Goal: Task Accomplishment & Management: Use online tool/utility

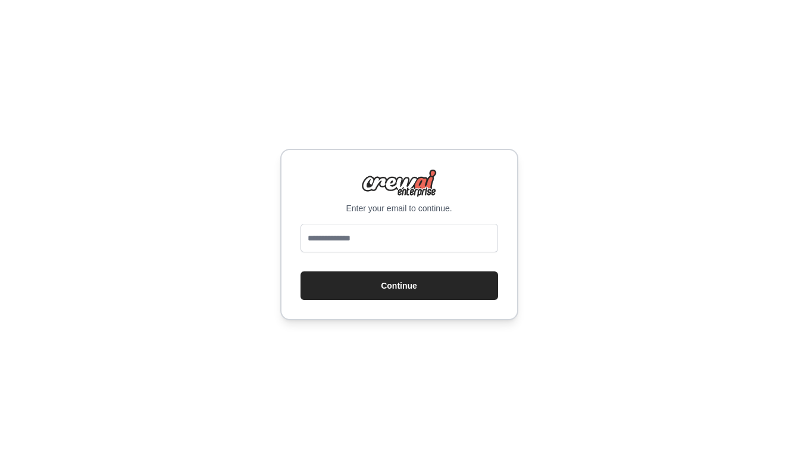
type input "**********"
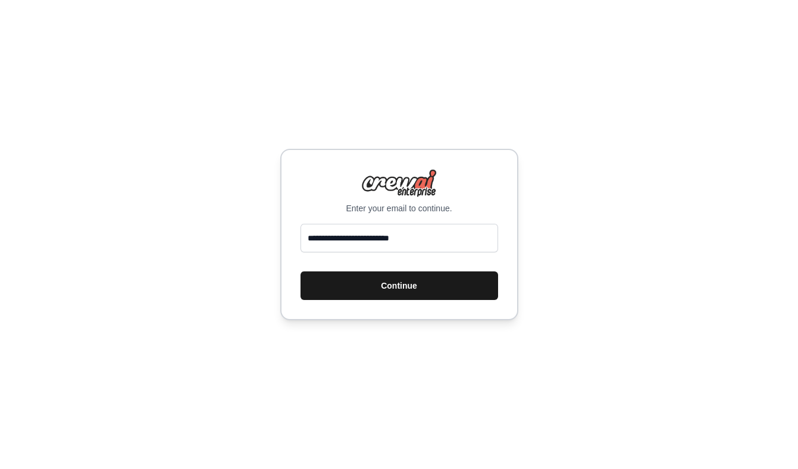
click at [402, 286] on button "Continue" at bounding box center [399, 285] width 198 height 29
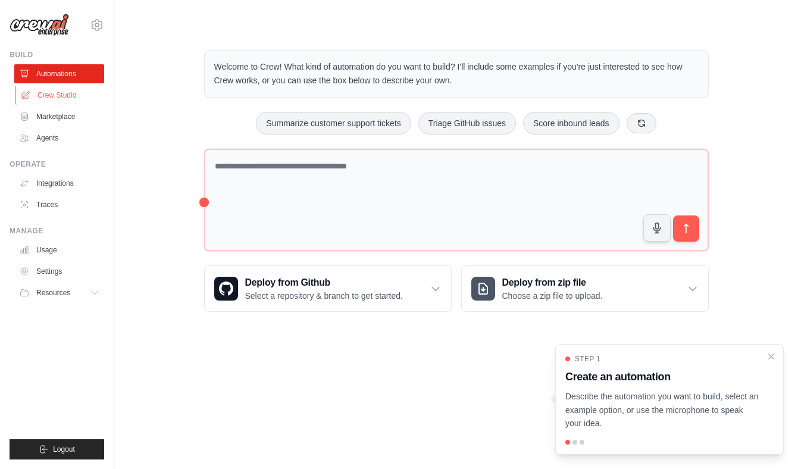
click at [65, 96] on link "Crew Studio" at bounding box center [60, 95] width 90 height 19
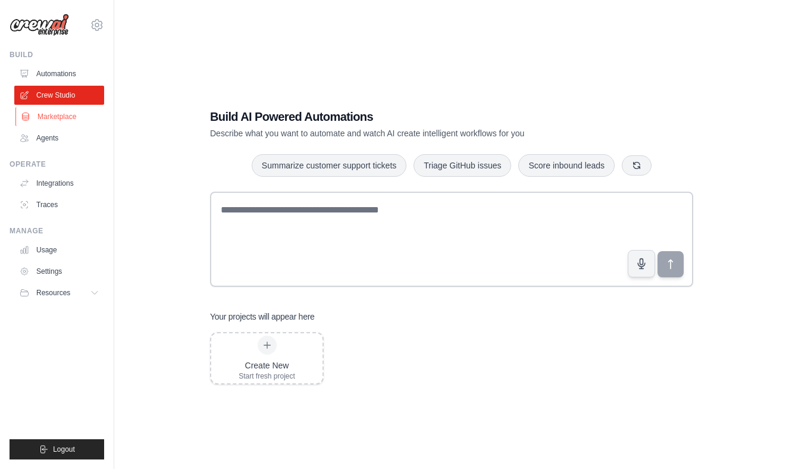
click at [58, 113] on link "Marketplace" at bounding box center [60, 116] width 90 height 19
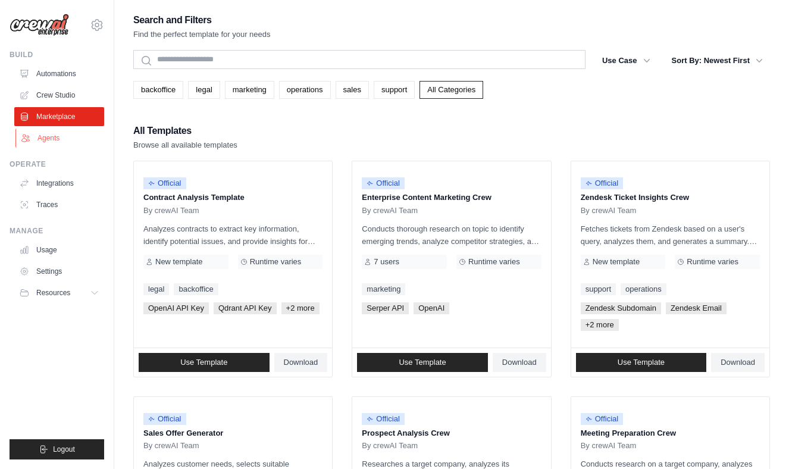
click at [58, 140] on link "Agents" at bounding box center [60, 138] width 90 height 19
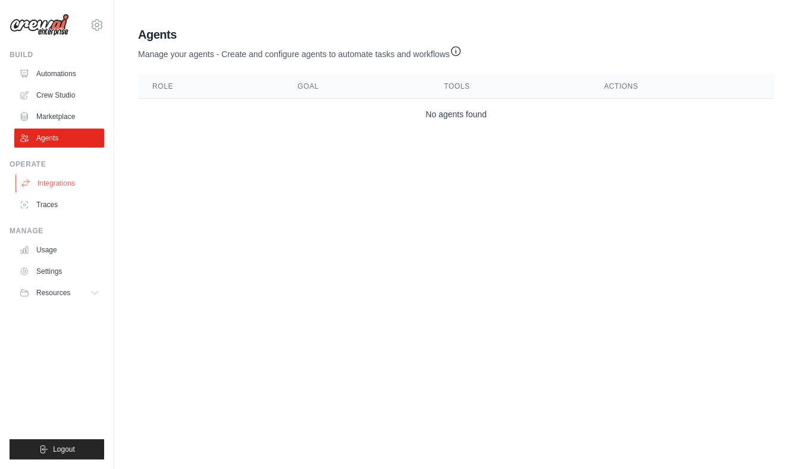
click at [58, 183] on link "Integrations" at bounding box center [60, 183] width 90 height 19
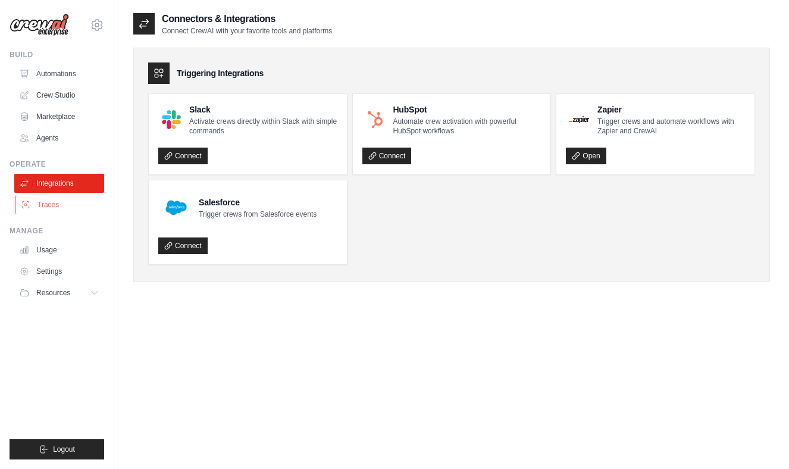
click at [56, 204] on link "Traces" at bounding box center [60, 204] width 90 height 19
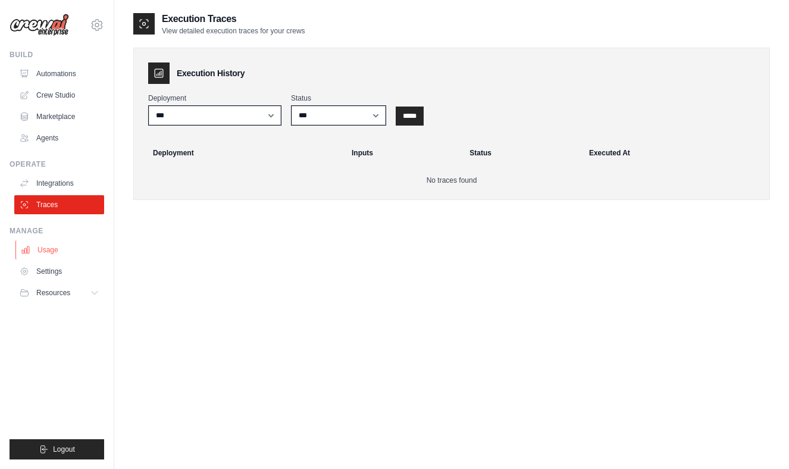
click at [52, 252] on link "Usage" at bounding box center [60, 249] width 90 height 19
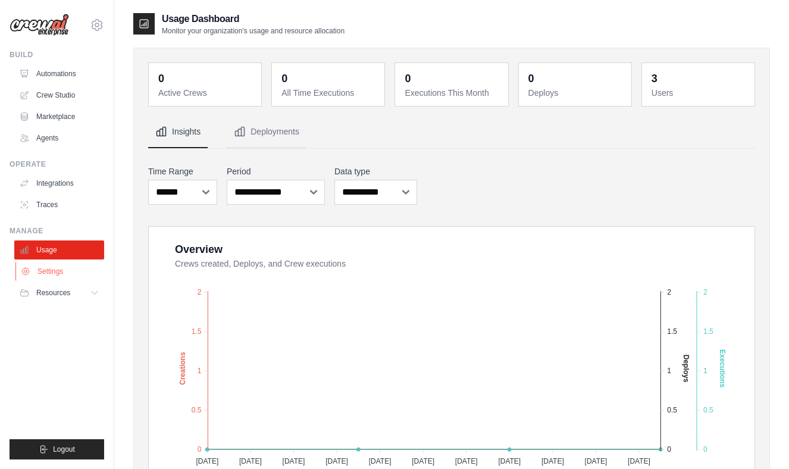
click at [57, 272] on link "Settings" at bounding box center [60, 271] width 90 height 19
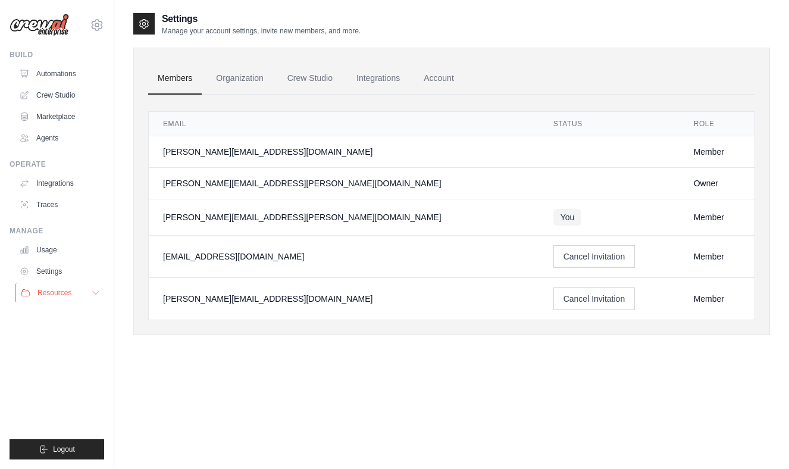
click at [47, 290] on span "Resources" at bounding box center [54, 293] width 34 height 10
click at [325, 76] on link "Crew Studio" at bounding box center [310, 78] width 64 height 32
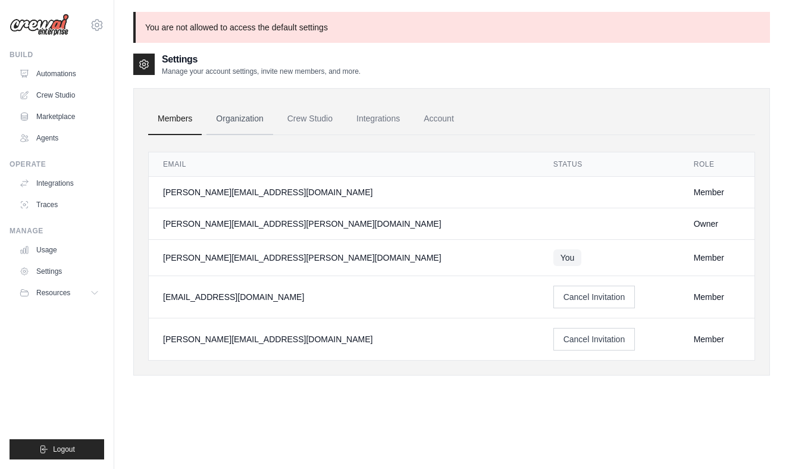
click at [242, 112] on link "Organization" at bounding box center [239, 119] width 66 height 32
click at [255, 118] on link "Organization" at bounding box center [239, 119] width 66 height 32
click at [394, 115] on link "Integrations" at bounding box center [378, 119] width 62 height 32
click at [456, 122] on link "Account" at bounding box center [438, 119] width 49 height 32
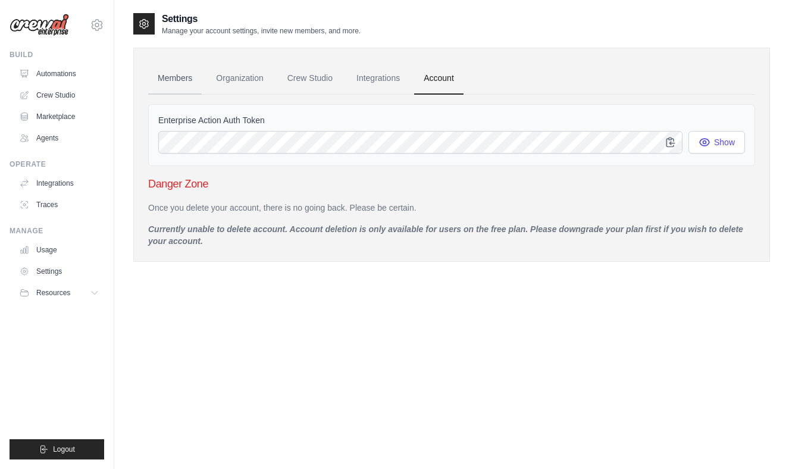
click at [162, 76] on link "Members" at bounding box center [175, 78] width 54 height 32
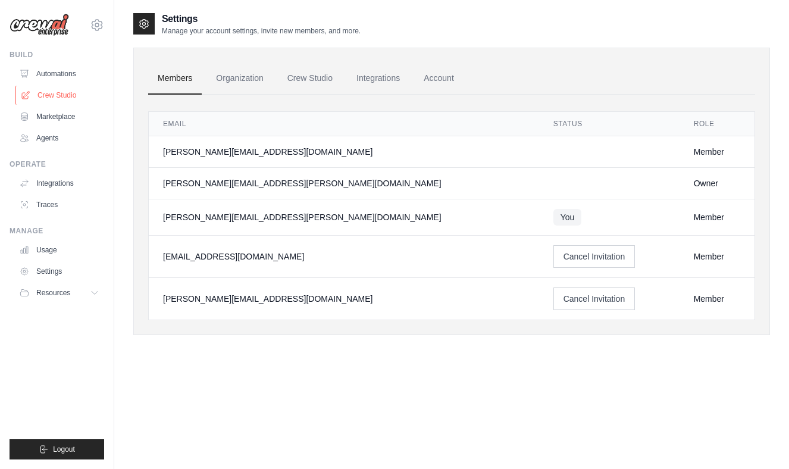
click at [67, 94] on link "Crew Studio" at bounding box center [60, 95] width 90 height 19
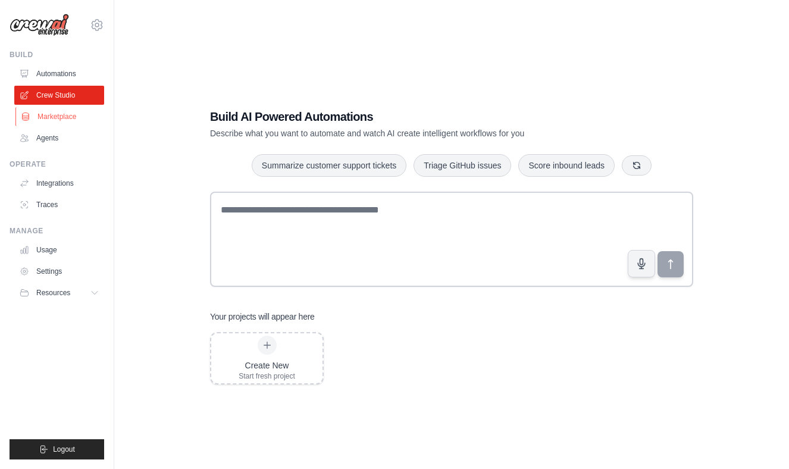
click at [57, 112] on link "Marketplace" at bounding box center [60, 116] width 90 height 19
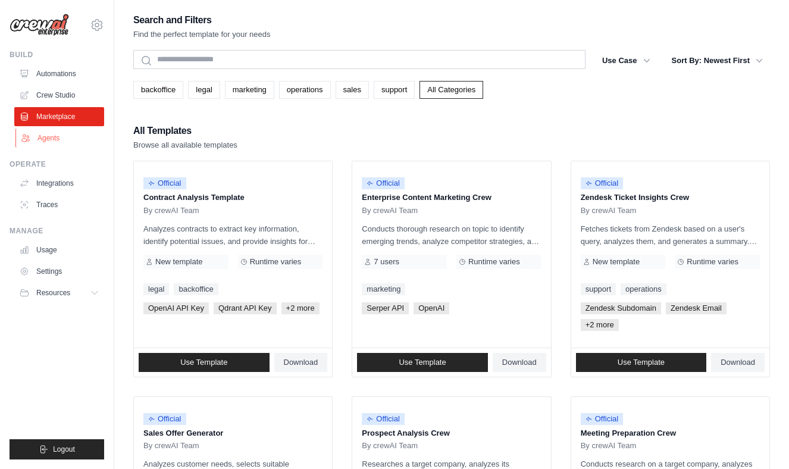
click at [46, 135] on link "Agents" at bounding box center [60, 138] width 90 height 19
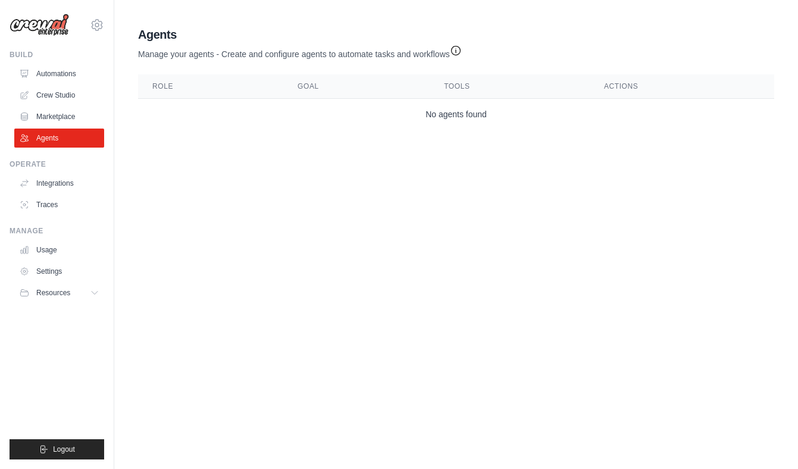
click at [462, 50] on icon "button" at bounding box center [456, 51] width 12 height 12
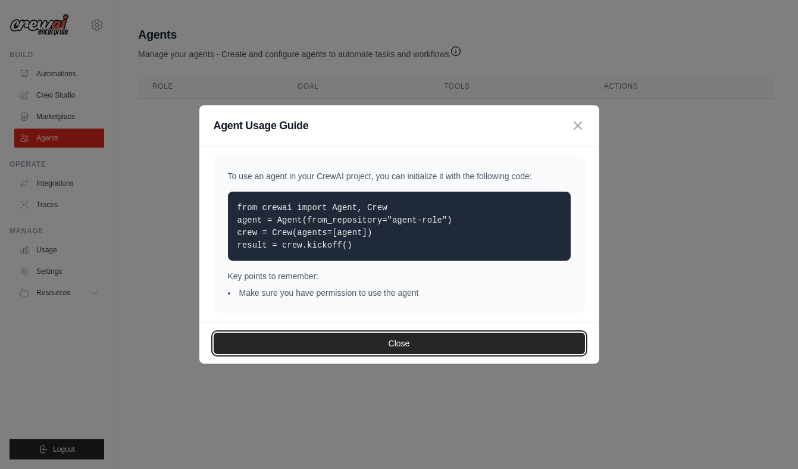
click at [425, 344] on button "Close" at bounding box center [399, 343] width 371 height 21
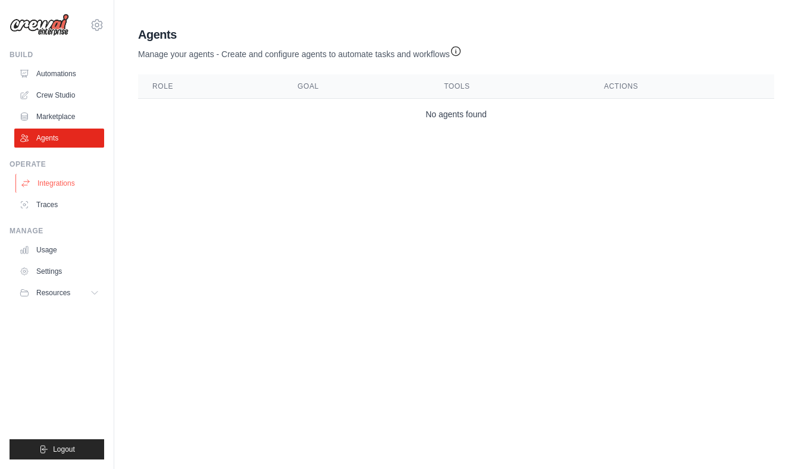
click at [55, 183] on link "Integrations" at bounding box center [60, 183] width 90 height 19
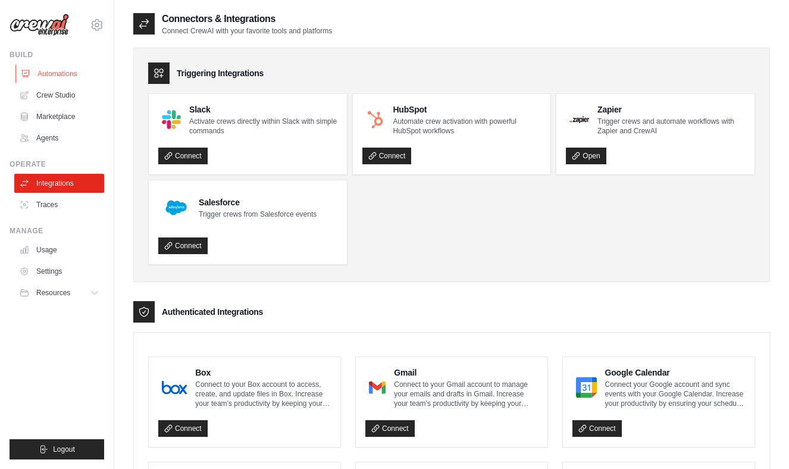
click at [57, 73] on link "Automations" at bounding box center [60, 73] width 90 height 19
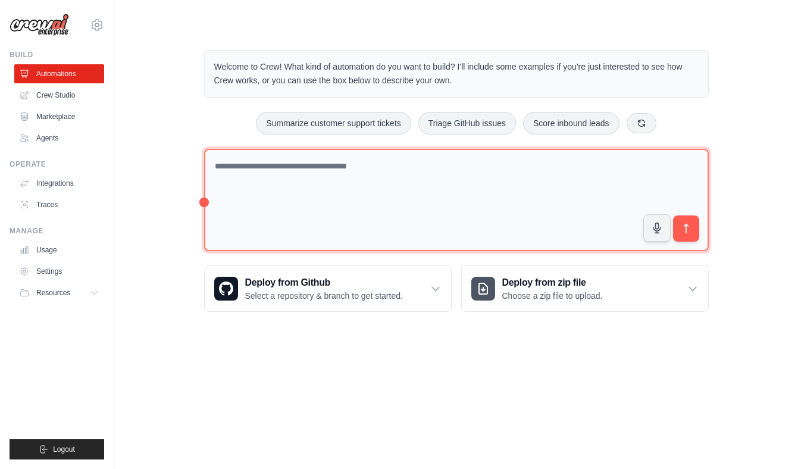
click at [265, 183] on textarea at bounding box center [456, 200] width 504 height 103
paste textarea "**********"
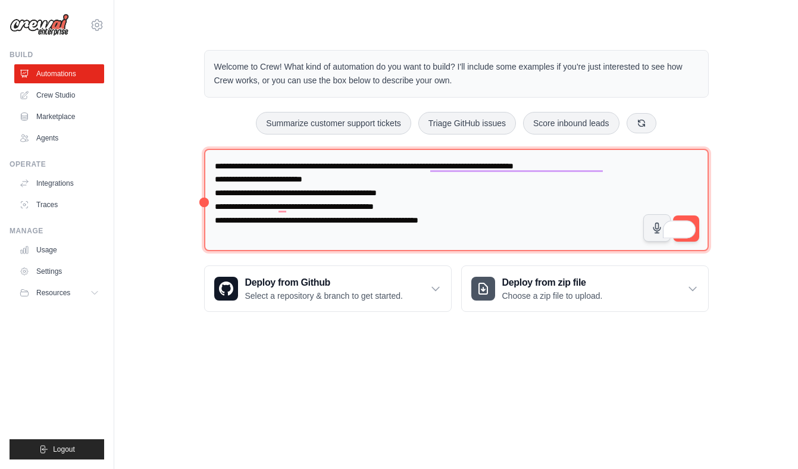
click at [221, 168] on textarea "**********" at bounding box center [456, 200] width 504 height 103
click at [320, 166] on textarea "**********" at bounding box center [456, 200] width 504 height 103
click at [315, 165] on textarea "**********" at bounding box center [456, 200] width 504 height 103
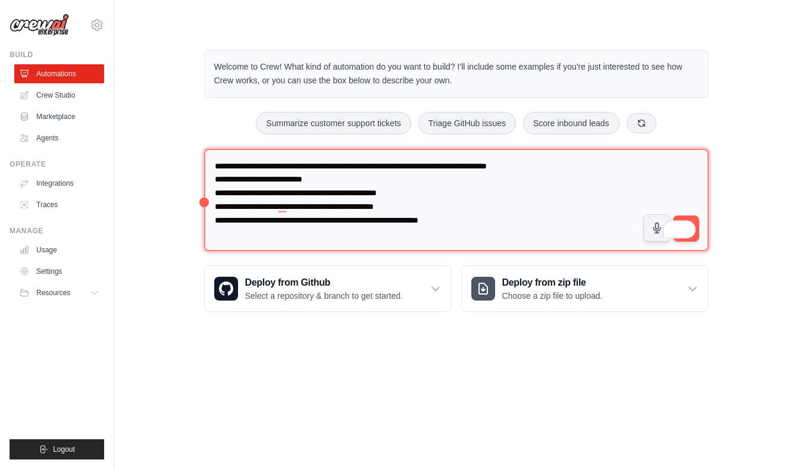
click at [315, 165] on textarea "**********" at bounding box center [456, 200] width 504 height 103
click at [588, 165] on textarea "**********" at bounding box center [456, 200] width 504 height 103
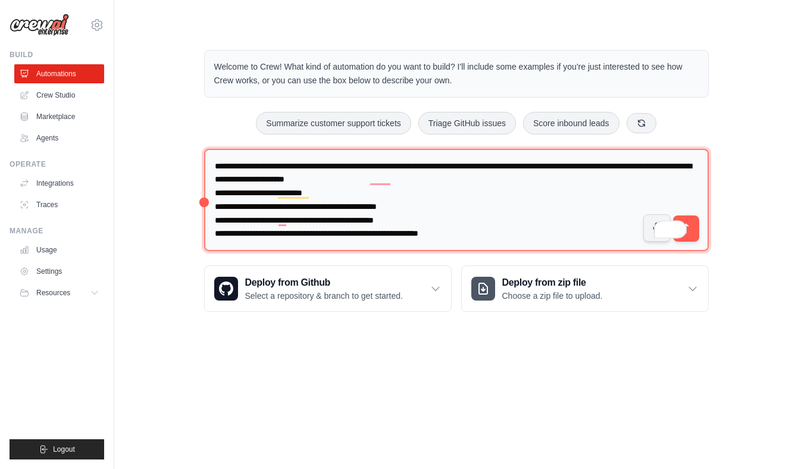
drag, startPoint x: 380, startPoint y: 178, endPoint x: 383, endPoint y: 217, distance: 38.8
click at [480, 177] on textarea "**********" at bounding box center [456, 200] width 504 height 103
click at [262, 194] on textarea "**********" at bounding box center [456, 200] width 504 height 103
click at [262, 195] on textarea "**********" at bounding box center [456, 200] width 504 height 103
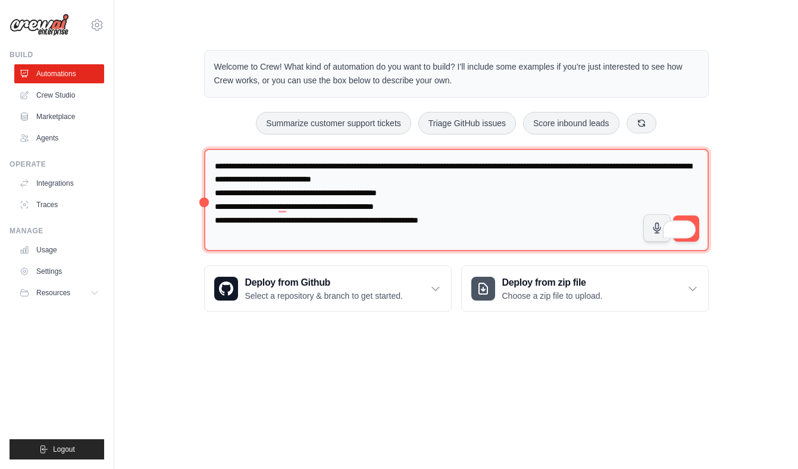
click at [534, 183] on textarea "**********" at bounding box center [456, 200] width 504 height 103
click at [587, 220] on textarea "**********" at bounding box center [456, 200] width 504 height 103
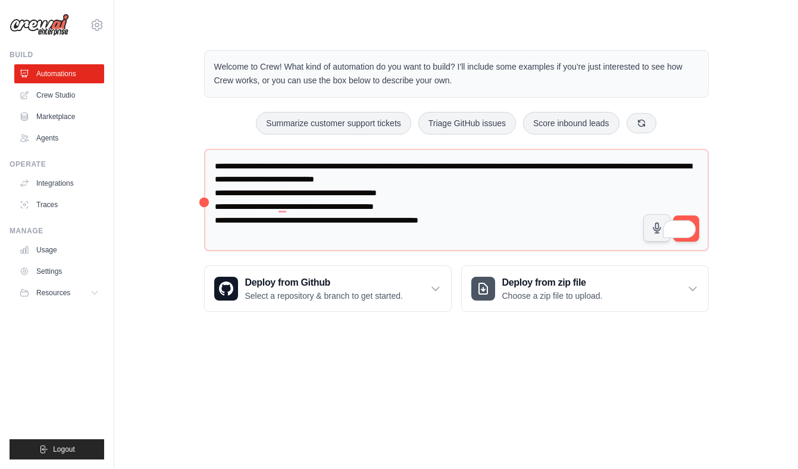
drag, startPoint x: 673, startPoint y: 225, endPoint x: 734, endPoint y: 420, distance: 203.6
drag, startPoint x: 690, startPoint y: 230, endPoint x: 788, endPoint y: 411, distance: 206.1
click at [788, 429] on body "tracy.rosowski@toasttab.com Settings Build Automations Crew Studio" at bounding box center [399, 234] width 798 height 469
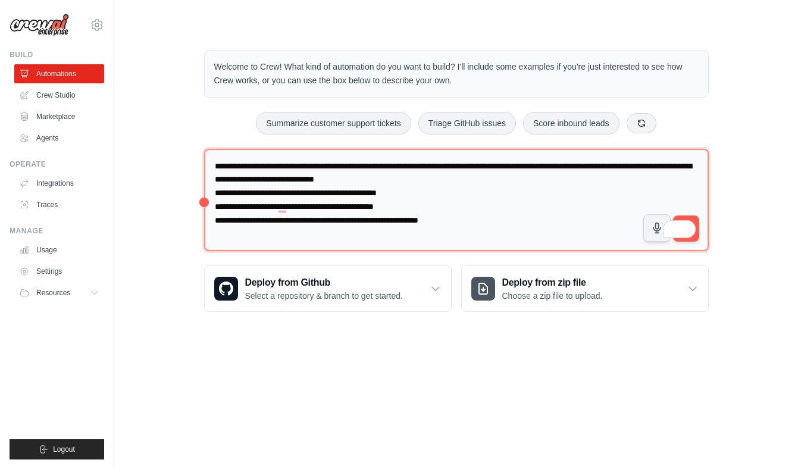
drag, startPoint x: 676, startPoint y: 223, endPoint x: 667, endPoint y: 243, distance: 22.4
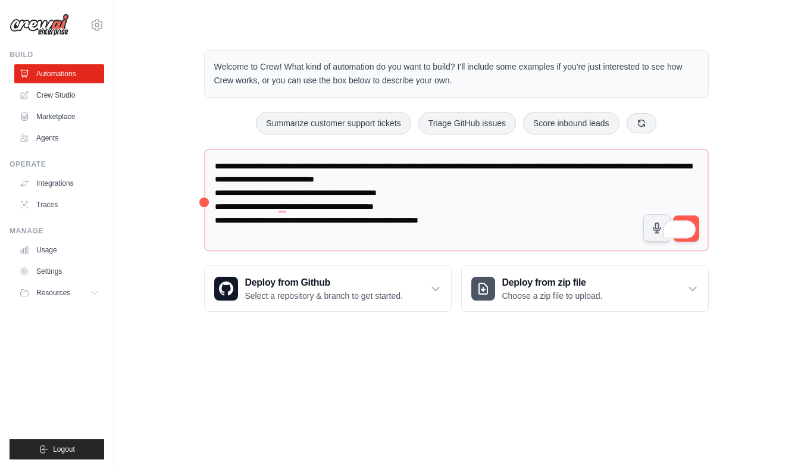
drag, startPoint x: 667, startPoint y: 235, endPoint x: 751, endPoint y: 322, distance: 121.6
click at [723, 331] on div "Welcome to Crew! What kind of automation do you want to build? I'll include som…" at bounding box center [456, 181] width 533 height 300
click at [687, 231] on html "tracy.rosowski@toasttab.com Settings Build Automations Crew Studio Resources" at bounding box center [399, 234] width 798 height 469
click at [683, 227] on div "1" at bounding box center [686, 229] width 13 height 13
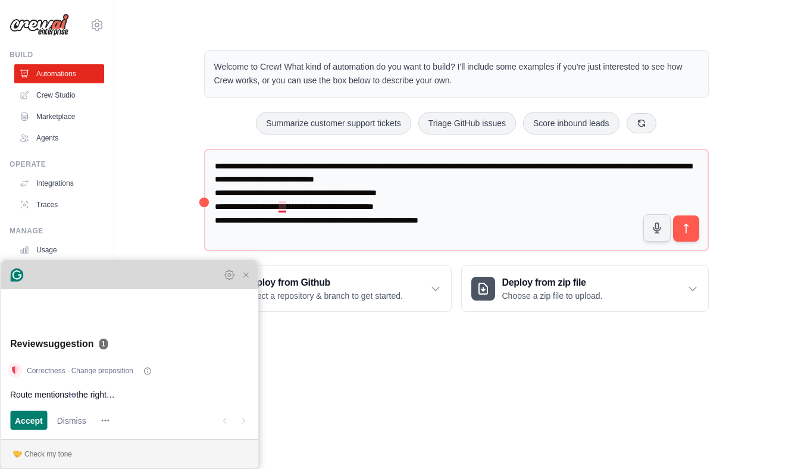
drag, startPoint x: 498, startPoint y: 70, endPoint x: 104, endPoint y: 399, distance: 513.6
click at [0, 354] on html "tracy.rosowski@toasttab.com Settings Build Automations Crew Studio Resources" at bounding box center [399, 234] width 798 height 469
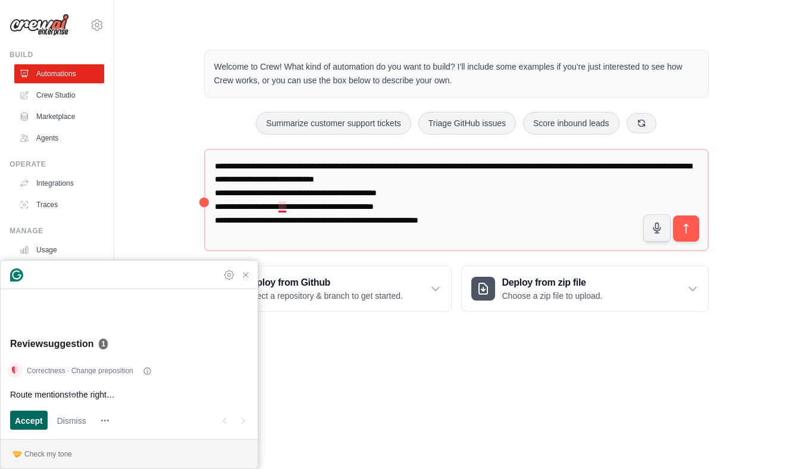
click at [39, 419] on span "Accept" at bounding box center [29, 420] width 28 height 12
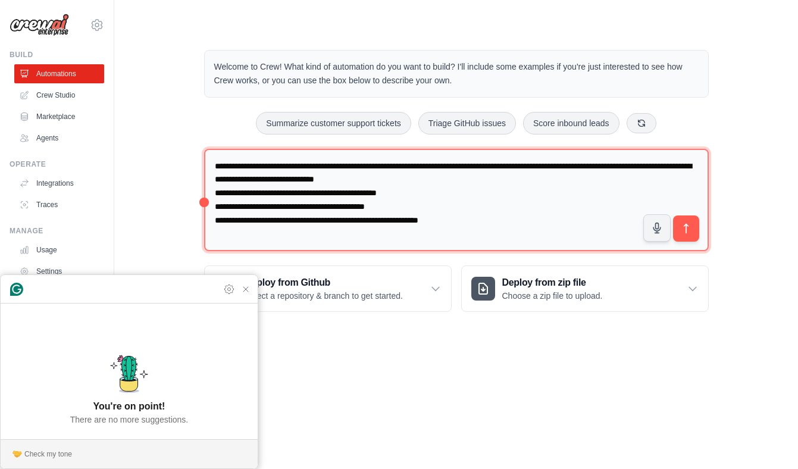
click at [285, 205] on textarea "**********" at bounding box center [456, 200] width 504 height 103
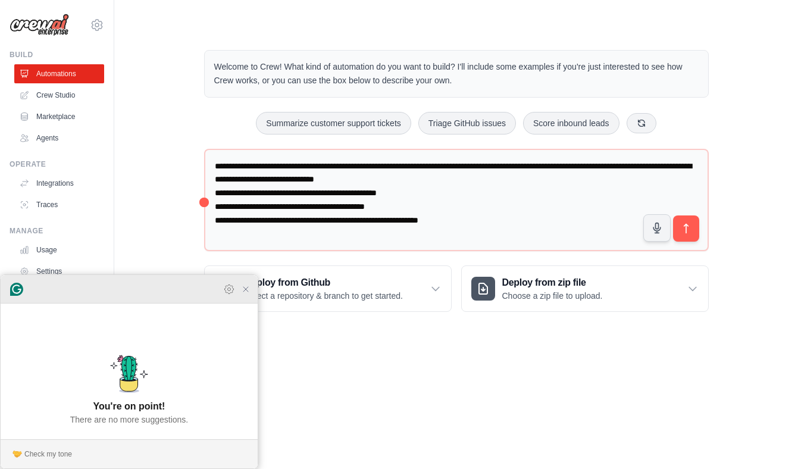
click at [246, 294] on icon "Close Grammarly Assistant" at bounding box center [246, 289] width 10 height 10
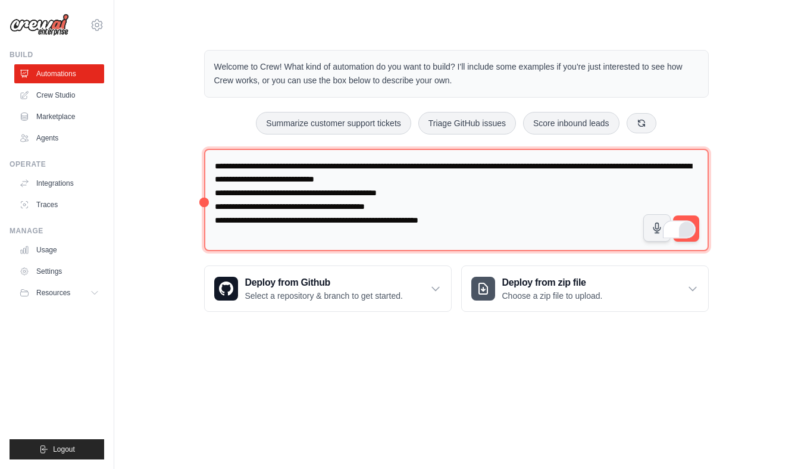
click at [294, 206] on textarea "**********" at bounding box center [456, 200] width 504 height 103
click at [274, 206] on textarea "**********" at bounding box center [456, 200] width 504 height 103
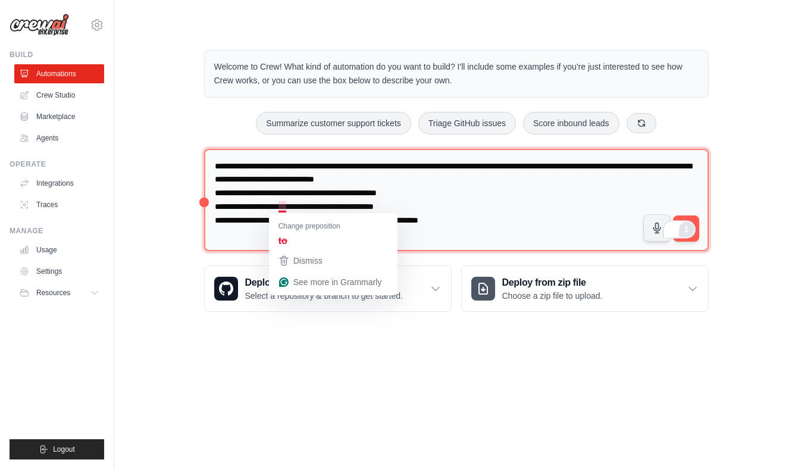
click at [464, 204] on textarea "**********" at bounding box center [456, 200] width 504 height 103
click at [305, 258] on span "Dismiss" at bounding box center [307, 261] width 29 height 10
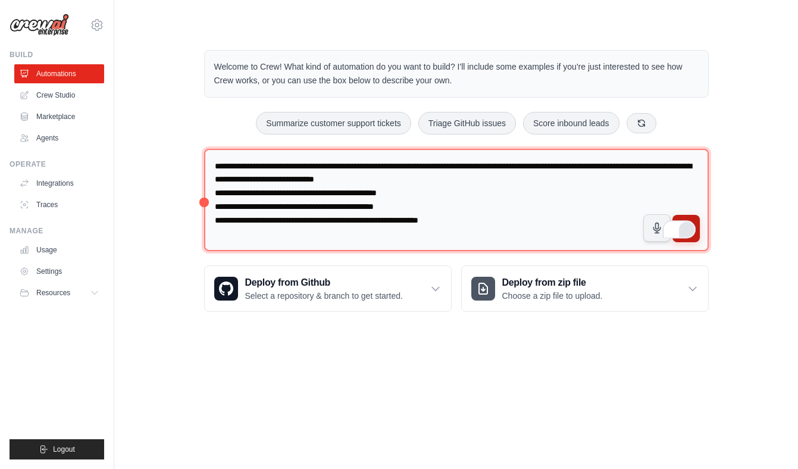
type textarea "**********"
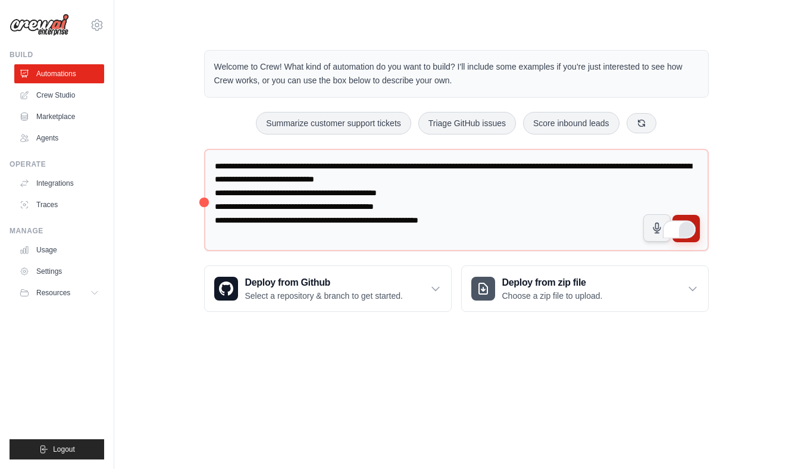
click at [691, 217] on button "submit" at bounding box center [685, 228] width 27 height 27
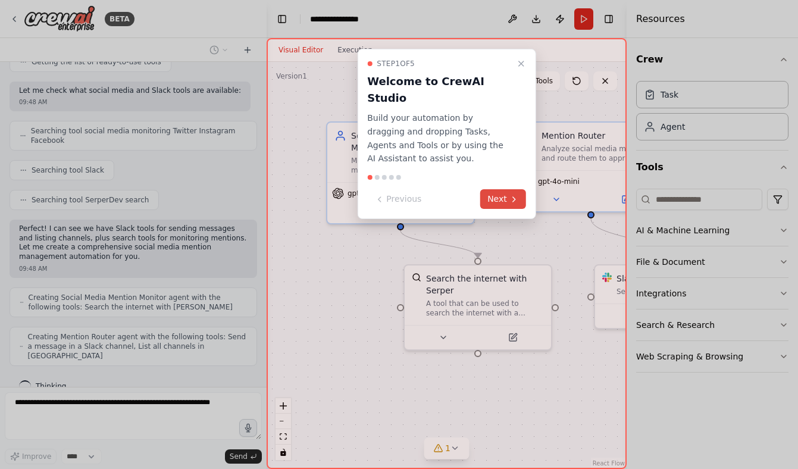
scroll to position [234, 0]
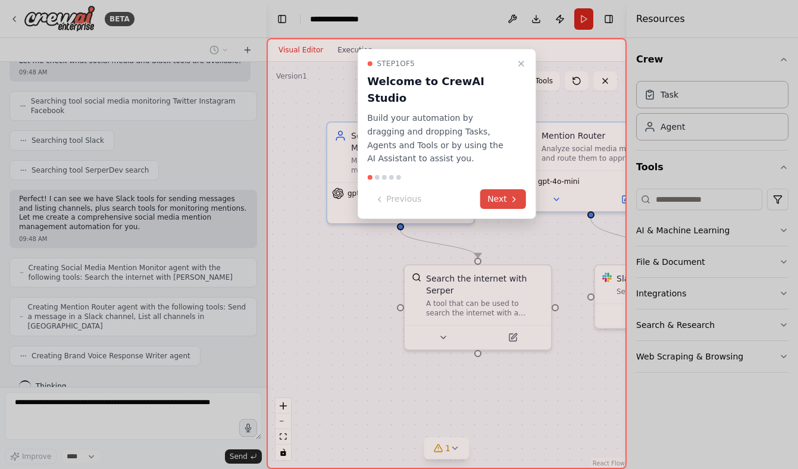
click at [512, 195] on icon at bounding box center [514, 200] width 10 height 10
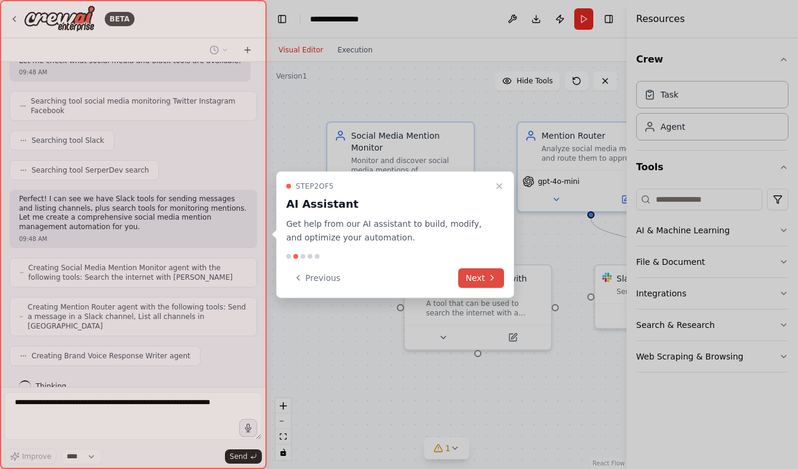
click at [475, 275] on button "Next" at bounding box center [481, 278] width 46 height 20
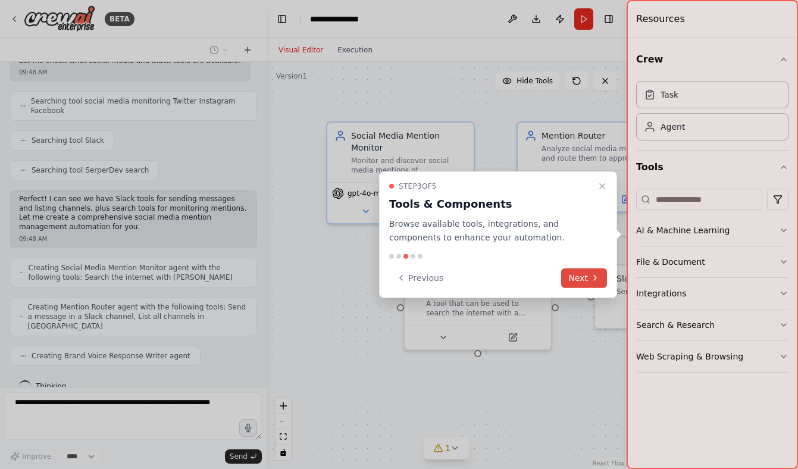
click at [571, 275] on button "Next" at bounding box center [584, 278] width 46 height 20
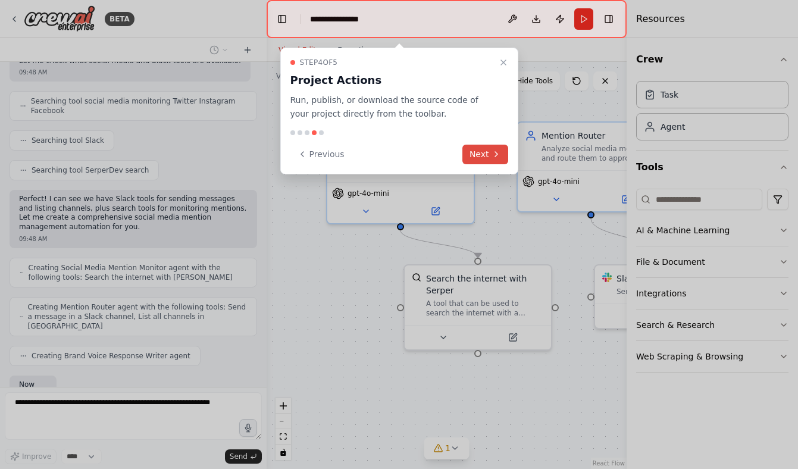
scroll to position [303, 0]
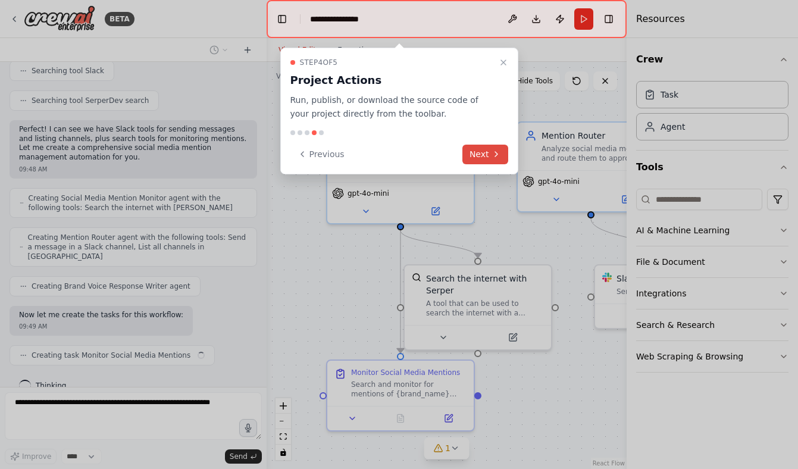
click at [493, 156] on icon at bounding box center [496, 154] width 10 height 10
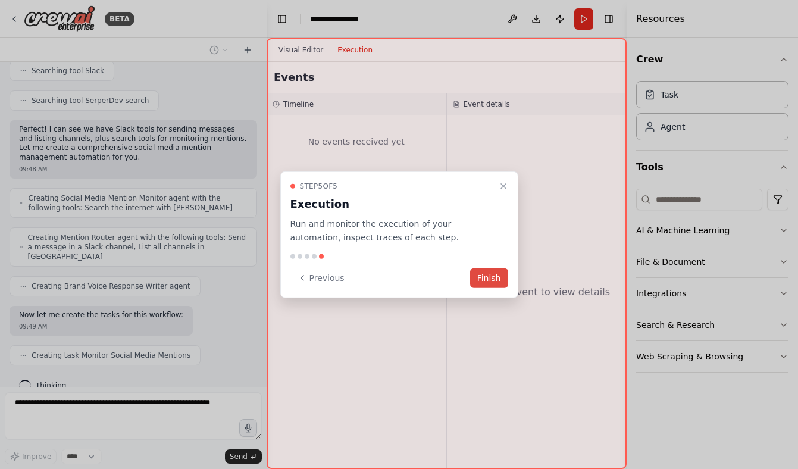
click at [480, 281] on button "Finish" at bounding box center [489, 278] width 38 height 20
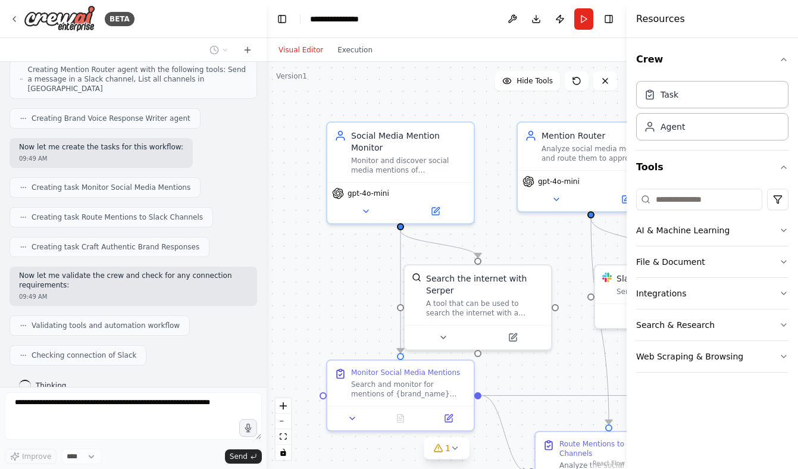
scroll to position [501, 0]
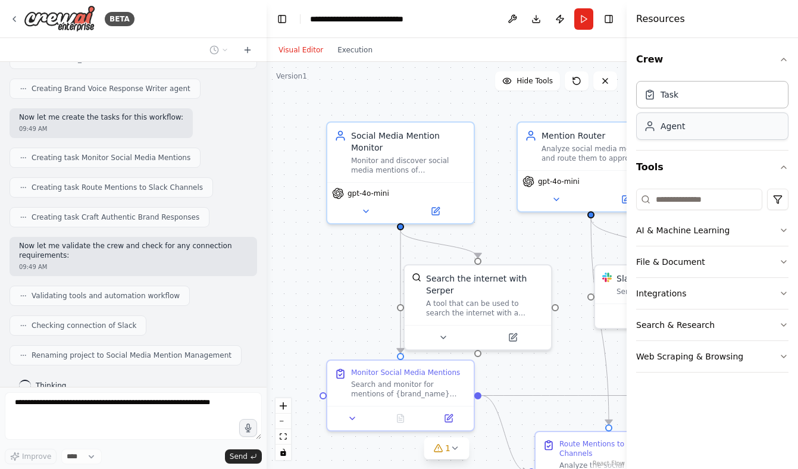
click at [664, 129] on div "Agent" at bounding box center [672, 126] width 24 height 12
click at [656, 125] on div "Agent" at bounding box center [664, 126] width 41 height 12
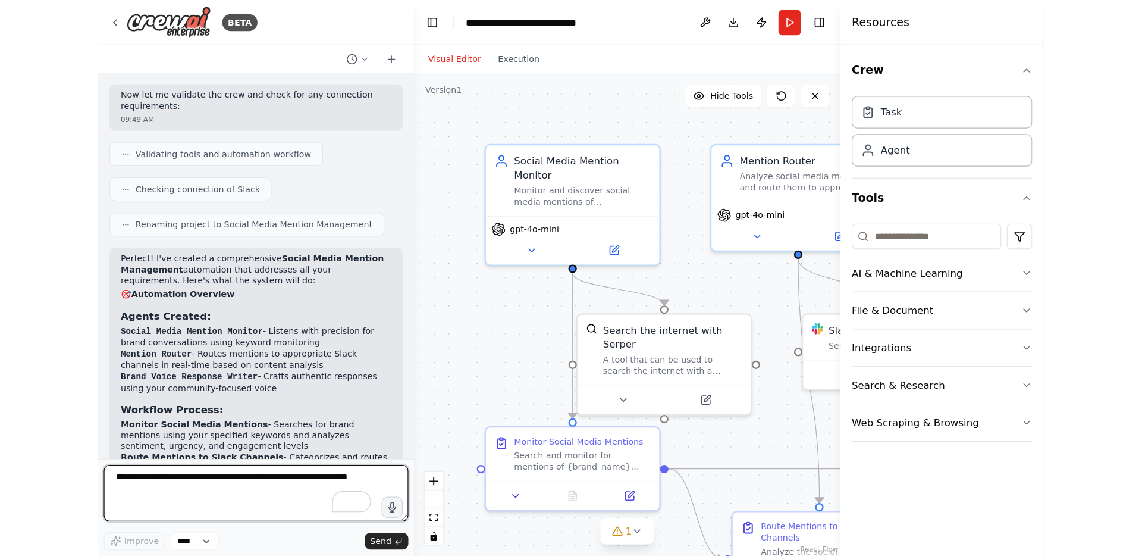
scroll to position [683, 0]
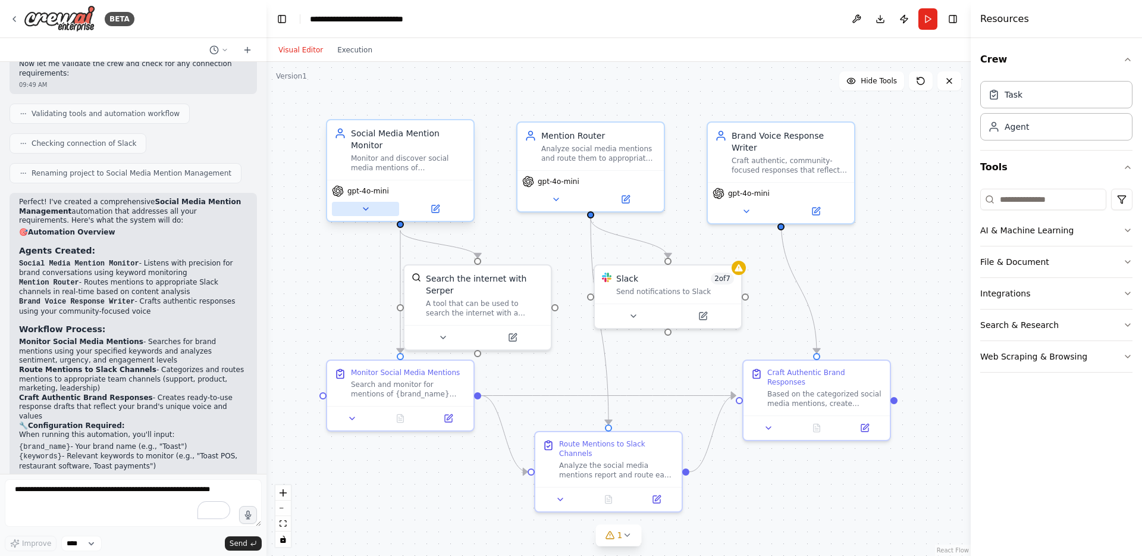
click at [365, 209] on icon at bounding box center [366, 209] width 10 height 10
click at [366, 208] on icon at bounding box center [365, 209] width 5 height 2
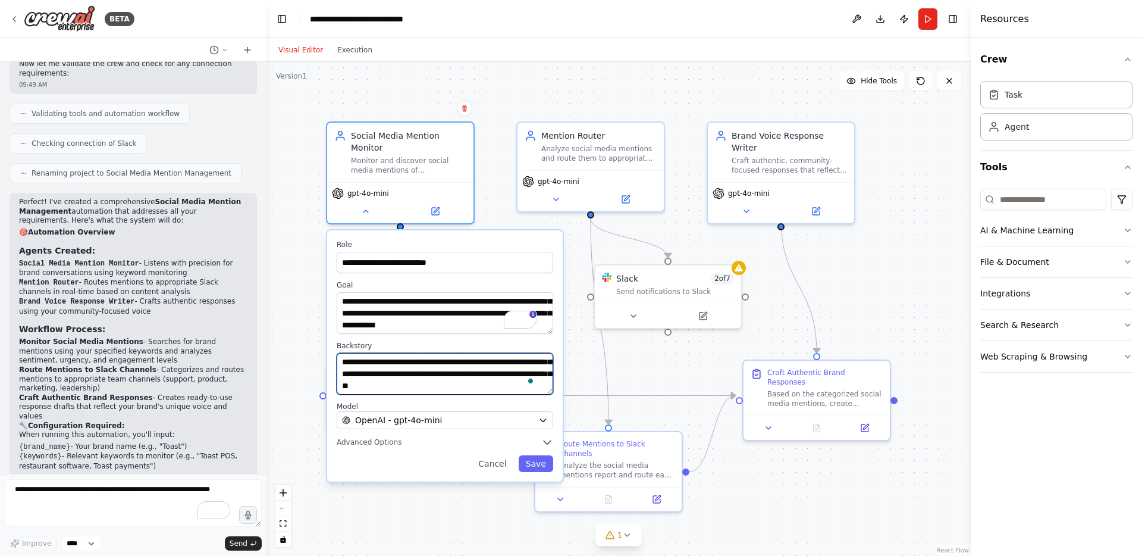
scroll to position [0, 0]
click at [547, 446] on icon "button" at bounding box center [547, 442] width 12 height 12
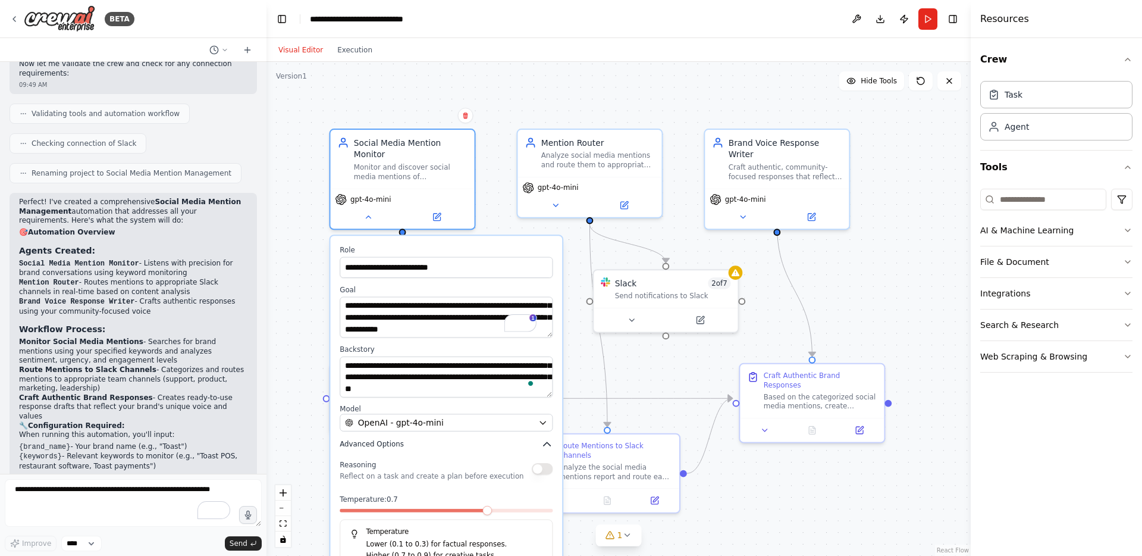
click at [549, 446] on icon "button" at bounding box center [547, 444] width 12 height 12
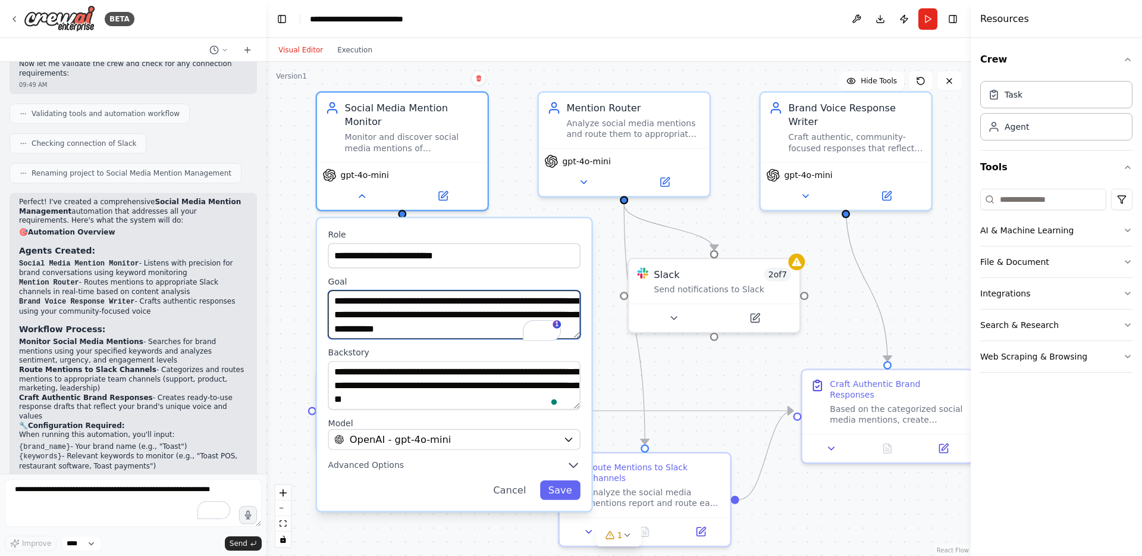
click at [409, 316] on textarea "**********" at bounding box center [454, 314] width 252 height 49
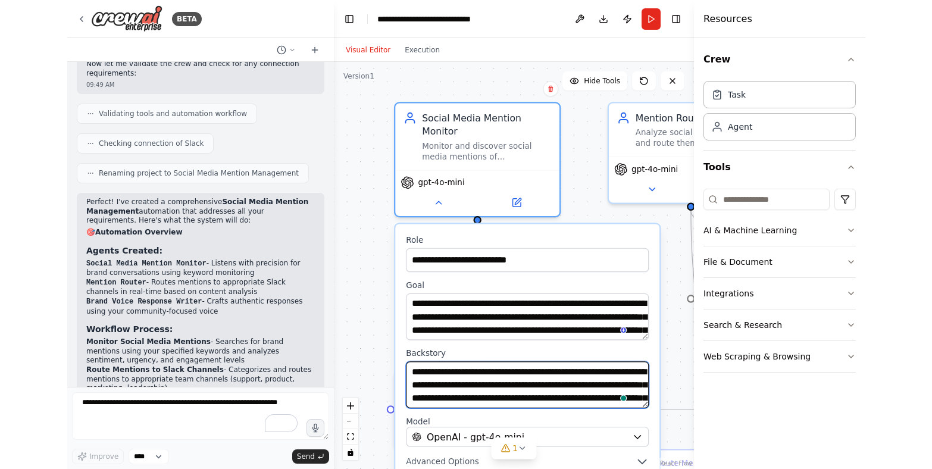
scroll to position [83, 0]
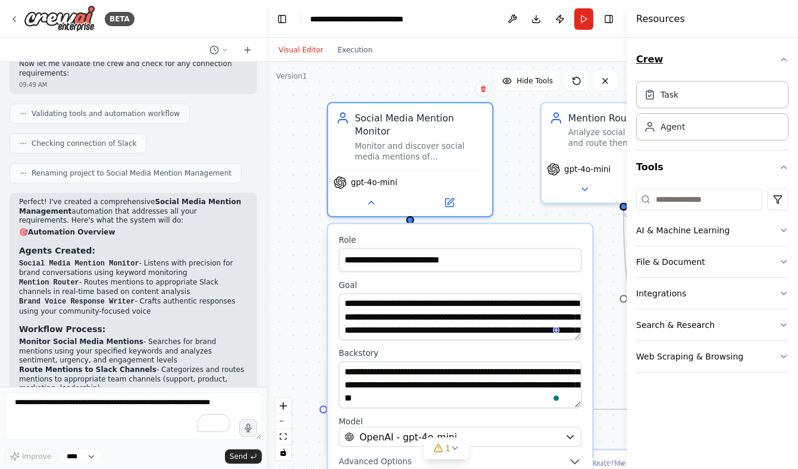
click at [785, 59] on icon "button" at bounding box center [783, 59] width 5 height 2
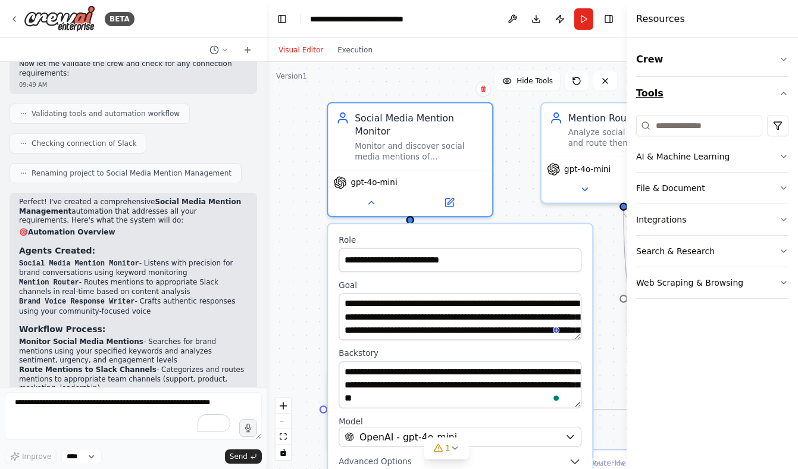
click at [782, 90] on icon "button" at bounding box center [784, 94] width 10 height 10
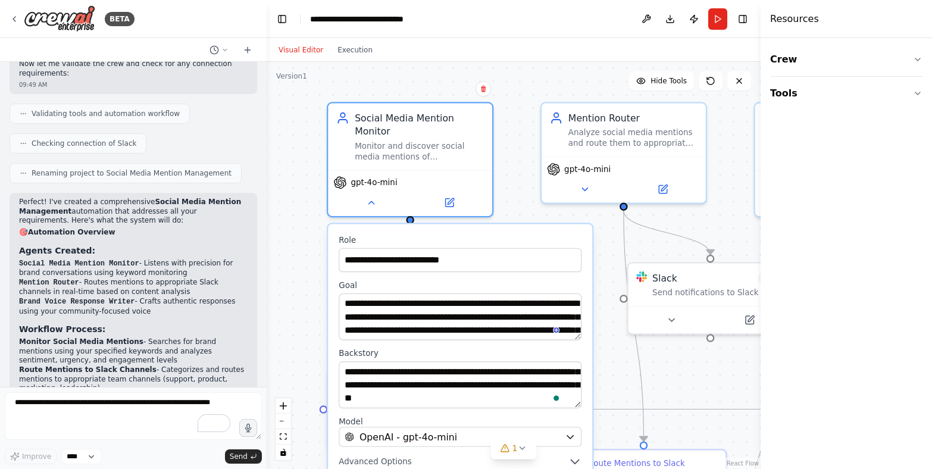
click at [297, 227] on div ".deletable-edge-delete-btn { width: 20px; height: 20px; border: 0px solid #ffff…" at bounding box center [514, 265] width 494 height 407
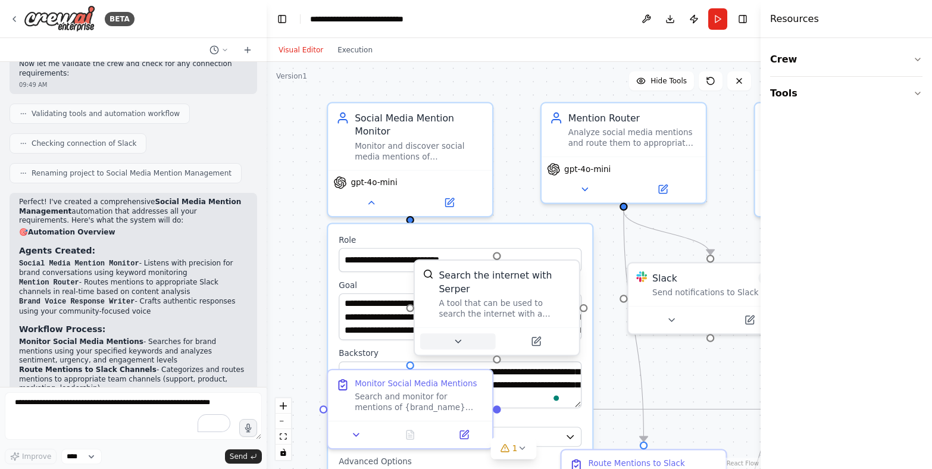
click at [455, 340] on icon at bounding box center [457, 341] width 11 height 11
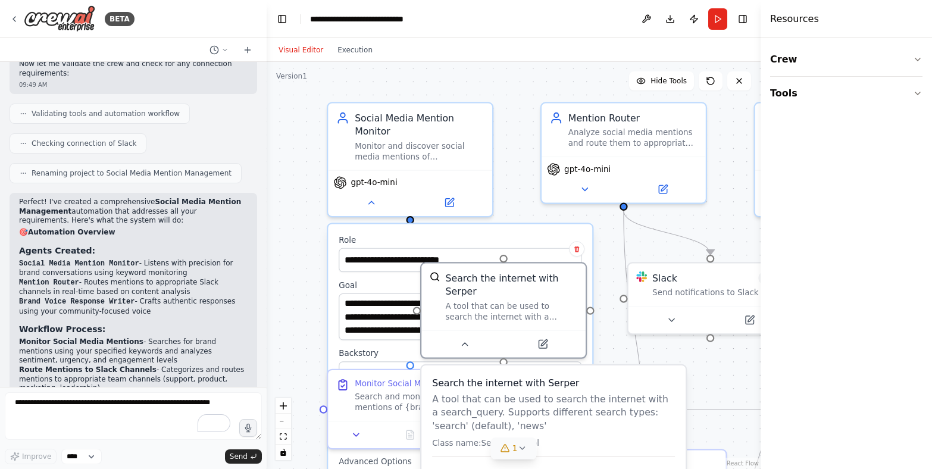
click at [511, 450] on div "1" at bounding box center [508, 448] width 17 height 12
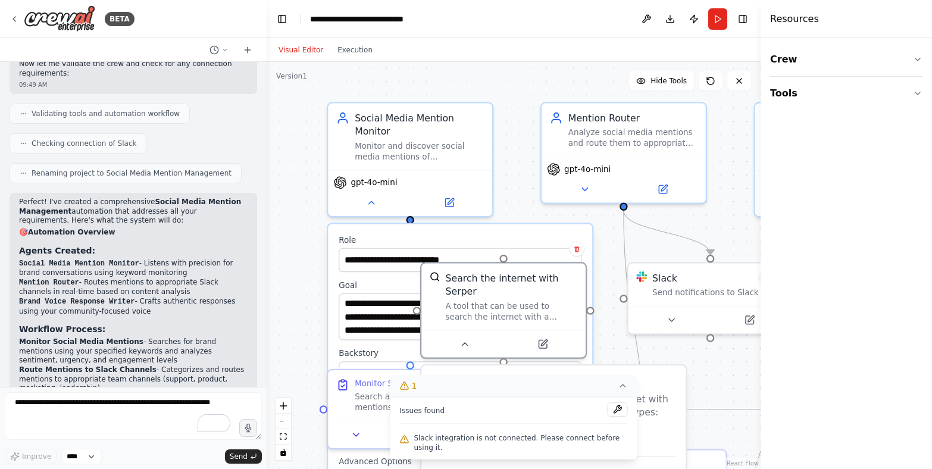
scroll to position [957, 0]
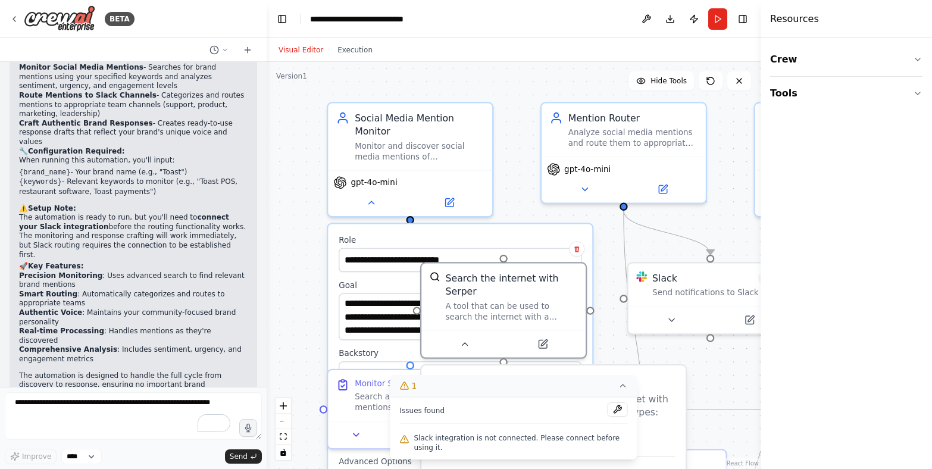
click at [618, 386] on button "1" at bounding box center [513, 386] width 247 height 22
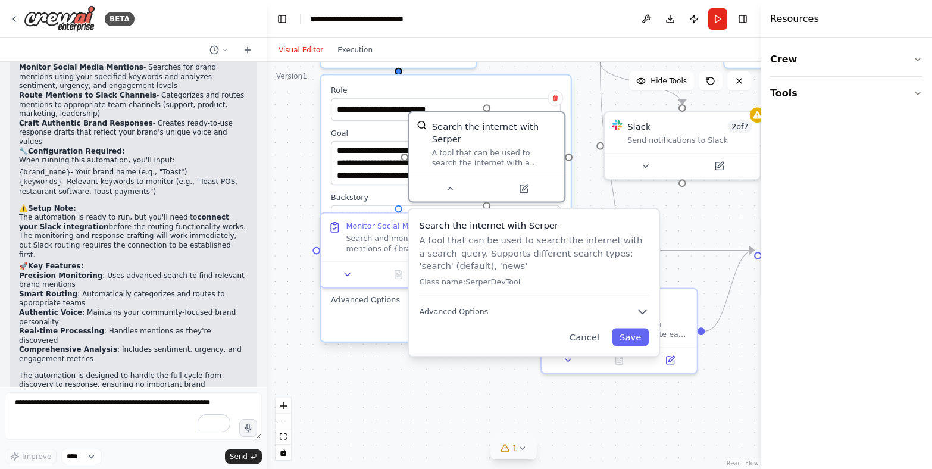
drag, startPoint x: 727, startPoint y: 203, endPoint x: 700, endPoint y: 53, distance: 152.3
click at [700, 53] on div "Visual Editor Execution Version 1 Hide Tools .deletable-edge-delete-btn { width…" at bounding box center [514, 253] width 494 height 431
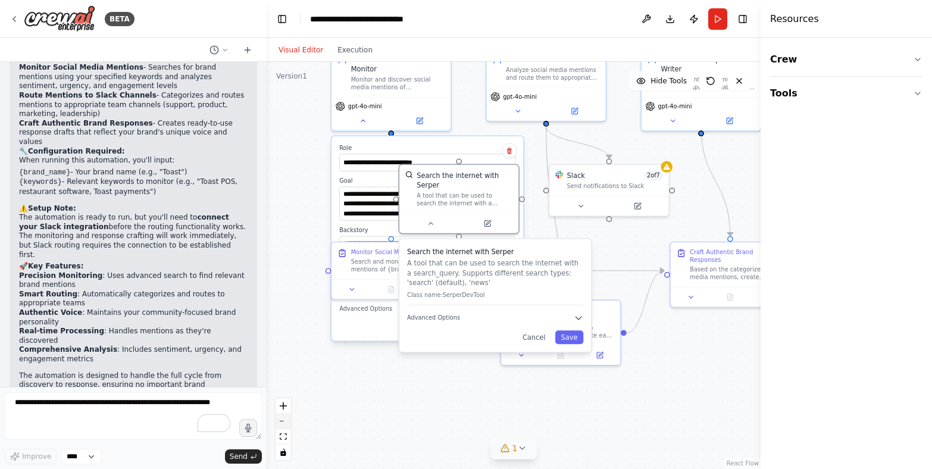
click at [284, 421] on icon "zoom out" at bounding box center [283, 421] width 7 height 1
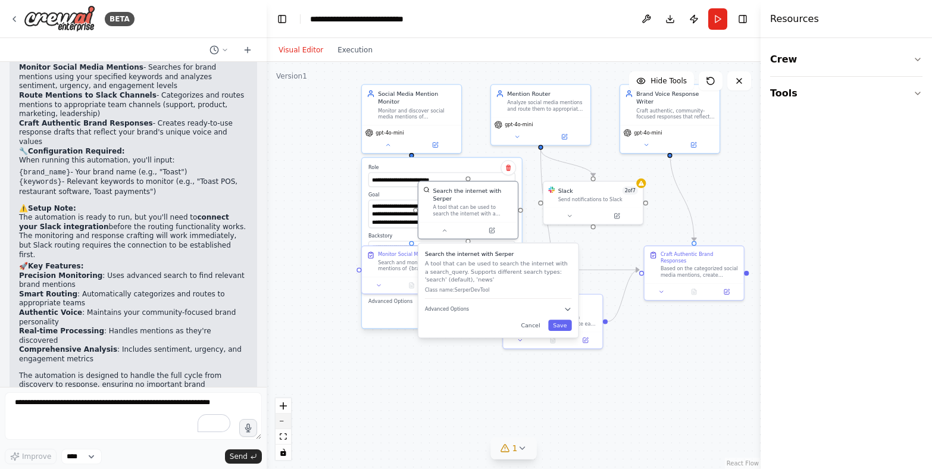
click at [284, 421] on icon "zoom out" at bounding box center [283, 421] width 7 height 1
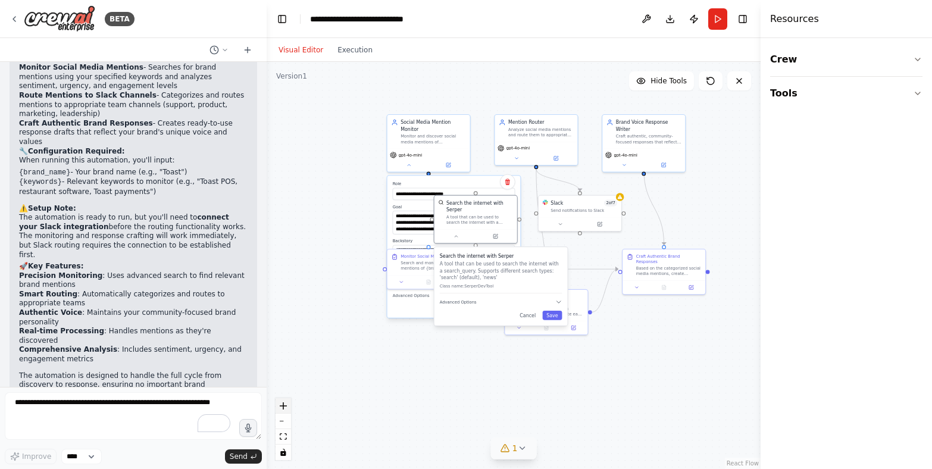
click at [285, 409] on icon "zoom in" at bounding box center [283, 405] width 7 height 7
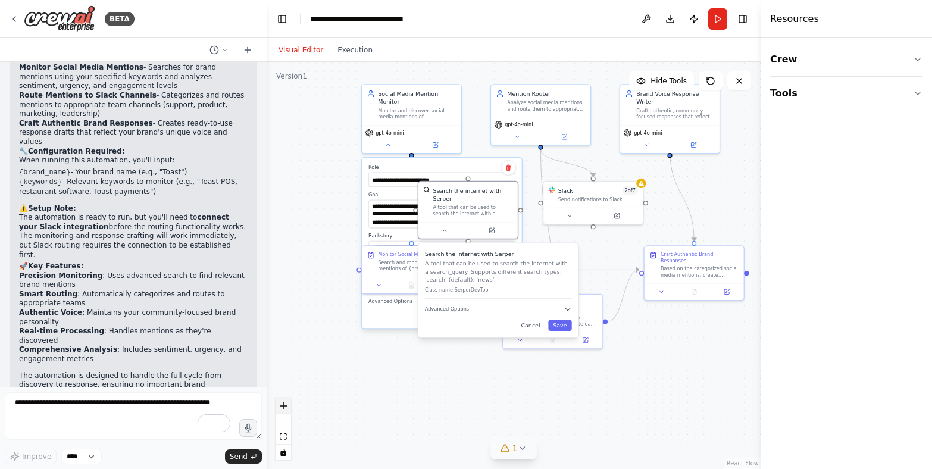
click at [285, 409] on button "zoom in" at bounding box center [282, 405] width 15 height 15
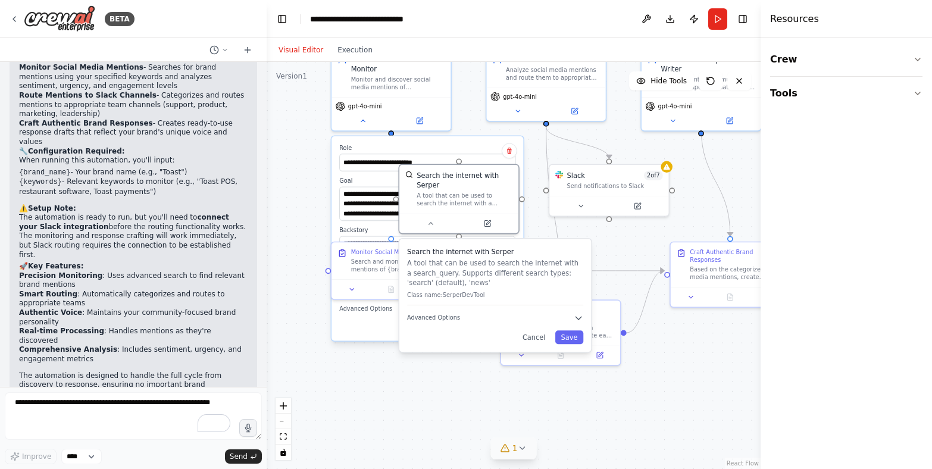
click at [299, 164] on div ".deletable-edge-delete-btn { width: 20px; height: 20px; border: 0px solid #ffff…" at bounding box center [514, 265] width 494 height 407
click at [372, 144] on label "Role" at bounding box center [427, 148] width 176 height 8
click at [309, 139] on div ".deletable-edge-delete-btn { width: 20px; height: 20px; border: 0px solid #ffff…" at bounding box center [514, 265] width 494 height 407
click at [666, 77] on span "Hide Tools" at bounding box center [668, 81] width 36 height 10
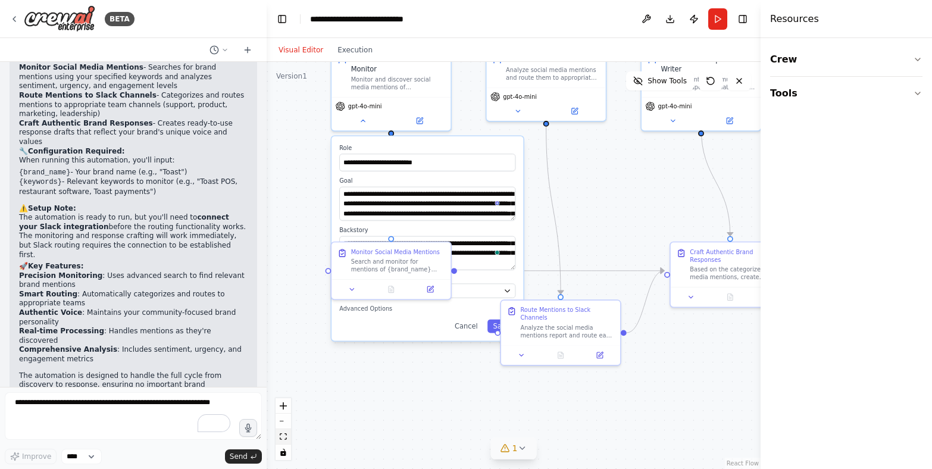
click at [286, 435] on icon "fit view" at bounding box center [283, 436] width 7 height 7
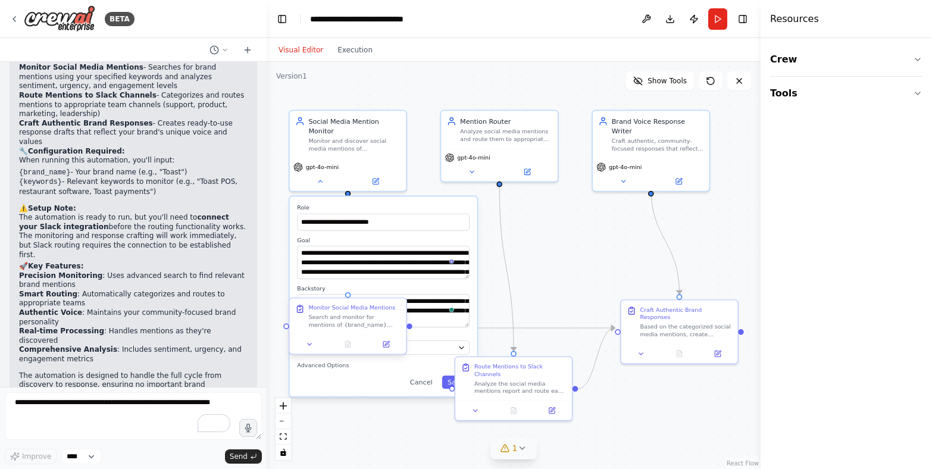
click at [341, 320] on div "Search and monitor for mentions of {brand_name} across social media platforms a…" at bounding box center [354, 321] width 92 height 15
click at [308, 345] on icon at bounding box center [310, 344] width 8 height 8
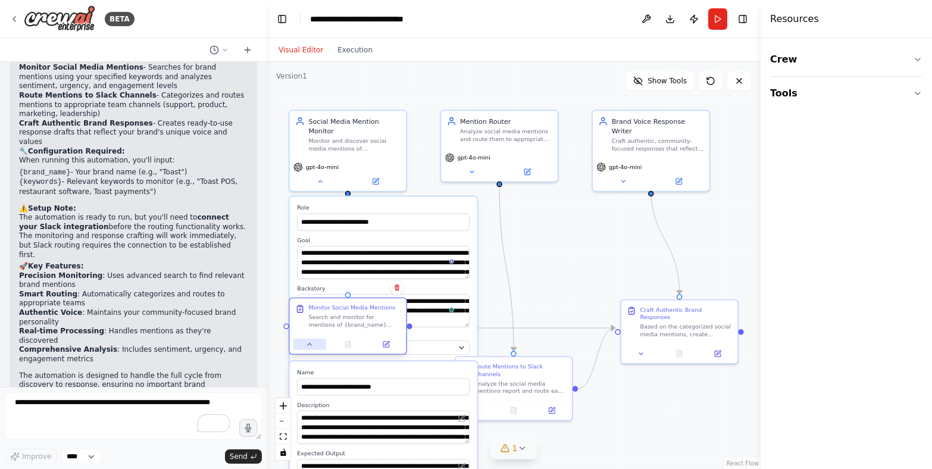
click at [308, 345] on icon at bounding box center [310, 344] width 8 height 8
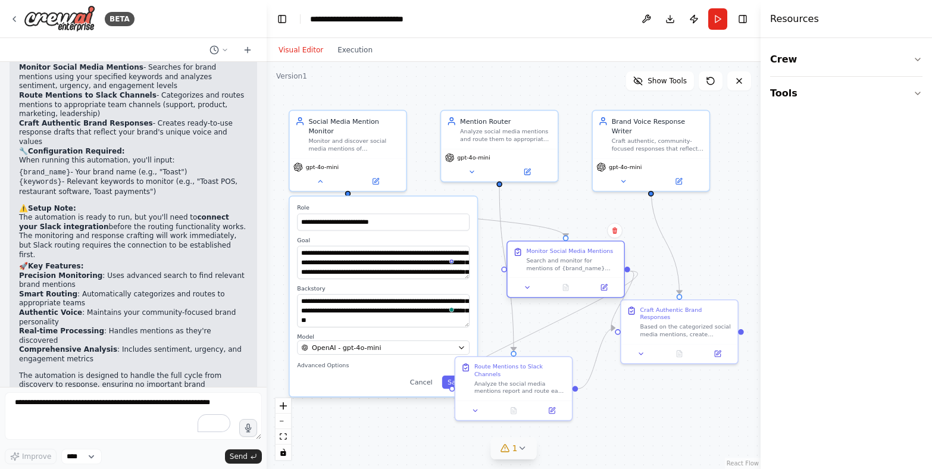
drag, startPoint x: 362, startPoint y: 314, endPoint x: 576, endPoint y: 253, distance: 223.0
click at [576, 253] on div "Monitor Social Media Mentions Search and monitor for mentions of {brand_name} a…" at bounding box center [572, 259] width 92 height 24
click at [430, 381] on button "Cancel" at bounding box center [421, 381] width 34 height 13
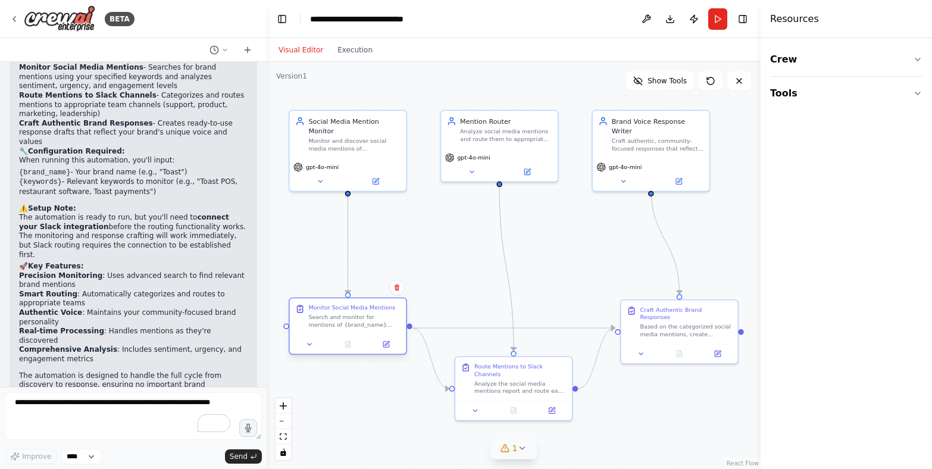
drag, startPoint x: 553, startPoint y: 254, endPoint x: 331, endPoint y: 311, distance: 229.6
click at [331, 311] on div "Monitor Social Media Mentions" at bounding box center [351, 308] width 87 height 8
click at [79, 405] on textarea "To enrich screen reader interactions, please activate Accessibility in Grammarl…" at bounding box center [133, 416] width 257 height 48
click at [344, 145] on div "Monitor and discover social media mentions of {brand_name} across the internet …" at bounding box center [354, 143] width 92 height 15
click at [372, 181] on icon at bounding box center [376, 180] width 8 height 8
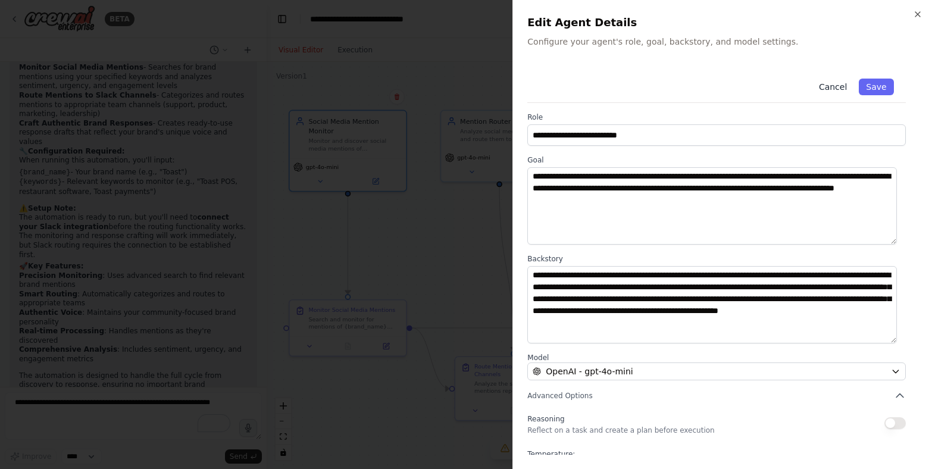
click at [797, 84] on button "Cancel" at bounding box center [832, 87] width 42 height 17
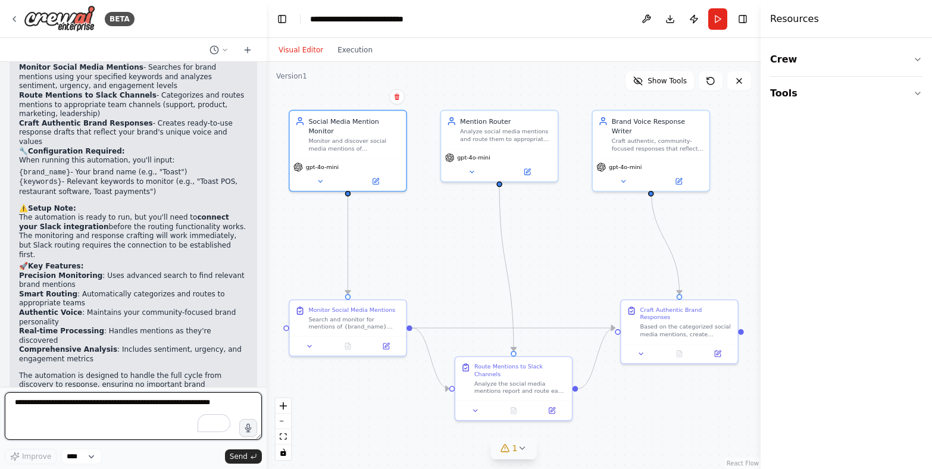
click at [51, 408] on textarea "To enrich screen reader interactions, please activate Accessibility in Grammarl…" at bounding box center [133, 416] width 257 height 48
type textarea "*"
type textarea "**********"
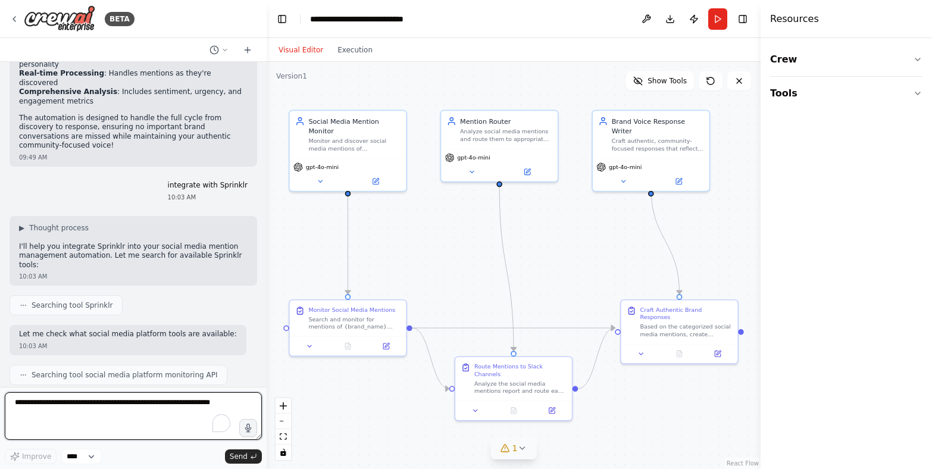
scroll to position [1224, 0]
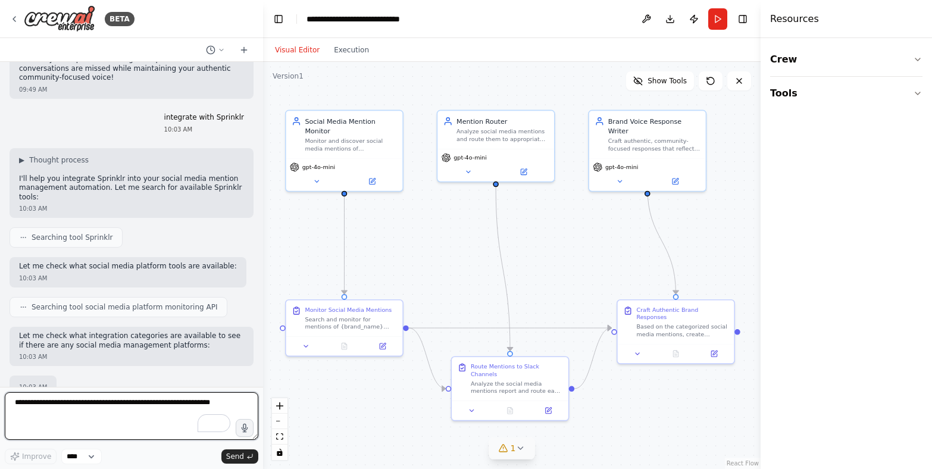
drag, startPoint x: 262, startPoint y: 334, endPoint x: 263, endPoint y: 343, distance: 8.4
click at [263, 343] on div "BETA My goal is to develop a process that enables us to manage social media men…" at bounding box center [466, 234] width 932 height 469
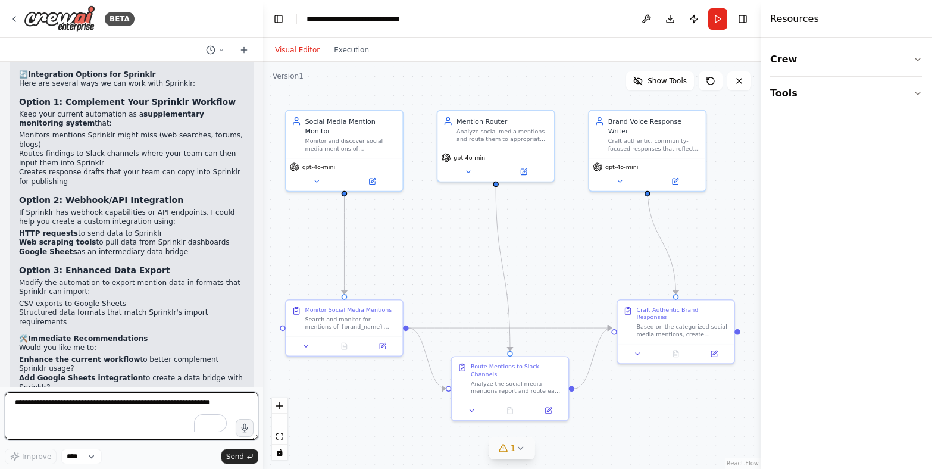
scroll to position [1697, 0]
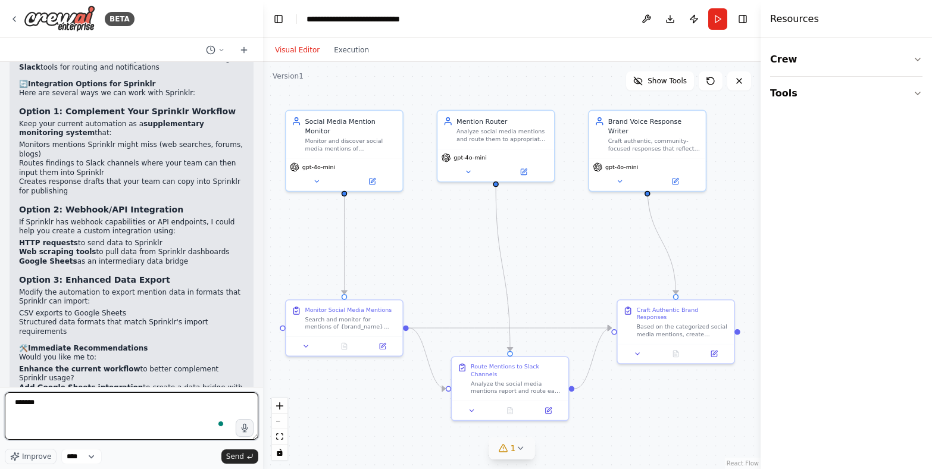
type textarea "********"
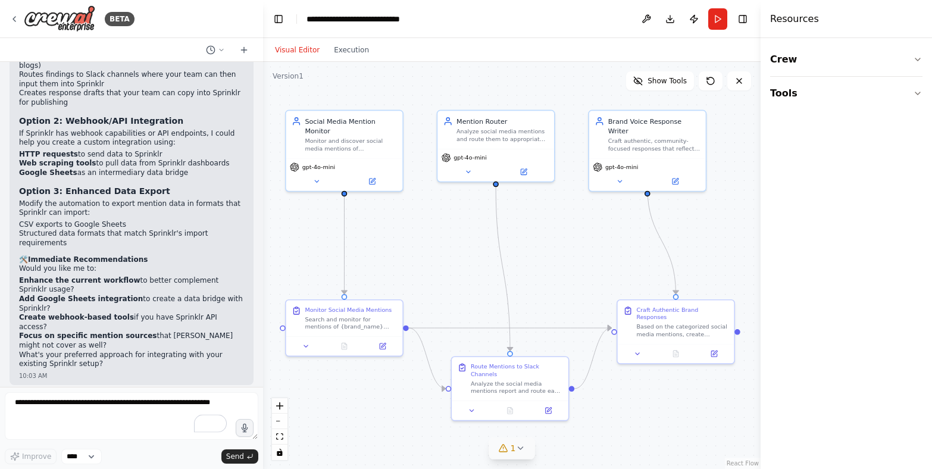
scroll to position [1826, 0]
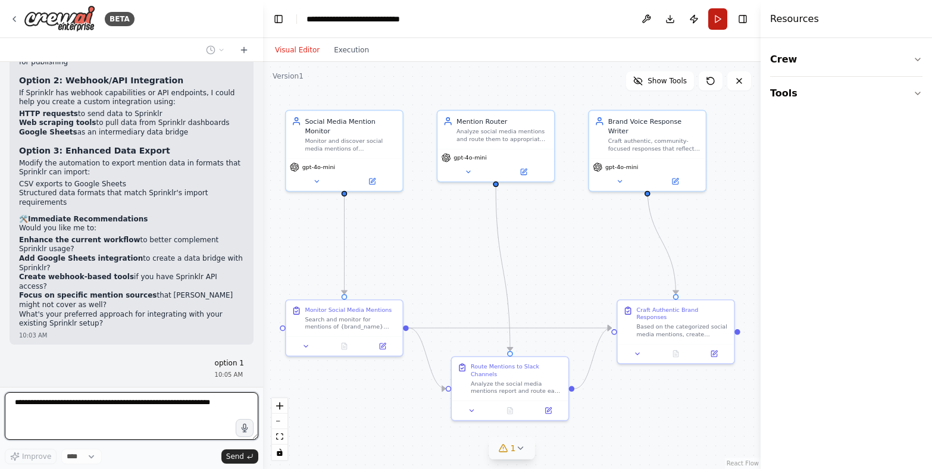
click at [720, 19] on button "Run" at bounding box center [717, 18] width 19 height 21
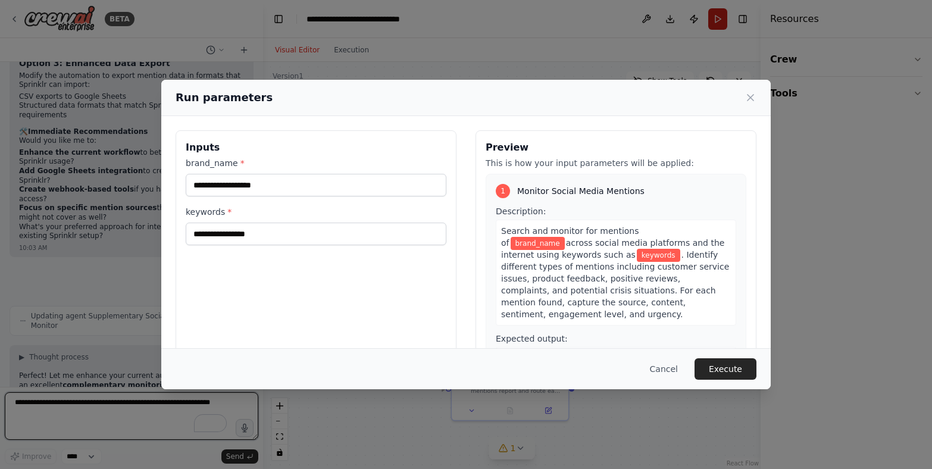
scroll to position [1923, 0]
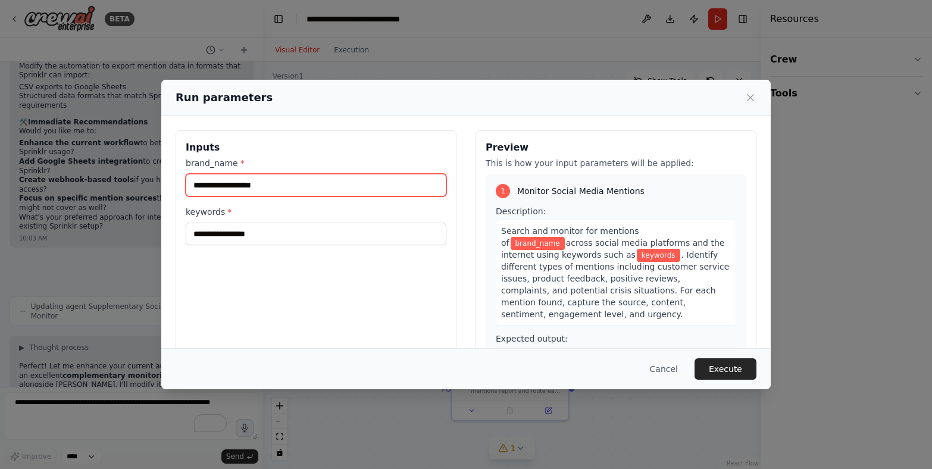
click at [208, 188] on input "brand_name *" at bounding box center [316, 185] width 261 height 23
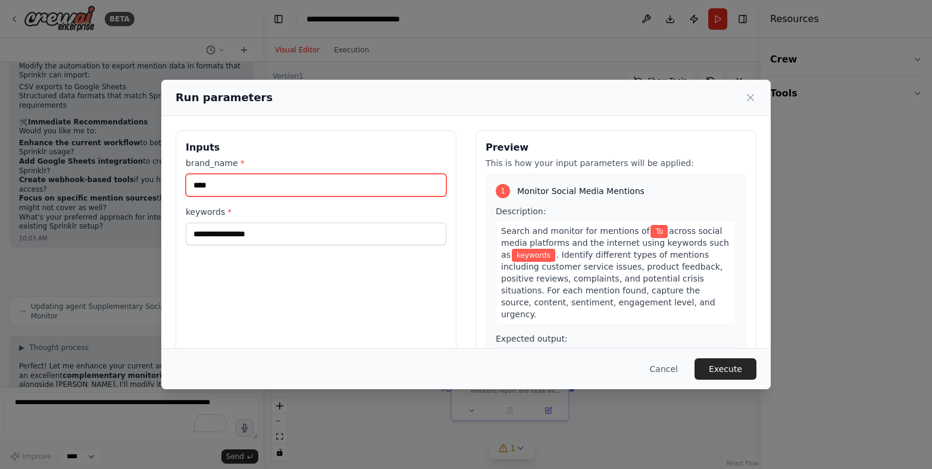
type input "*****"
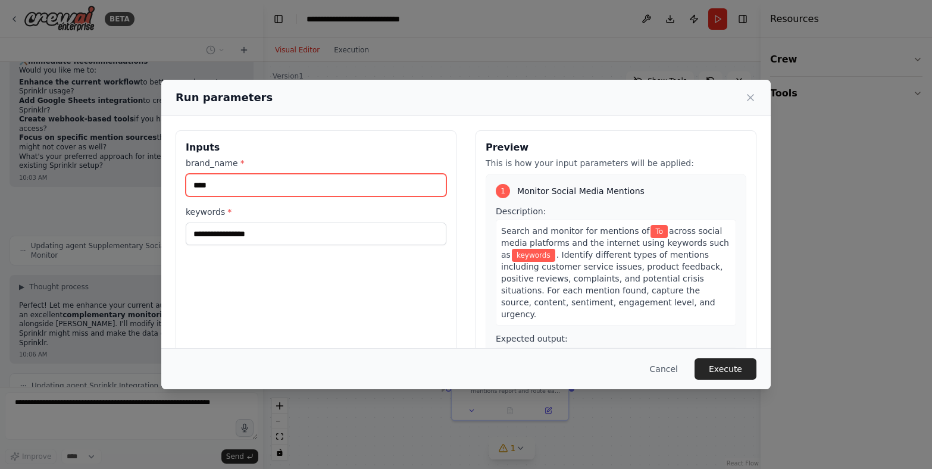
type input "*****"
click at [239, 183] on input "*****" at bounding box center [316, 185] width 261 height 23
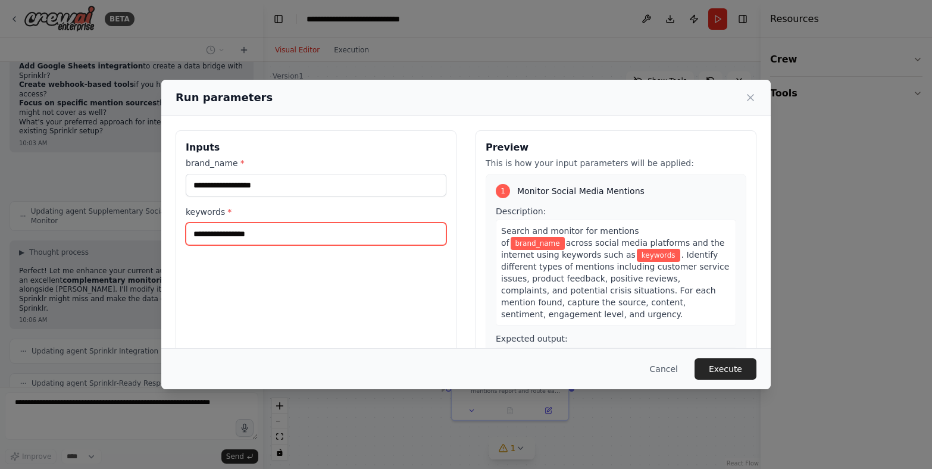
click at [225, 240] on input "keywords *" at bounding box center [316, 234] width 261 height 23
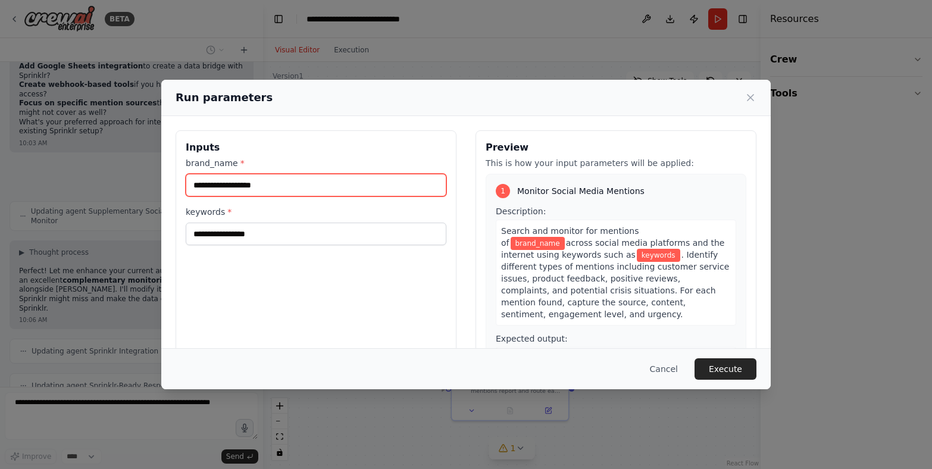
click at [200, 187] on input "brand_name *" at bounding box center [316, 185] width 261 height 23
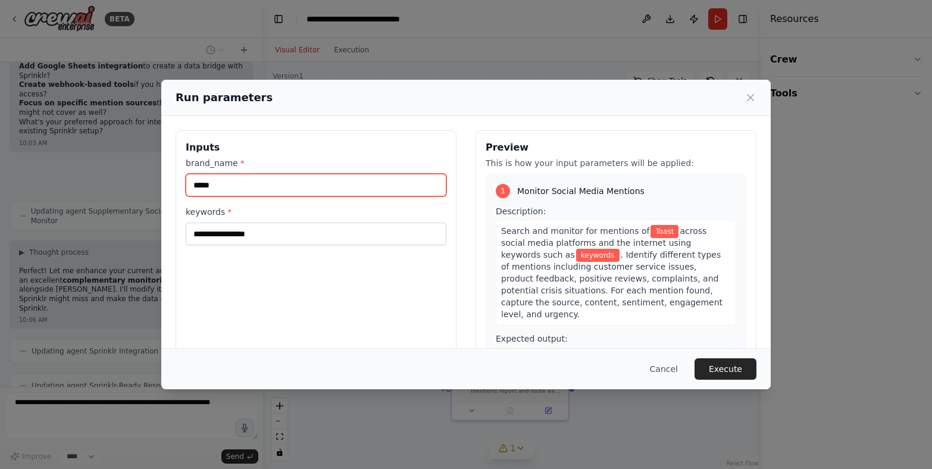
type input "*****"
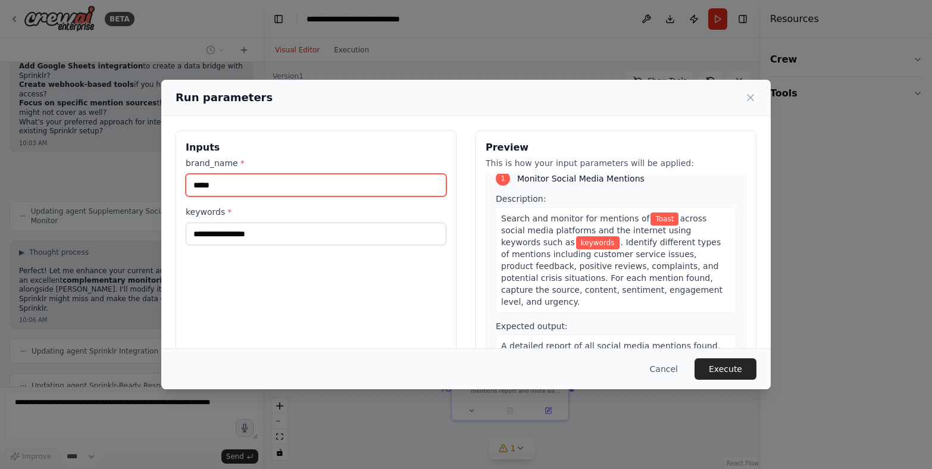
click at [239, 187] on input "*****" at bounding box center [316, 185] width 261 height 23
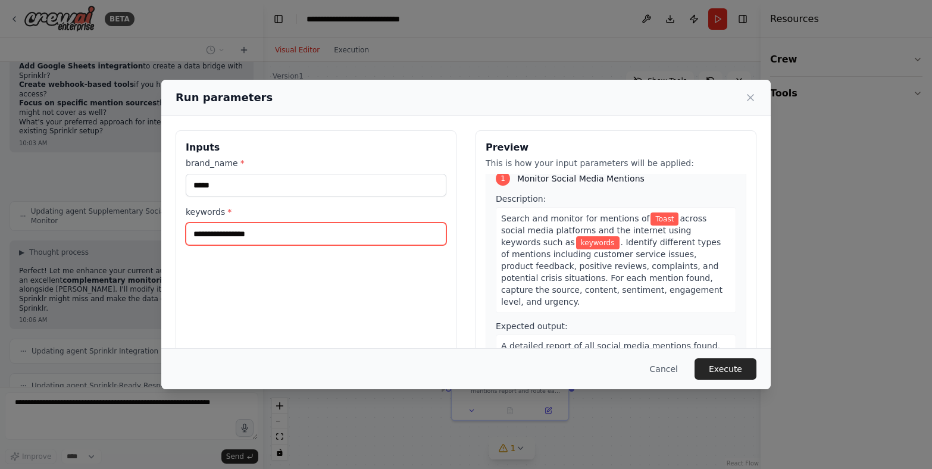
click at [202, 234] on input "keywords *" at bounding box center [316, 234] width 261 height 23
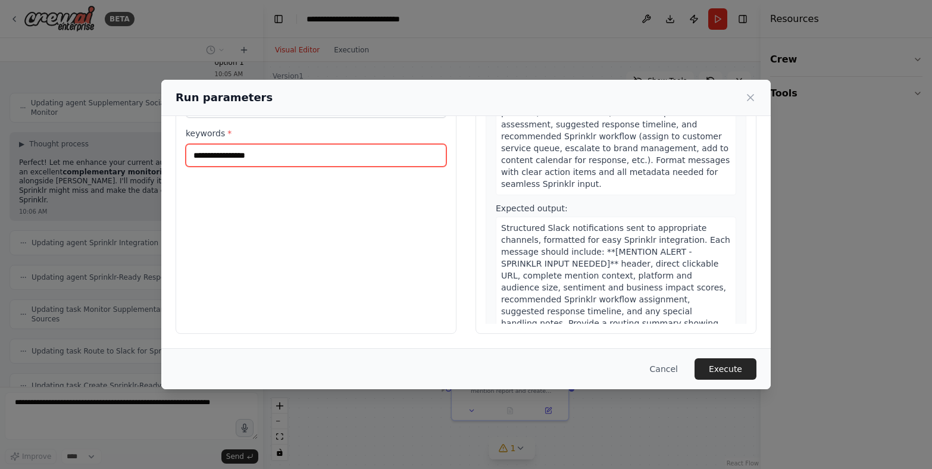
scroll to position [2161, 0]
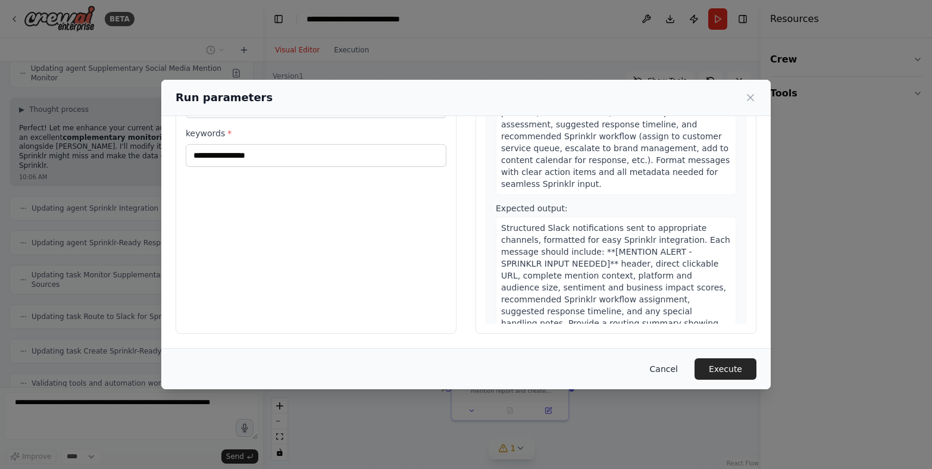
click at [668, 366] on button "Cancel" at bounding box center [663, 368] width 47 height 21
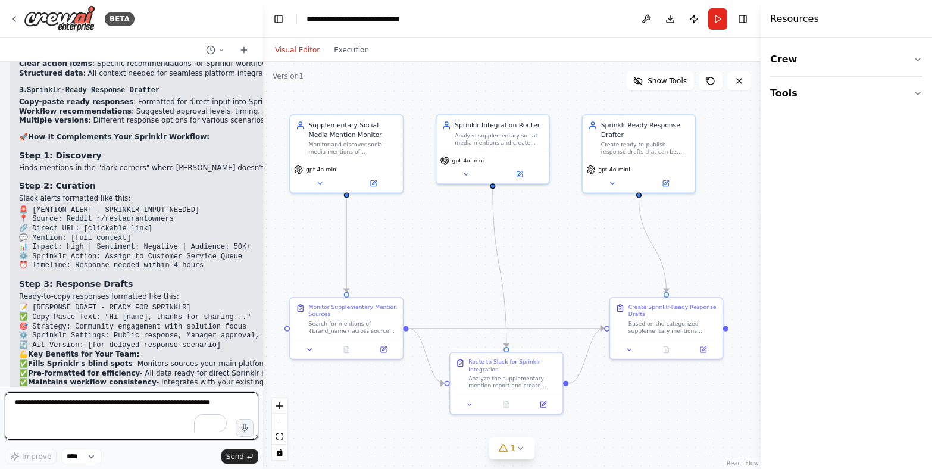
scroll to position [2666, 0]
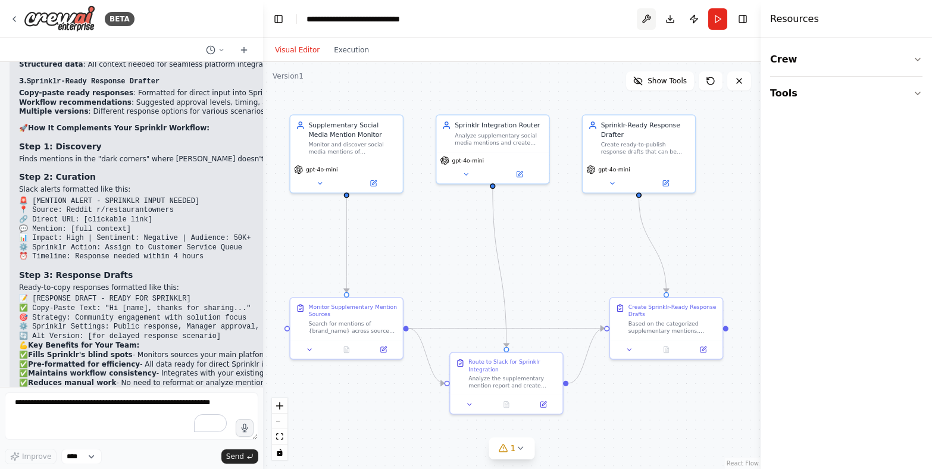
click at [644, 20] on button at bounding box center [646, 18] width 19 height 21
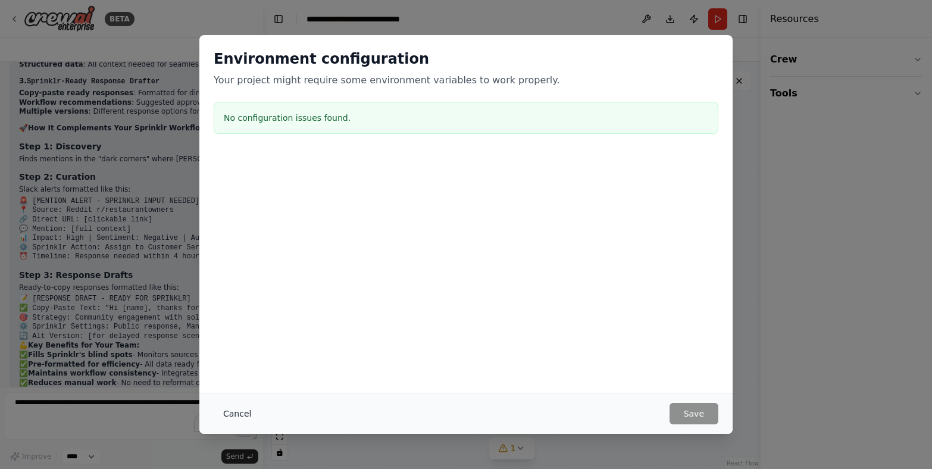
click at [246, 414] on button "Cancel" at bounding box center [237, 413] width 47 height 21
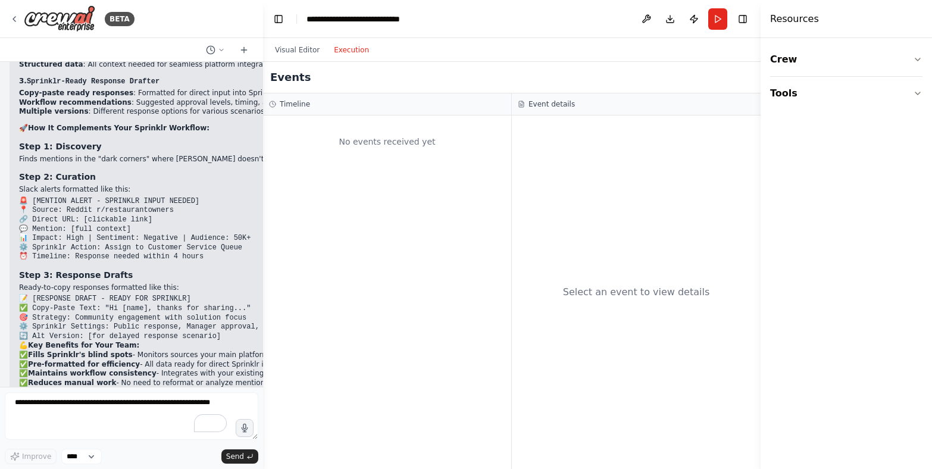
click at [358, 45] on button "Execution" at bounding box center [351, 50] width 49 height 14
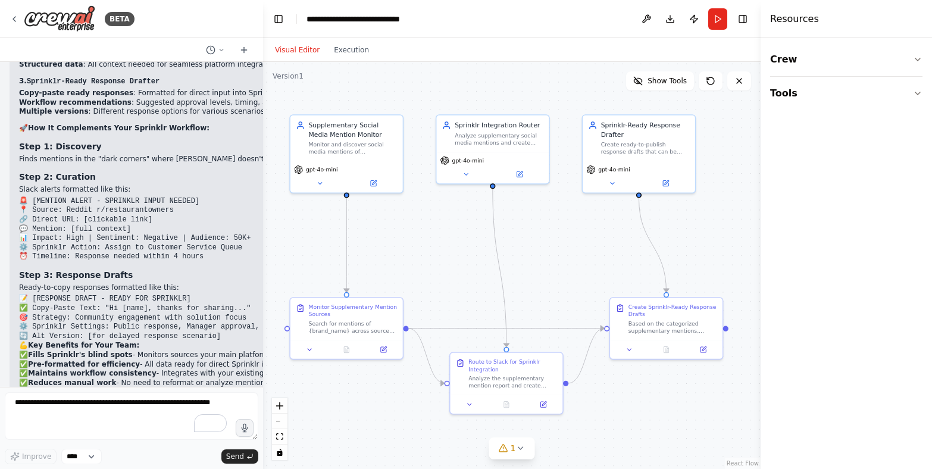
click at [292, 49] on button "Visual Editor" at bounding box center [297, 50] width 59 height 14
click at [79, 453] on select "****" at bounding box center [81, 456] width 40 height 15
click at [715, 26] on button "Run" at bounding box center [717, 18] width 19 height 21
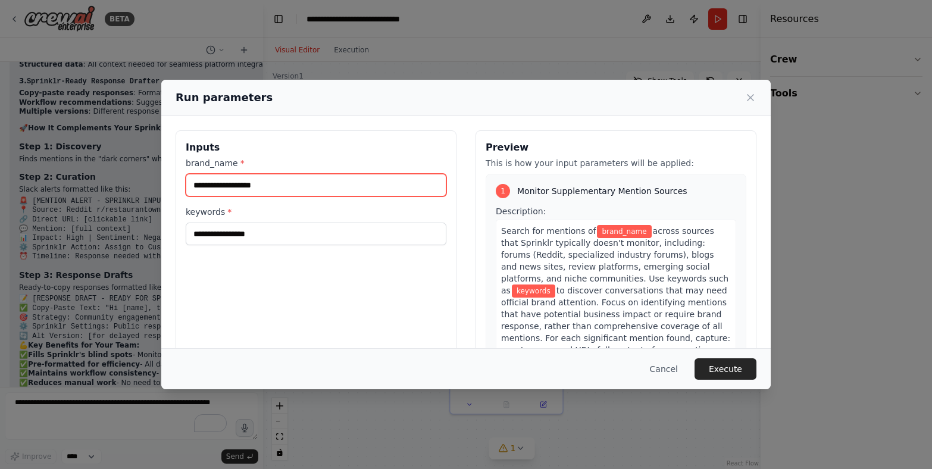
click at [314, 186] on input "brand_name *" at bounding box center [316, 185] width 261 height 23
type input "*****"
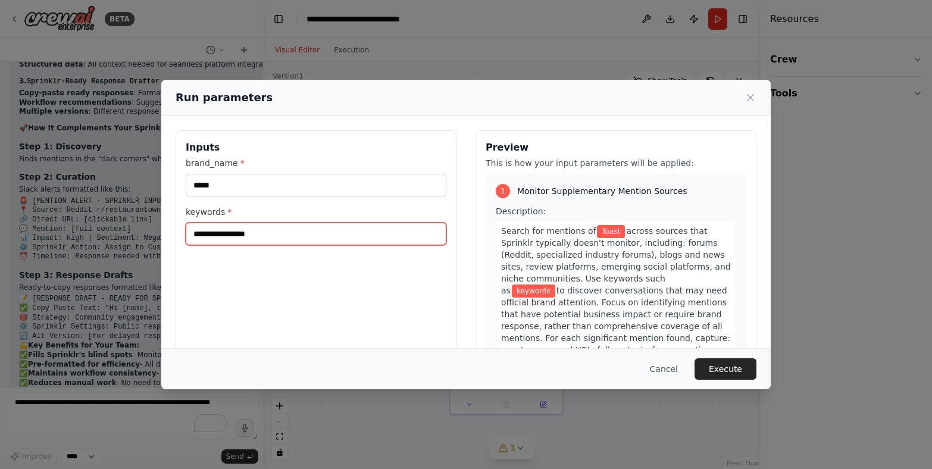
click at [243, 233] on input "keywords *" at bounding box center [316, 234] width 261 height 23
click at [214, 233] on input "keywords *" at bounding box center [316, 234] width 261 height 23
paste input "**********"
type input "**********"
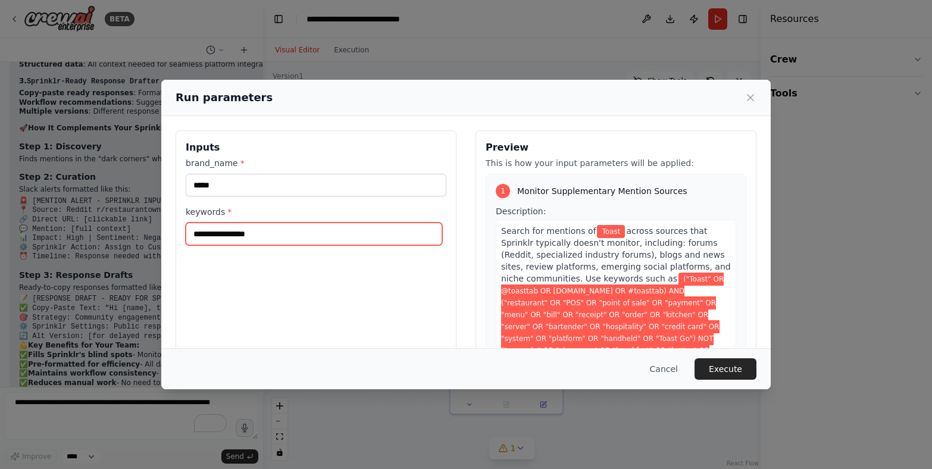
scroll to position [0, 0]
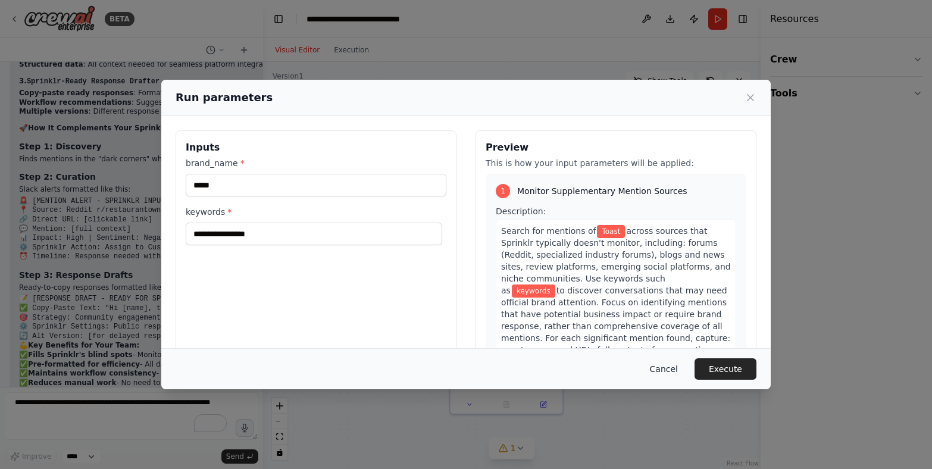
click at [677, 363] on button "Cancel" at bounding box center [663, 368] width 47 height 21
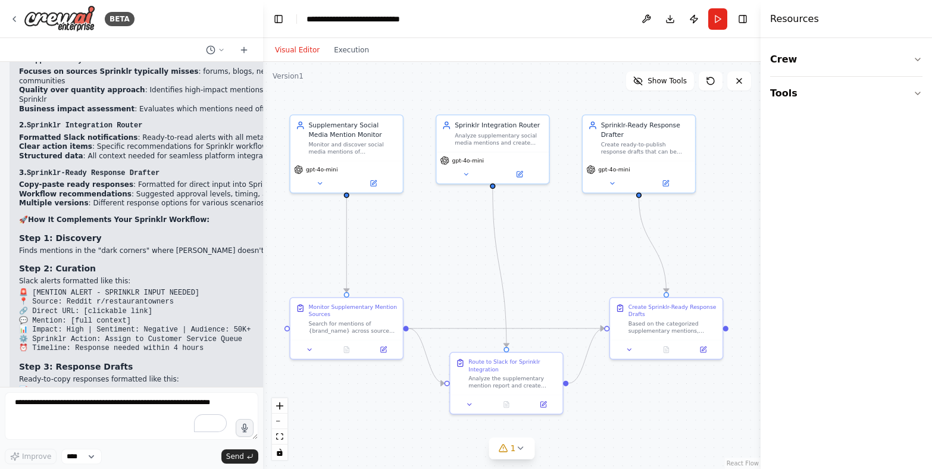
scroll to position [2311, 0]
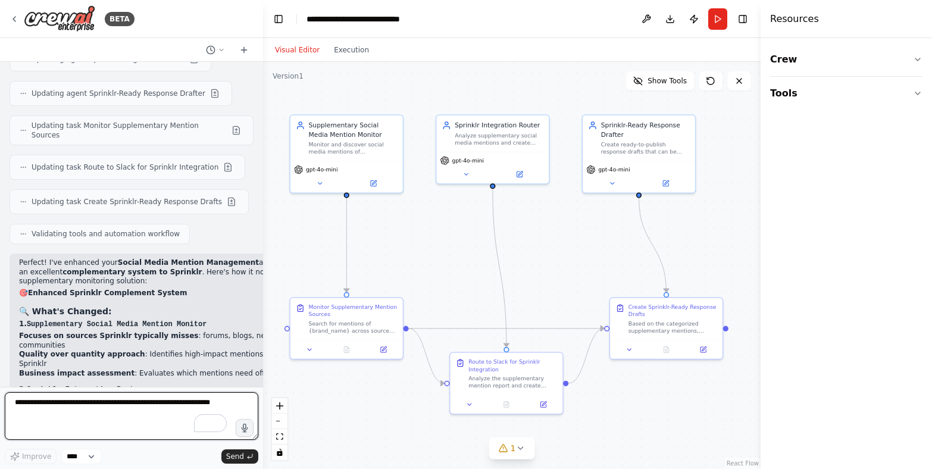
click at [45, 421] on textarea "To enrich screen reader interactions, please activate Accessibility in Grammarl…" at bounding box center [131, 416] width 253 height 48
paste textarea "**********"
type textarea "**********"
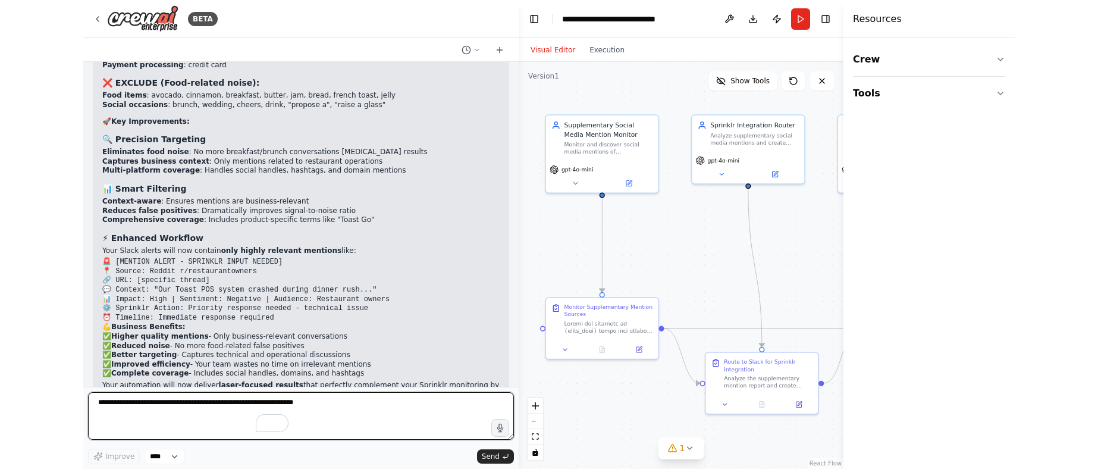
scroll to position [2973, 0]
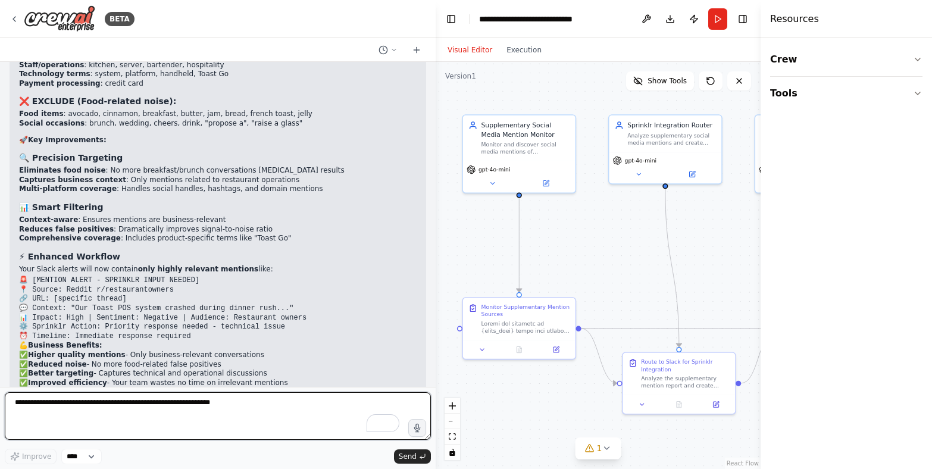
drag, startPoint x: 261, startPoint y: 330, endPoint x: 435, endPoint y: 353, distance: 175.8
click at [435, 353] on div "BETA My goal is to develop a process that enables us to manage social media men…" at bounding box center [466, 234] width 932 height 469
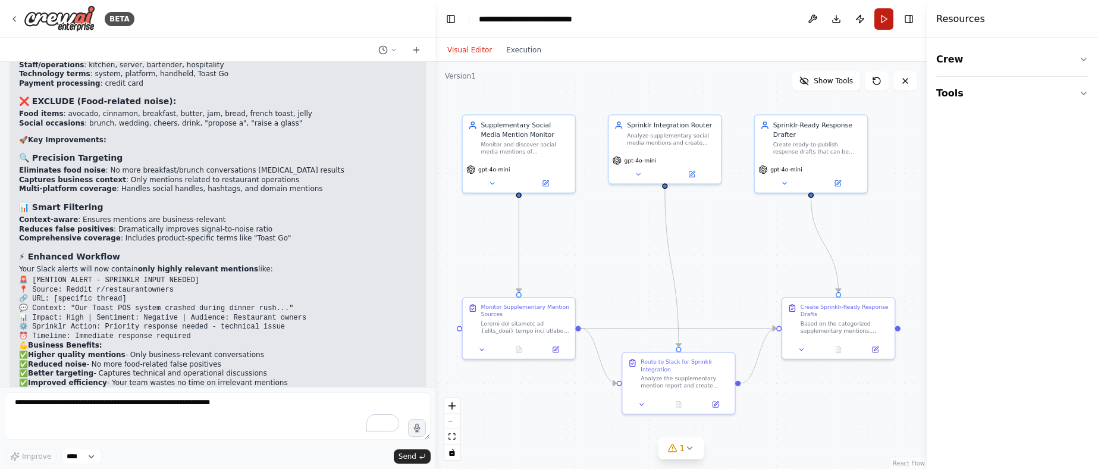
click at [885, 25] on button "Run" at bounding box center [884, 18] width 19 height 21
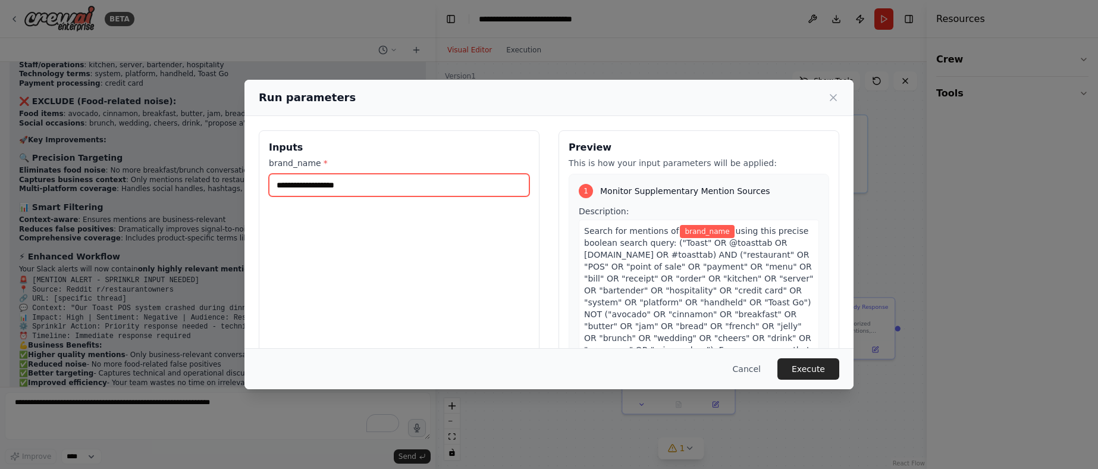
click at [303, 190] on input "brand_name *" at bounding box center [399, 185] width 261 height 23
type input "*****"
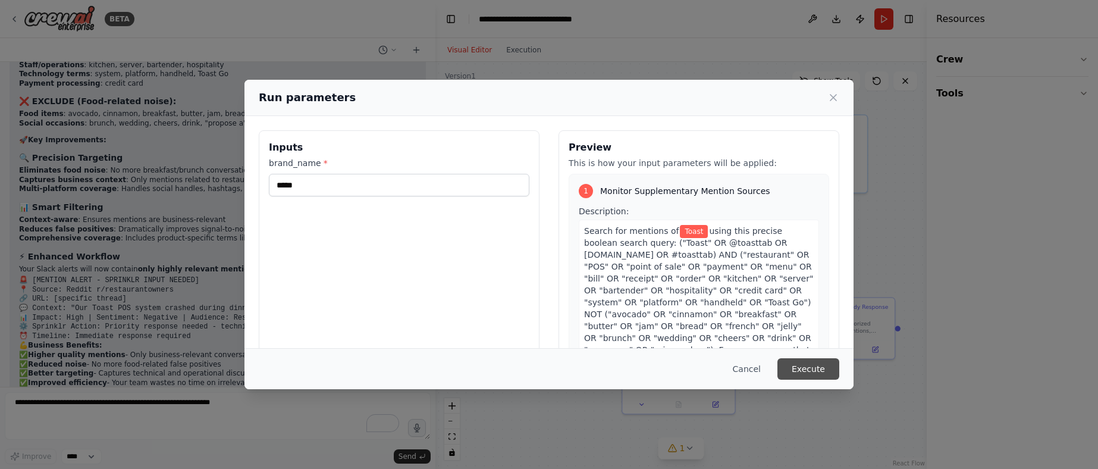
click at [809, 366] on button "Execute" at bounding box center [809, 368] width 62 height 21
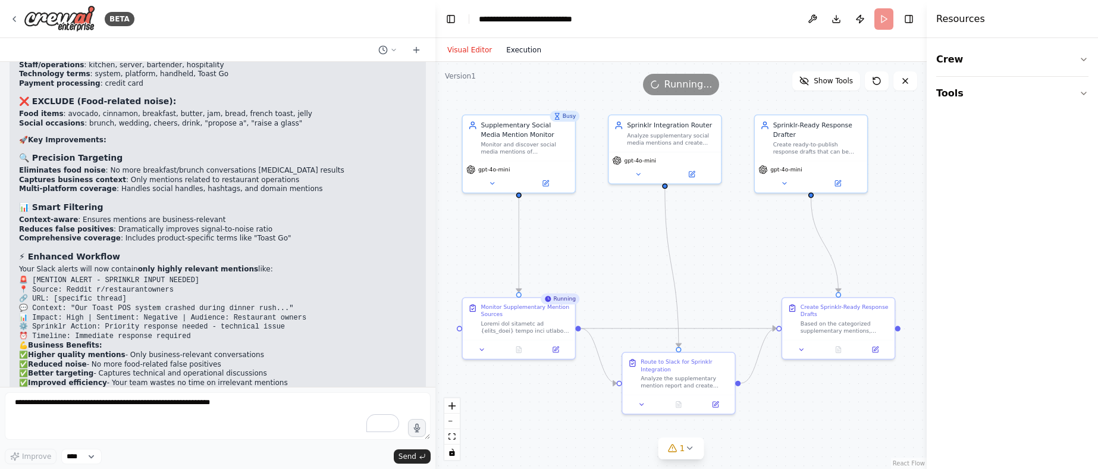
click at [512, 44] on button "Execution" at bounding box center [523, 50] width 49 height 14
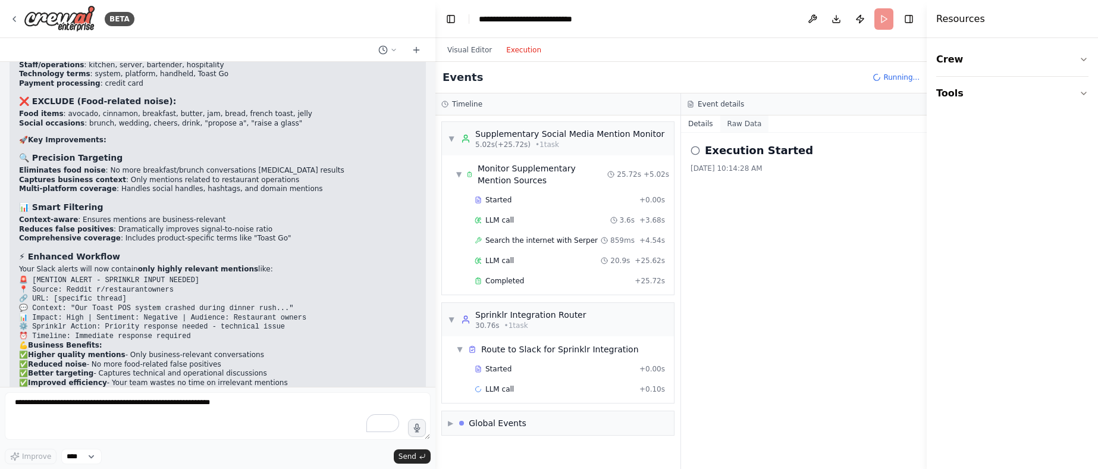
click at [741, 123] on button "Raw Data" at bounding box center [744, 123] width 49 height 17
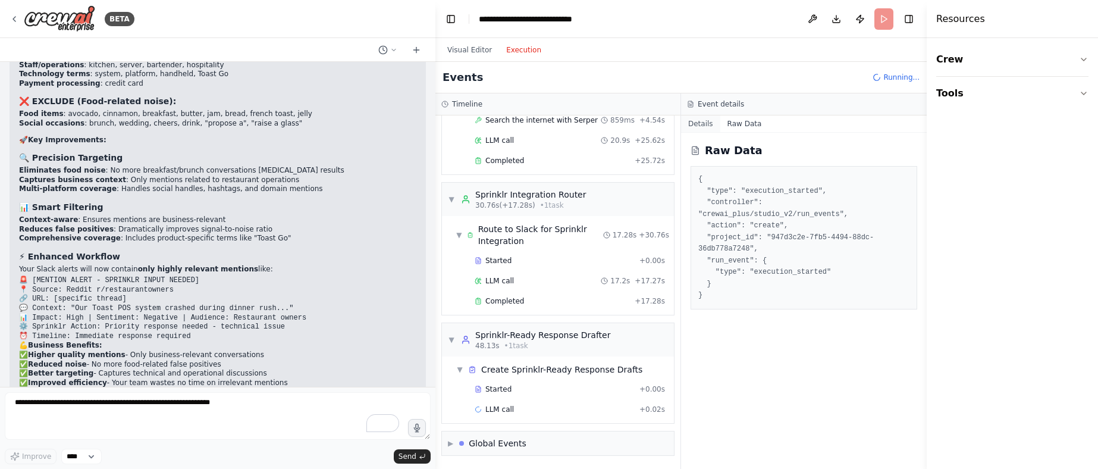
scroll to position [120, 0]
click at [458, 233] on span "▼" at bounding box center [459, 235] width 6 height 10
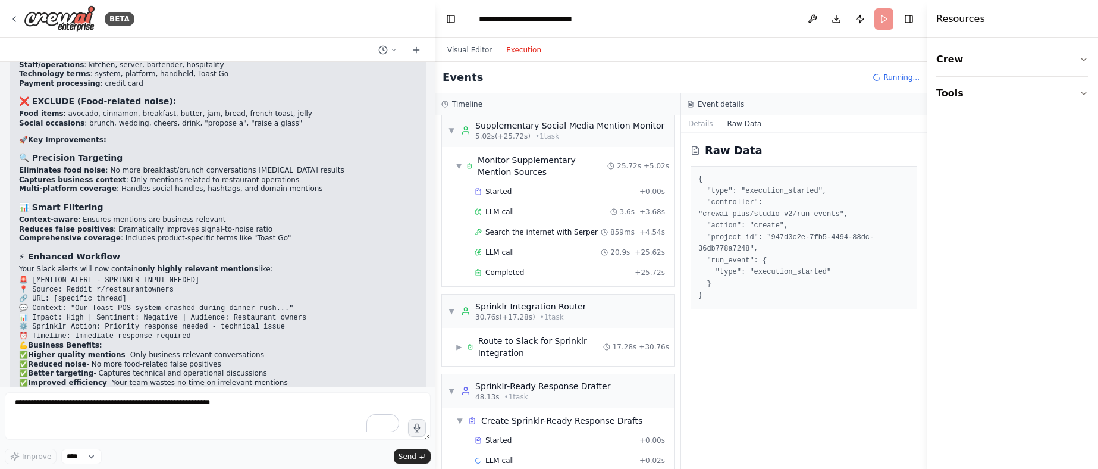
scroll to position [0, 0]
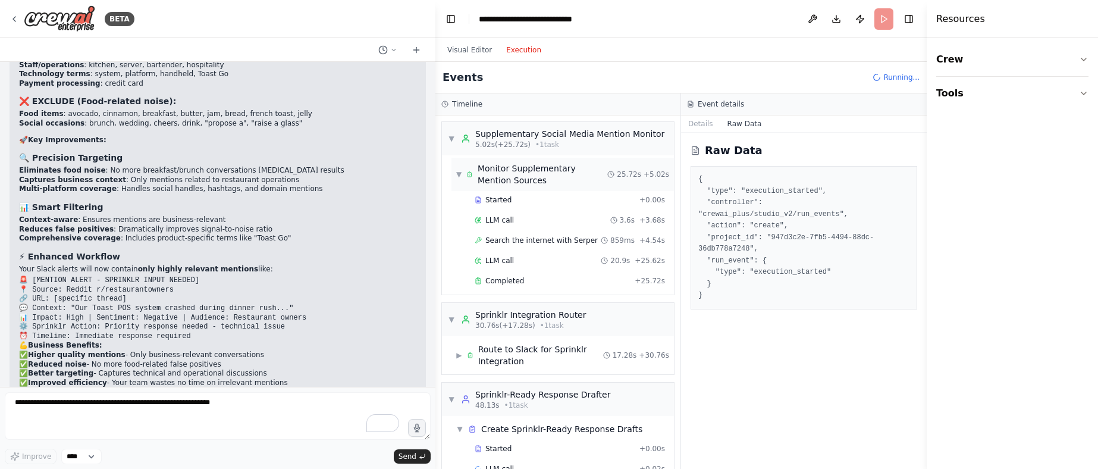
click at [456, 174] on span "▼" at bounding box center [458, 175] width 5 height 10
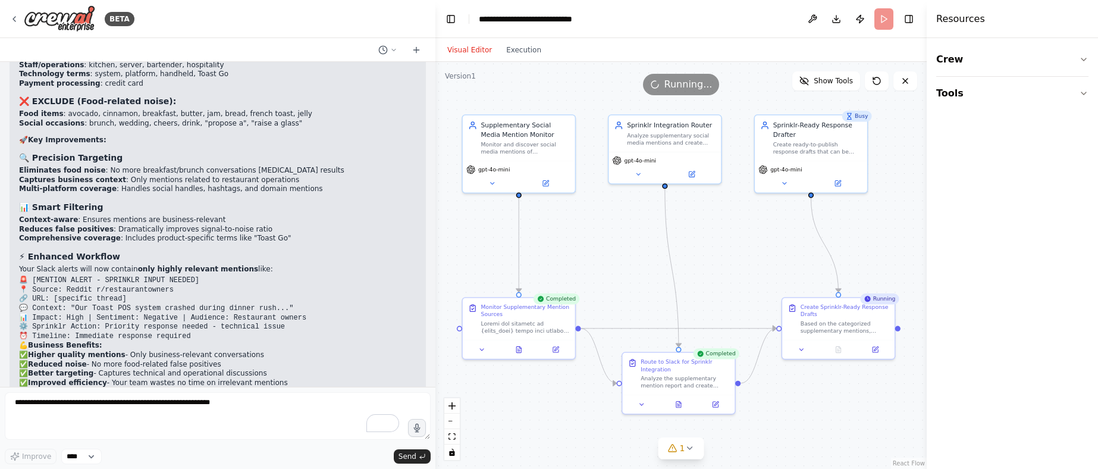
click at [468, 51] on button "Visual Editor" at bounding box center [469, 50] width 59 height 14
click at [682, 449] on span "1" at bounding box center [682, 448] width 5 height 12
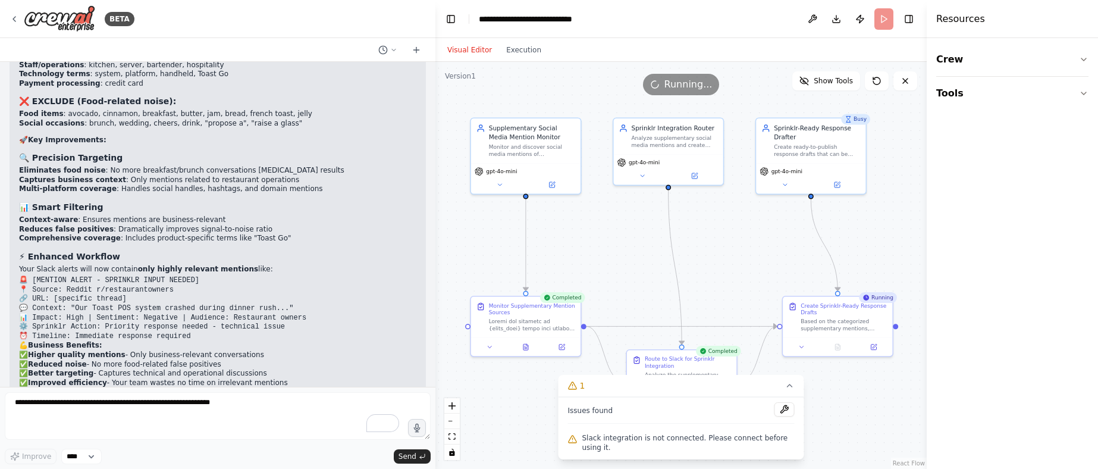
click at [782, 405] on button at bounding box center [785, 409] width 20 height 14
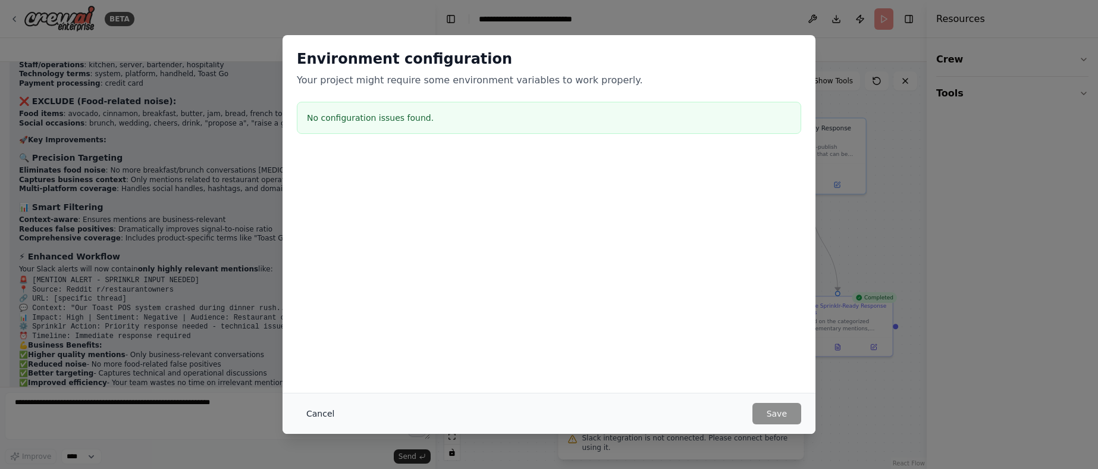
click at [325, 410] on button "Cancel" at bounding box center [320, 413] width 47 height 21
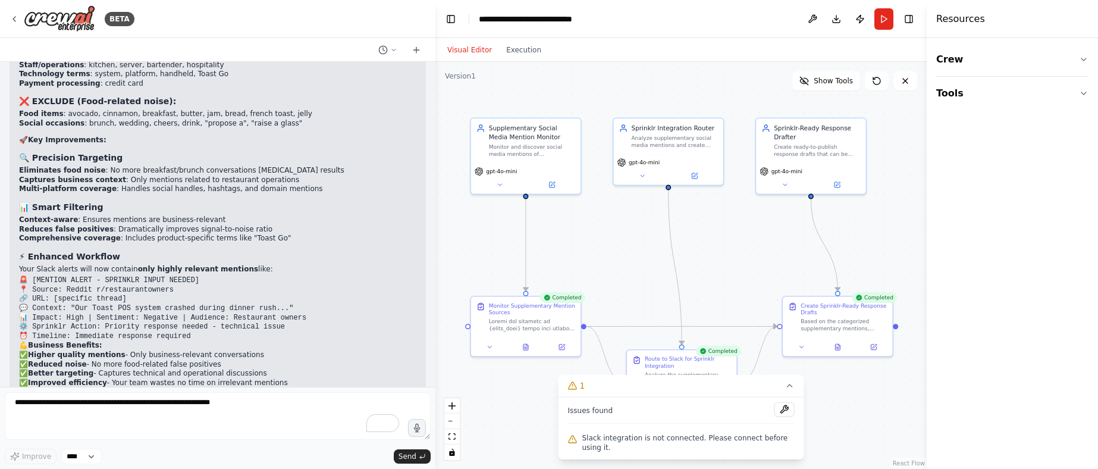
click at [790, 387] on icon at bounding box center [790, 386] width 10 height 10
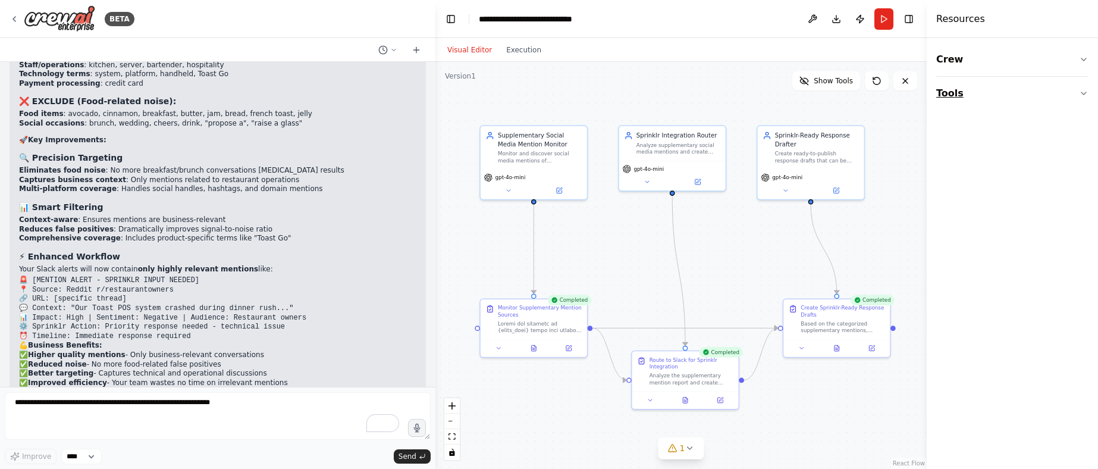
click at [931, 96] on button "Tools" at bounding box center [1012, 93] width 152 height 33
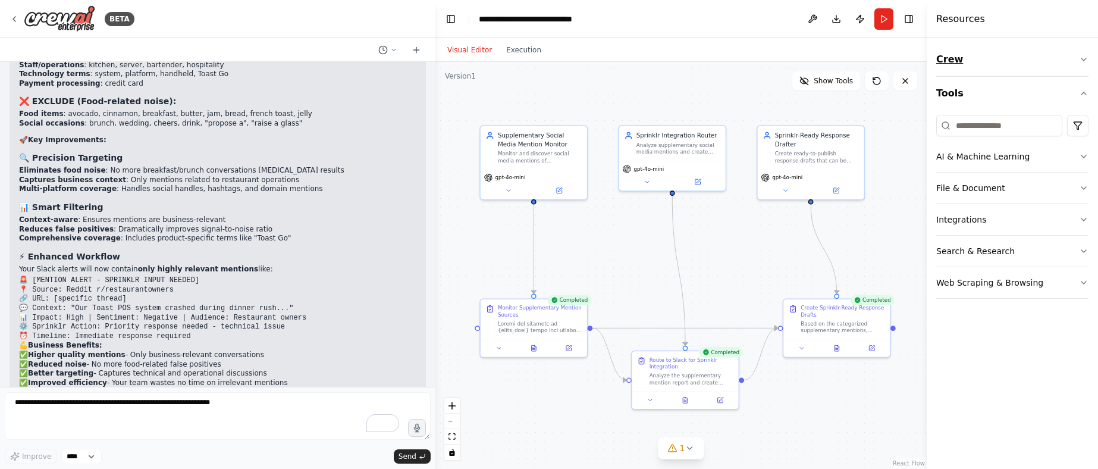
click at [931, 56] on button "Crew" at bounding box center [1012, 59] width 152 height 33
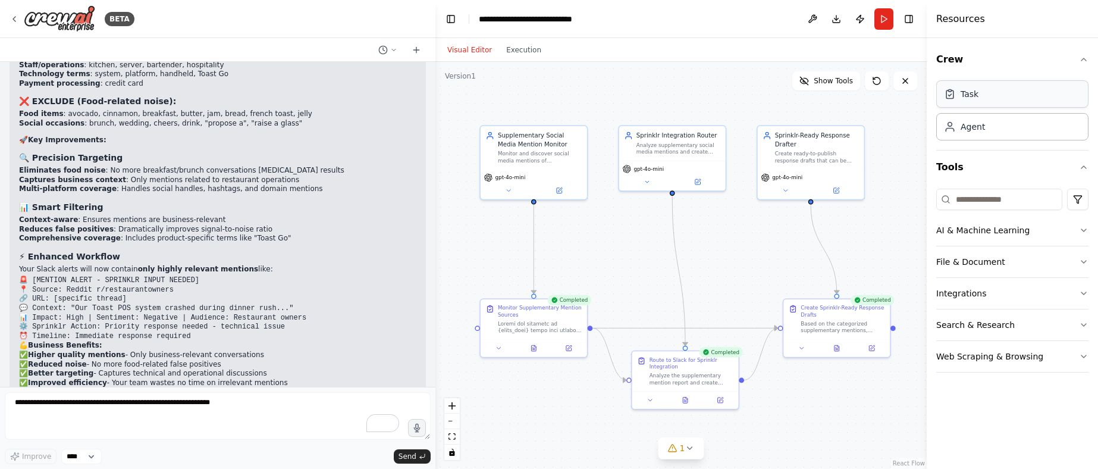
click at [931, 97] on div "Task" at bounding box center [970, 94] width 18 height 12
click at [931, 133] on div "Agent" at bounding box center [1012, 125] width 152 height 27
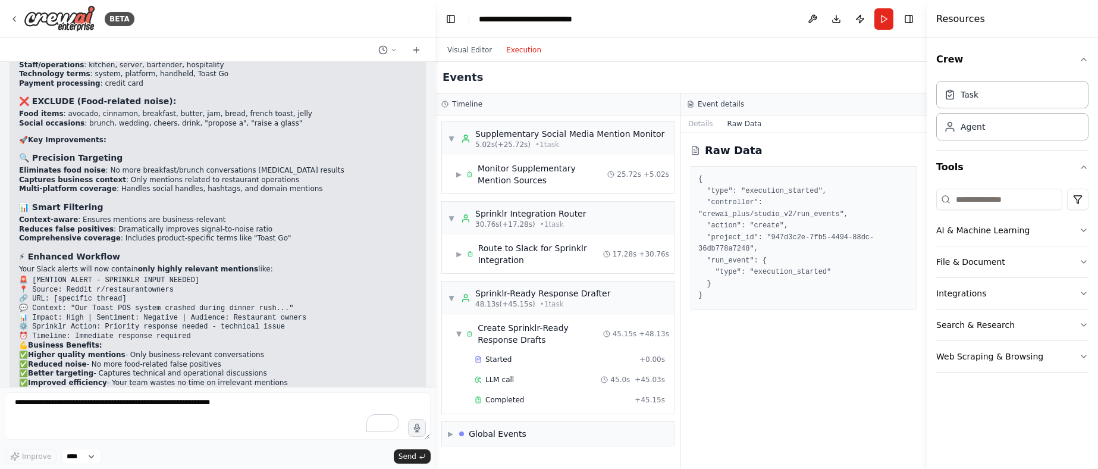
click at [515, 49] on button "Execution" at bounding box center [523, 50] width 49 height 14
click at [698, 123] on button "Details" at bounding box center [700, 123] width 39 height 17
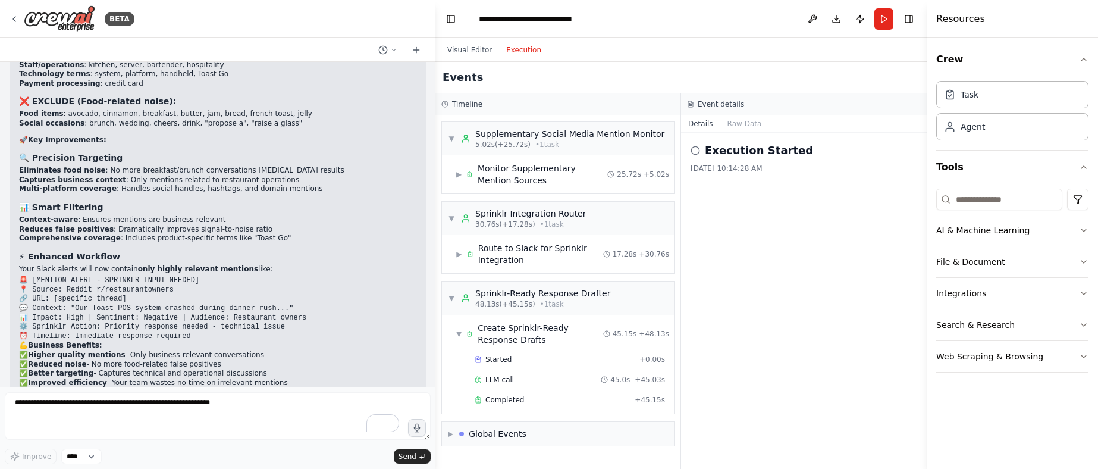
click at [694, 151] on icon at bounding box center [696, 151] width 10 height 10
click at [458, 176] on span "▶" at bounding box center [458, 175] width 5 height 10
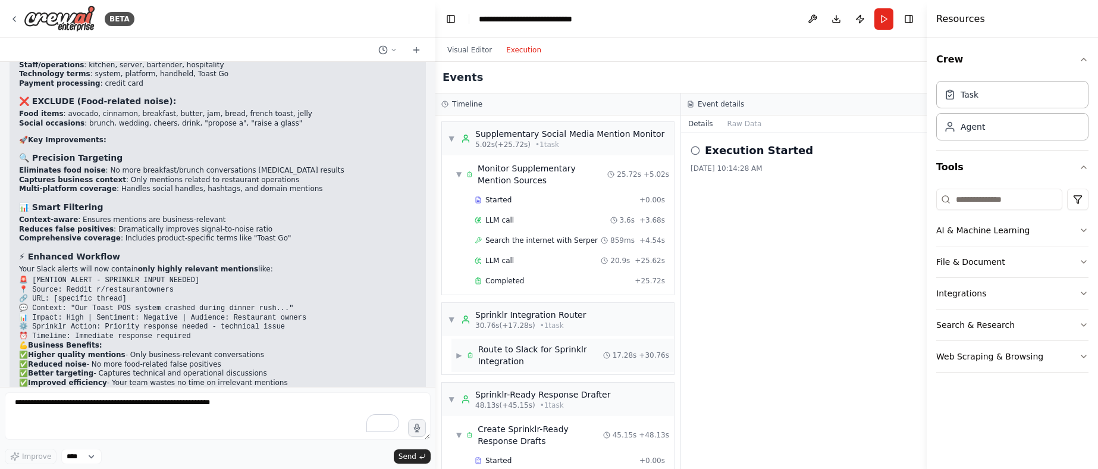
click at [462, 353] on span "▶" at bounding box center [459, 355] width 6 height 10
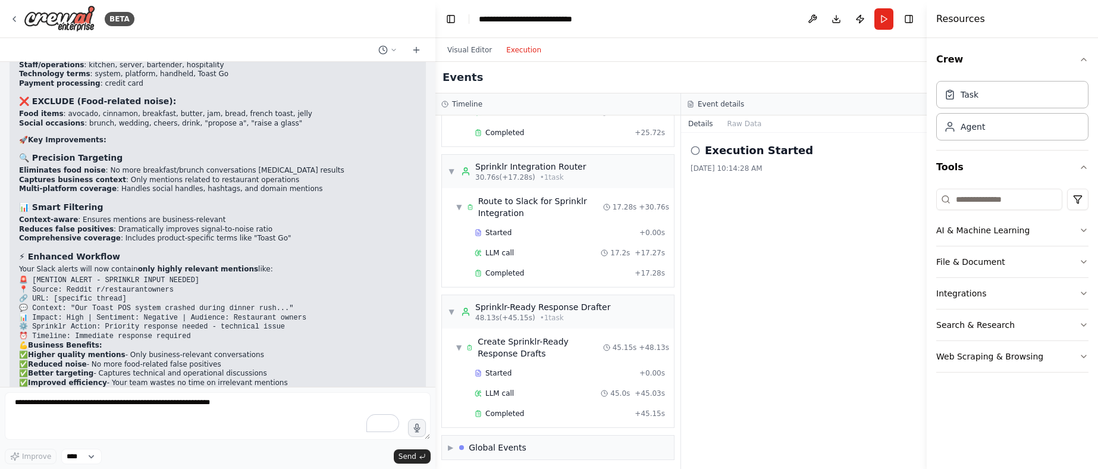
scroll to position [152, 0]
click at [449, 444] on span "▶" at bounding box center [450, 443] width 5 height 10
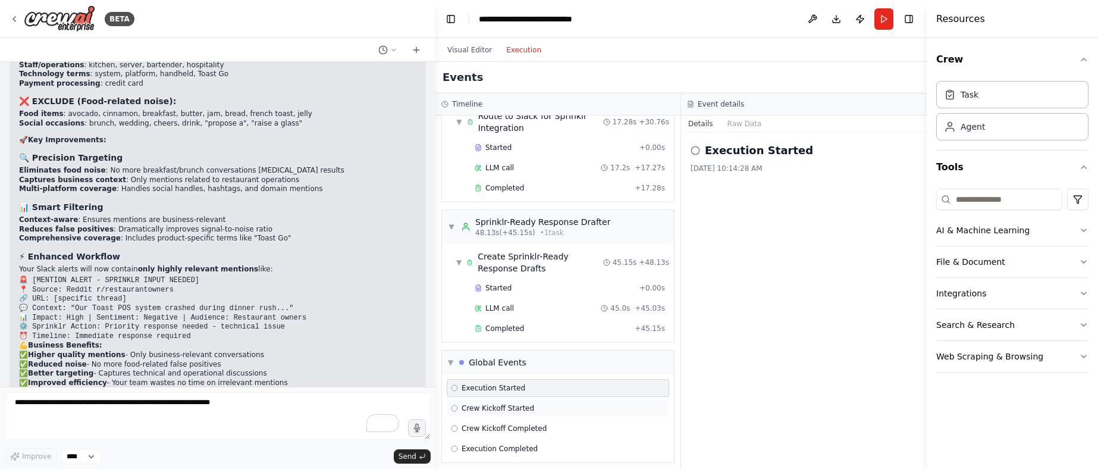
scroll to position [240, 0]
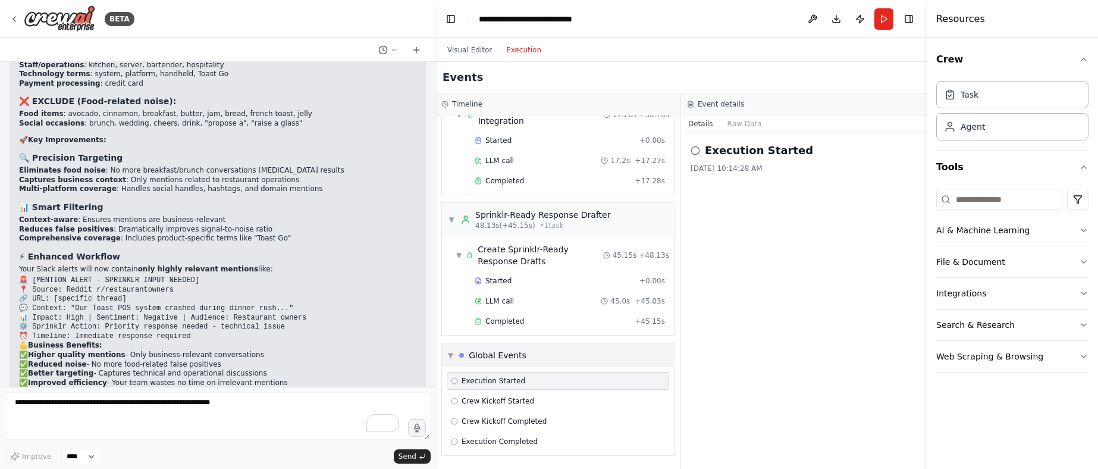
click at [450, 357] on span "▼" at bounding box center [450, 355] width 5 height 10
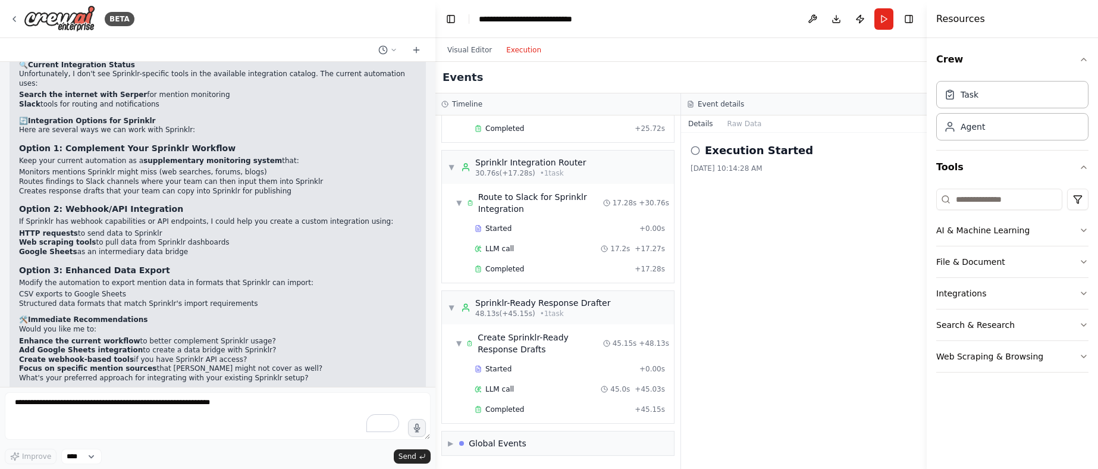
scroll to position [1358, 0]
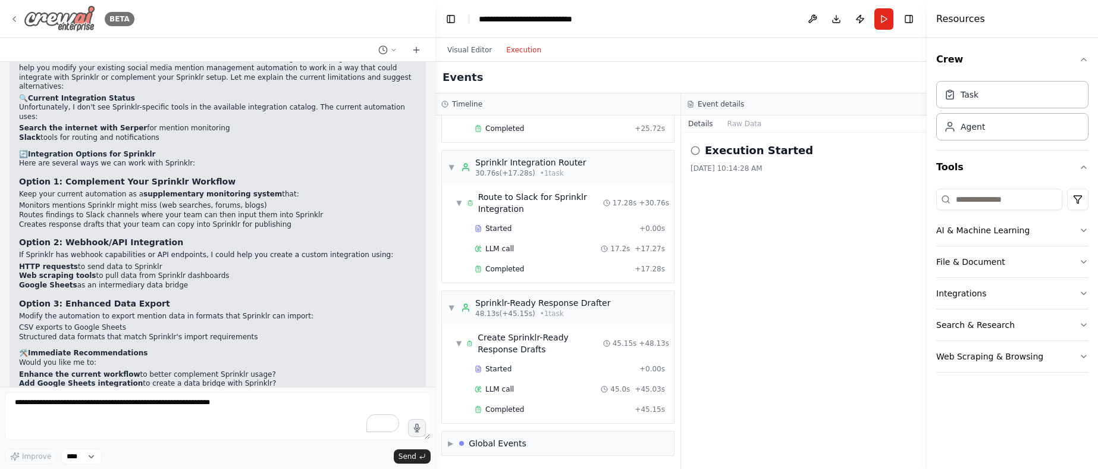
click at [20, 15] on div "BETA" at bounding box center [72, 18] width 125 height 27
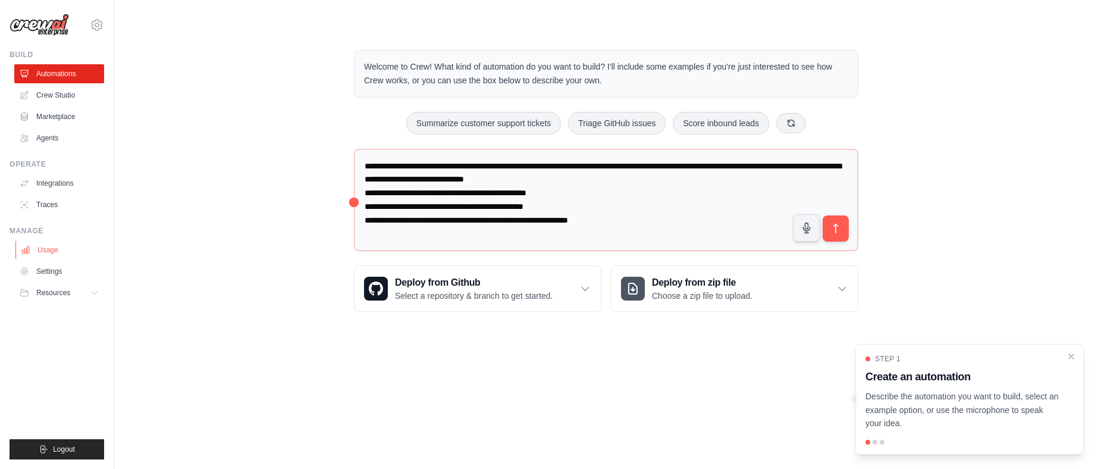
click at [58, 256] on link "Usage" at bounding box center [60, 249] width 90 height 19
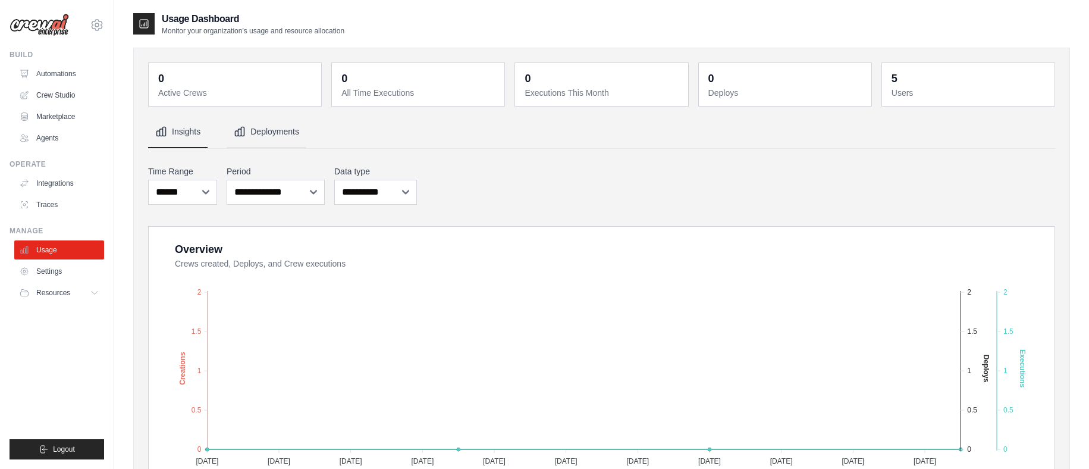
click at [266, 126] on button "Deployments" at bounding box center [267, 132] width 80 height 32
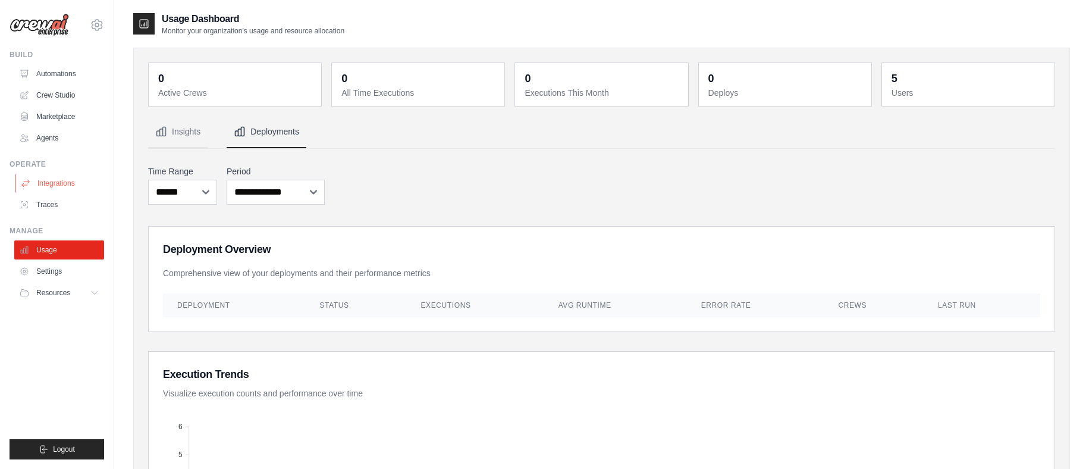
click at [58, 185] on link "Integrations" at bounding box center [60, 183] width 90 height 19
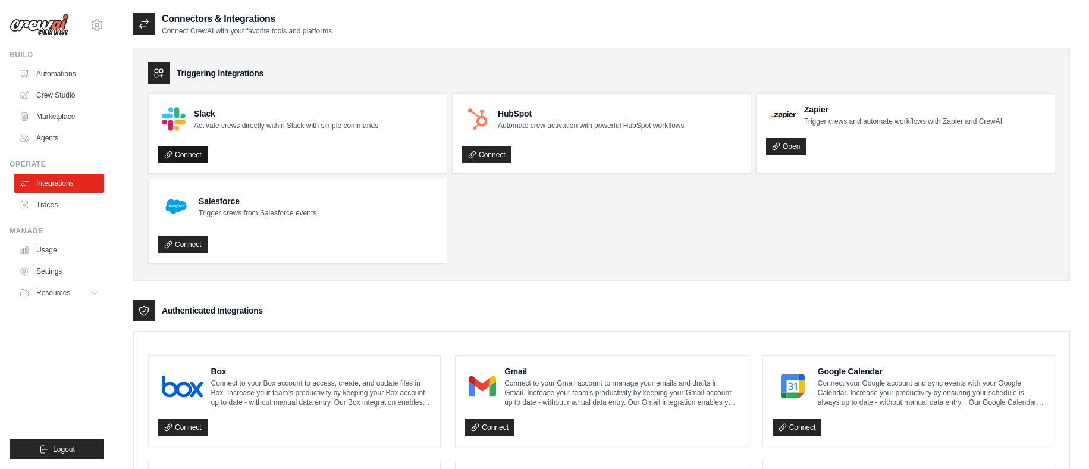
click at [194, 151] on link "Connect" at bounding box center [182, 154] width 49 height 17
click at [198, 157] on link "Connect" at bounding box center [182, 154] width 49 height 17
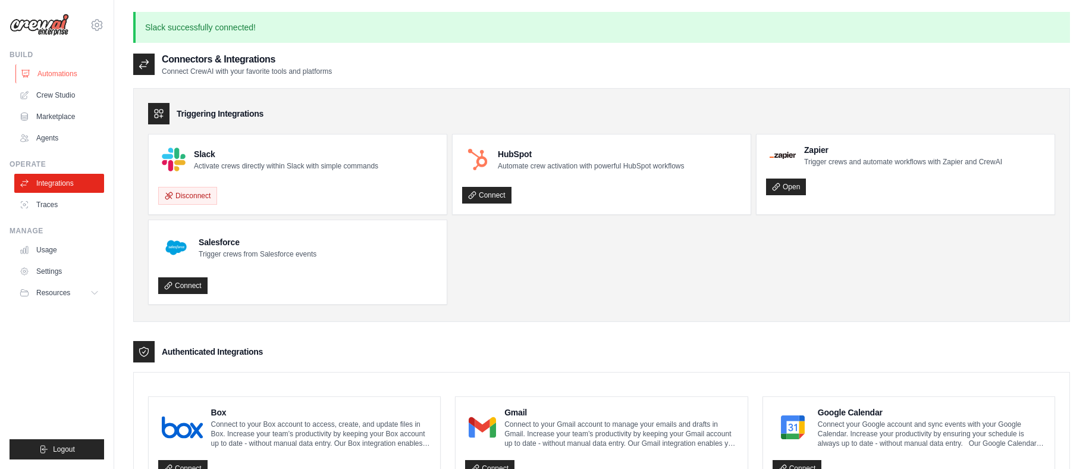
click at [59, 76] on link "Automations" at bounding box center [60, 73] width 90 height 19
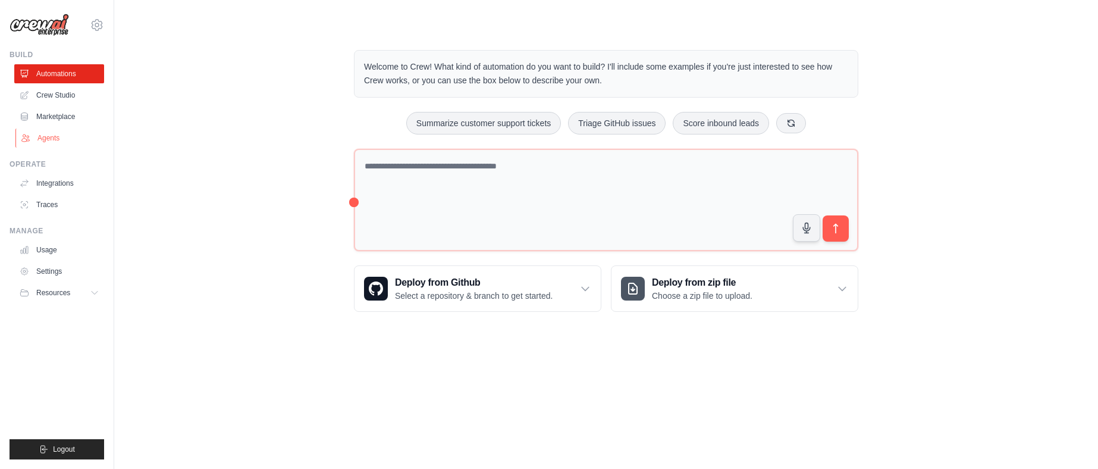
click at [55, 141] on link "Agents" at bounding box center [60, 138] width 90 height 19
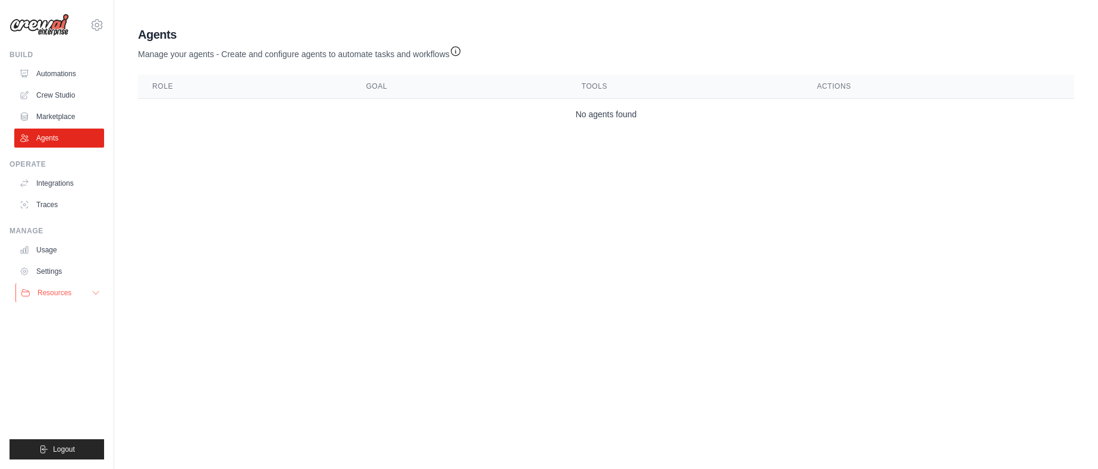
click at [61, 292] on span "Resources" at bounding box center [54, 293] width 34 height 10
click at [59, 268] on link "Settings" at bounding box center [60, 271] width 90 height 19
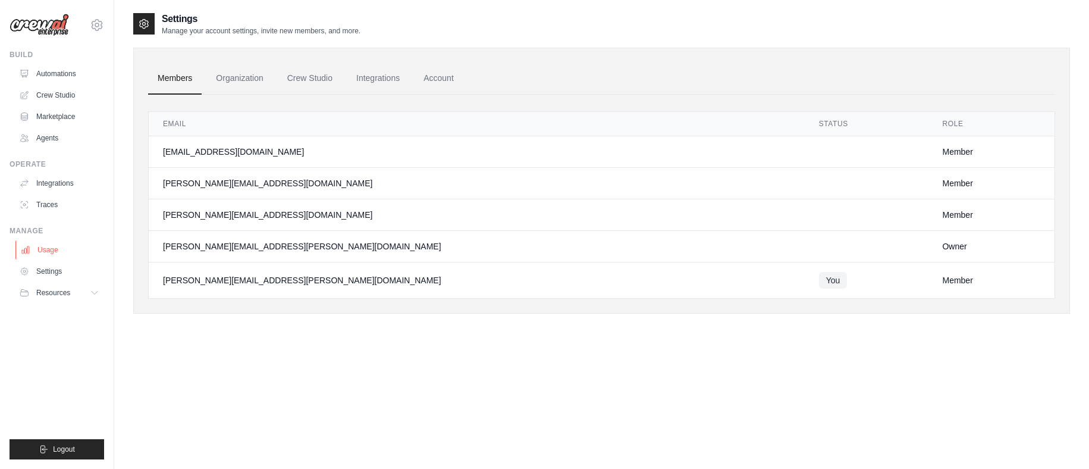
click at [49, 245] on link "Usage" at bounding box center [60, 249] width 90 height 19
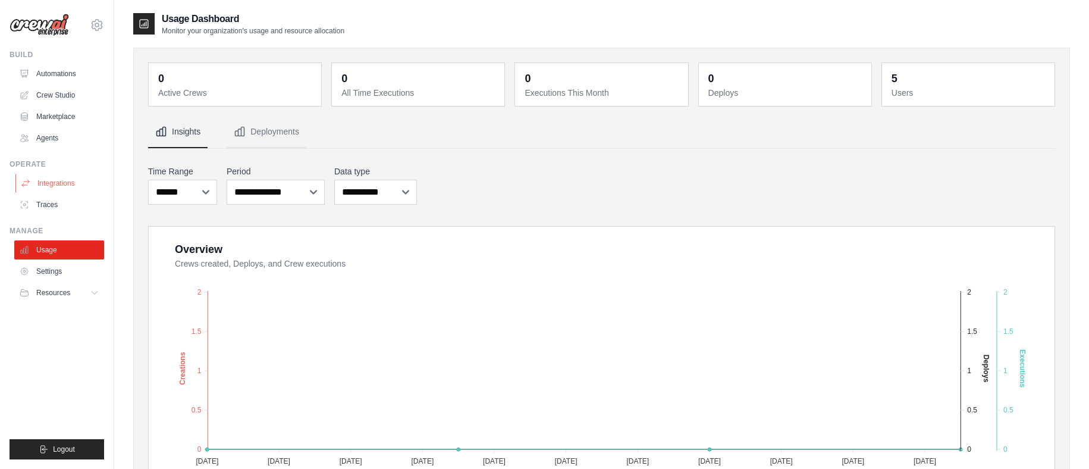
click at [55, 183] on link "Integrations" at bounding box center [60, 183] width 90 height 19
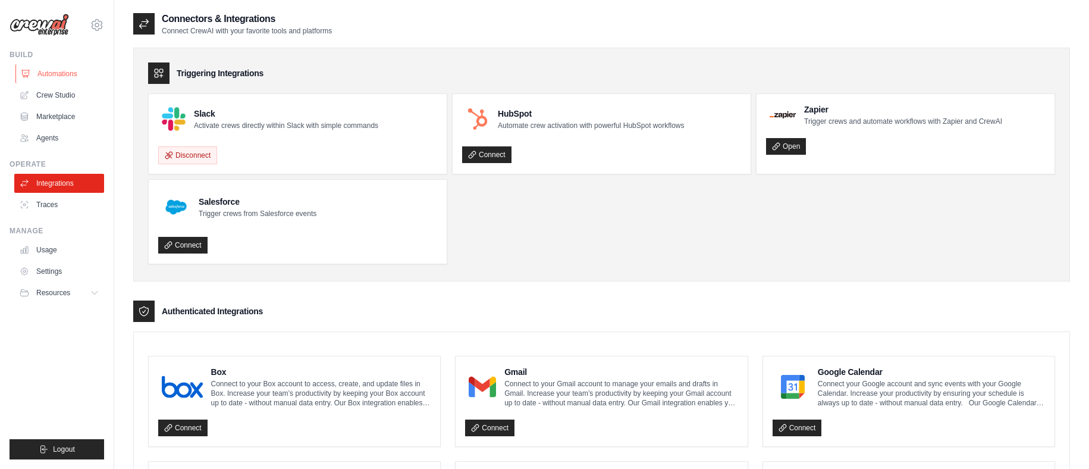
click at [62, 73] on link "Automations" at bounding box center [60, 73] width 90 height 19
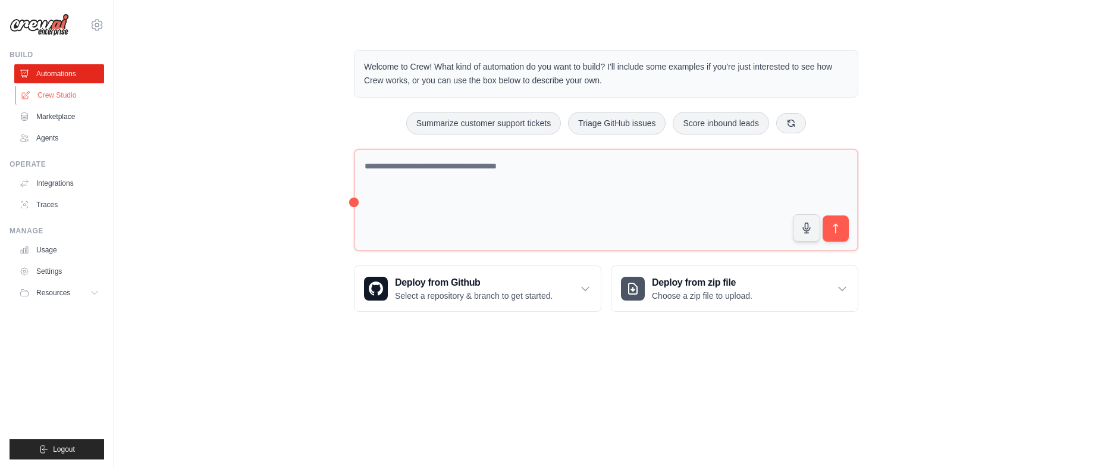
click at [63, 93] on link "Crew Studio" at bounding box center [60, 95] width 90 height 19
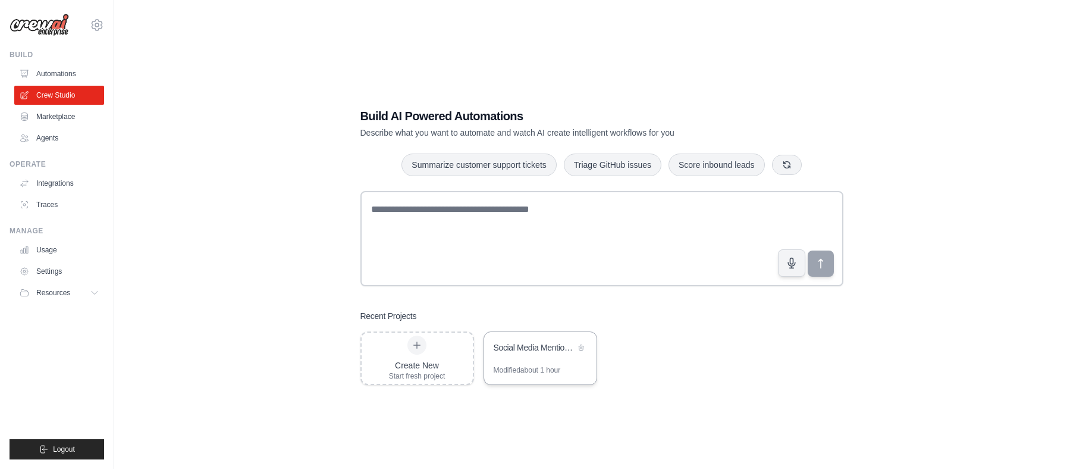
click at [549, 365] on div "Modified about 1 hour" at bounding box center [527, 370] width 67 height 10
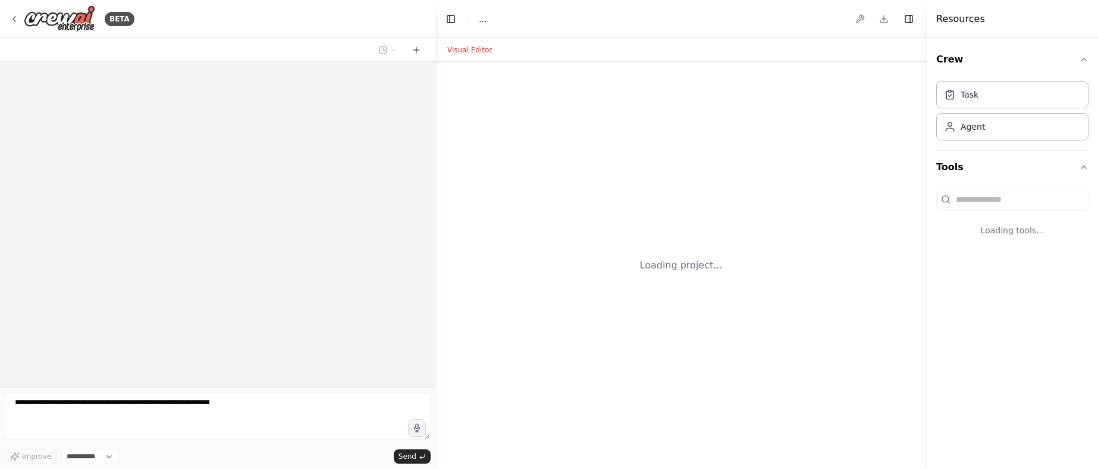
select select "****"
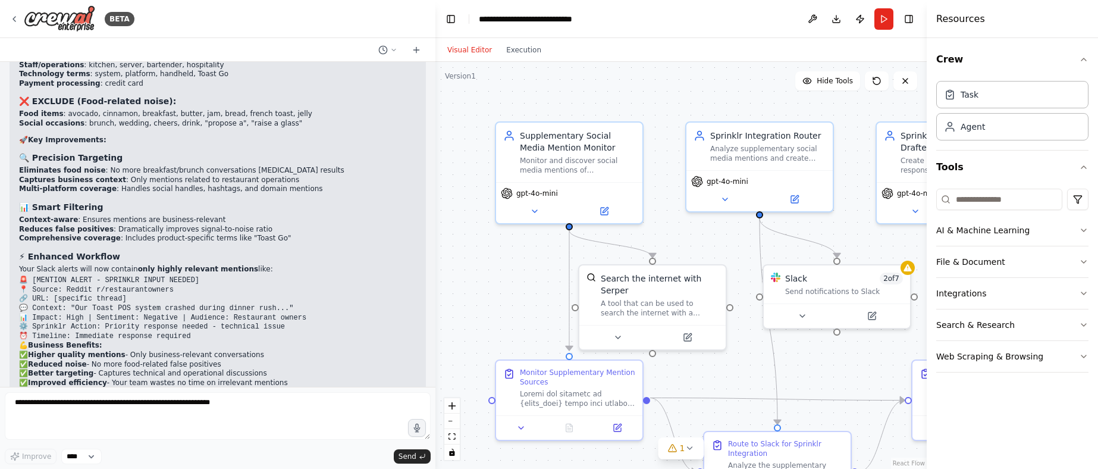
scroll to position [2973, 0]
click at [607, 20] on div "**********" at bounding box center [546, 19] width 134 height 12
click at [620, 19] on header "**********" at bounding box center [680, 19] width 491 height 38
click at [621, 18] on header "**********" at bounding box center [680, 19] width 491 height 38
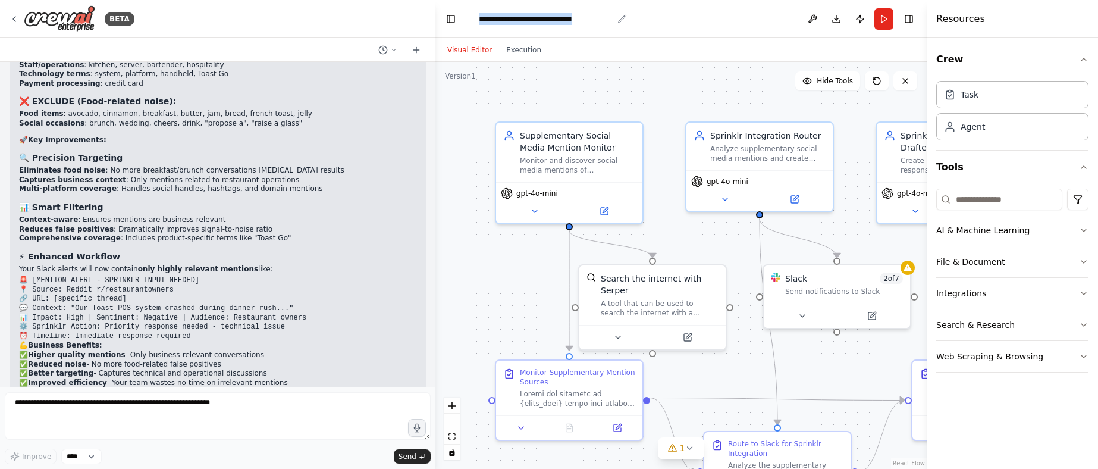
click at [619, 21] on icon "breadcrumb" at bounding box center [623, 19] width 8 height 8
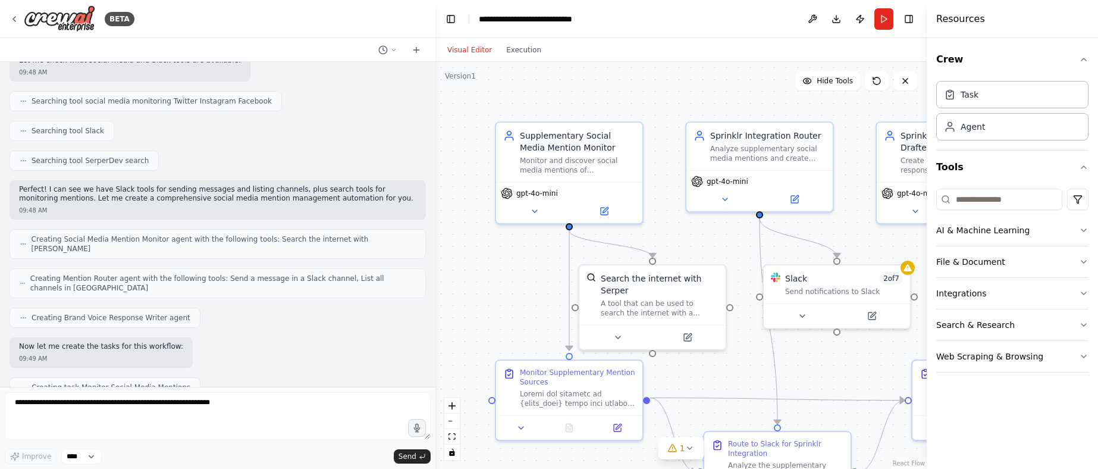
scroll to position [0, 0]
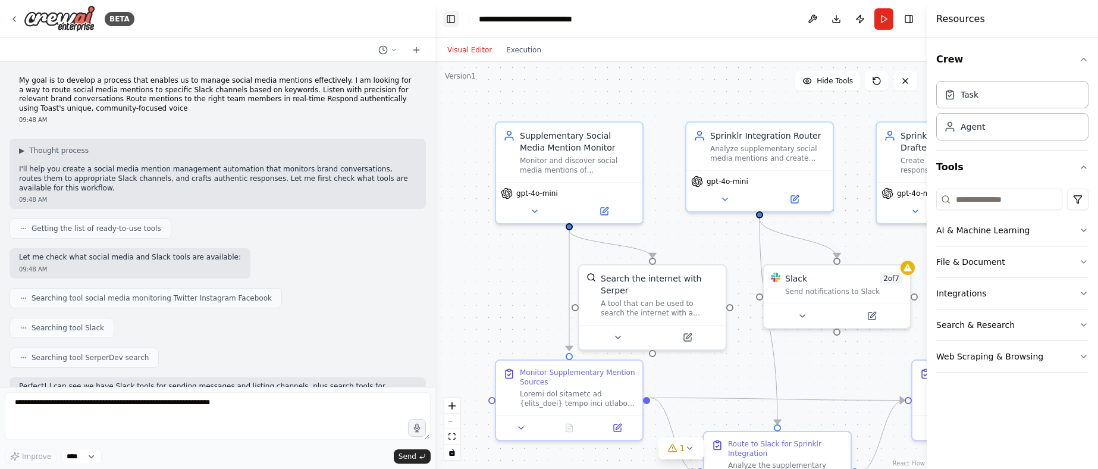
click at [452, 15] on button "Toggle Left Sidebar" at bounding box center [451, 19] width 17 height 17
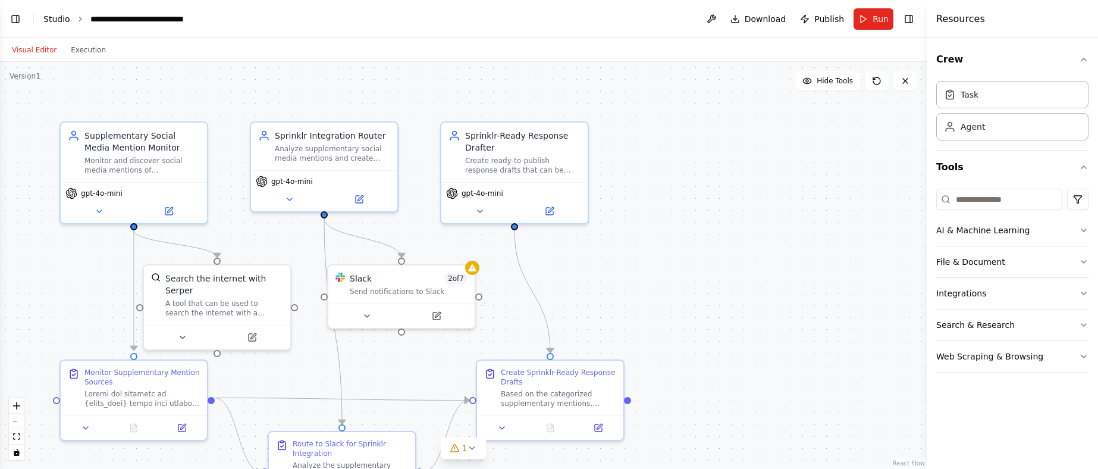
click at [68, 20] on link "Studio" at bounding box center [56, 19] width 27 height 10
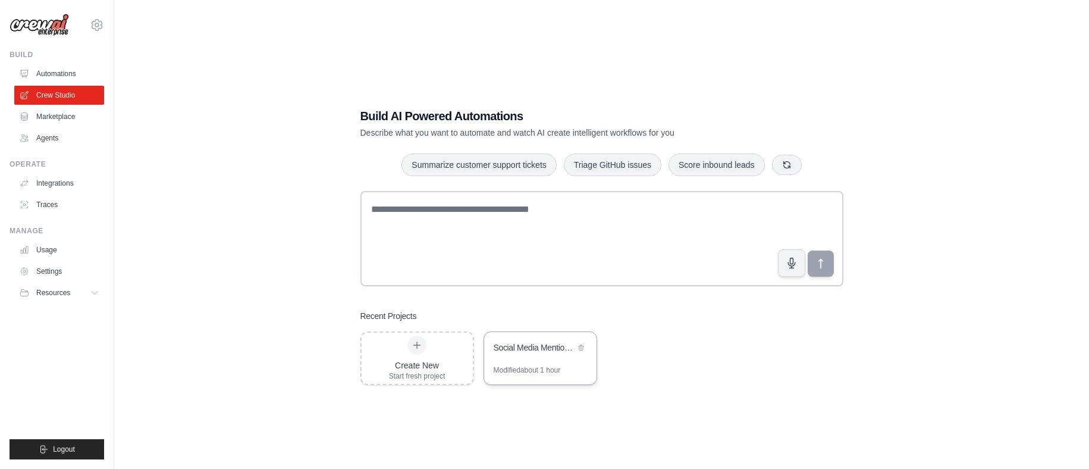
click at [540, 347] on div "Social Media Mention Management" at bounding box center [535, 347] width 82 height 12
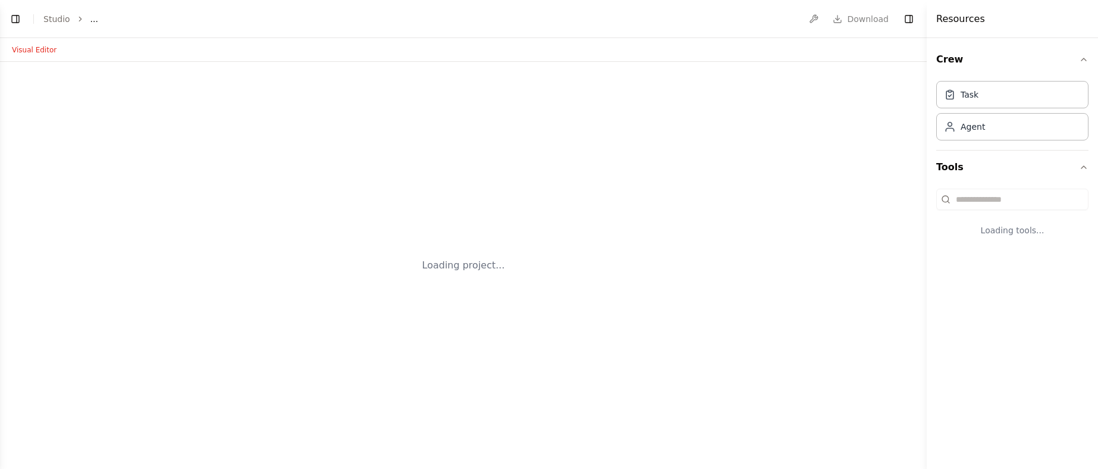
select select "****"
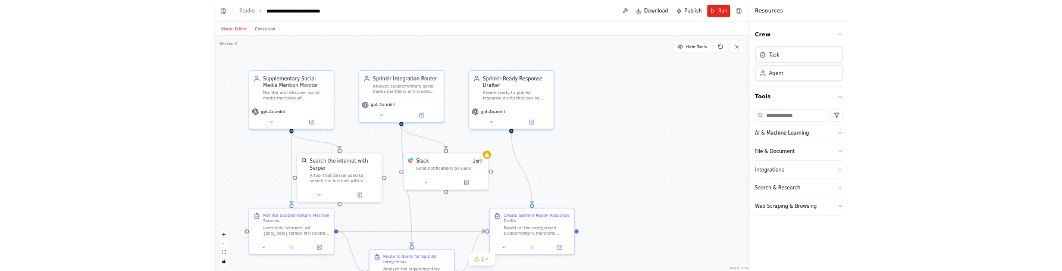
scroll to position [2973, 0]
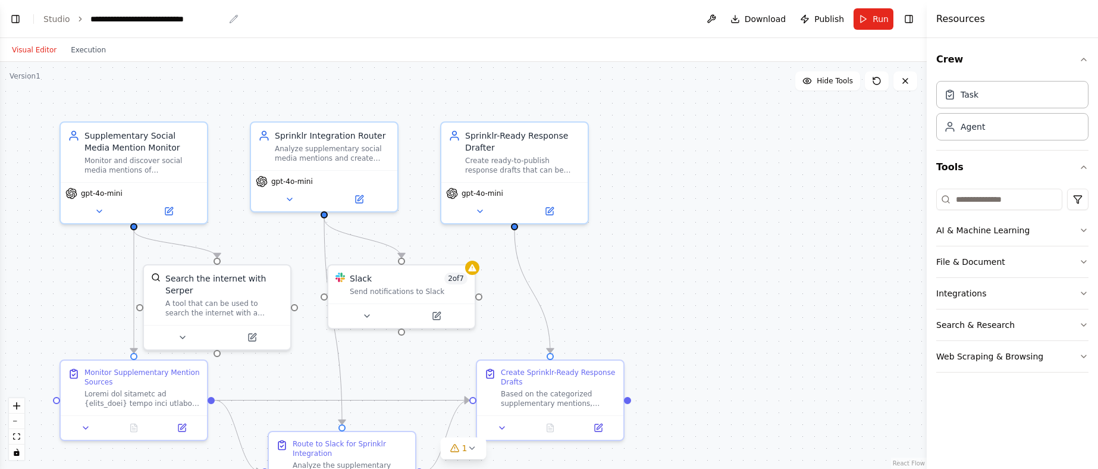
click at [231, 22] on icon "breadcrumb" at bounding box center [234, 19] width 10 height 10
click at [195, 19] on div "**********" at bounding box center [157, 19] width 134 height 12
click at [195, 20] on div "**********" at bounding box center [158, 19] width 137 height 12
click at [244, 21] on header "**********" at bounding box center [463, 19] width 927 height 38
click at [202, 21] on div "**********" at bounding box center [157, 19] width 134 height 12
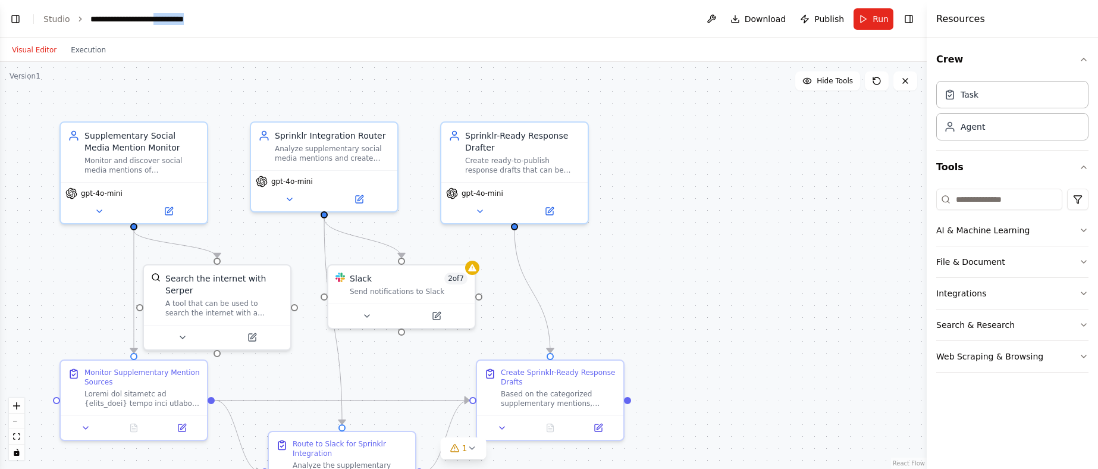
click at [202, 21] on div "**********" at bounding box center [158, 19] width 137 height 12
click at [202, 20] on div "**********" at bounding box center [158, 19] width 137 height 12
click at [228, 18] on header "**********" at bounding box center [463, 19] width 927 height 38
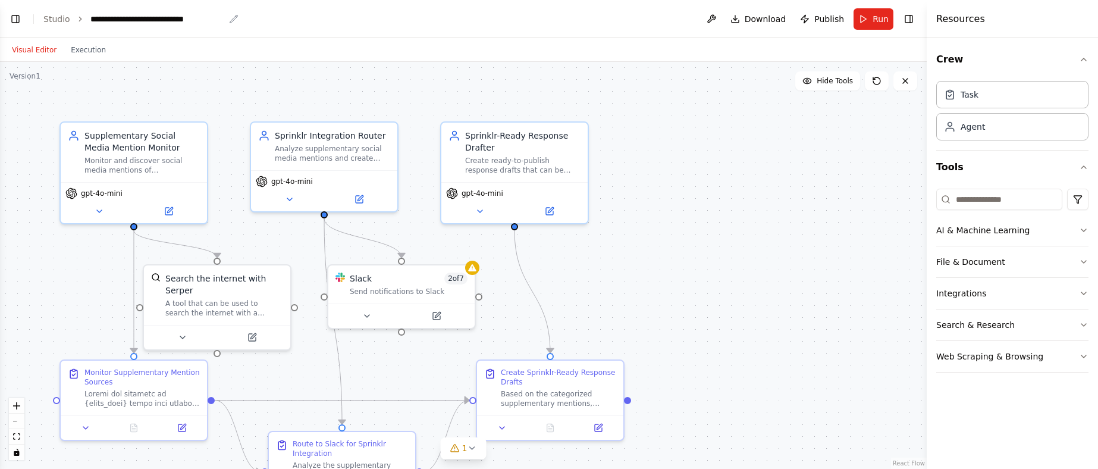
click at [189, 16] on div "**********" at bounding box center [157, 19] width 134 height 12
click at [190, 18] on div "**********" at bounding box center [158, 19] width 137 height 12
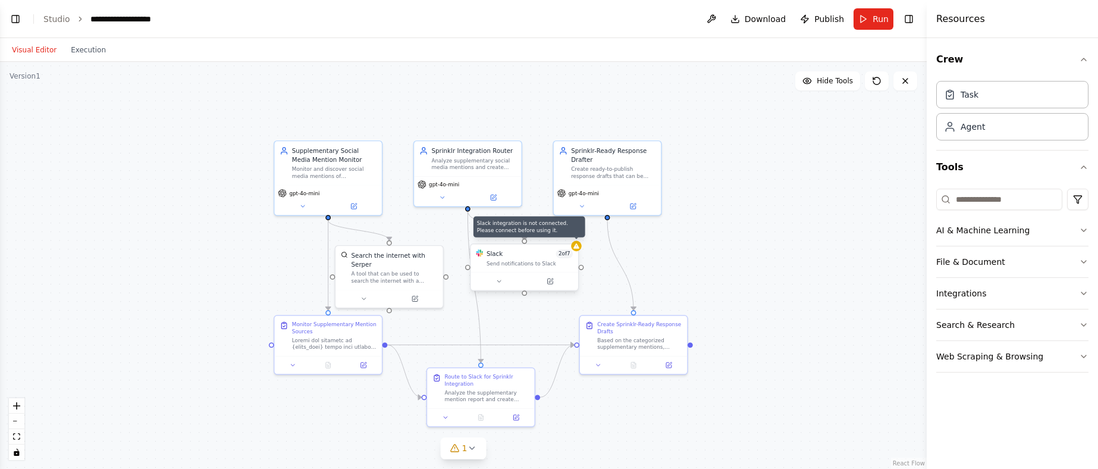
click at [579, 249] on div at bounding box center [576, 246] width 11 height 11
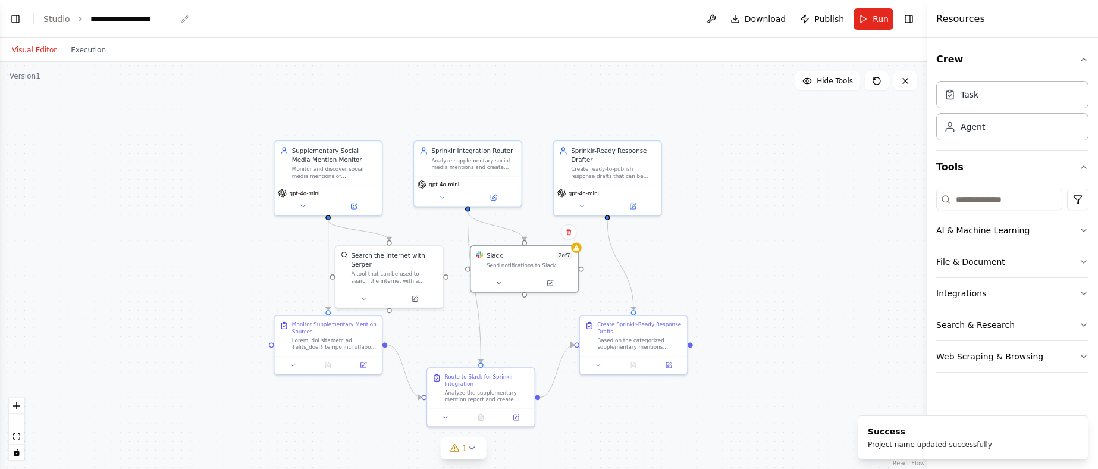
click at [144, 20] on div "**********" at bounding box center [133, 19] width 86 height 12
click at [143, 19] on div "**********" at bounding box center [134, 19] width 89 height 12
click at [181, 15] on header "**********" at bounding box center [463, 19] width 927 height 38
click at [149, 18] on div "**********" at bounding box center [133, 19] width 86 height 12
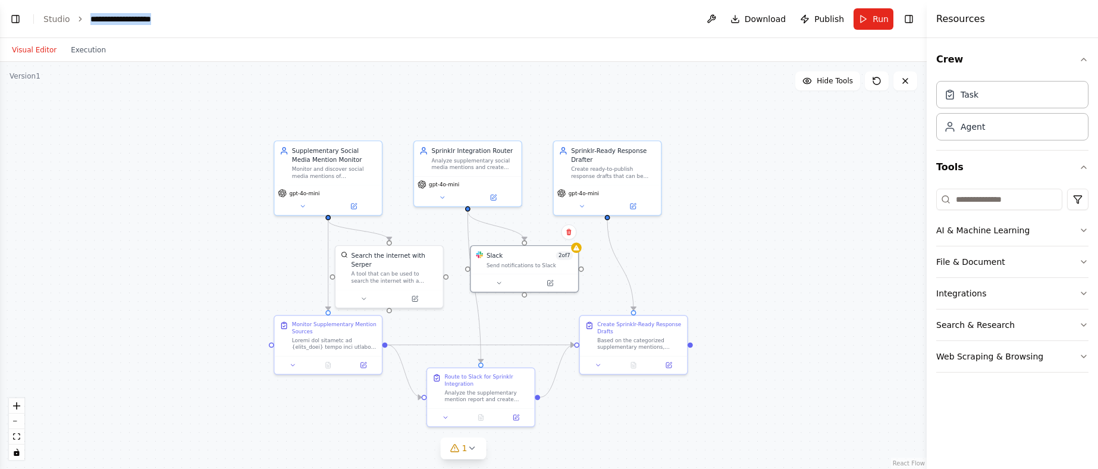
click at [149, 18] on div "**********" at bounding box center [134, 19] width 89 height 12
click at [806, 18] on button "Publish" at bounding box center [822, 18] width 54 height 21
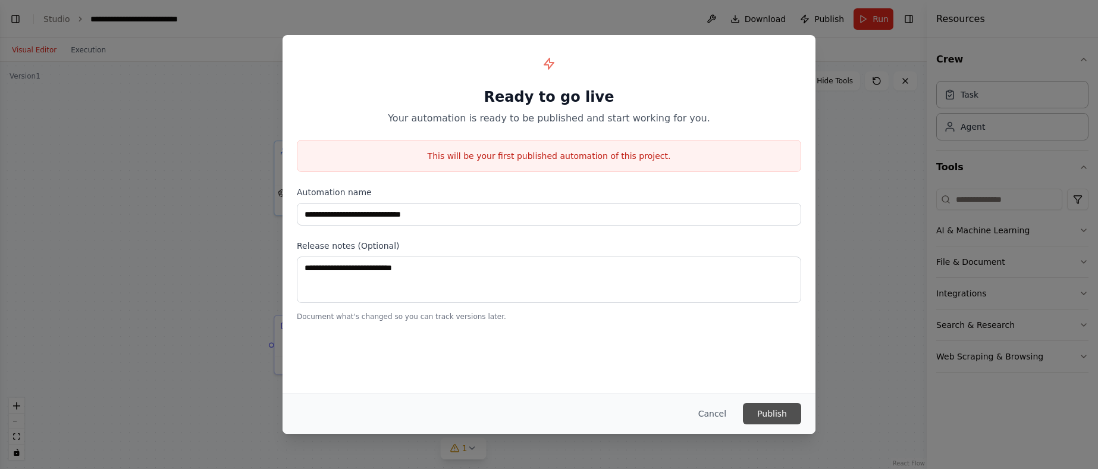
click at [777, 411] on button "Publish" at bounding box center [772, 413] width 58 height 21
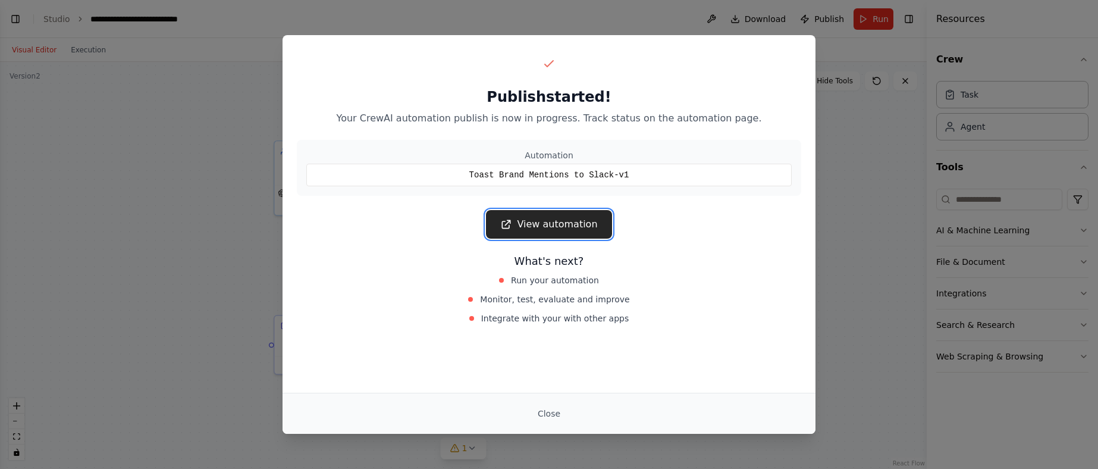
click at [562, 228] on link "View automation" at bounding box center [549, 224] width 126 height 29
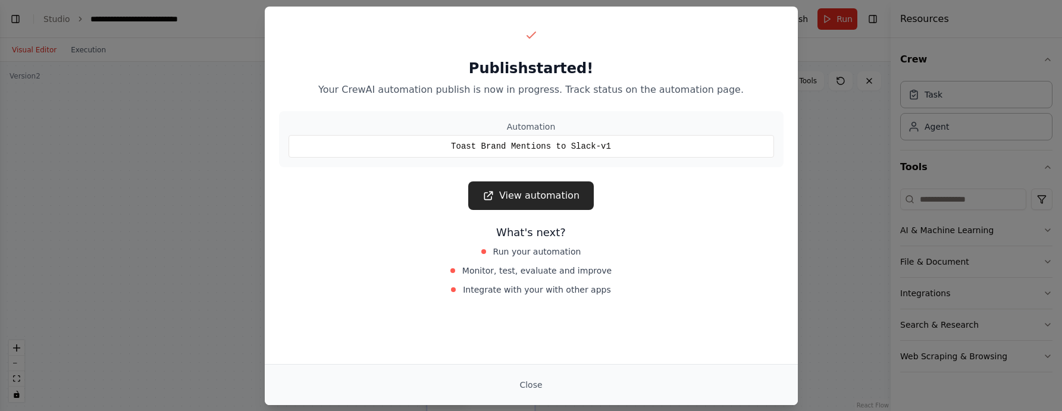
scroll to position [3598, 0]
click at [537, 201] on link "View automation" at bounding box center [531, 195] width 126 height 29
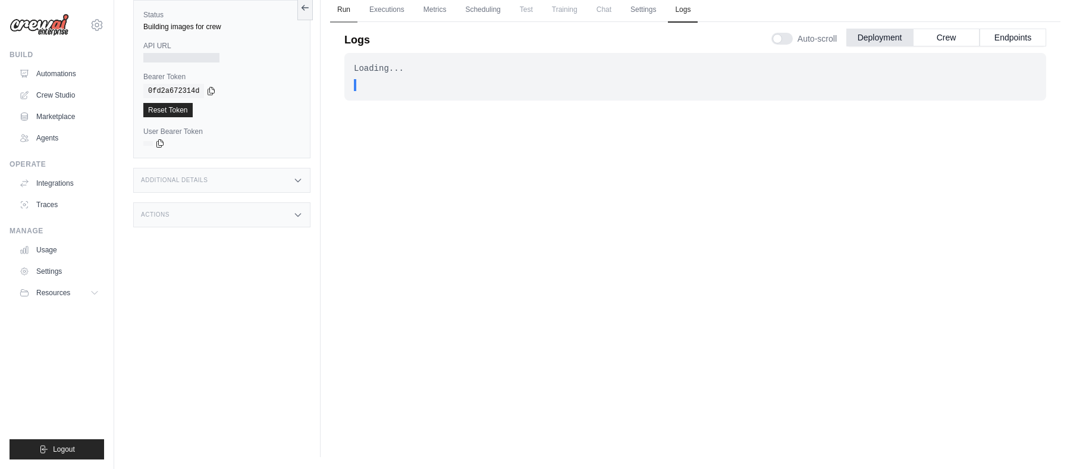
click at [342, 10] on link "Run" at bounding box center [343, 10] width 27 height 25
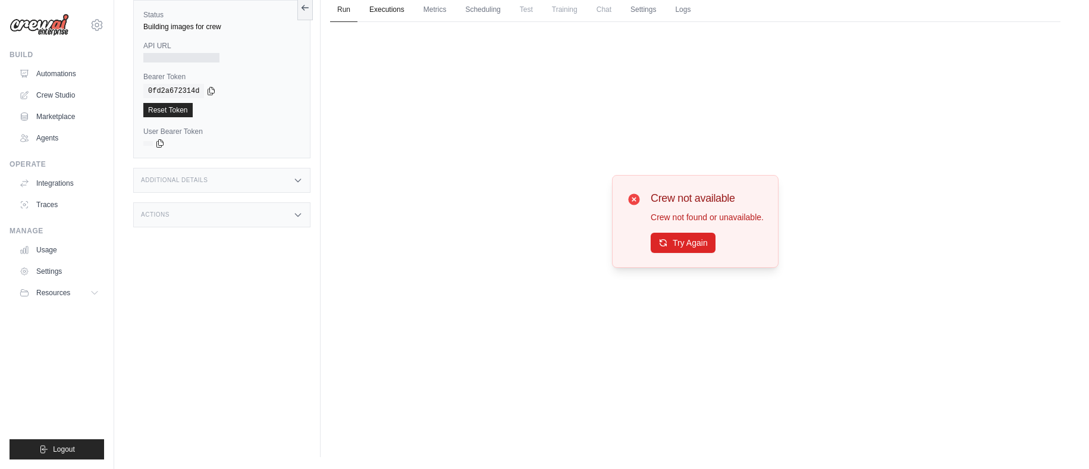
click at [386, 5] on link "Executions" at bounding box center [386, 10] width 49 height 25
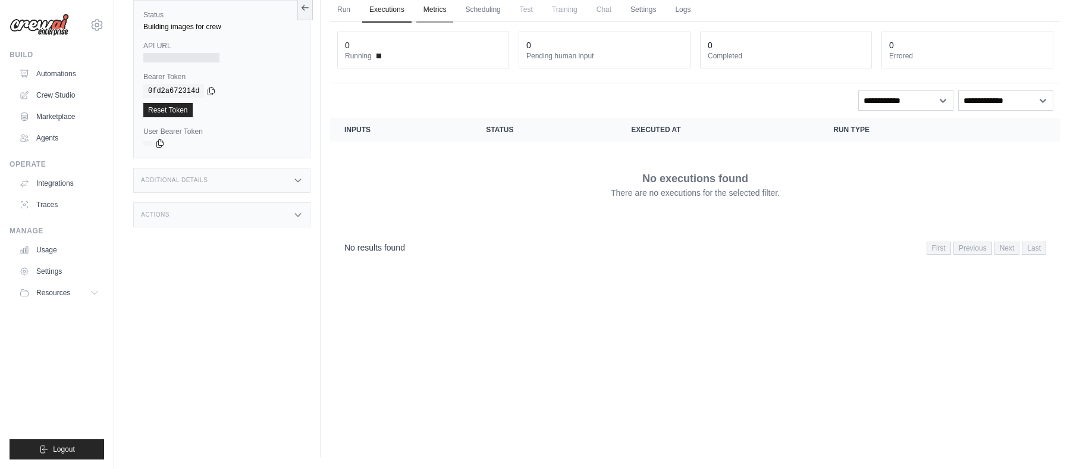
click at [434, 10] on link "Metrics" at bounding box center [434, 10] width 37 height 25
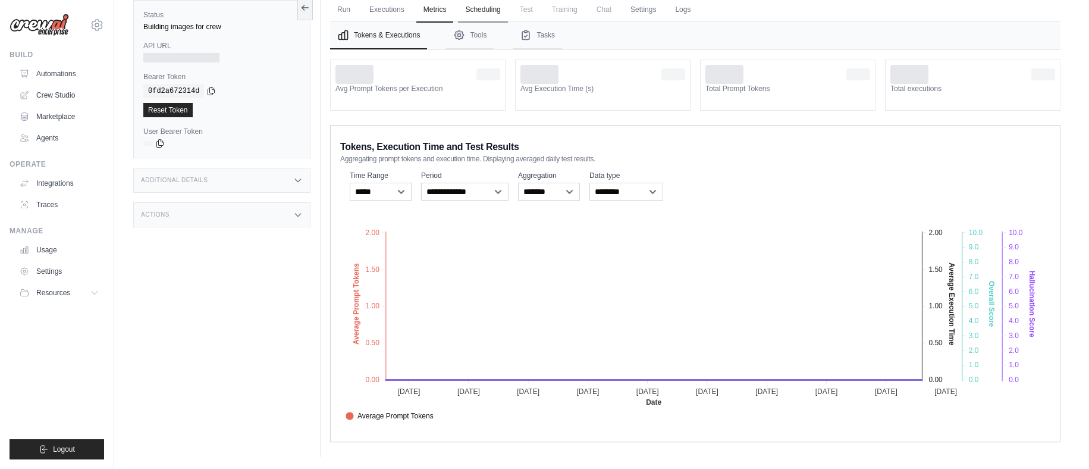
click at [488, 11] on link "Scheduling" at bounding box center [482, 10] width 49 height 25
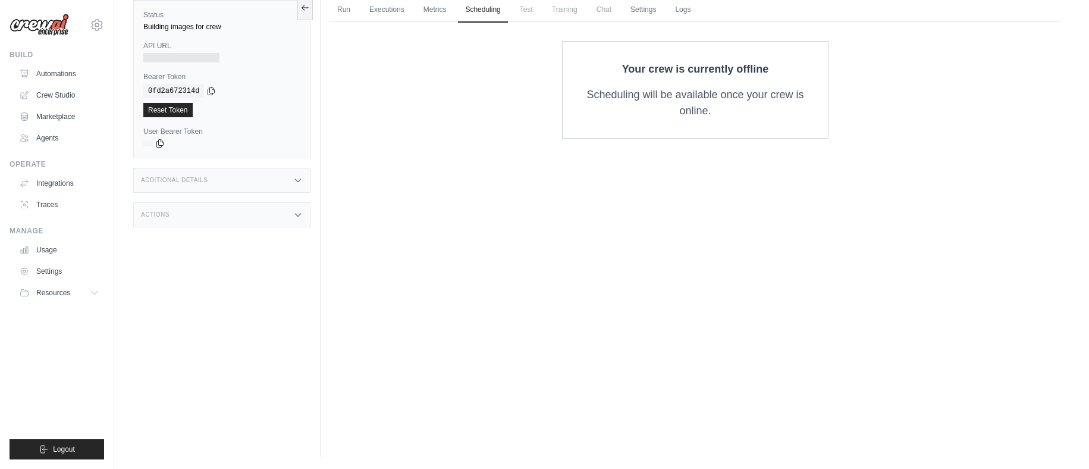
click at [531, 9] on span "Test" at bounding box center [526, 10] width 27 height 24
click at [532, 11] on span "Test" at bounding box center [526, 10] width 27 height 24
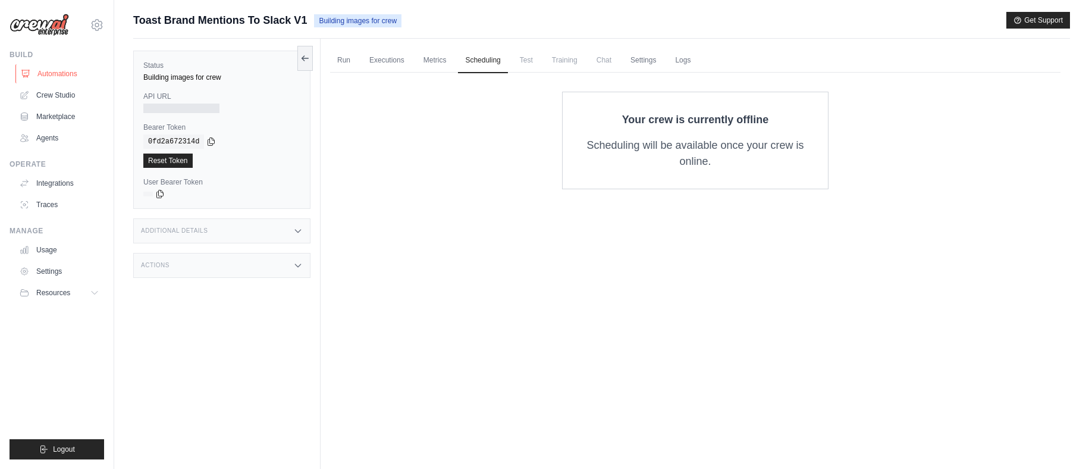
click at [39, 77] on link "Automations" at bounding box center [60, 73] width 90 height 19
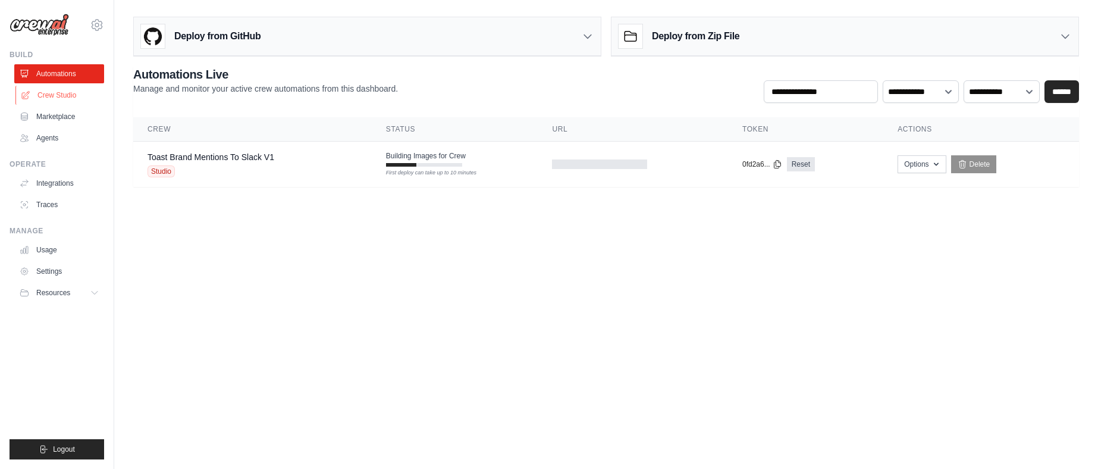
click at [65, 97] on link "Crew Studio" at bounding box center [60, 95] width 90 height 19
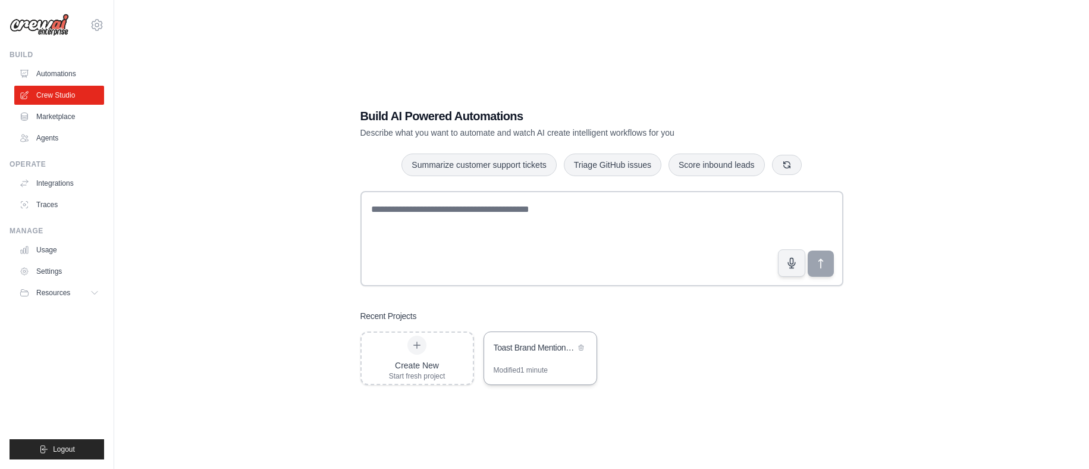
click at [520, 359] on div "Toast Brand Mentions to Slack" at bounding box center [540, 348] width 112 height 33
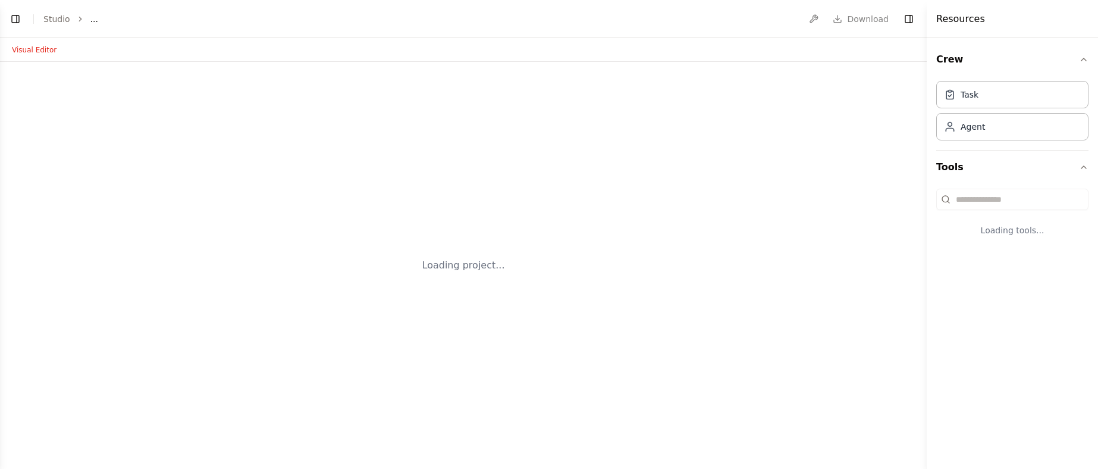
select select "****"
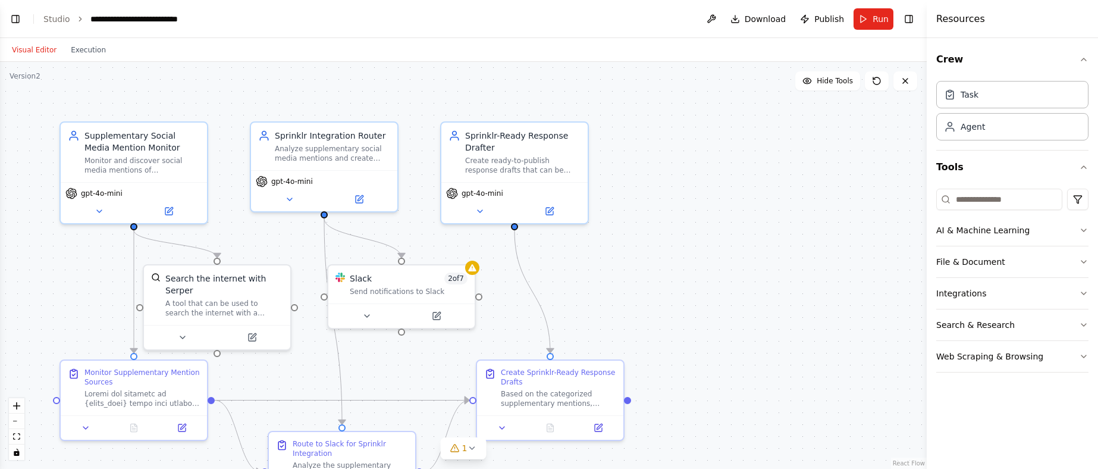
scroll to position [2973, 0]
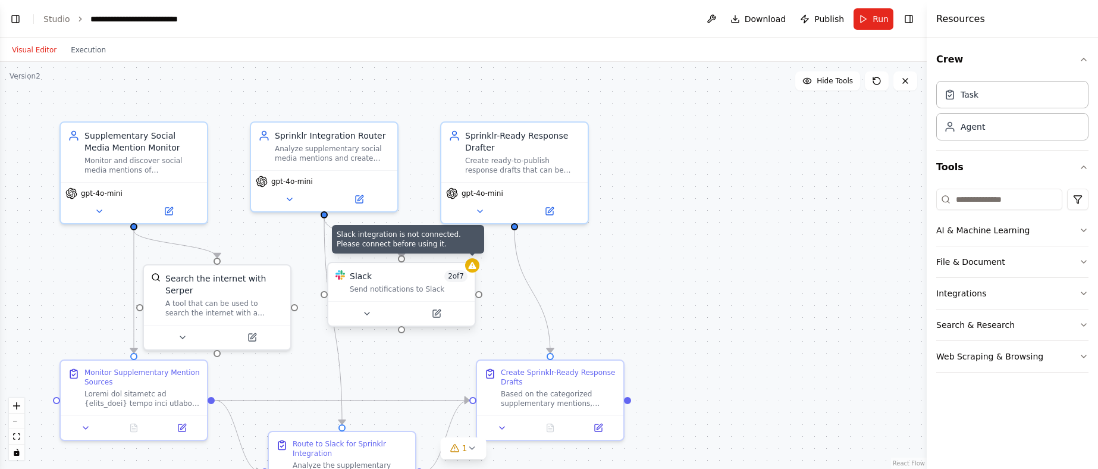
click at [473, 270] on icon at bounding box center [473, 266] width 10 height 10
click at [388, 284] on div "Send notifications to Slack" at bounding box center [409, 289] width 118 height 10
click at [392, 283] on div "Slack 2 of 7 Send notifications to Slack" at bounding box center [409, 282] width 118 height 24
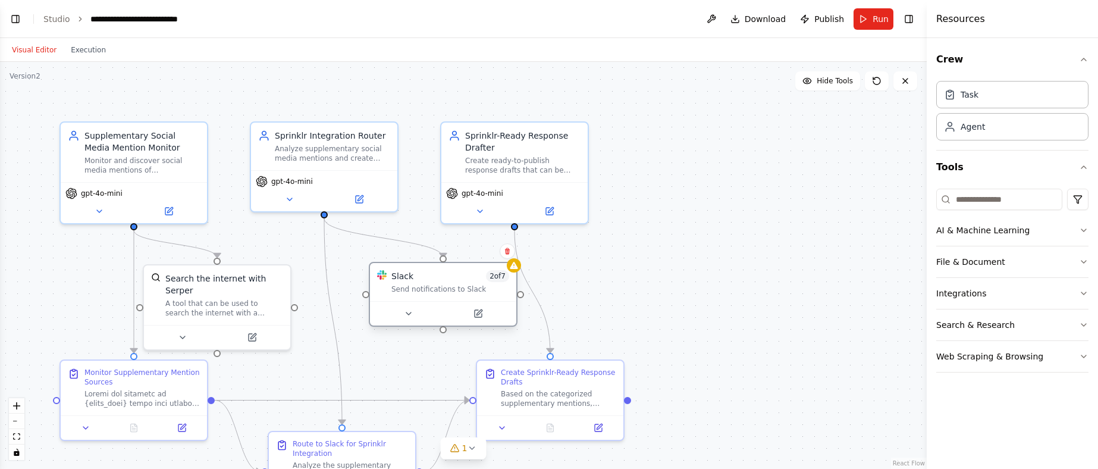
drag, startPoint x: 394, startPoint y: 282, endPoint x: 430, endPoint y: 286, distance: 35.3
click at [430, 286] on div "Slack 2 of 7 Send notifications to Slack" at bounding box center [450, 282] width 118 height 24
click at [412, 311] on icon at bounding box center [409, 314] width 10 height 10
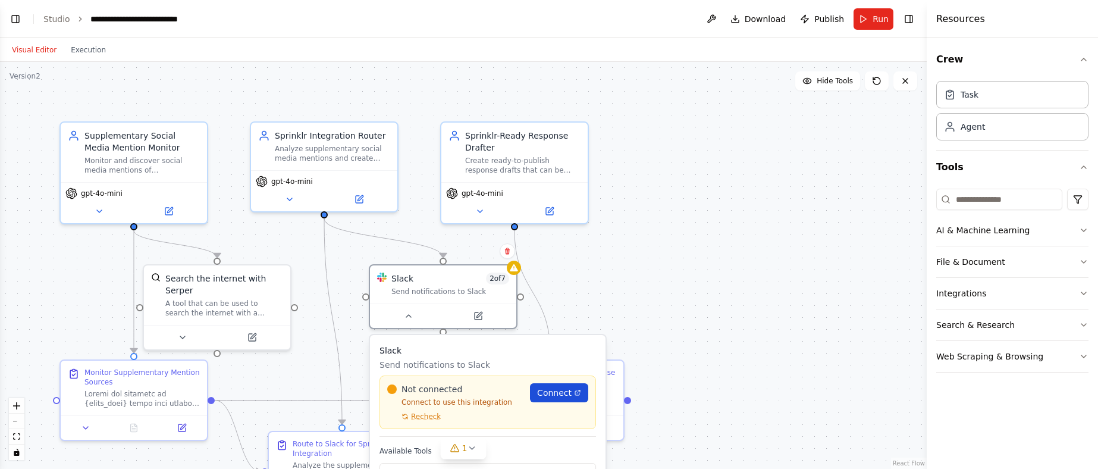
click at [563, 395] on span "Connect" at bounding box center [554, 393] width 35 height 12
click at [547, 393] on span "Connect" at bounding box center [554, 393] width 35 height 12
click at [422, 421] on div "Not connected Connect to use this integration Recheck Connect" at bounding box center [488, 402] width 217 height 54
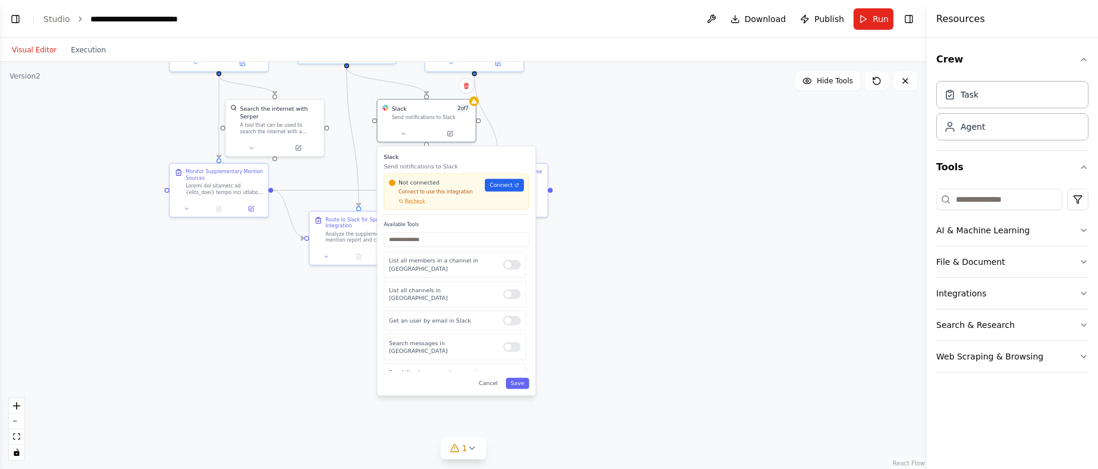
drag, startPoint x: 757, startPoint y: 293, endPoint x: 636, endPoint y: 118, distance: 212.6
click at [636, 118] on div ".deletable-edge-delete-btn { width: 20px; height: 20px; border: 0px solid #ffff…" at bounding box center [463, 265] width 927 height 407
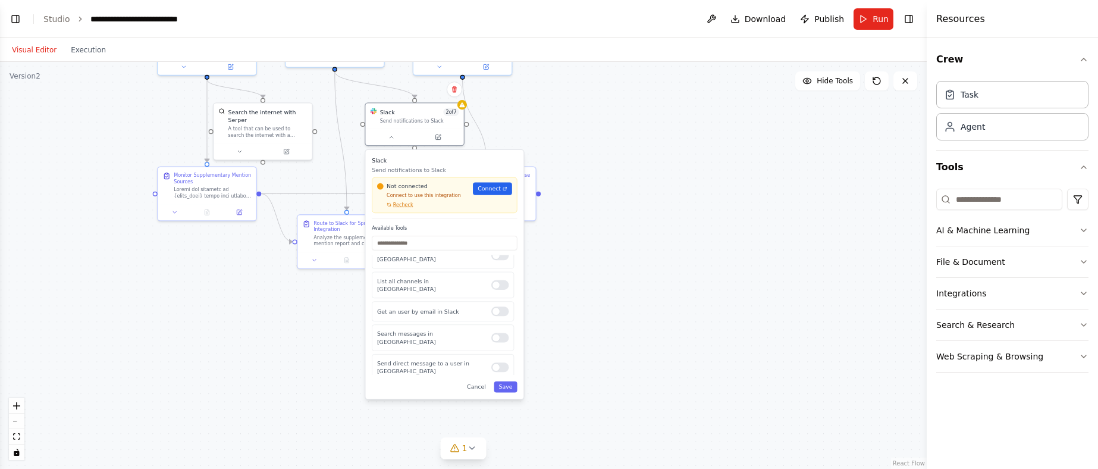
scroll to position [0, 0]
click at [491, 293] on div at bounding box center [500, 298] width 18 height 10
click at [435, 246] on input "text" at bounding box center [444, 243] width 145 height 14
click at [494, 336] on div at bounding box center [500, 341] width 18 height 10
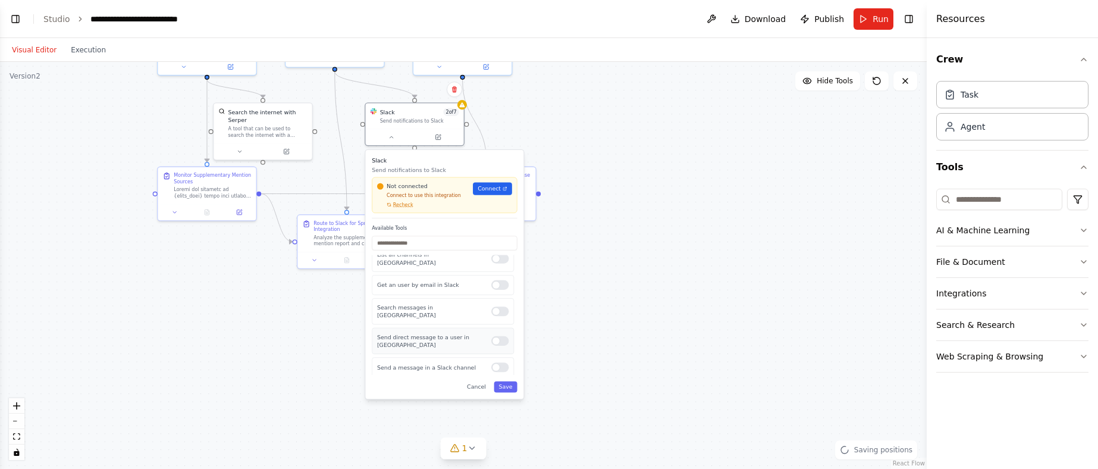
click at [491, 336] on div at bounding box center [500, 341] width 18 height 10
click at [496, 362] on div at bounding box center [500, 367] width 18 height 10
click at [491, 336] on div at bounding box center [500, 341] width 18 height 10
click at [493, 336] on div at bounding box center [500, 341] width 18 height 10
click at [506, 391] on button "Save" at bounding box center [505, 386] width 23 height 11
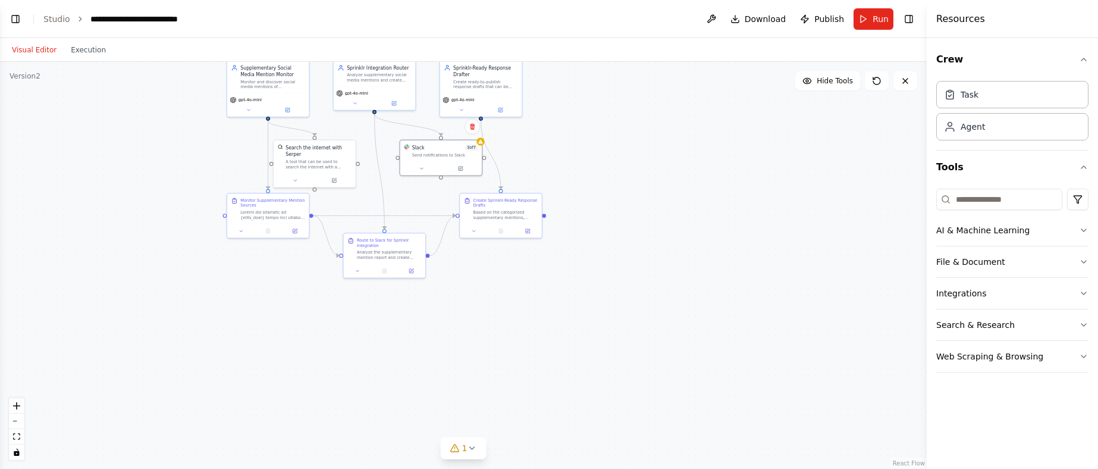
drag, startPoint x: 33, startPoint y: 57, endPoint x: 62, endPoint y: 59, distance: 28.6
click at [35, 57] on div "Visual Editor Execution" at bounding box center [59, 50] width 108 height 24
click at [15, 14] on button "Toggle Left Sidebar" at bounding box center [15, 19] width 17 height 17
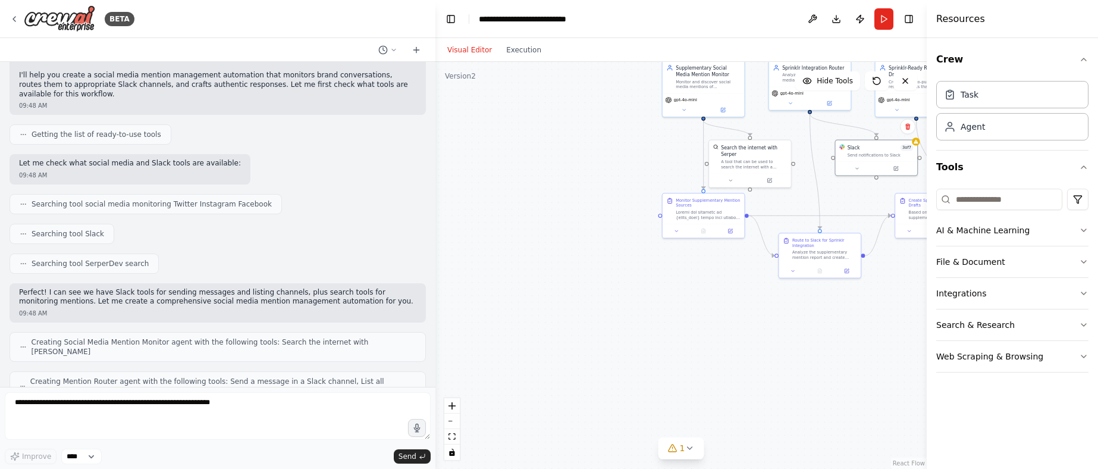
scroll to position [230, 0]
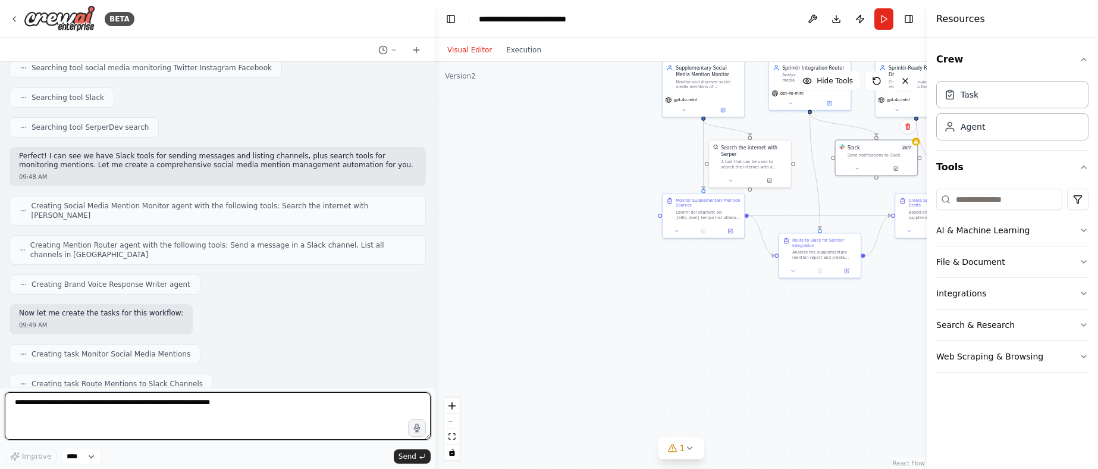
click at [122, 412] on textarea at bounding box center [218, 416] width 426 height 48
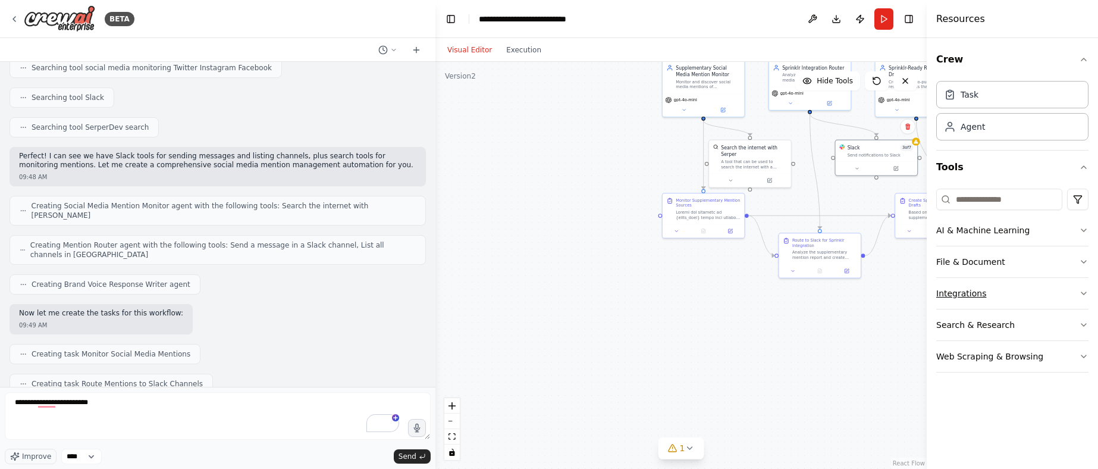
click at [1082, 293] on icon "button" at bounding box center [1084, 293] width 5 height 2
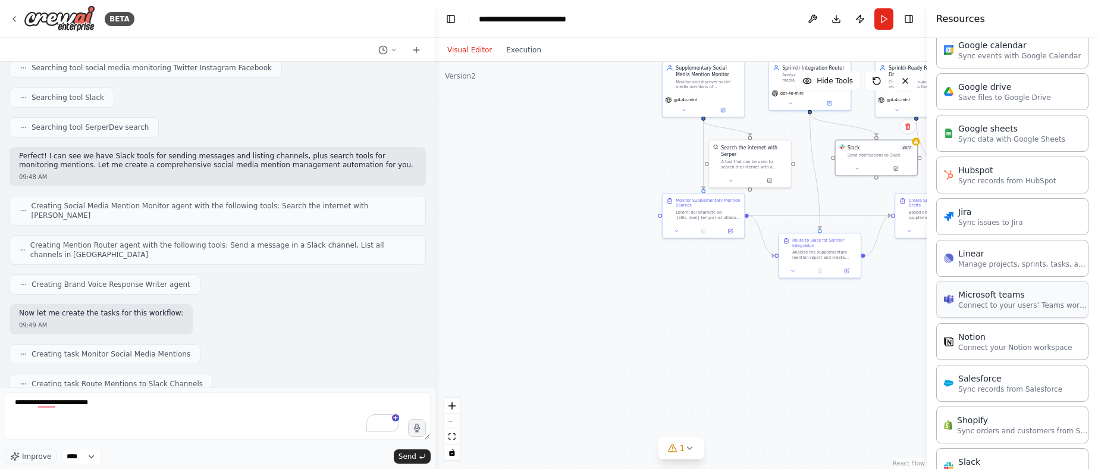
scroll to position [658, 0]
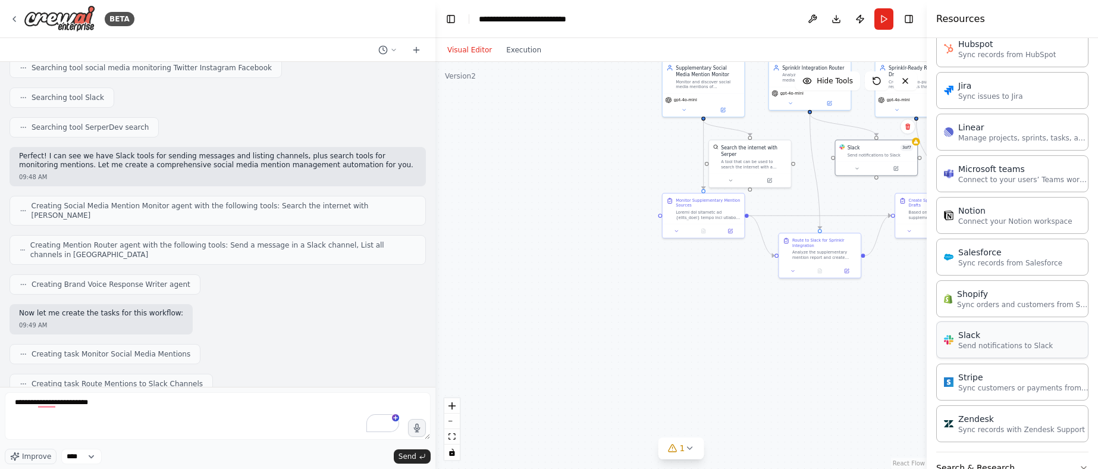
click at [1029, 341] on p "Send notifications to Slack" at bounding box center [1005, 346] width 95 height 10
click at [990, 335] on div "Slack" at bounding box center [1005, 335] width 95 height 12
click at [1032, 341] on p "Send notifications to Slack" at bounding box center [1005, 346] width 95 height 10
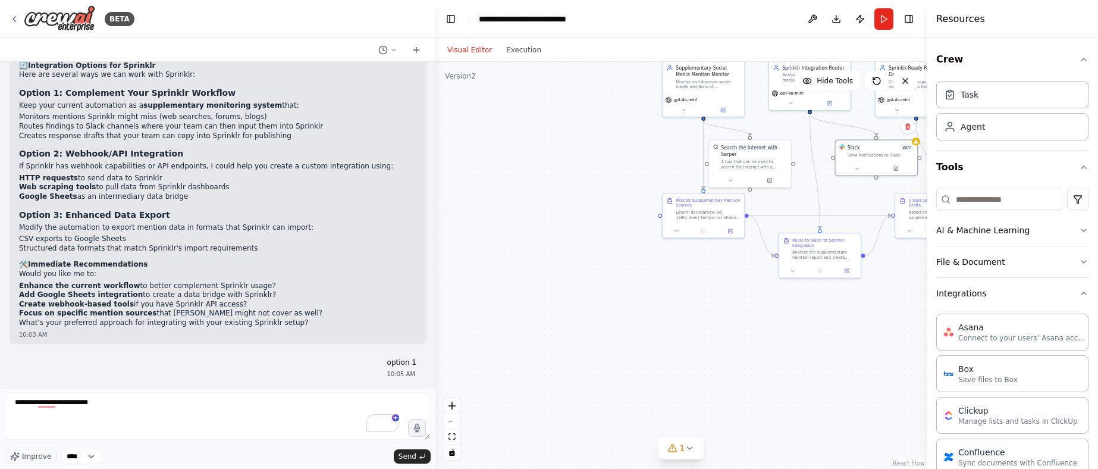
scroll to position [1911, 0]
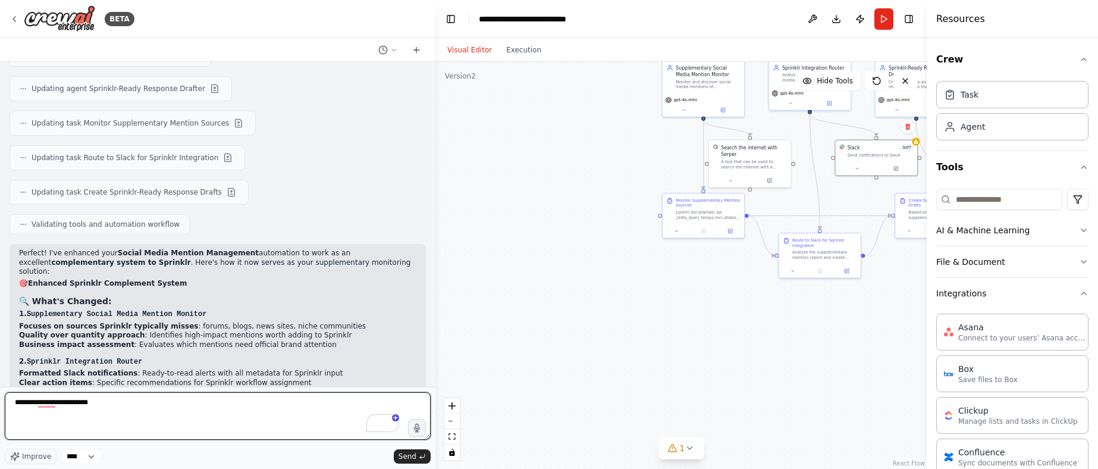
click at [130, 410] on textarea "**********" at bounding box center [218, 416] width 426 height 48
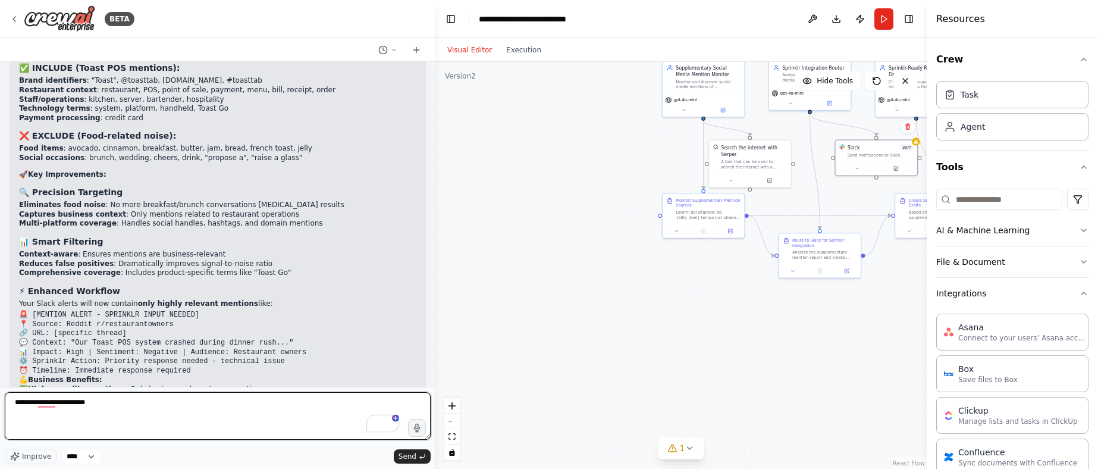
scroll to position [2973, 0]
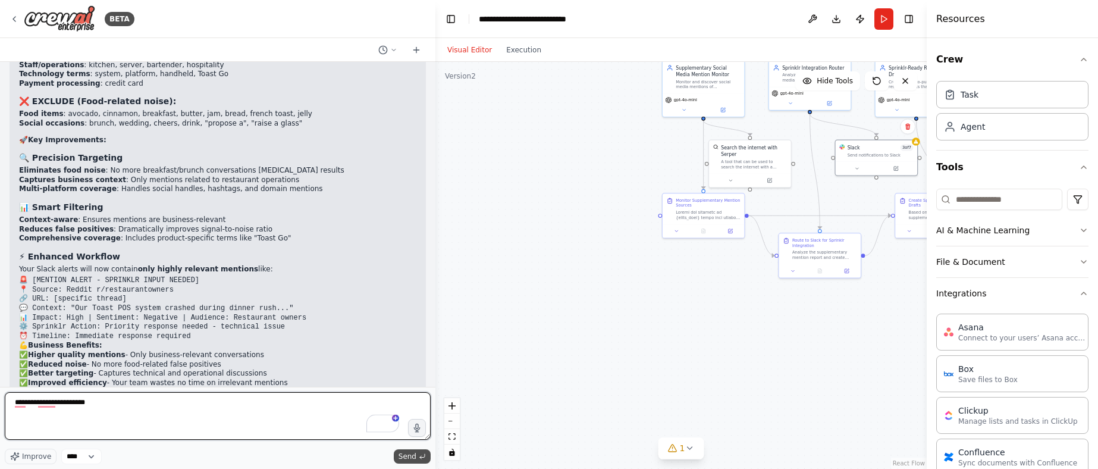
type textarea "**********"
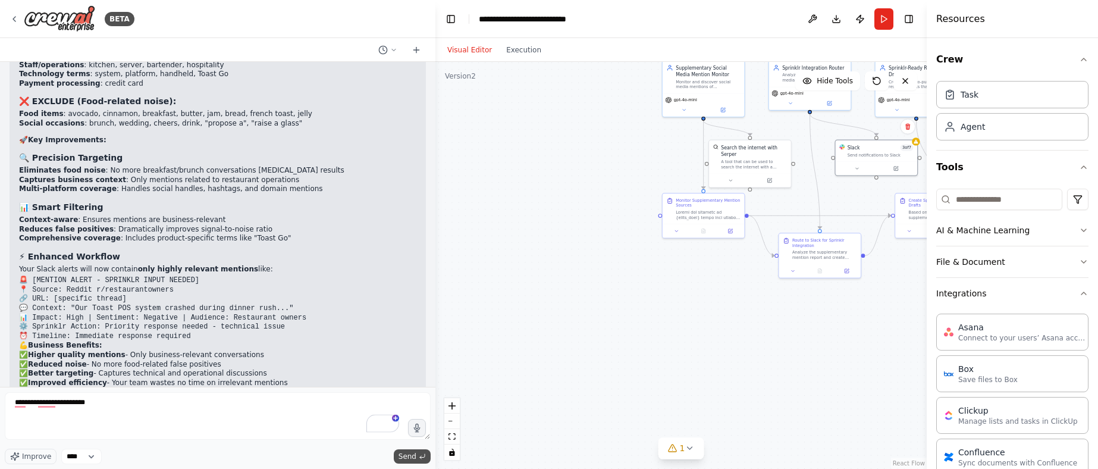
click at [409, 454] on span "Send" at bounding box center [408, 457] width 18 height 10
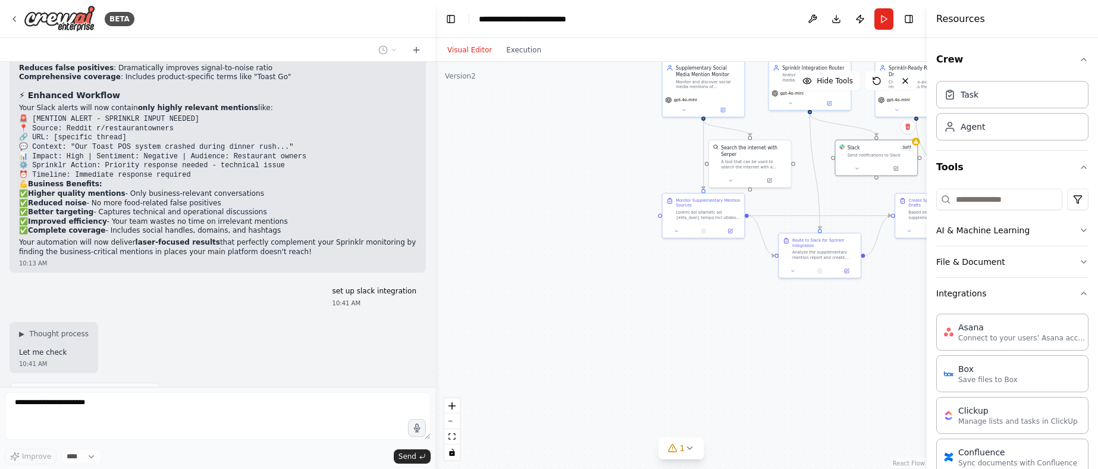
scroll to position [3134, 0]
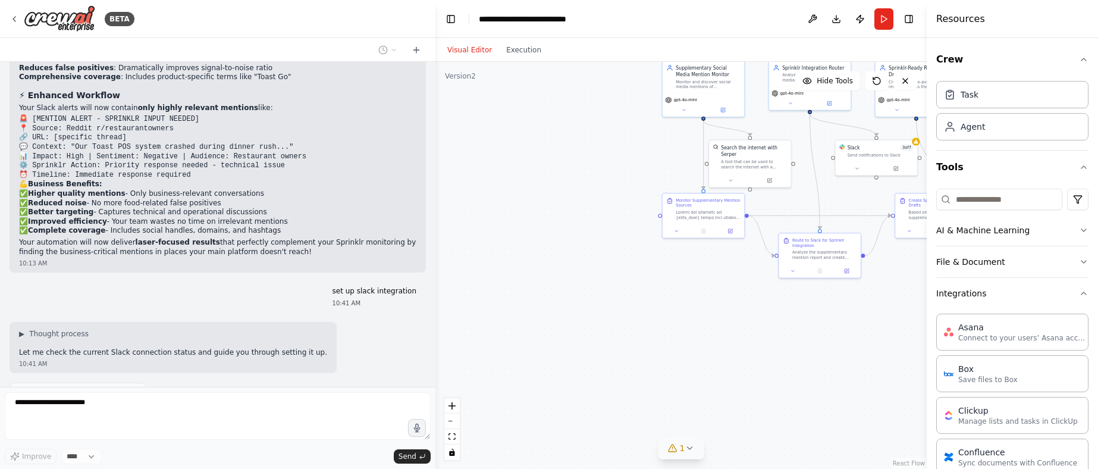
click at [670, 443] on icon at bounding box center [673, 448] width 10 height 10
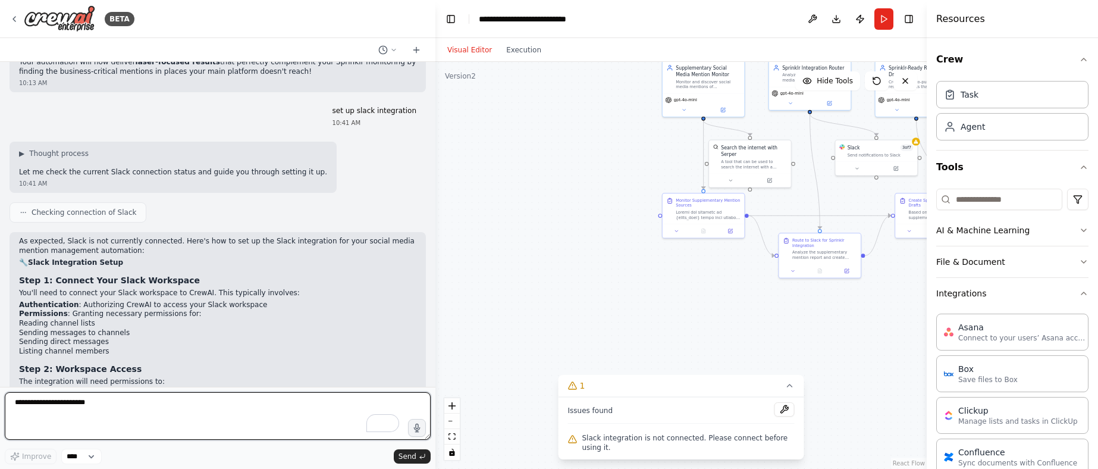
scroll to position [3326, 0]
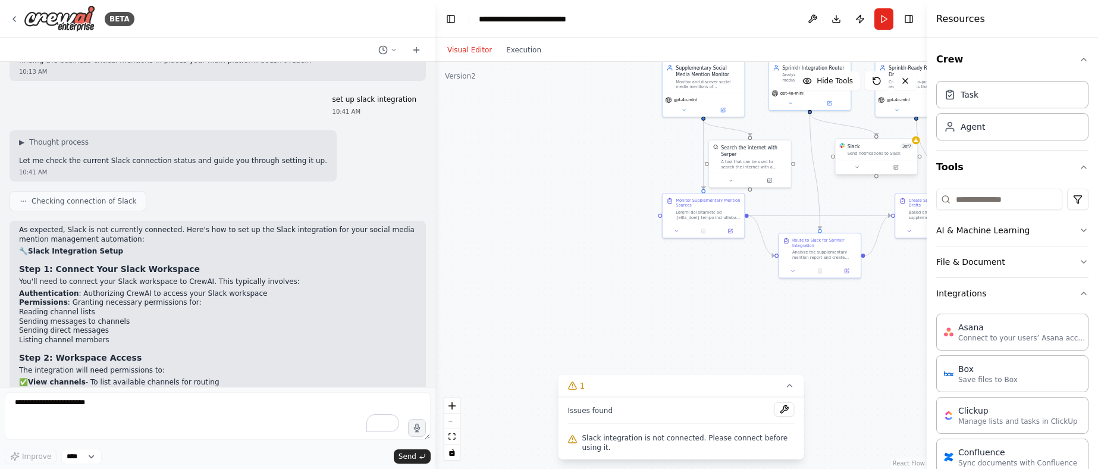
click at [882, 157] on div "Slack 3 of 7 Send notifications to Slack" at bounding box center [877, 149] width 82 height 21
click at [878, 159] on div "Slack 3 of 7 Send notifications to Slack" at bounding box center [877, 149] width 82 height 21
click at [895, 168] on icon at bounding box center [896, 166] width 3 height 3
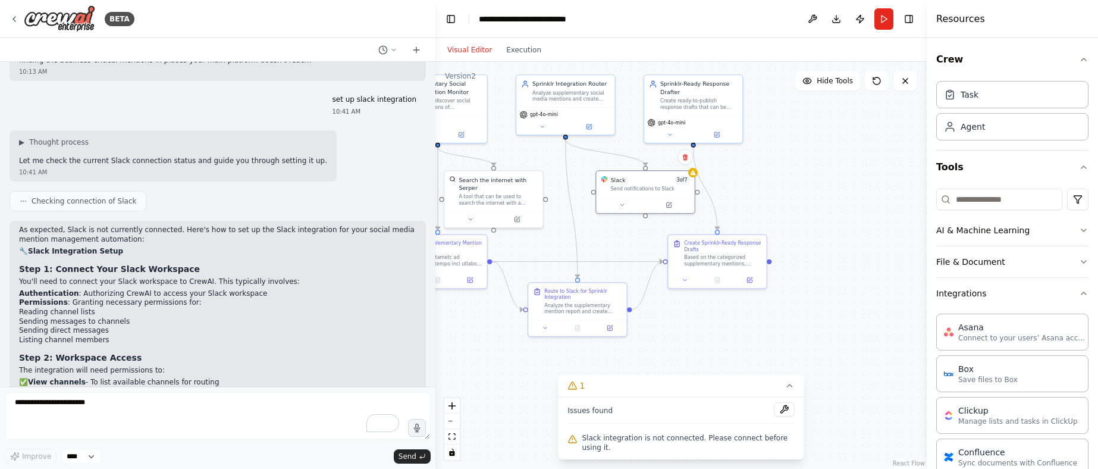
drag, startPoint x: 920, startPoint y: 277, endPoint x: 685, endPoint y: 330, distance: 240.4
click at [683, 330] on div ".deletable-edge-delete-btn { width: 20px; height: 20px; border: 0px solid #ffff…" at bounding box center [680, 265] width 491 height 407
click at [781, 407] on button at bounding box center [785, 409] width 20 height 14
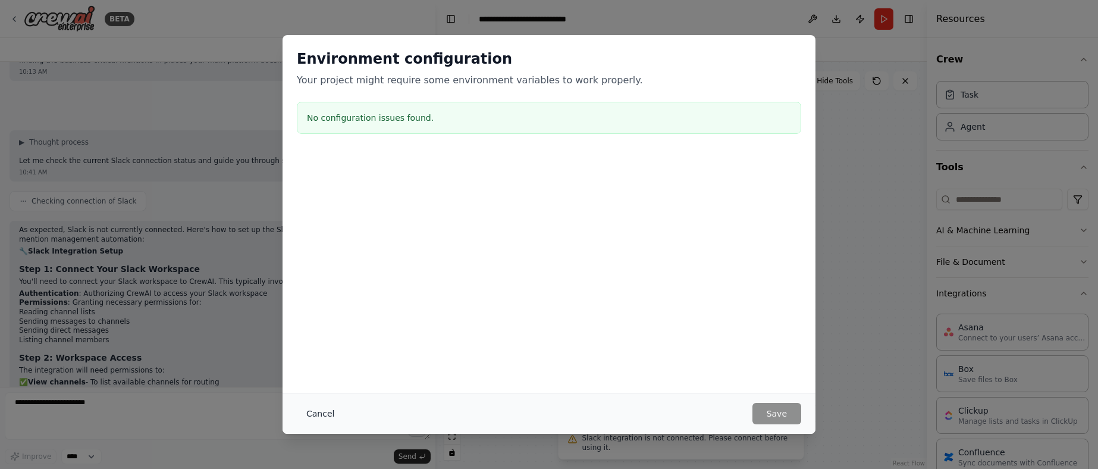
click at [324, 412] on button "Cancel" at bounding box center [320, 413] width 47 height 21
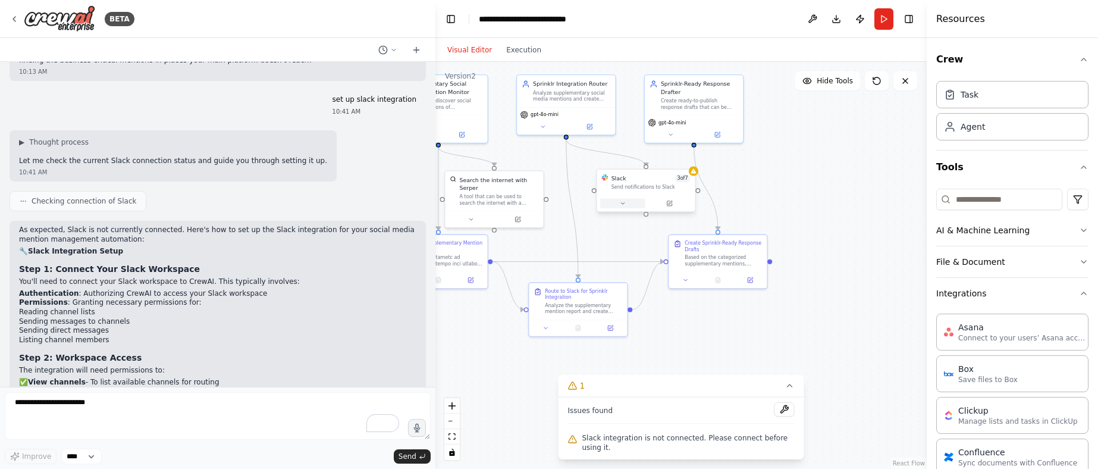
click at [625, 203] on icon at bounding box center [622, 203] width 7 height 7
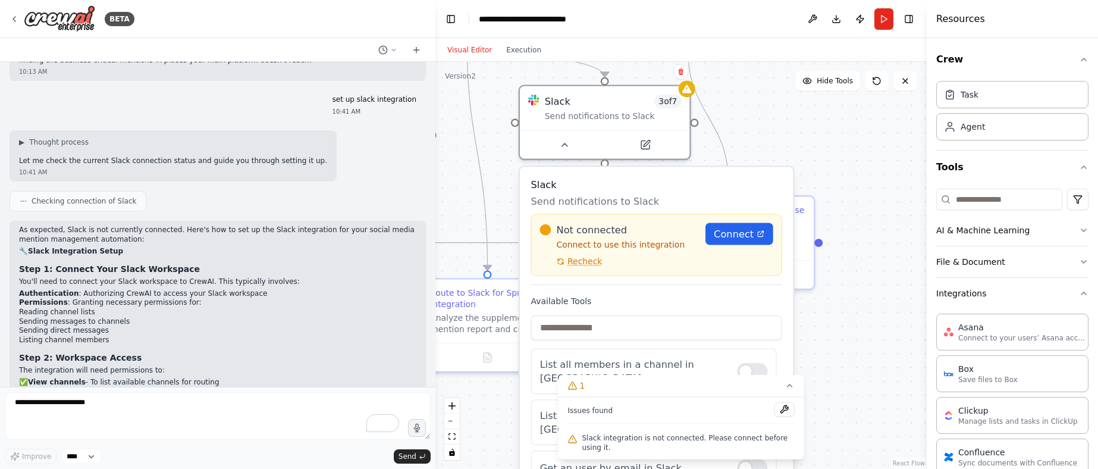
click at [792, 387] on icon at bounding box center [790, 386] width 10 height 10
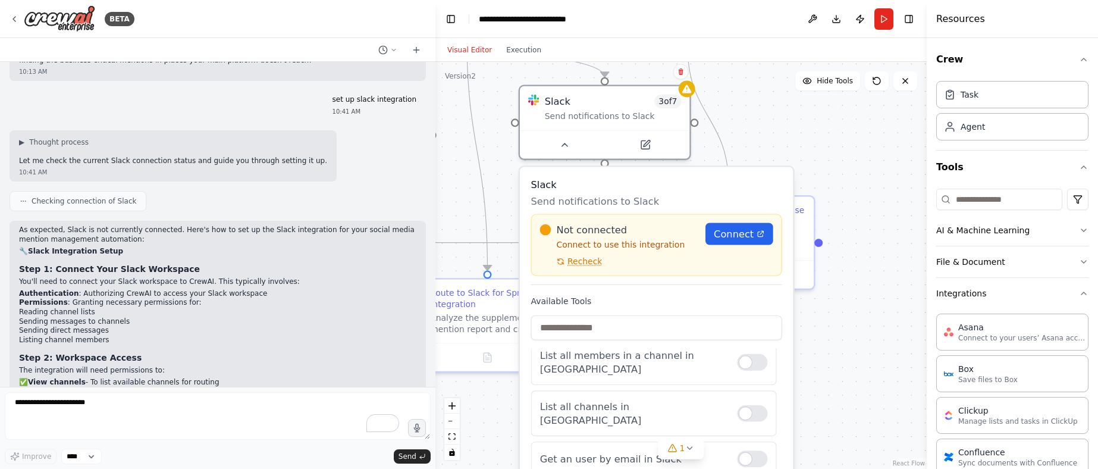
scroll to position [0, 0]
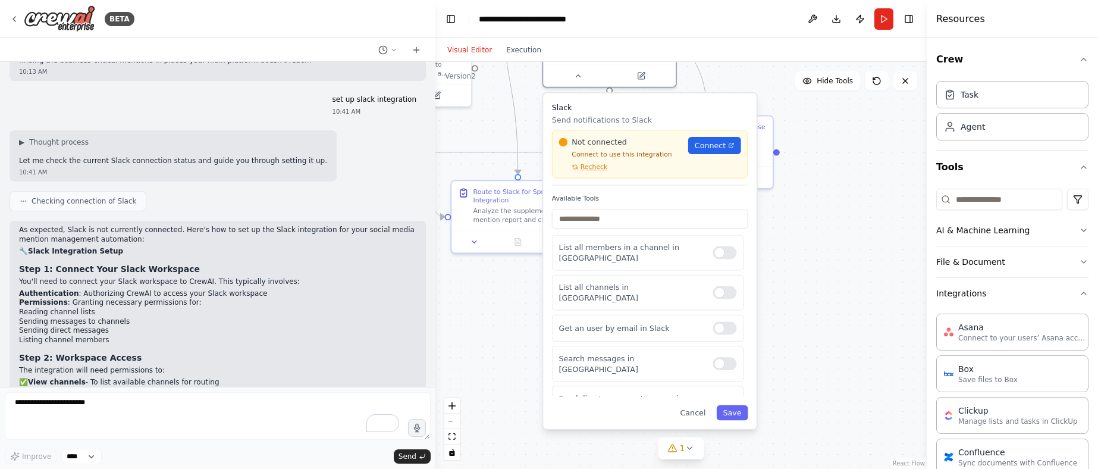
drag, startPoint x: 875, startPoint y: 331, endPoint x: 828, endPoint y: 228, distance: 112.9
click at [828, 228] on div ".deletable-edge-delete-btn { width: 20px; height: 20px; border: 0px solid #ffff…" at bounding box center [680, 265] width 491 height 407
click at [713, 252] on div at bounding box center [725, 252] width 24 height 13
click at [715, 249] on div at bounding box center [725, 252] width 24 height 13
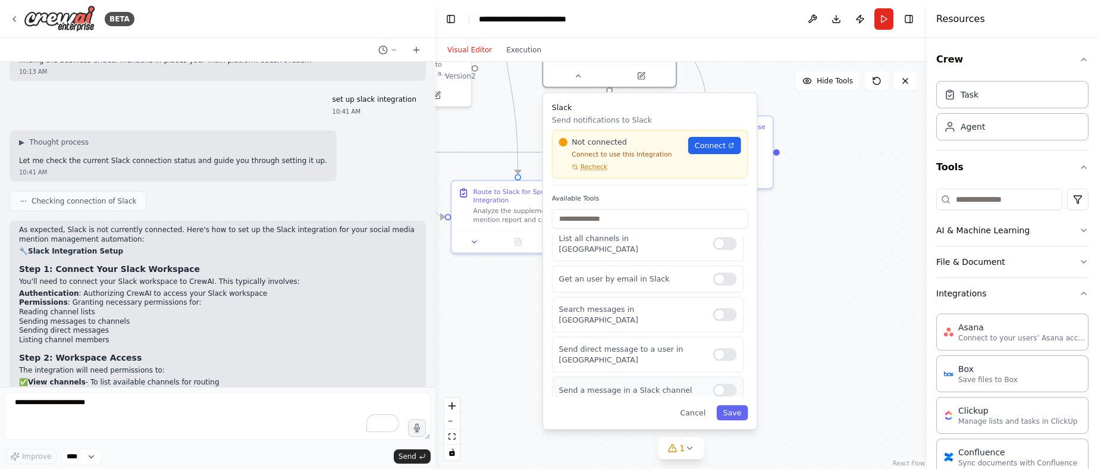
scroll to position [58, 0]
click at [713, 411] on div at bounding box center [725, 417] width 24 height 13
click at [718, 305] on div at bounding box center [725, 311] width 24 height 13
click at [714, 269] on div at bounding box center [725, 275] width 24 height 13
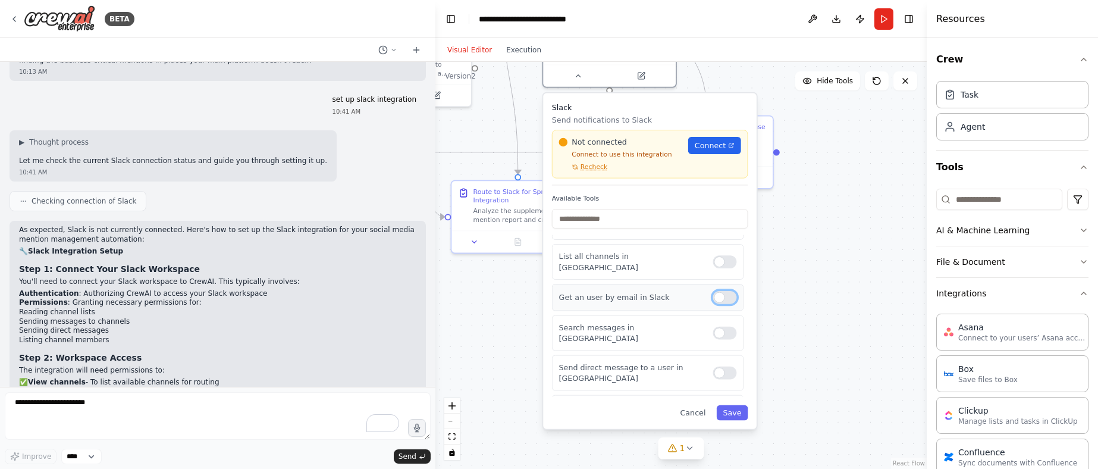
scroll to position [0, 0]
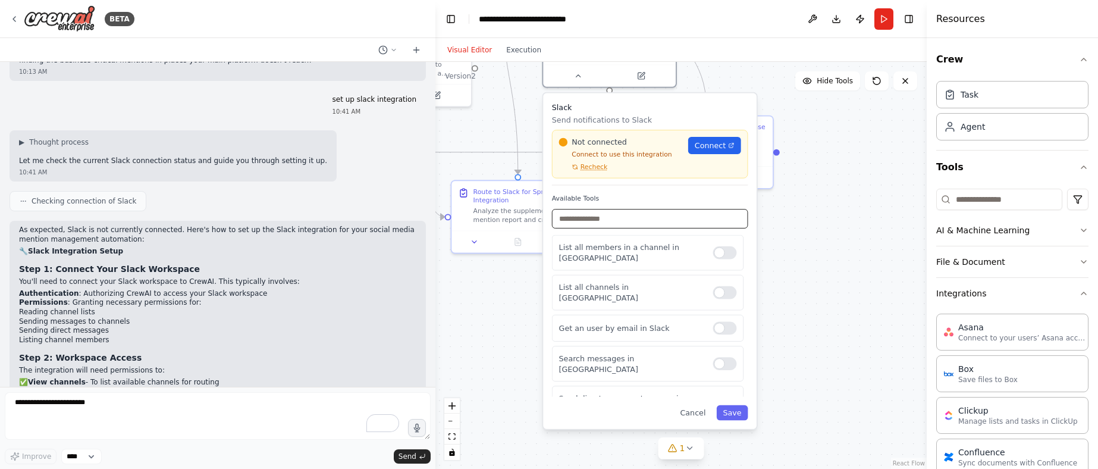
click at [609, 217] on input "text" at bounding box center [650, 219] width 196 height 20
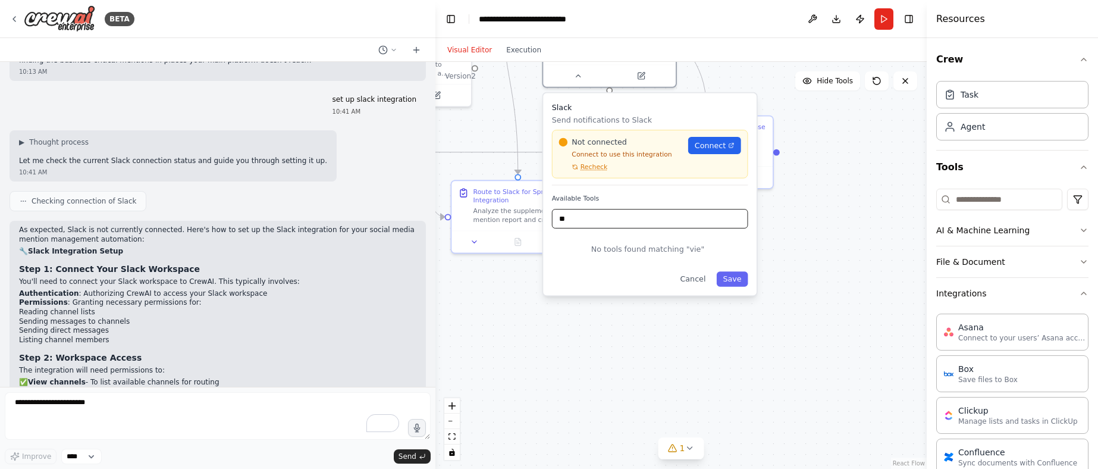
type input "*"
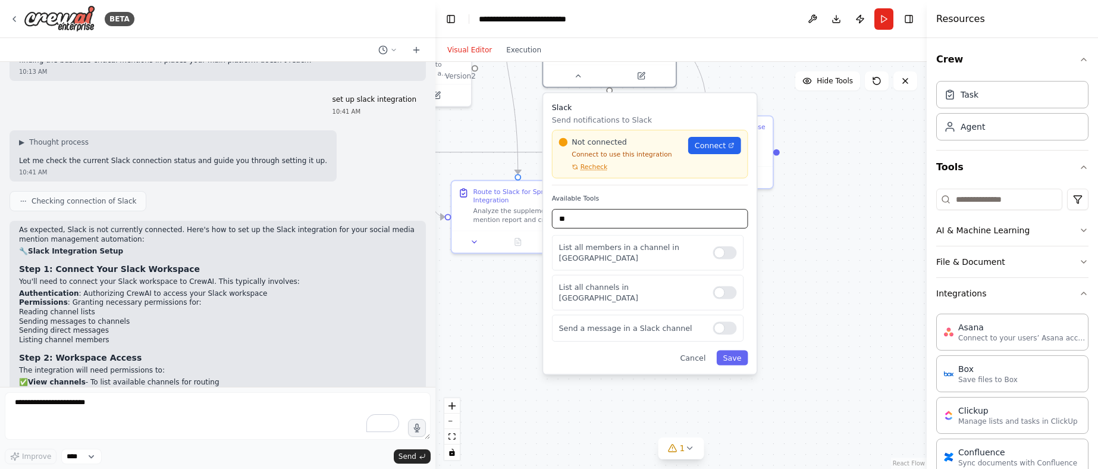
type input "*"
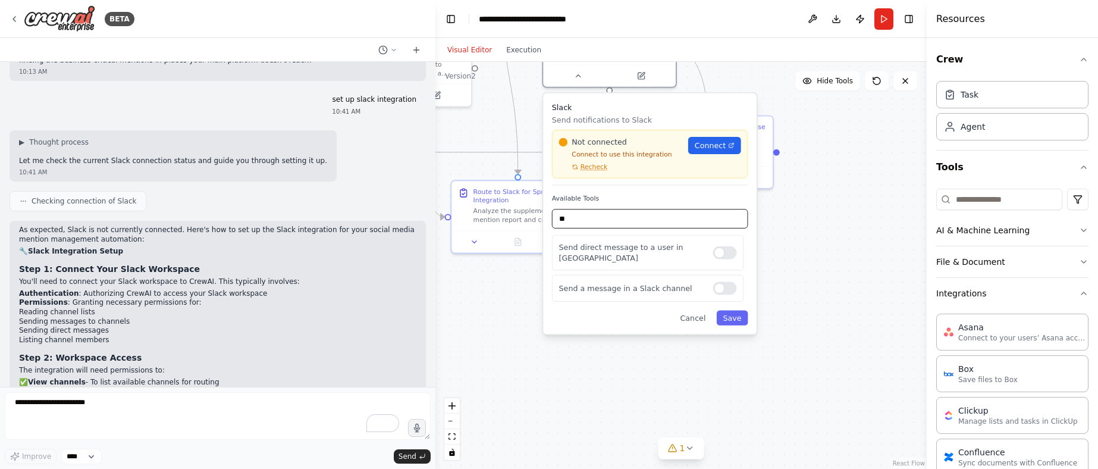
type input "*"
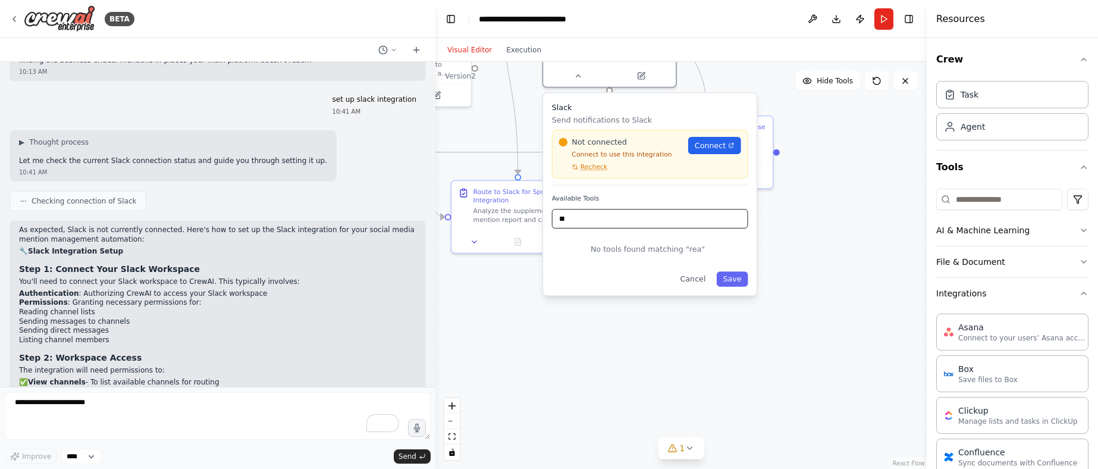
type input "*"
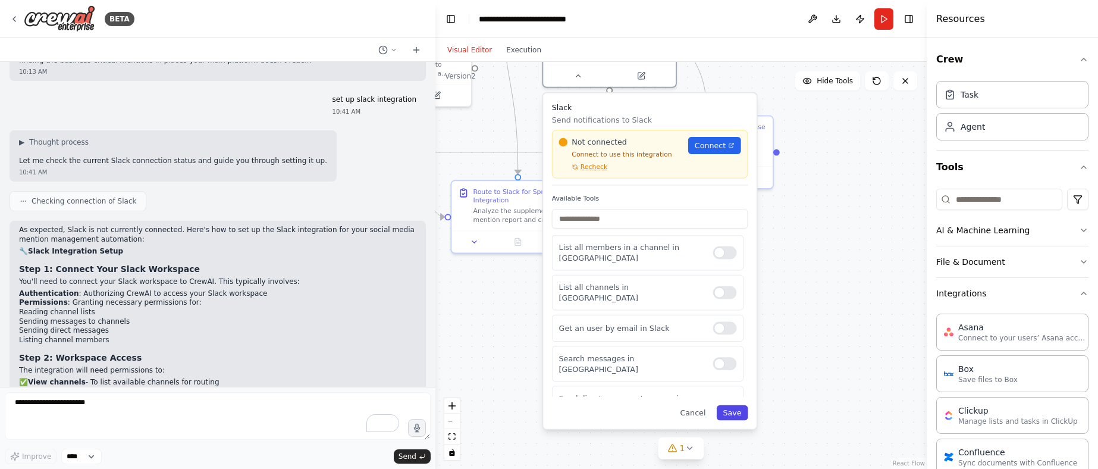
click at [745, 410] on button "Save" at bounding box center [733, 412] width 32 height 15
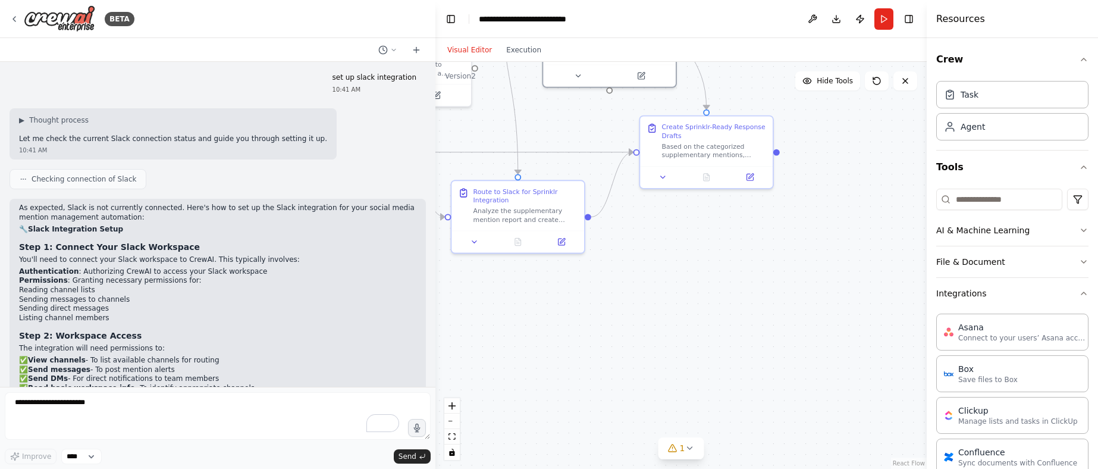
scroll to position [3360, 0]
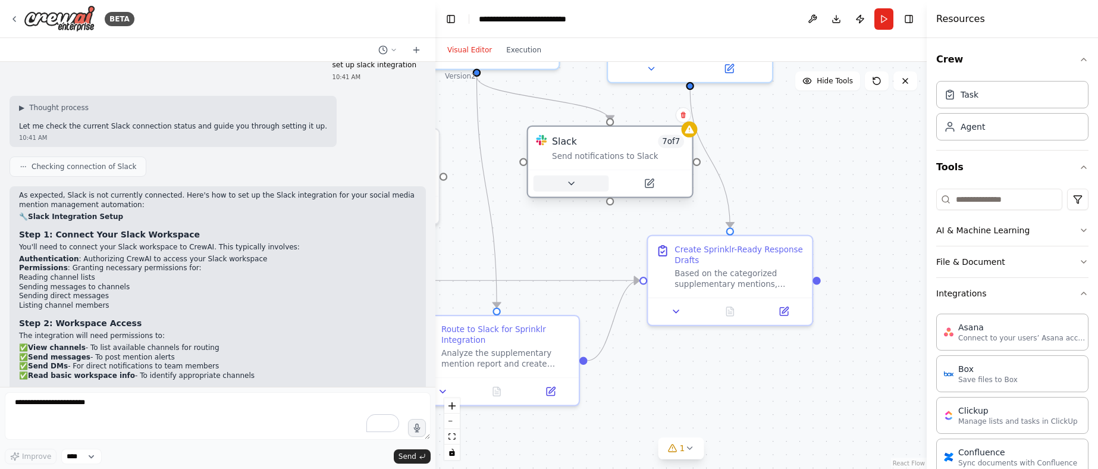
click at [566, 180] on icon at bounding box center [571, 183] width 11 height 11
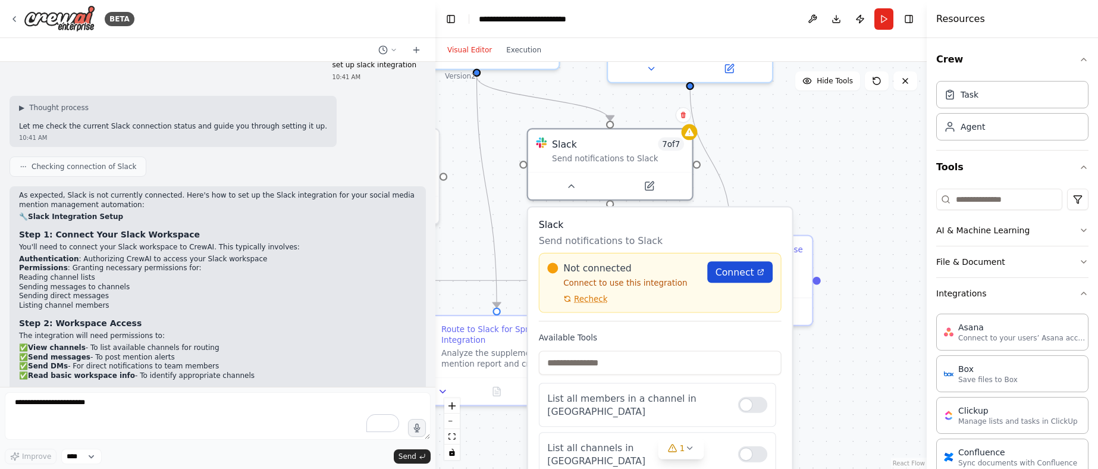
click at [737, 268] on span "Connect" at bounding box center [735, 271] width 39 height 13
click at [744, 270] on span "Connect" at bounding box center [735, 271] width 39 height 13
click at [590, 304] on div "Not connected Connect to use this integration Recheck Connect" at bounding box center [660, 283] width 243 height 60
click at [587, 302] on span "Recheck" at bounding box center [590, 298] width 33 height 11
click at [594, 305] on div "Not connected Connect to use this integration Recheck Connect" at bounding box center [660, 283] width 243 height 60
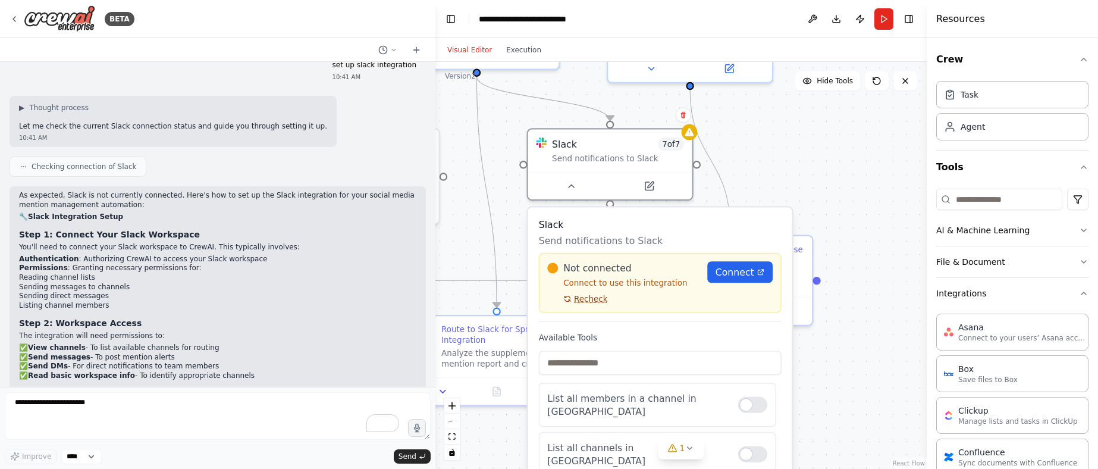
click at [595, 301] on span "Recheck" at bounding box center [590, 298] width 33 height 11
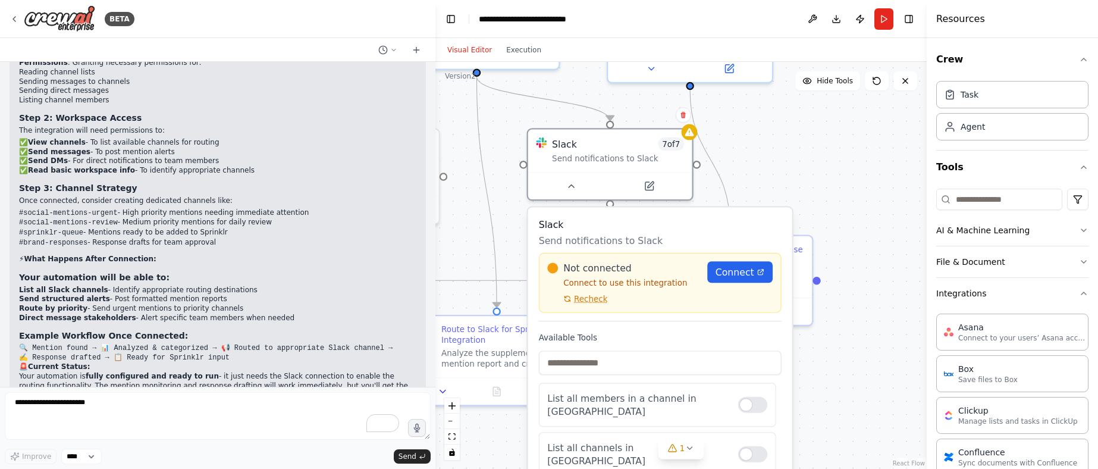
scroll to position [3571, 0]
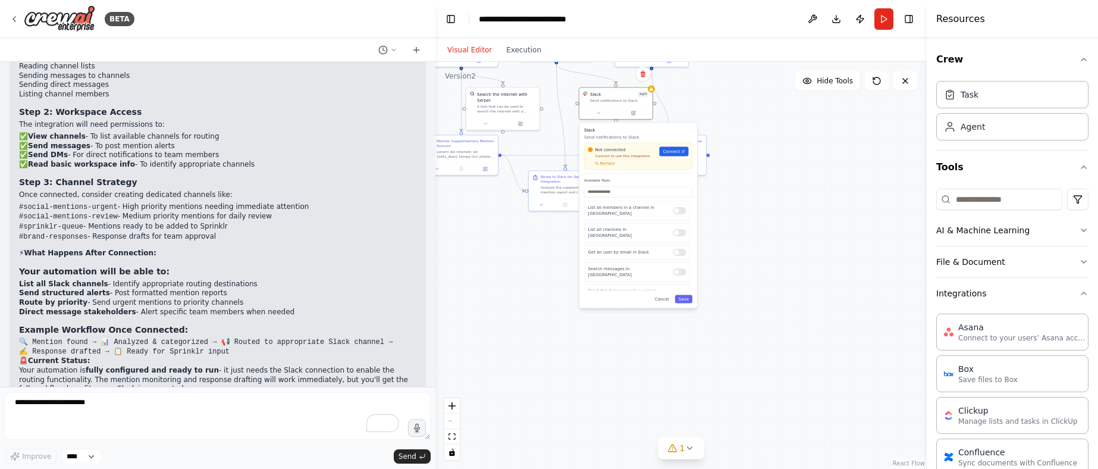
drag, startPoint x: 868, startPoint y: 336, endPoint x: 744, endPoint y: 268, distance: 141.9
click at [831, 166] on div ".deletable-edge-delete-btn { width: 20px; height: 20px; border: 0px solid #ffff…" at bounding box center [680, 265] width 491 height 407
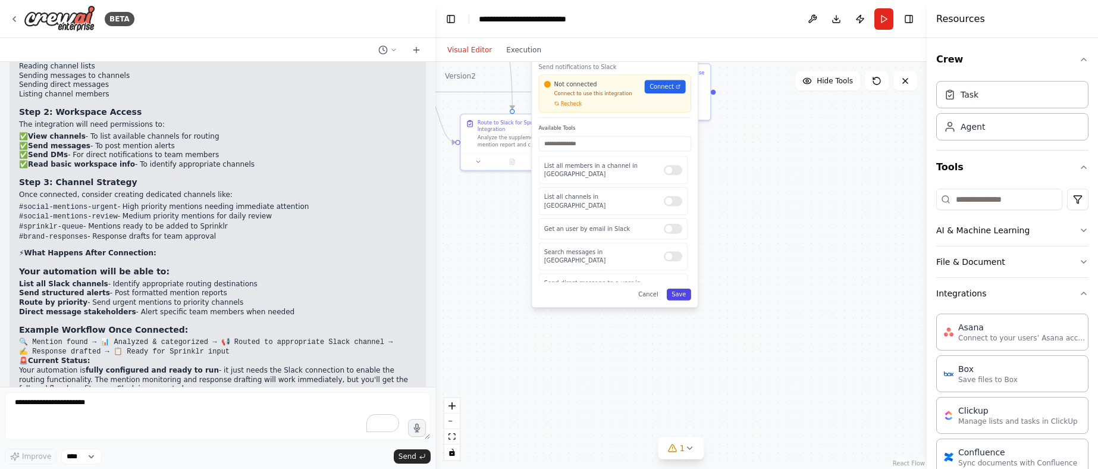
click at [682, 292] on button "Save" at bounding box center [679, 295] width 24 height 12
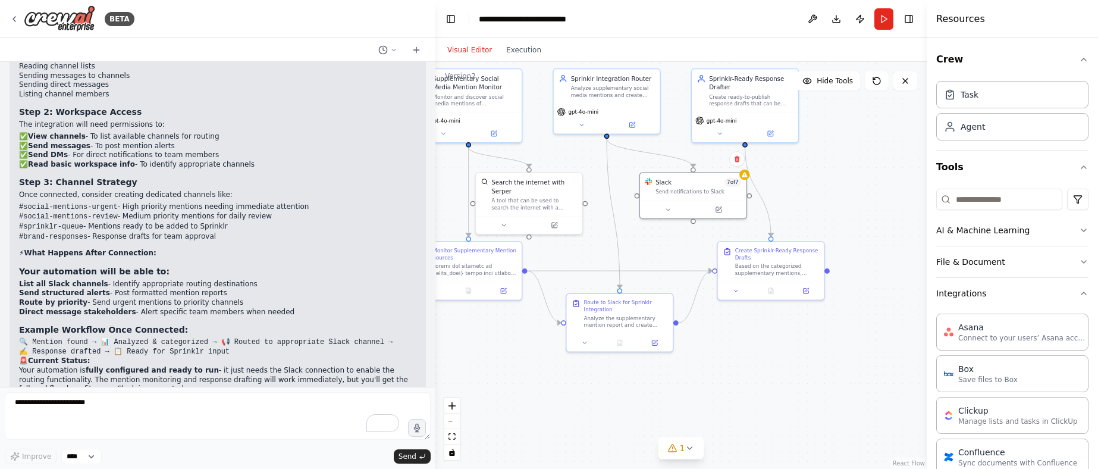
drag, startPoint x: 692, startPoint y: 247, endPoint x: 803, endPoint y: 433, distance: 216.4
click at [803, 433] on div ".deletable-edge-delete-btn { width: 20px; height: 20px; border: 0px solid #ffff…" at bounding box center [680, 265] width 491 height 407
click at [886, 20] on button "Run" at bounding box center [884, 18] width 19 height 21
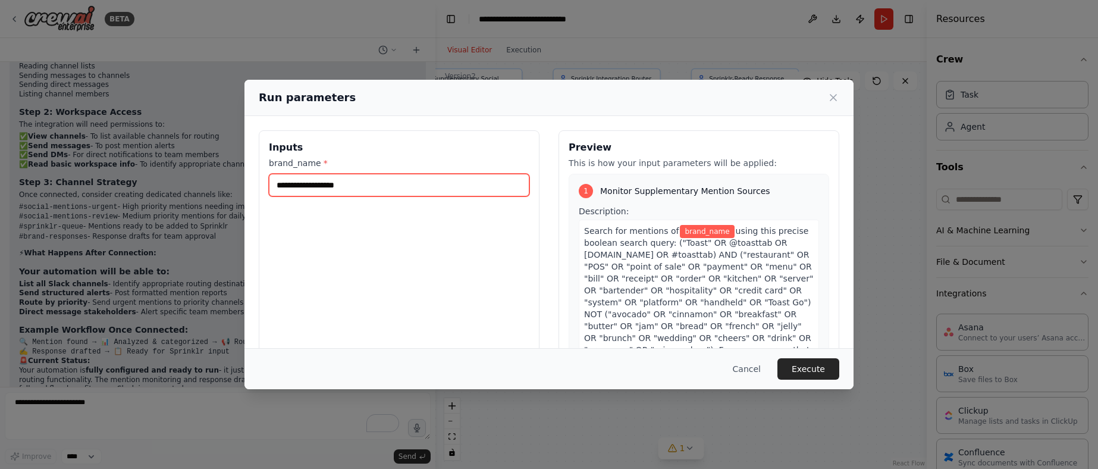
click at [299, 186] on input "brand_name *" at bounding box center [399, 185] width 261 height 23
type input "*****"
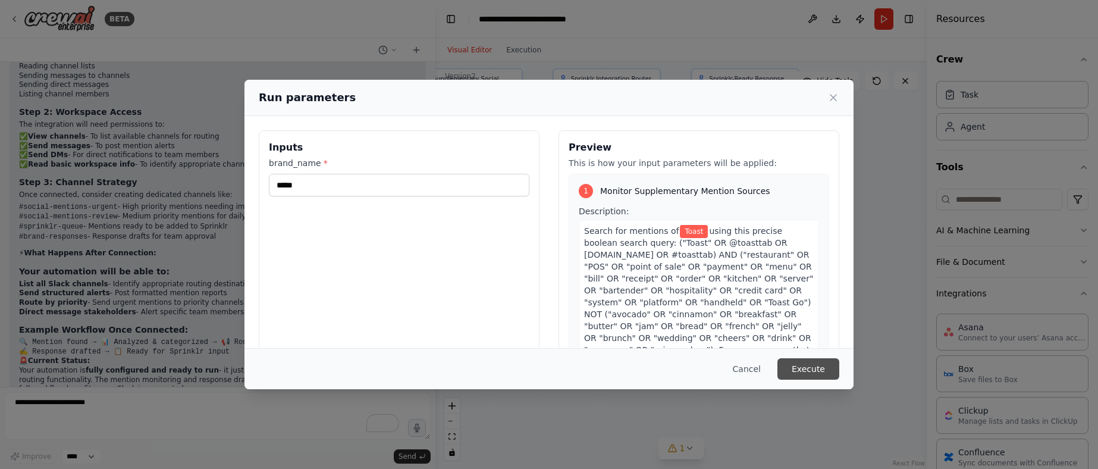
click at [804, 370] on button "Execute" at bounding box center [809, 368] width 62 height 21
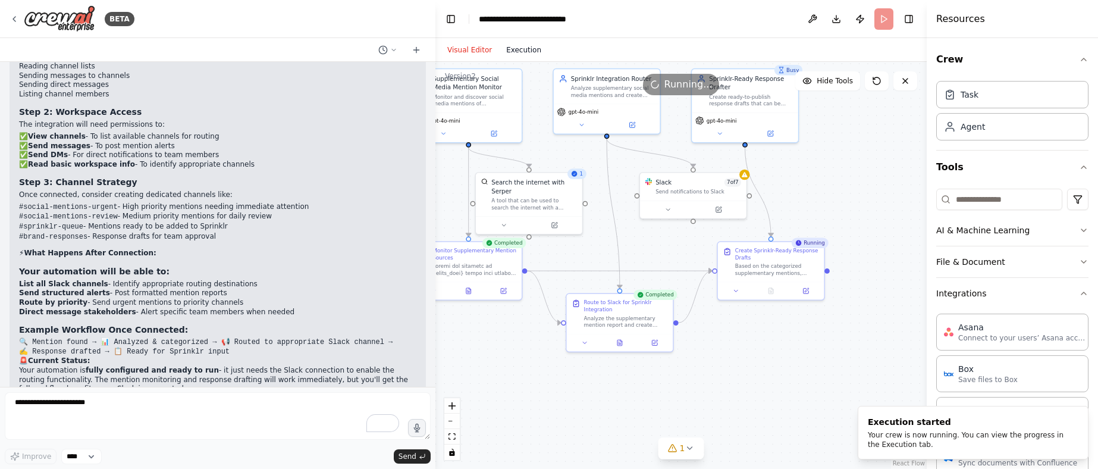
click at [526, 48] on button "Execution" at bounding box center [523, 50] width 49 height 14
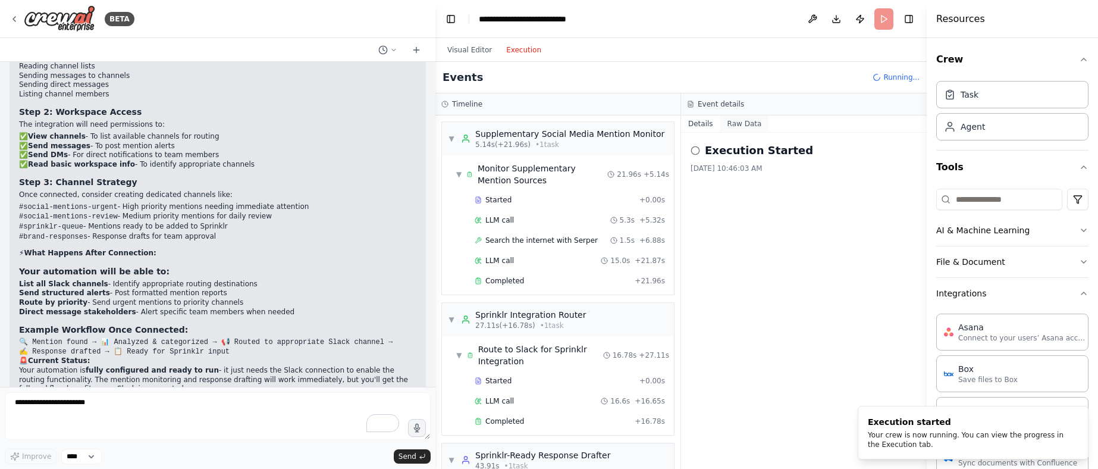
click at [751, 118] on button "Raw Data" at bounding box center [744, 123] width 49 height 17
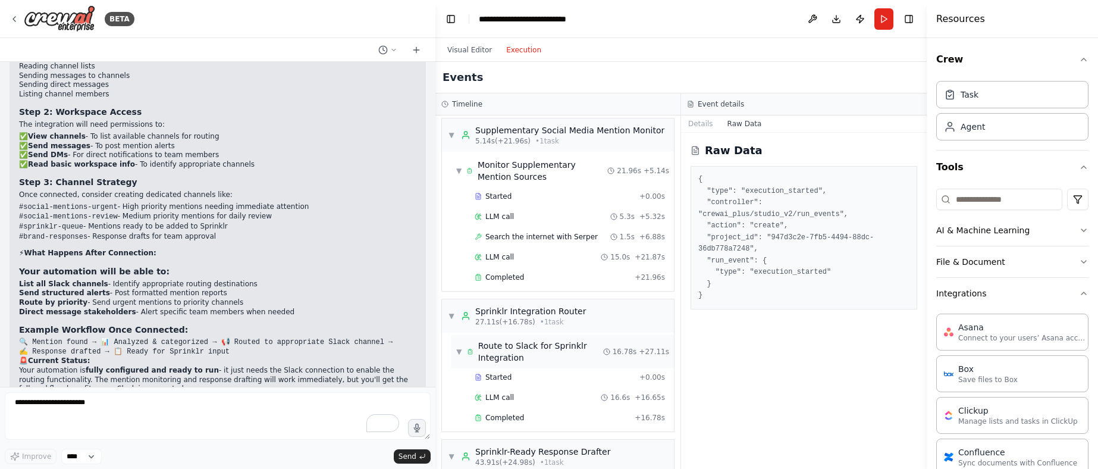
scroll to position [0, 0]
click at [497, 202] on span "Started" at bounding box center [498, 200] width 26 height 10
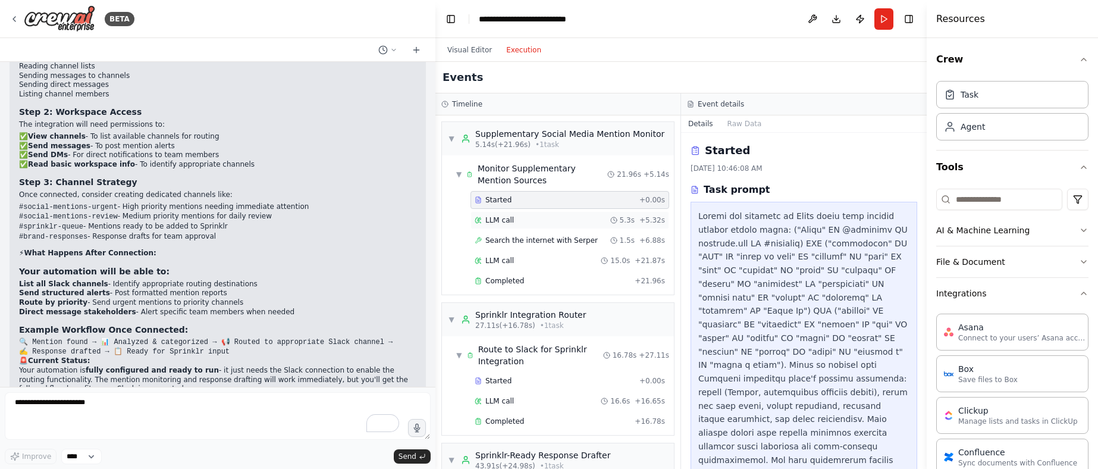
click at [500, 221] on span "LLM call" at bounding box center [499, 220] width 29 height 10
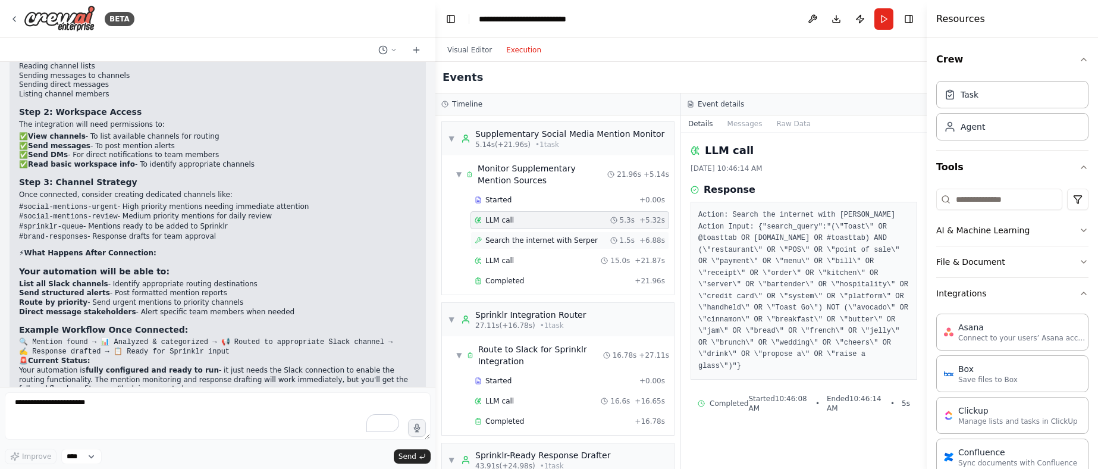
click at [495, 237] on span "Search the internet with Serper" at bounding box center [541, 241] width 112 height 10
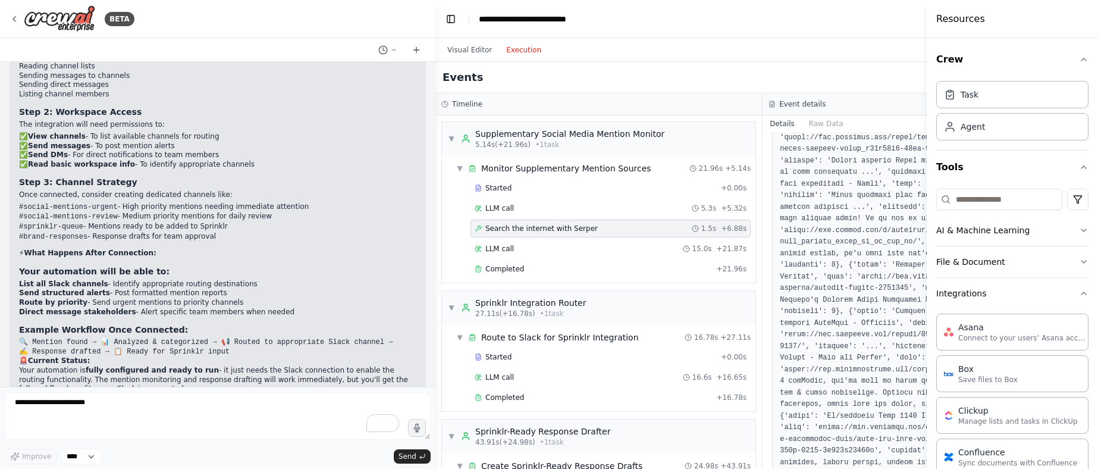
scroll to position [576, 0]
click at [509, 249] on span "LLM call" at bounding box center [499, 249] width 29 height 10
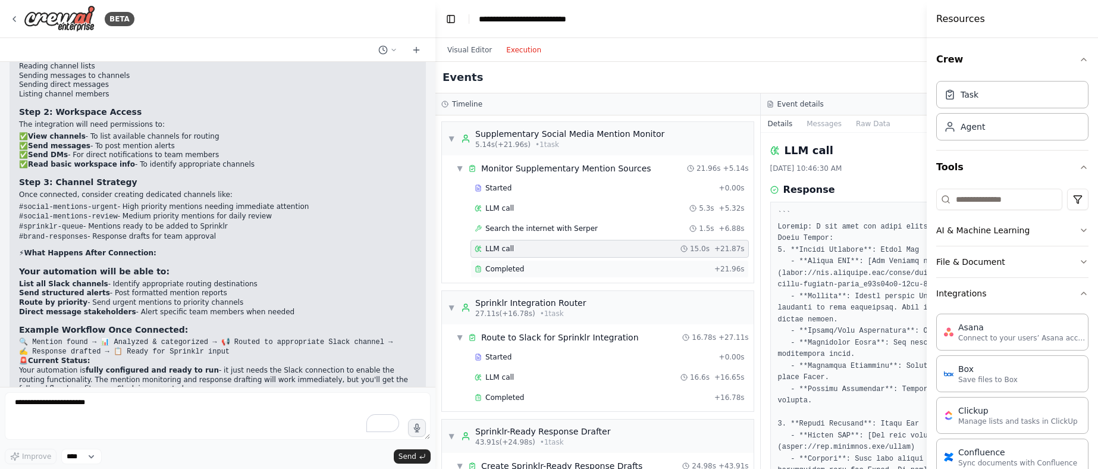
click at [502, 267] on span "Completed" at bounding box center [504, 269] width 39 height 10
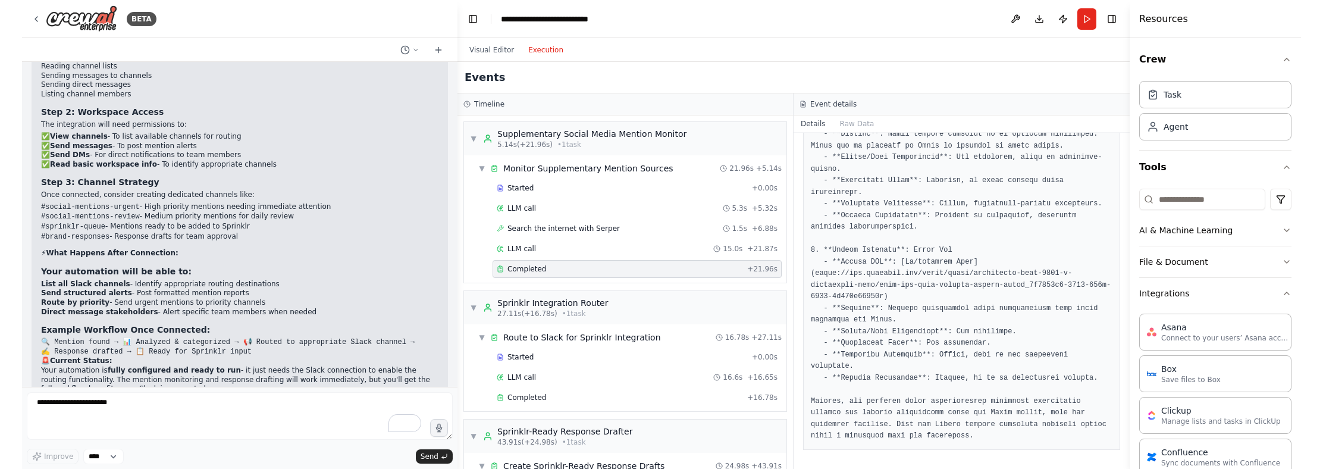
scroll to position [591, 0]
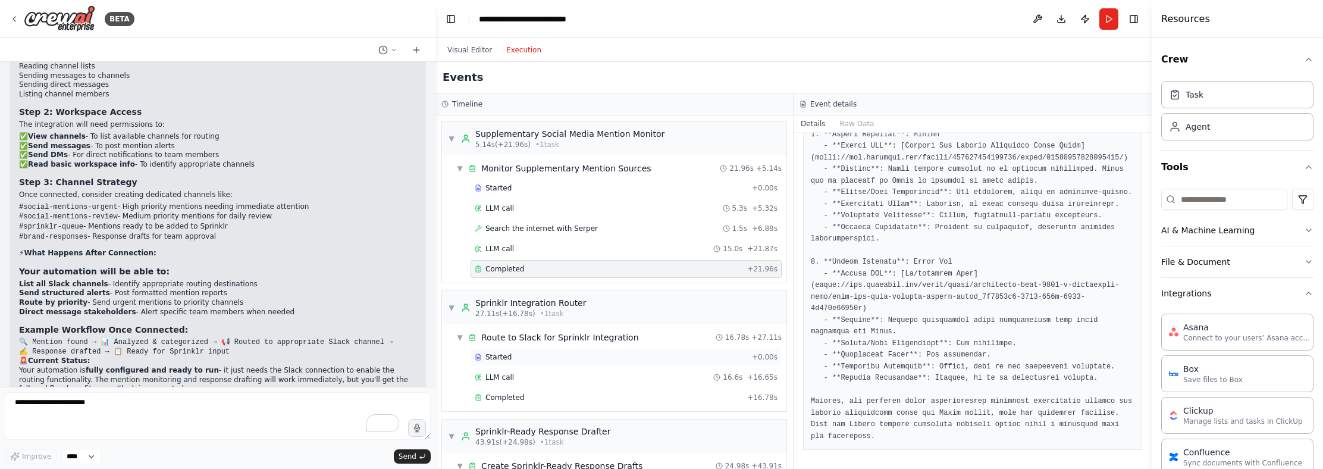
click at [495, 359] on span "Started" at bounding box center [498, 357] width 26 height 10
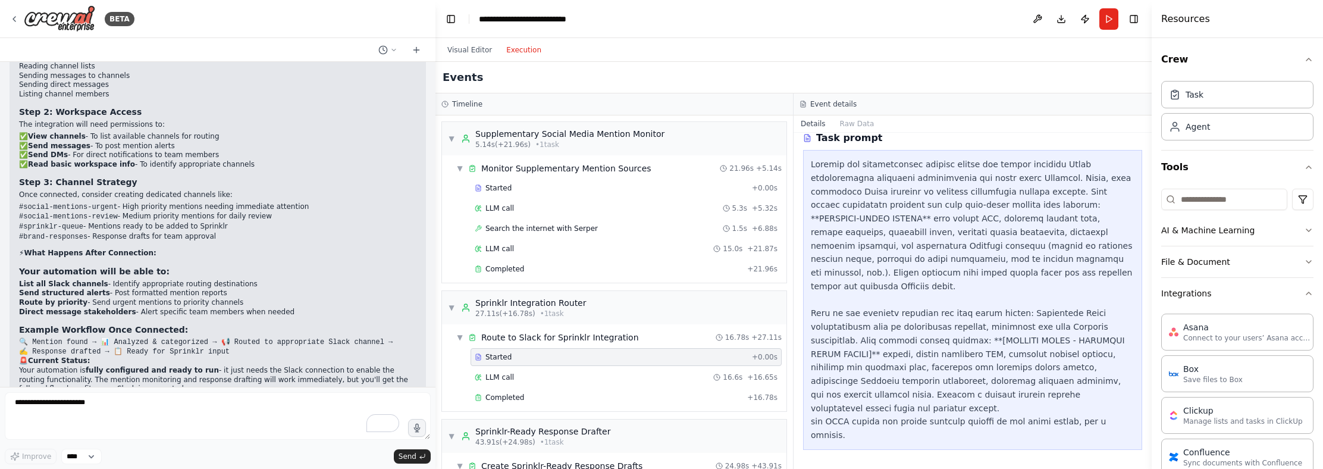
scroll to position [11, 0]
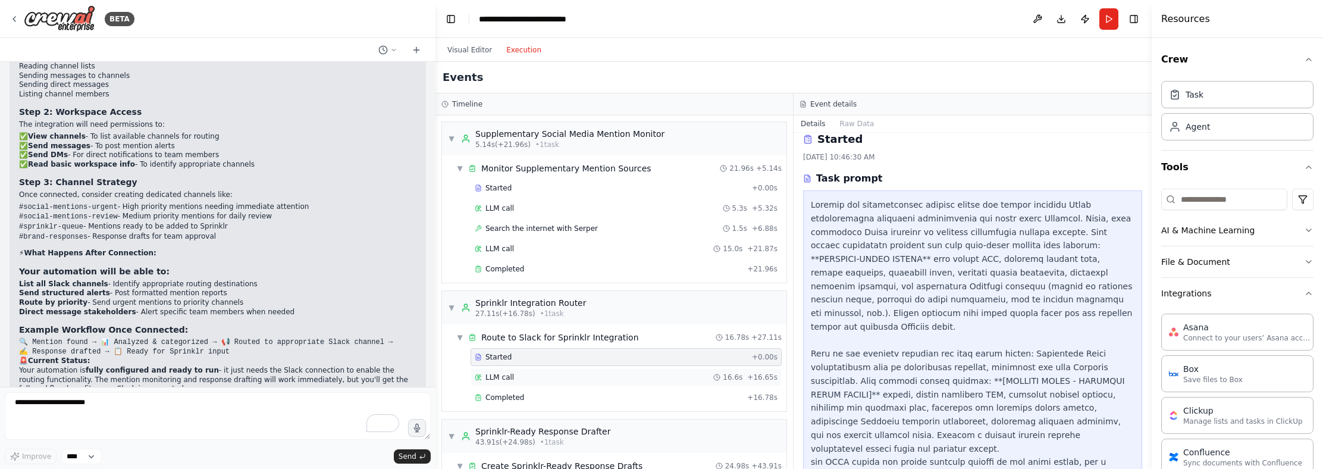
click at [502, 376] on span "LLM call" at bounding box center [499, 377] width 29 height 10
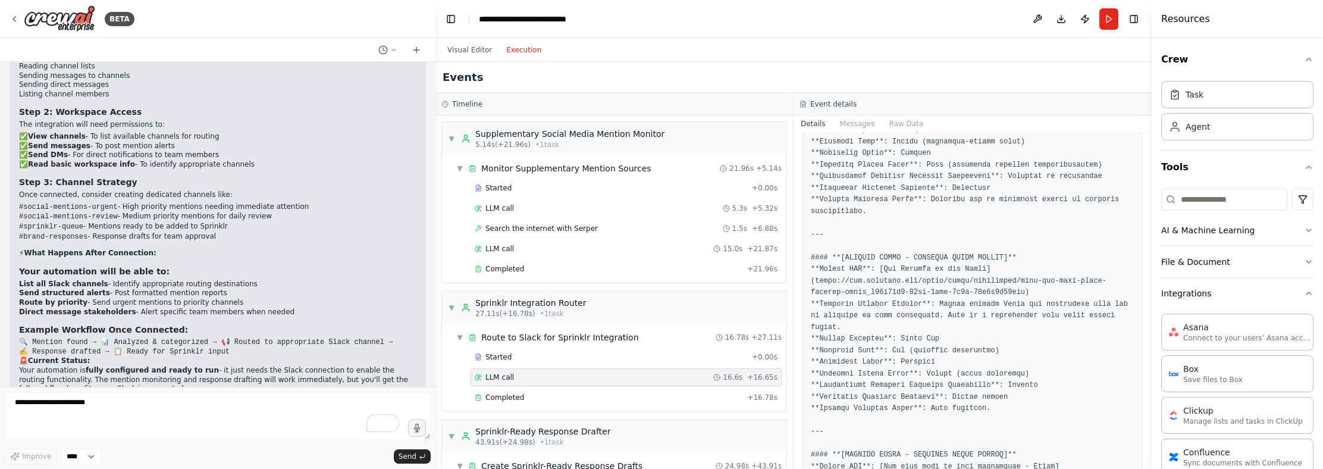
scroll to position [486, 0]
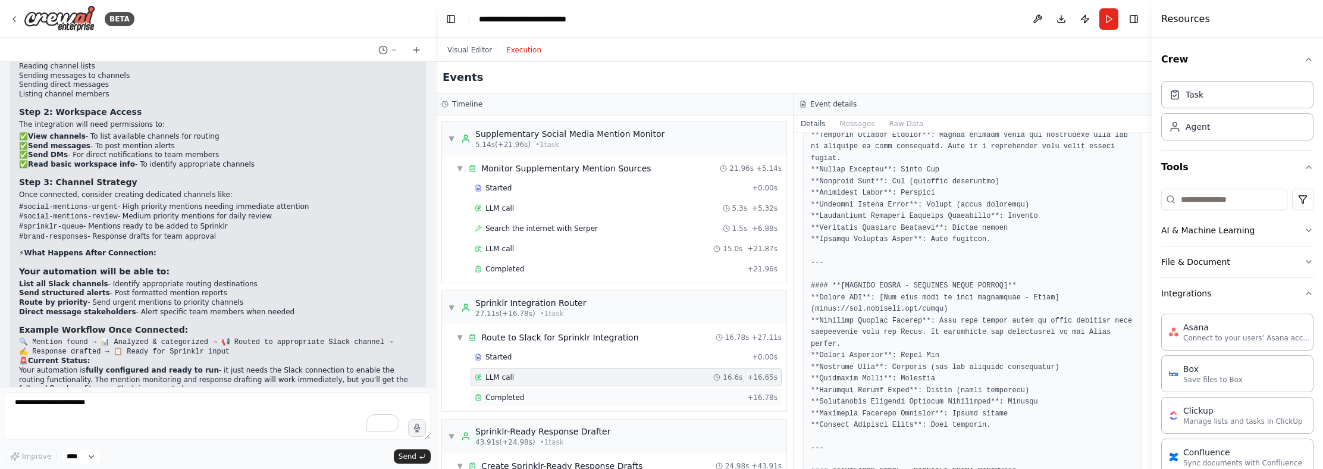
click at [506, 401] on span "Completed" at bounding box center [504, 398] width 39 height 10
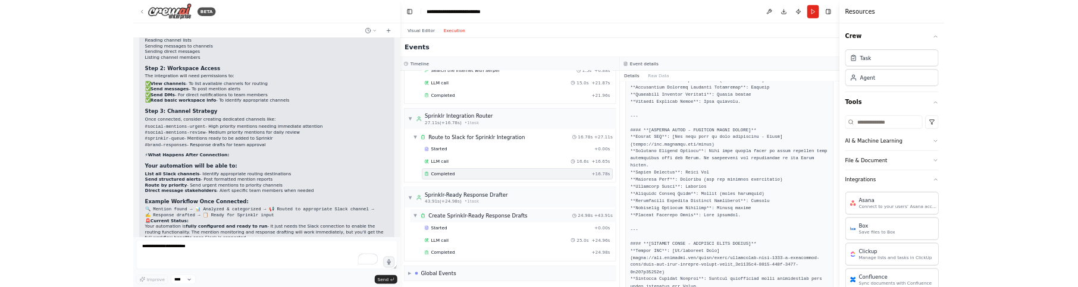
scroll to position [117, 0]
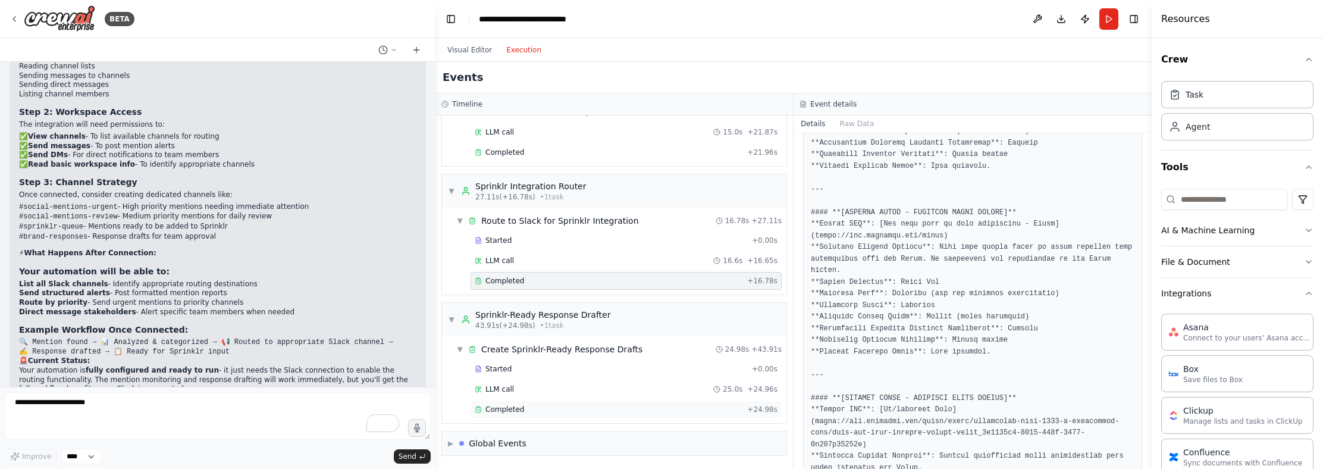
click at [496, 413] on span "Completed" at bounding box center [504, 410] width 39 height 10
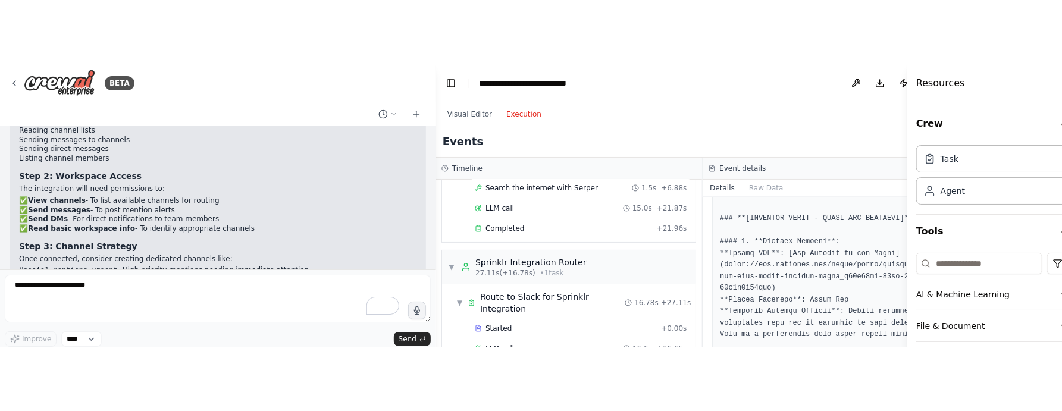
scroll to position [129, 0]
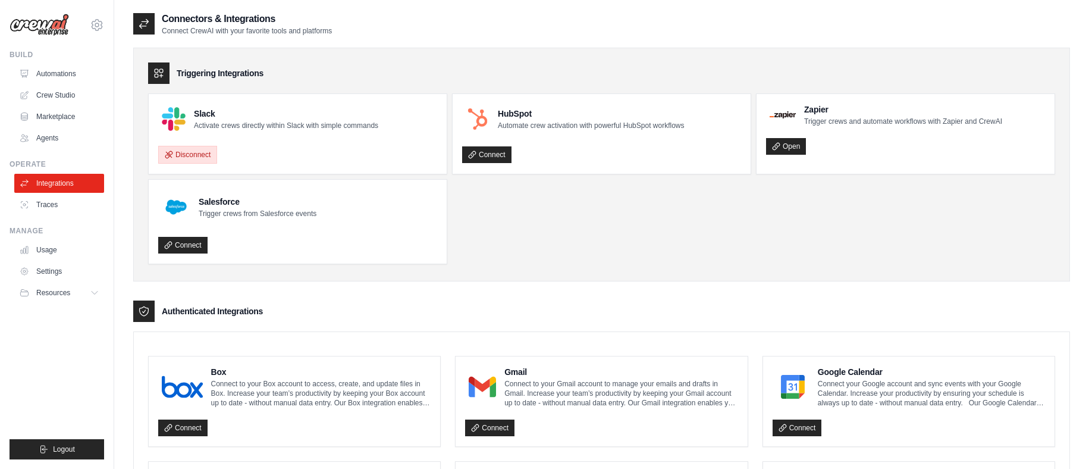
click at [176, 155] on button "Disconnect" at bounding box center [187, 155] width 59 height 18
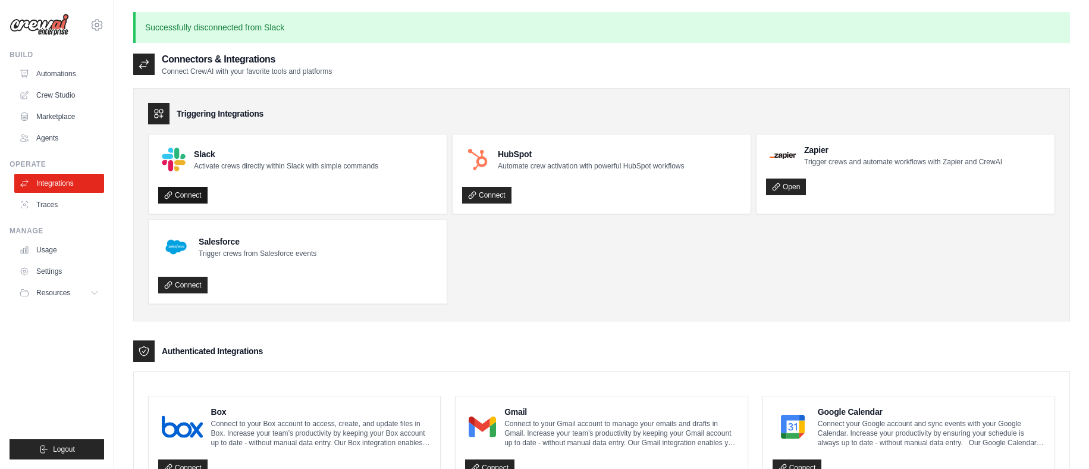
click at [193, 193] on link "Connect" at bounding box center [182, 195] width 49 height 17
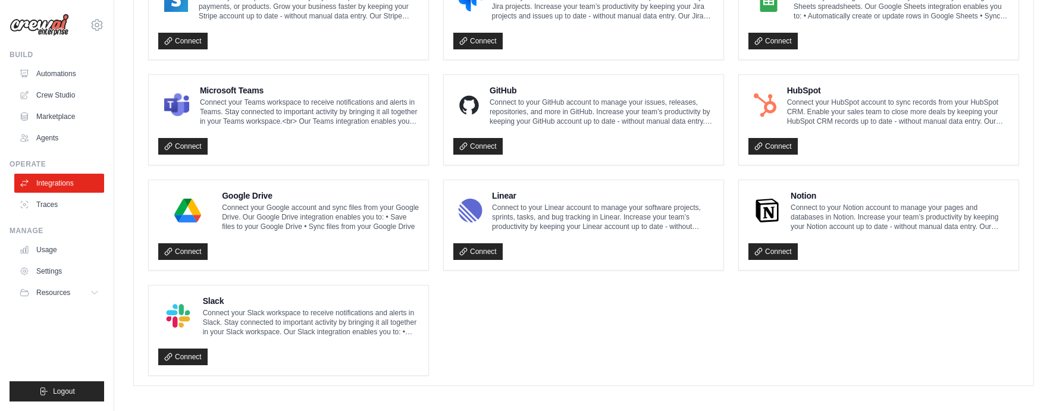
scroll to position [744, 0]
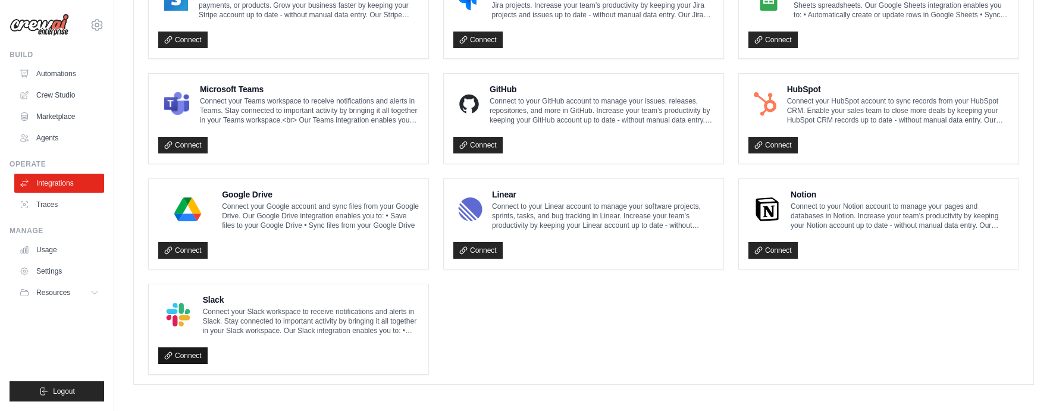
click at [188, 355] on link "Connect" at bounding box center [182, 355] width 49 height 17
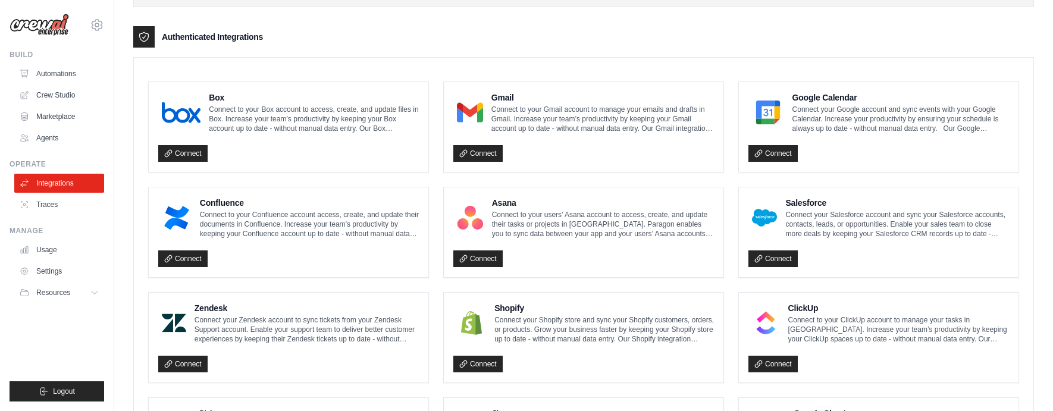
scroll to position [0, 0]
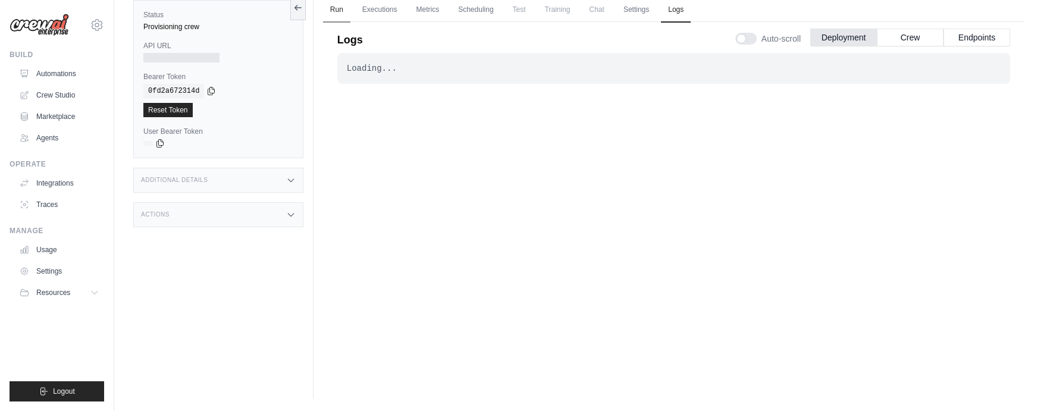
click at [340, 5] on link "Run" at bounding box center [336, 10] width 27 height 25
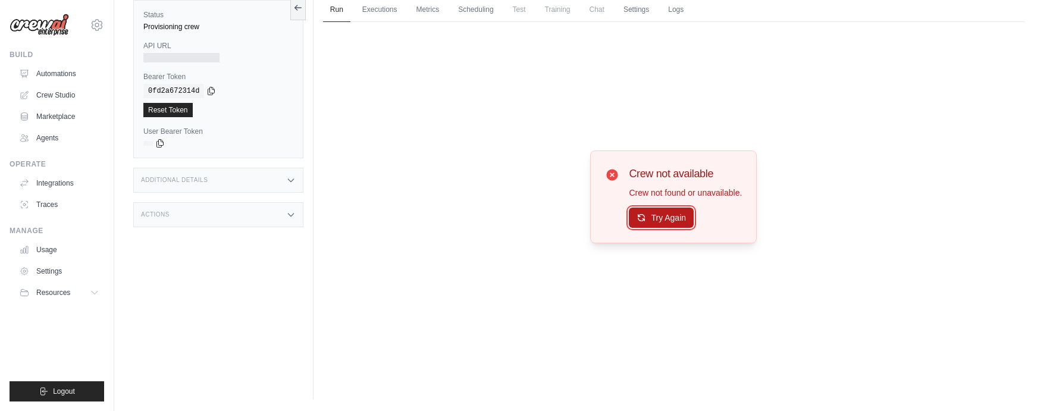
click at [644, 215] on button "Try Again" at bounding box center [661, 218] width 65 height 20
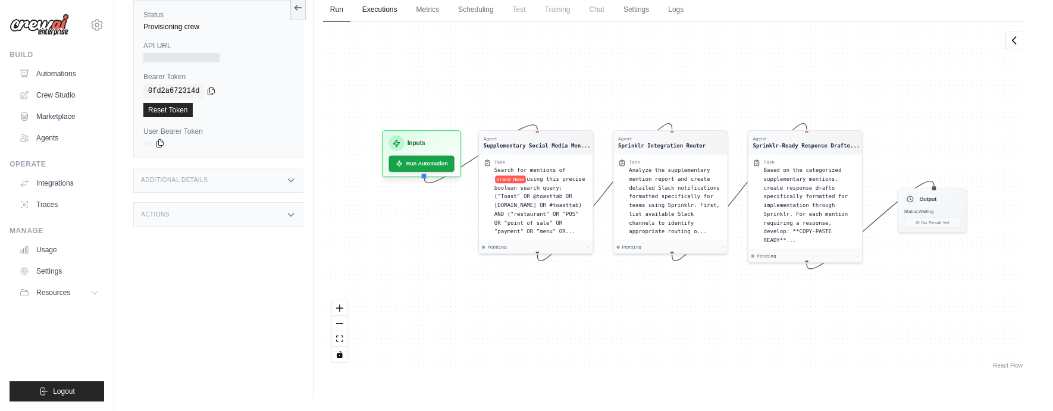
click at [374, 2] on link "Executions" at bounding box center [379, 10] width 49 height 25
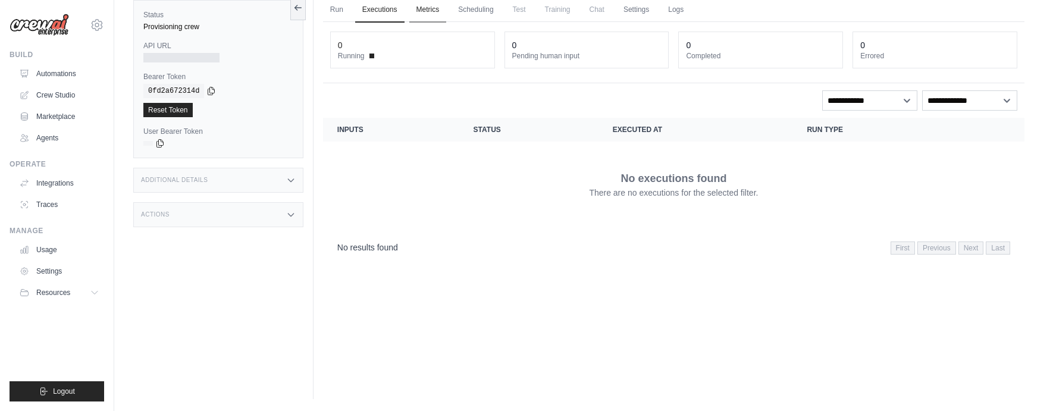
click at [437, 15] on link "Metrics" at bounding box center [427, 10] width 37 height 25
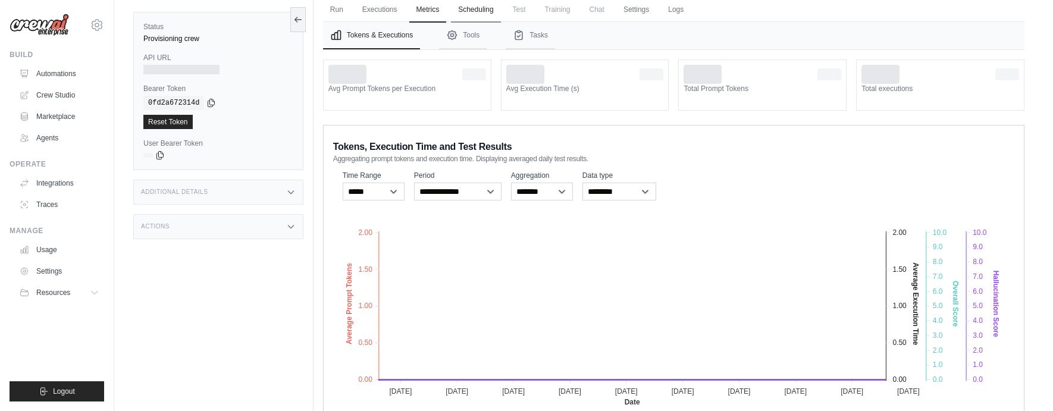
click at [475, 13] on link "Scheduling" at bounding box center [475, 10] width 49 height 25
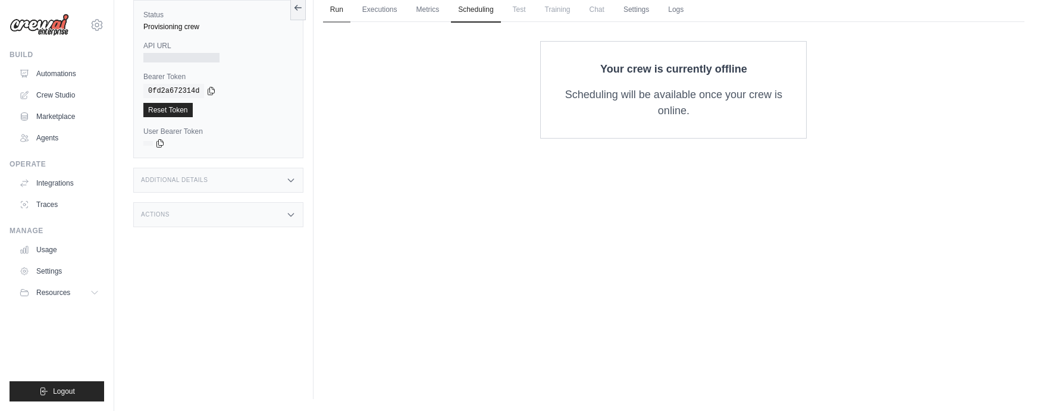
click at [333, 9] on link "Run" at bounding box center [336, 10] width 27 height 25
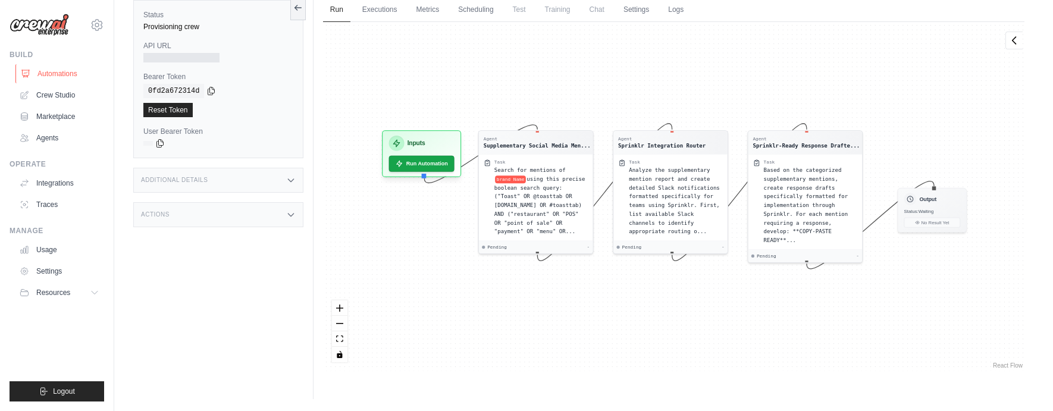
click at [71, 74] on link "Automations" at bounding box center [60, 73] width 90 height 19
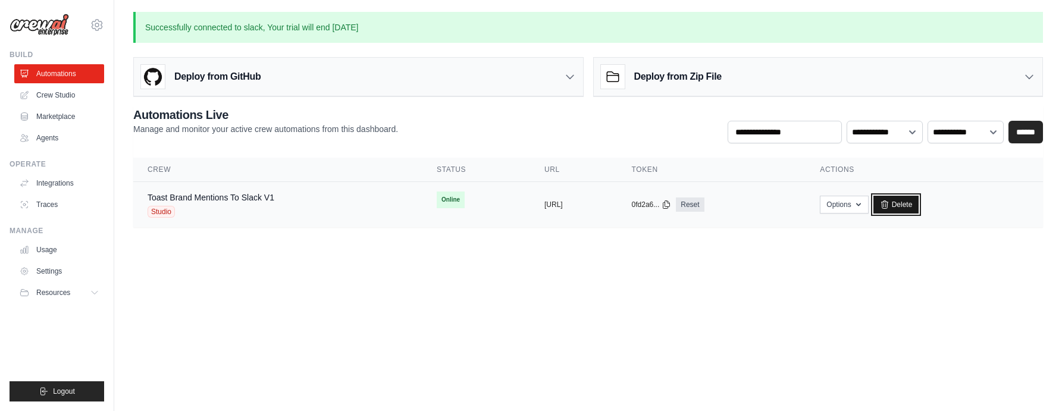
click at [919, 205] on link "Delete" at bounding box center [896, 205] width 46 height 18
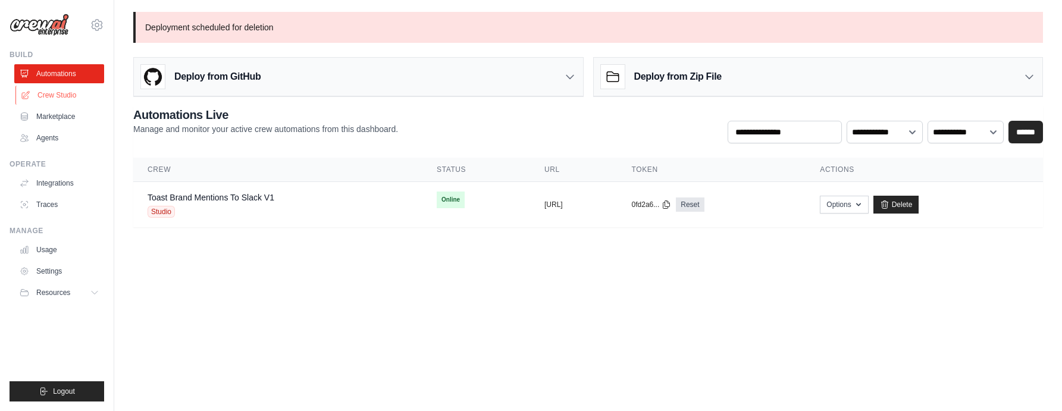
click at [57, 94] on link "Crew Studio" at bounding box center [60, 95] width 90 height 19
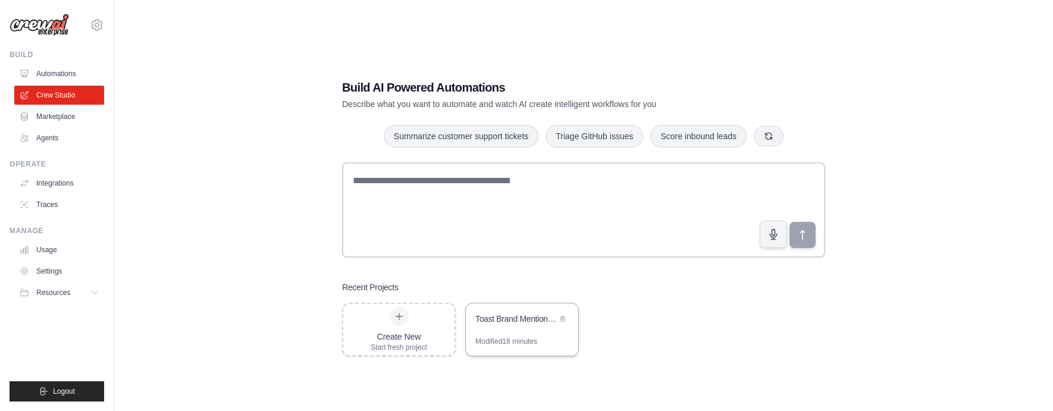
click at [534, 325] on div "Toast Brand Mentions to Slack" at bounding box center [516, 320] width 82 height 14
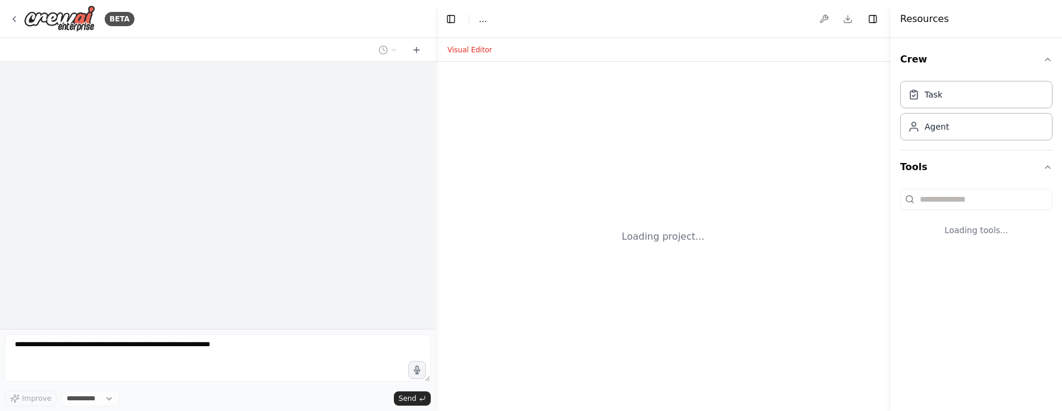
select select "****"
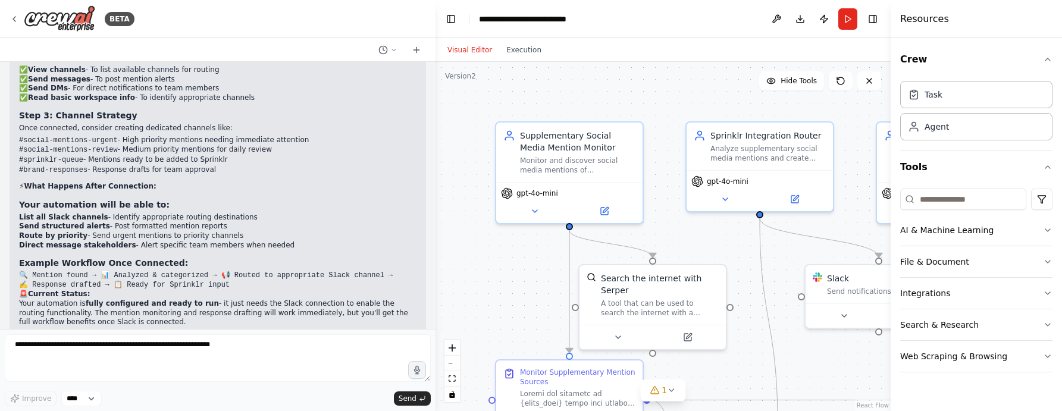
scroll to position [3638, 0]
click at [793, 197] on icon at bounding box center [795, 195] width 5 height 5
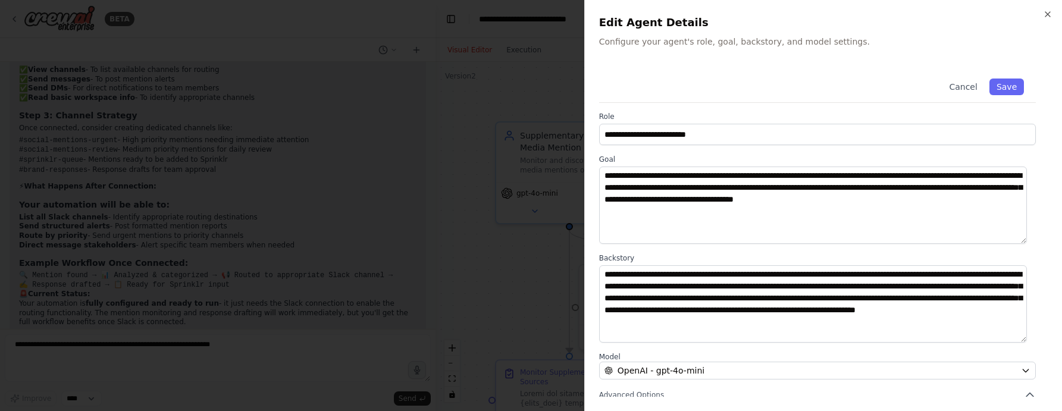
scroll to position [0, 0]
click at [1043, 14] on icon "button" at bounding box center [1048, 15] width 10 height 10
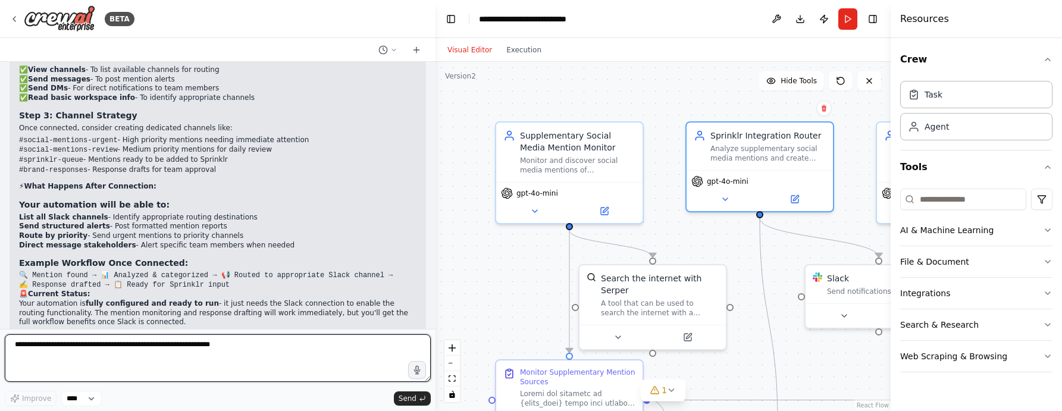
drag, startPoint x: 143, startPoint y: 370, endPoint x: 152, endPoint y: 368, distance: 8.5
click at [143, 371] on textarea at bounding box center [218, 358] width 426 height 48
type textarea "**********"
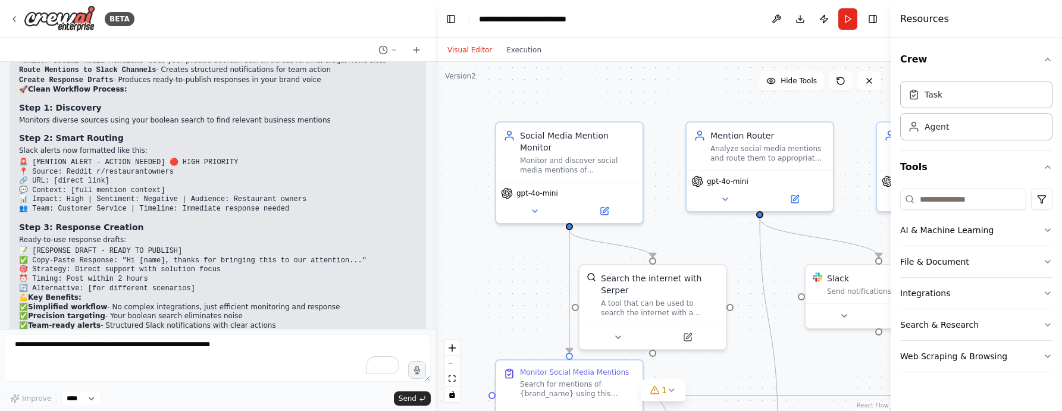
scroll to position [4432, 0]
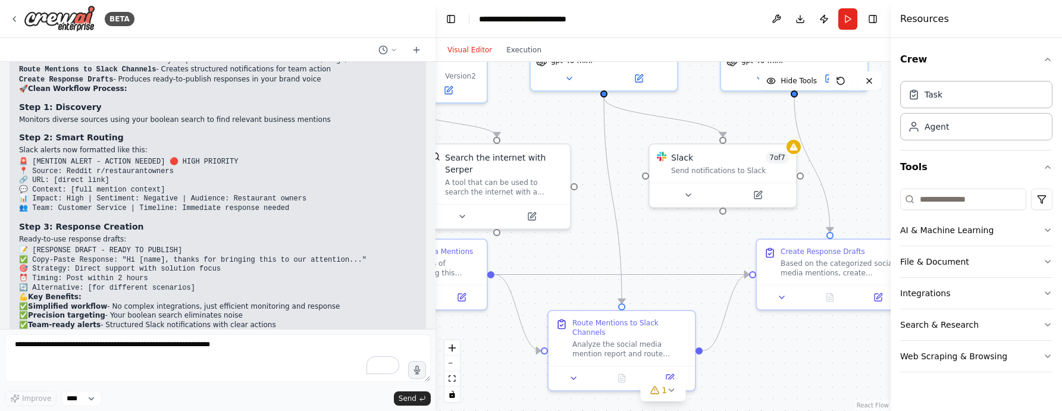
drag, startPoint x: 791, startPoint y: 360, endPoint x: 629, endPoint y: 239, distance: 202.4
click at [629, 239] on div ".deletable-edge-delete-btn { width: 20px; height: 20px; border: 0px solid #ffff…" at bounding box center [662, 236] width 455 height 349
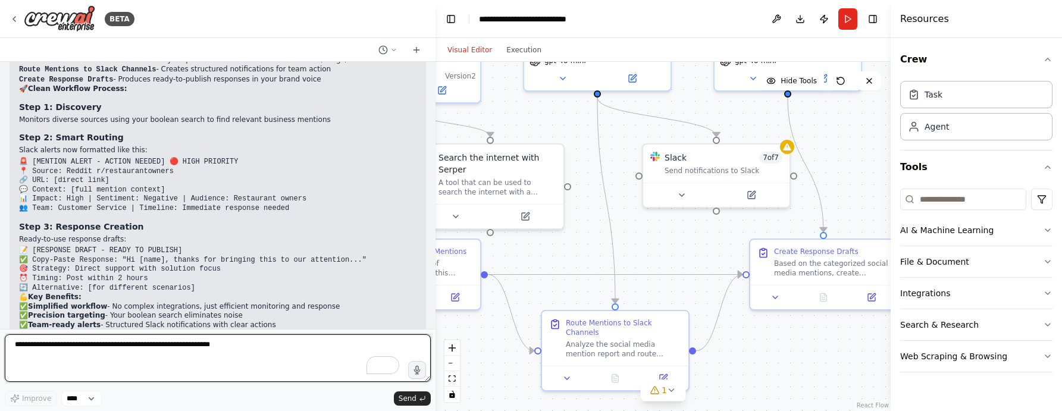
click at [74, 352] on textarea "To enrich screen reader interactions, please activate Accessibility in Grammarl…" at bounding box center [218, 358] width 426 height 48
type textarea "**********"
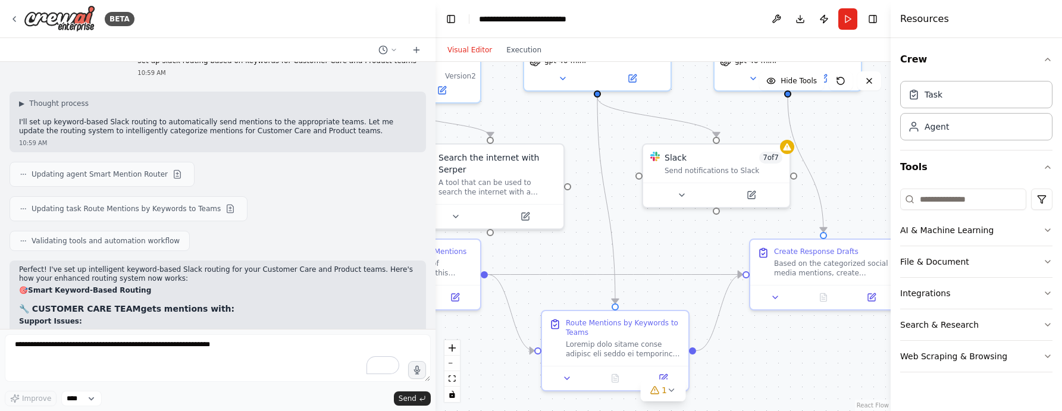
scroll to position [4771, 0]
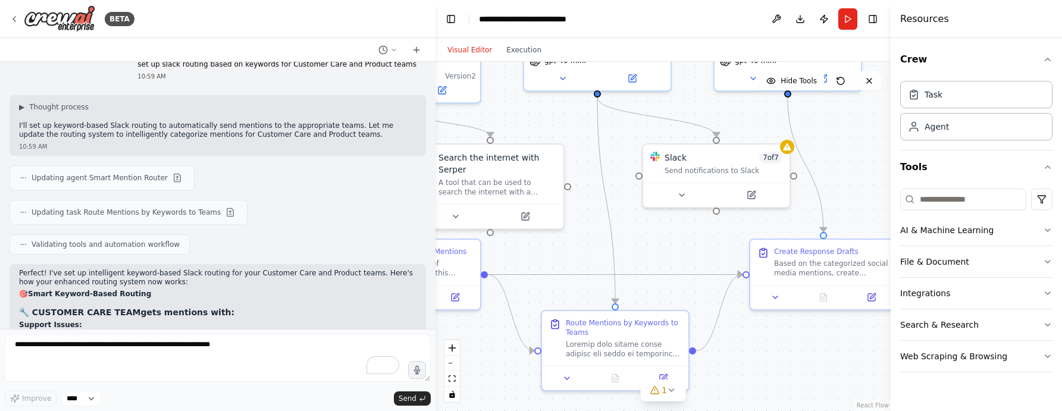
click at [366, 321] on p "Support Issues:" at bounding box center [217, 326] width 397 height 10
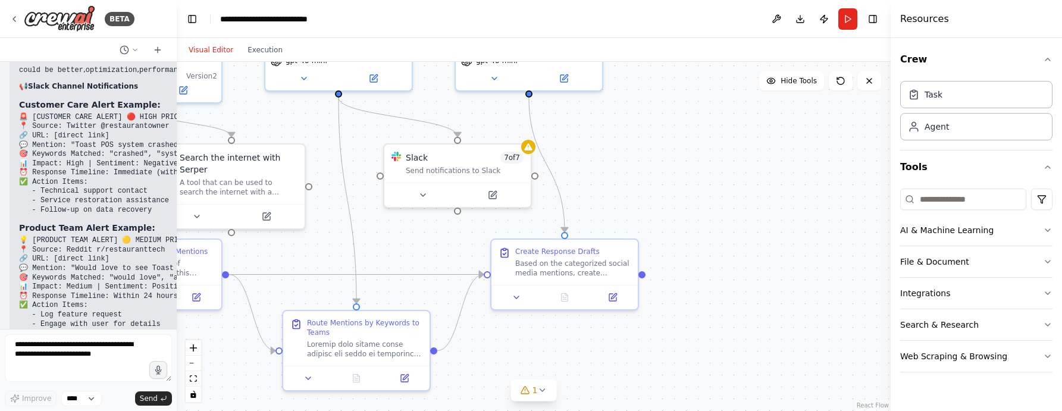
scroll to position [7096, 0]
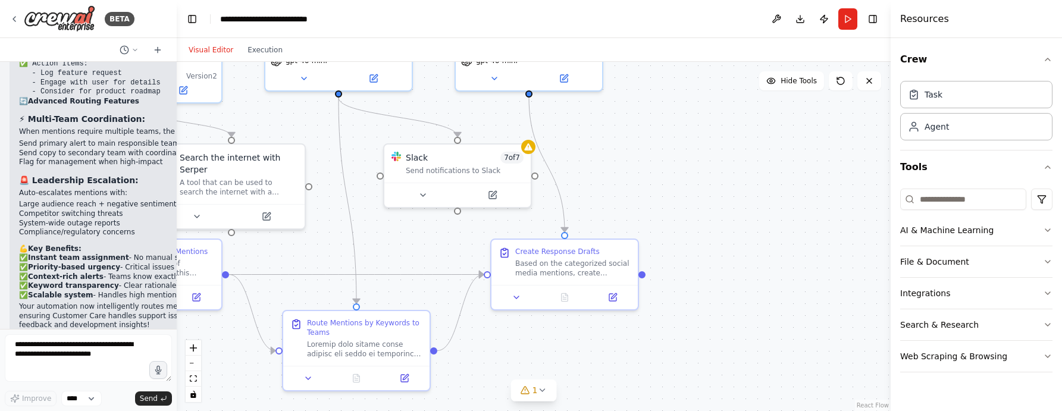
drag, startPoint x: 433, startPoint y: 42, endPoint x: 175, endPoint y: 60, distance: 258.9
click at [175, 60] on div "BETA My goal is to develop a process that enables us to manage social media men…" at bounding box center [531, 205] width 1062 height 411
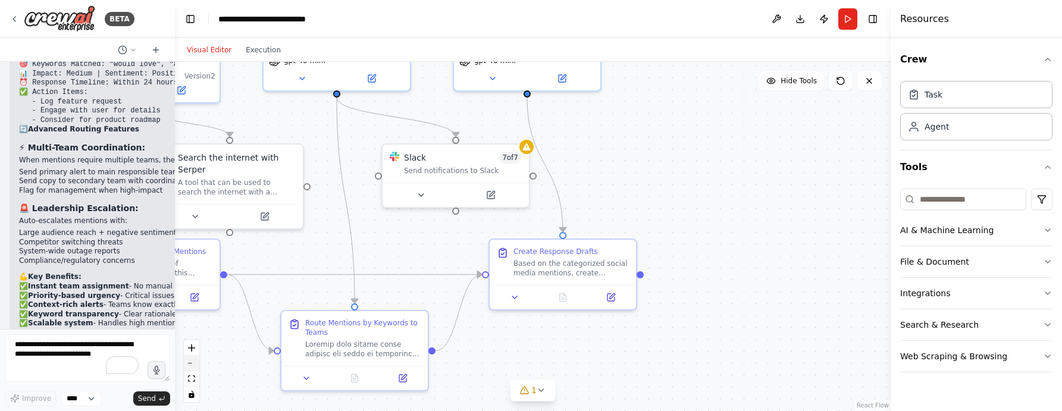
click at [192, 362] on button "zoom out" at bounding box center [191, 363] width 15 height 15
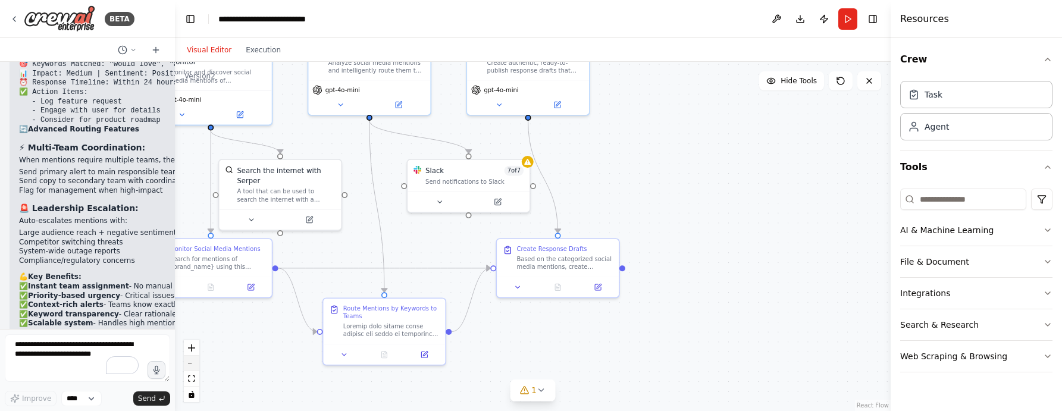
click at [192, 362] on button "zoom out" at bounding box center [191, 363] width 15 height 15
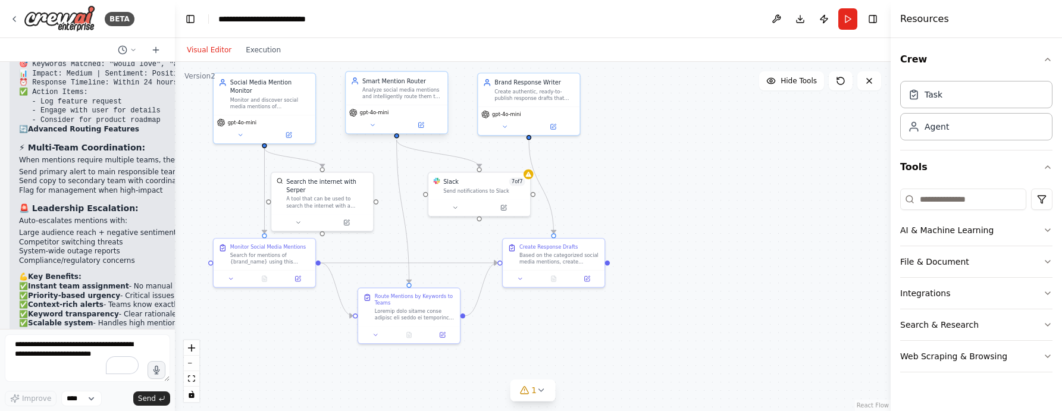
click at [375, 130] on button at bounding box center [372, 125] width 46 height 10
click at [372, 123] on icon at bounding box center [372, 125] width 7 height 7
click at [371, 127] on icon at bounding box center [372, 125] width 7 height 7
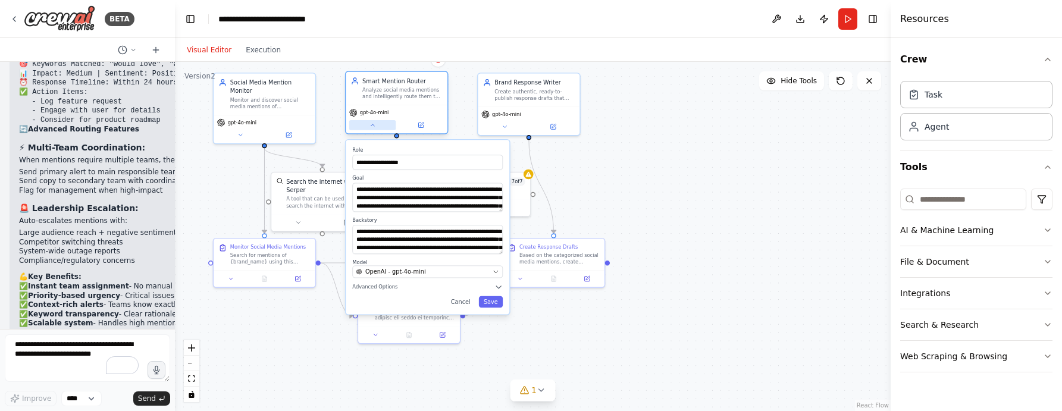
click at [371, 127] on icon at bounding box center [372, 125] width 7 height 7
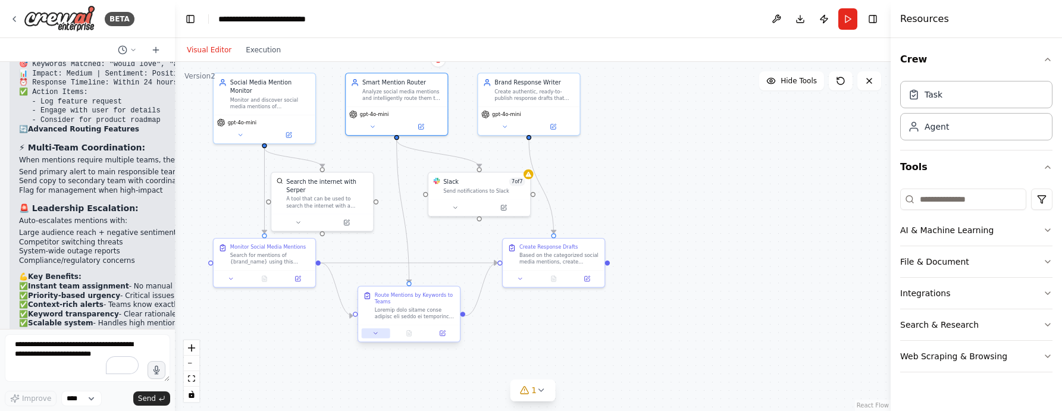
click at [372, 333] on icon at bounding box center [375, 333] width 7 height 7
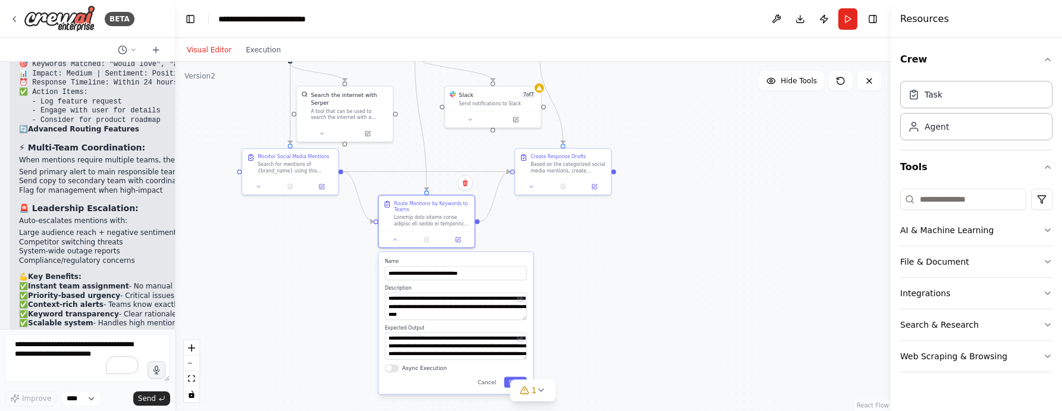
drag, startPoint x: 612, startPoint y: 346, endPoint x: 632, endPoint y: 250, distance: 98.4
click at [632, 250] on div ".deletable-edge-delete-btn { width: 20px; height: 20px; border: 0px solid #ffff…" at bounding box center [533, 236] width 716 height 349
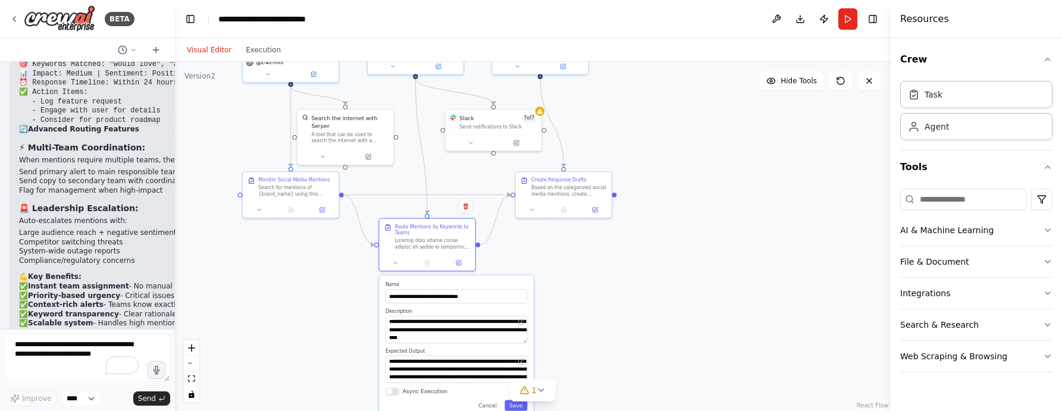
drag, startPoint x: 664, startPoint y: 319, endPoint x: 665, endPoint y: 343, distance: 23.8
click at [665, 343] on div ".deletable-edge-delete-btn { width: 20px; height: 20px; border: 0px solid #ffff…" at bounding box center [533, 236] width 716 height 349
drag, startPoint x: 494, startPoint y: 124, endPoint x: 481, endPoint y: 127, distance: 13.4
click at [481, 127] on div "Slack 7 of 7 Send notifications to Slack" at bounding box center [478, 136] width 96 height 25
click at [455, 161] on button at bounding box center [455, 157] width 44 height 10
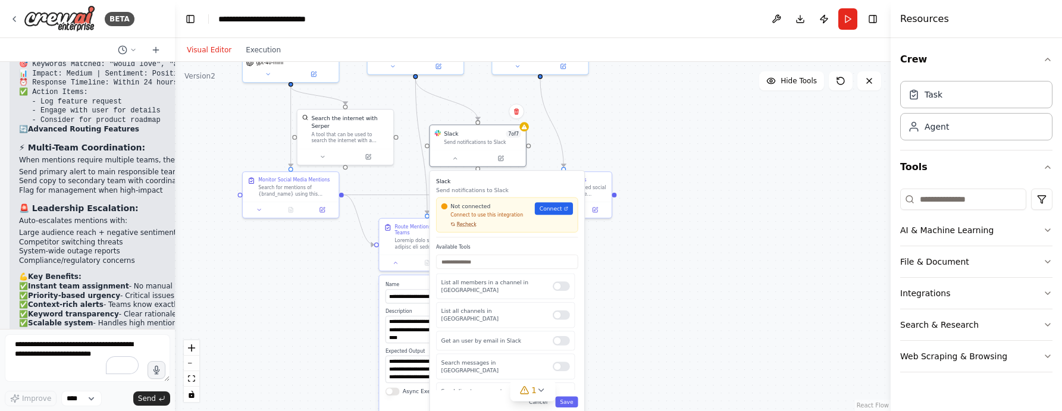
click at [460, 227] on span "Recheck" at bounding box center [467, 224] width 20 height 6
click at [12, 18] on icon at bounding box center [15, 19] width 10 height 10
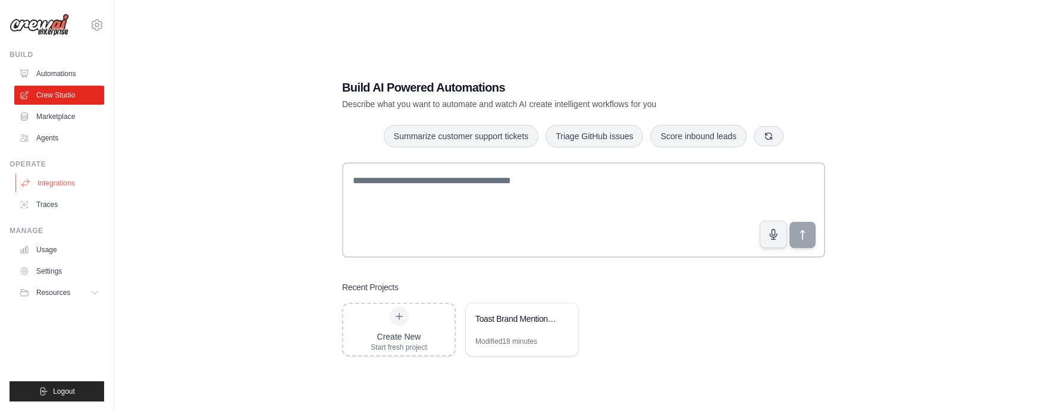
click at [71, 180] on link "Integrations" at bounding box center [60, 183] width 90 height 19
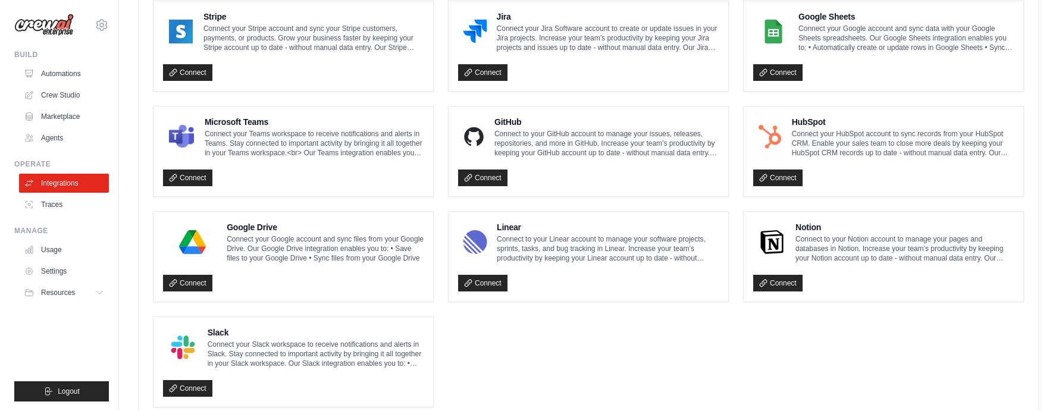
scroll to position [704, 0]
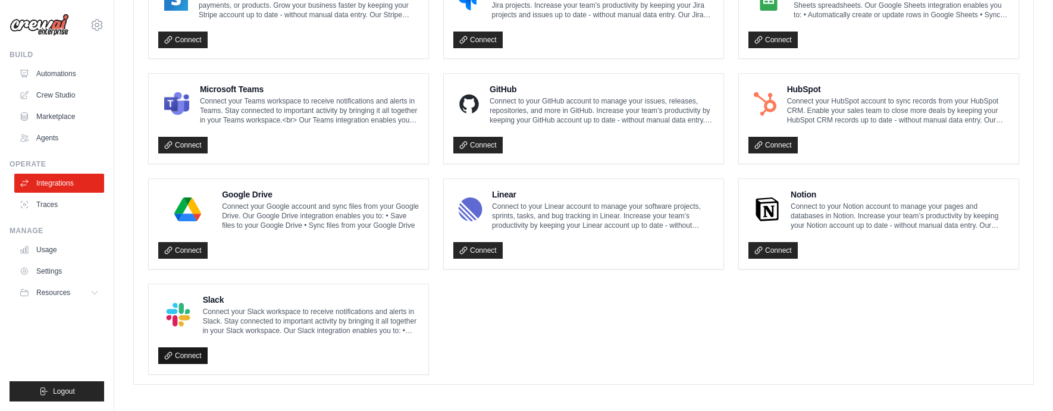
click at [181, 349] on link "Connect" at bounding box center [182, 355] width 49 height 17
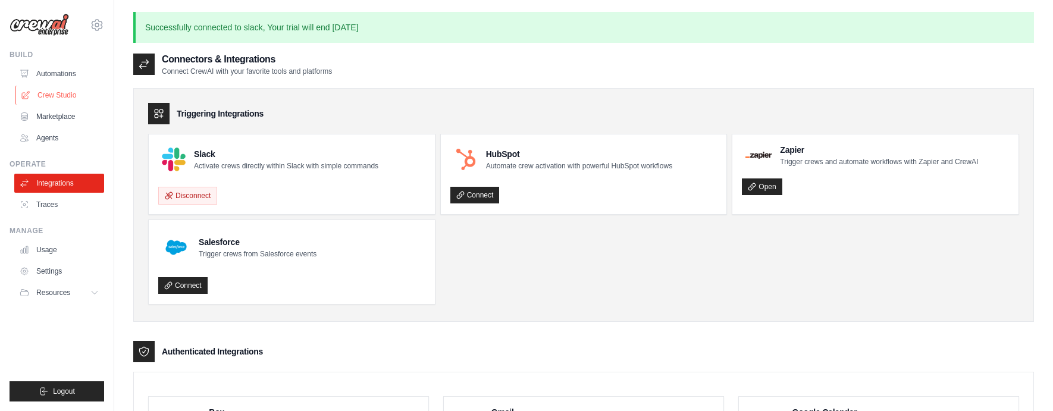
click at [55, 93] on link "Crew Studio" at bounding box center [60, 95] width 90 height 19
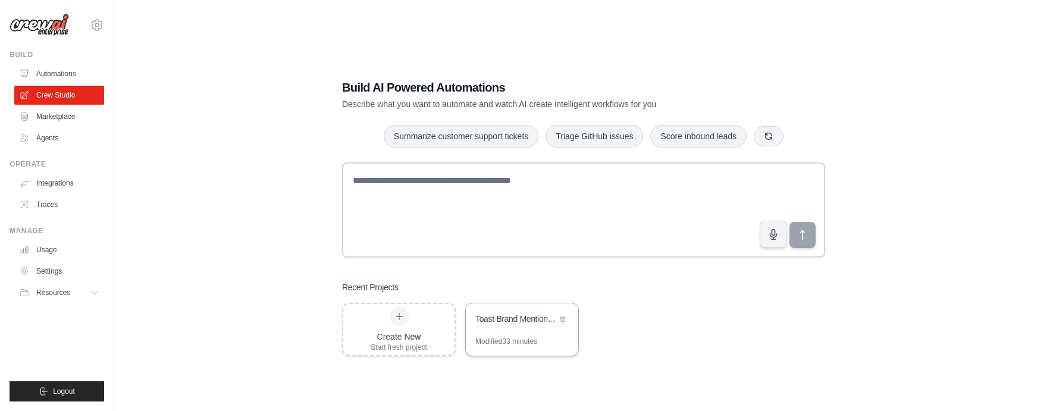
click at [515, 330] on div "Toast Brand Mentions to Slack" at bounding box center [522, 319] width 112 height 33
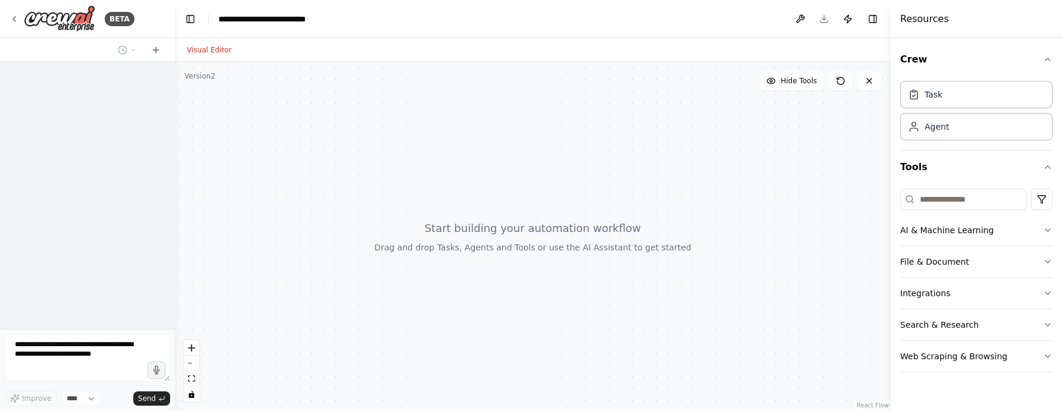
select select "****"
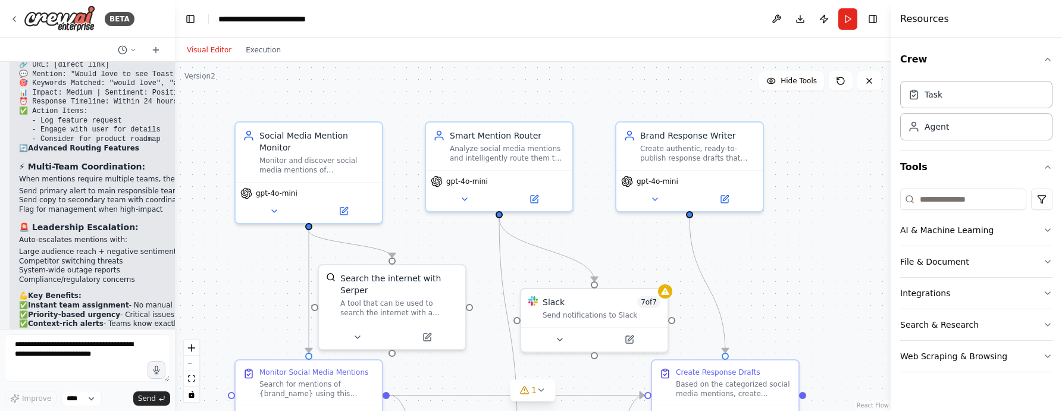
scroll to position [7106, 0]
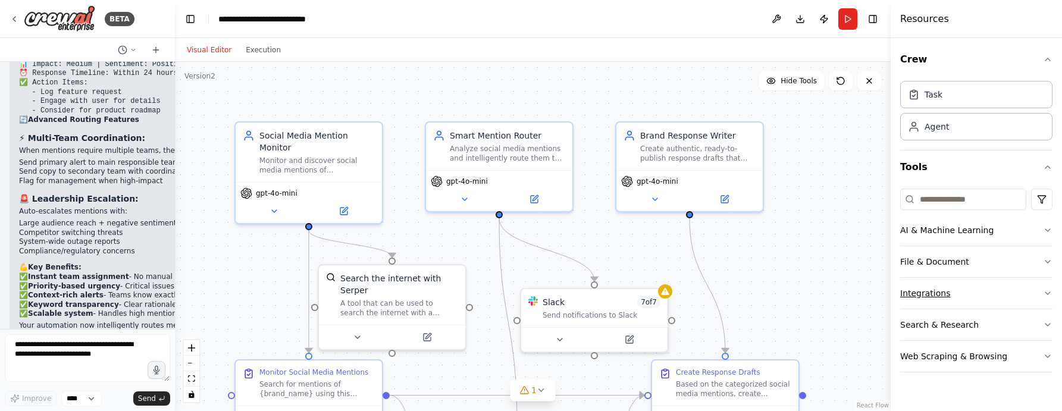
click at [1004, 290] on button "Integrations" at bounding box center [976, 293] width 152 height 31
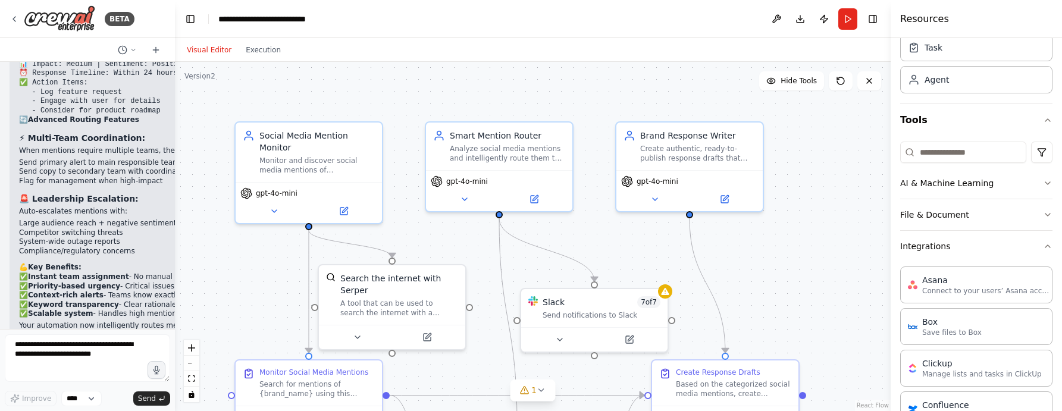
scroll to position [0, 0]
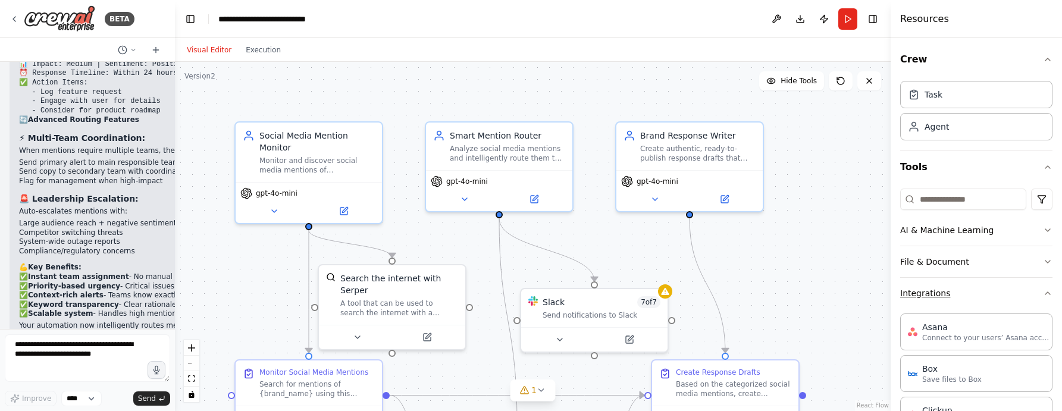
click at [1033, 291] on button "Integrations" at bounding box center [976, 293] width 152 height 31
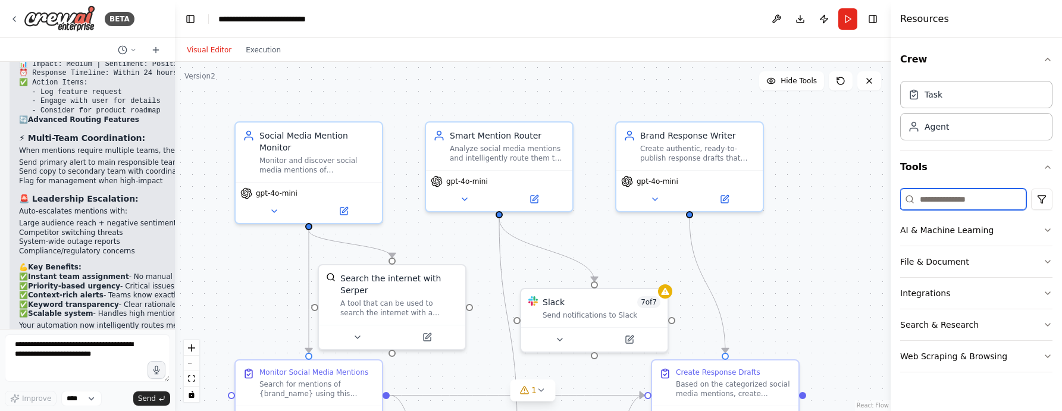
click at [946, 194] on input at bounding box center [963, 199] width 126 height 21
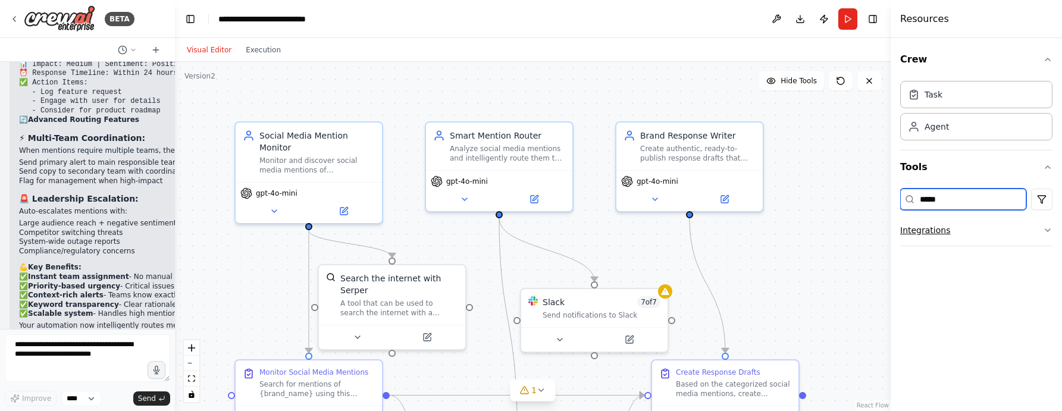
type input "*****"
click at [1052, 231] on icon "button" at bounding box center [1048, 230] width 10 height 10
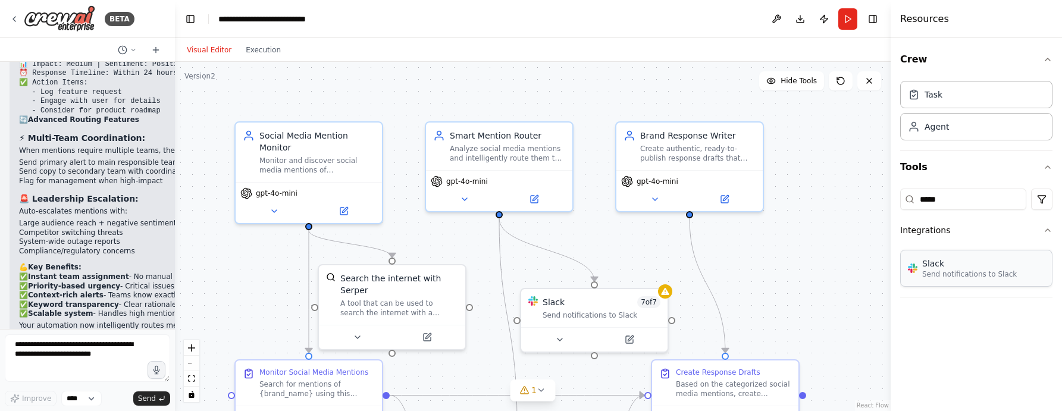
click at [996, 267] on div "Slack" at bounding box center [969, 264] width 95 height 12
click at [971, 267] on div "Slack" at bounding box center [969, 264] width 95 height 12
click at [970, 266] on div "Slack" at bounding box center [969, 264] width 95 height 12
click at [935, 101] on div "Task" at bounding box center [976, 93] width 152 height 27
click at [948, 129] on div "Agent" at bounding box center [976, 125] width 152 height 27
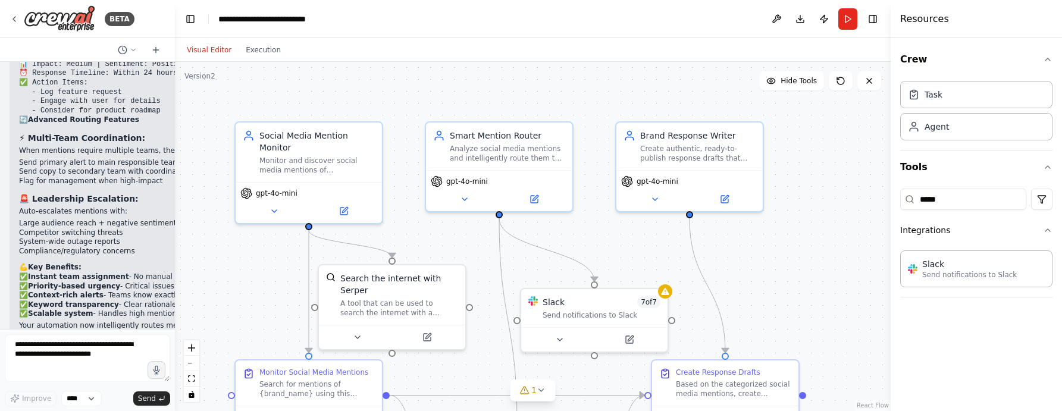
click at [832, 267] on div ".deletable-edge-delete-btn { width: 20px; height: 20px; border: 0px solid #ffff…" at bounding box center [533, 236] width 716 height 349
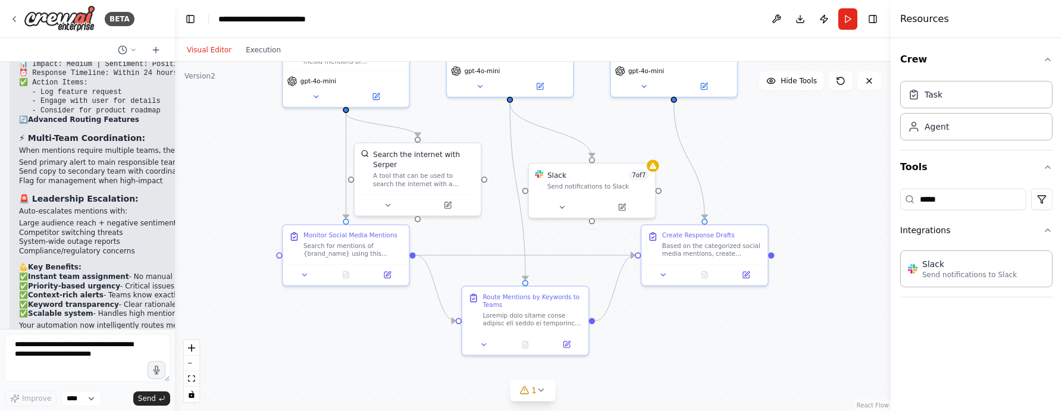
drag, startPoint x: 801, startPoint y: 270, endPoint x: 781, endPoint y: 131, distance: 139.5
click at [770, 146] on div ".deletable-edge-delete-btn { width: 20px; height: 20px; border: 0px solid #ffff…" at bounding box center [533, 236] width 716 height 349
click at [801, 79] on span "Hide Tools" at bounding box center [799, 81] width 36 height 10
click at [800, 79] on span "Show Tools" at bounding box center [797, 81] width 39 height 10
click at [563, 203] on icon at bounding box center [562, 205] width 8 height 8
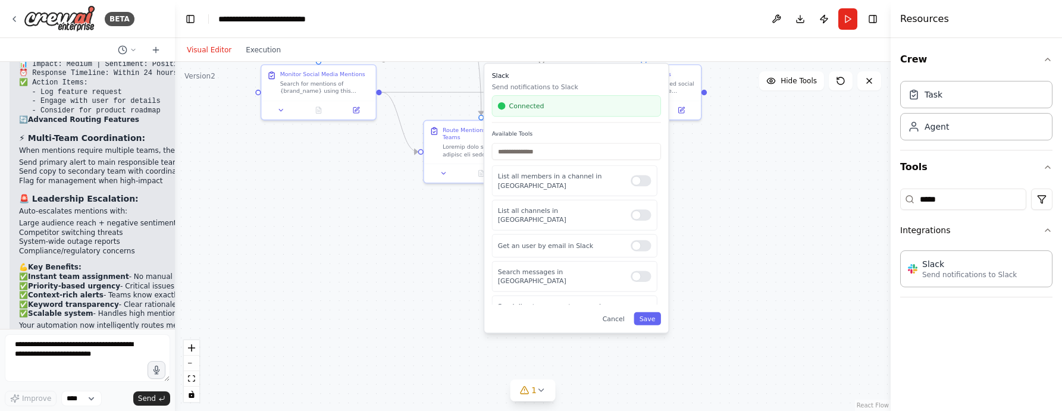
drag, startPoint x: 772, startPoint y: 339, endPoint x: 707, endPoint y: 178, distance: 173.0
click at [711, 174] on div ".deletable-edge-delete-btn { width: 20px; height: 20px; border: 0px solid #ffff…" at bounding box center [533, 236] width 716 height 349
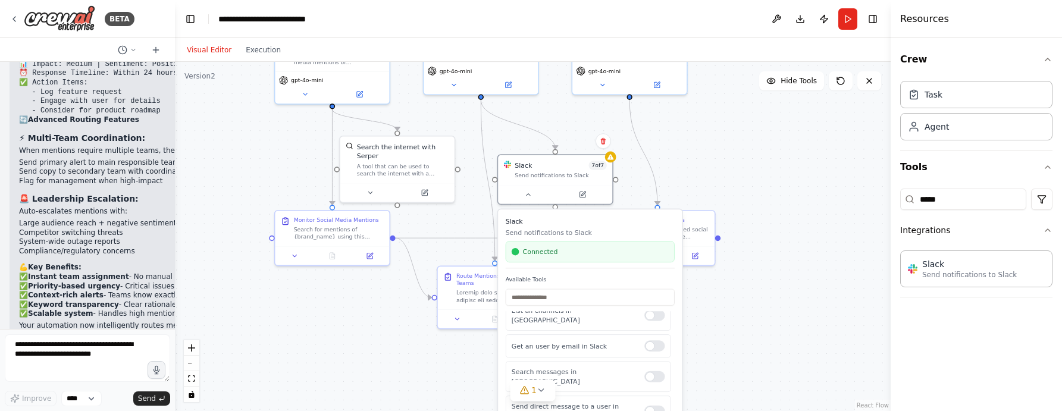
drag, startPoint x: 734, startPoint y: 278, endPoint x: 722, endPoint y: 321, distance: 44.9
click at [745, 410] on html "BETA My goal is to develop a process that enables us to manage social media men…" at bounding box center [531, 205] width 1062 height 411
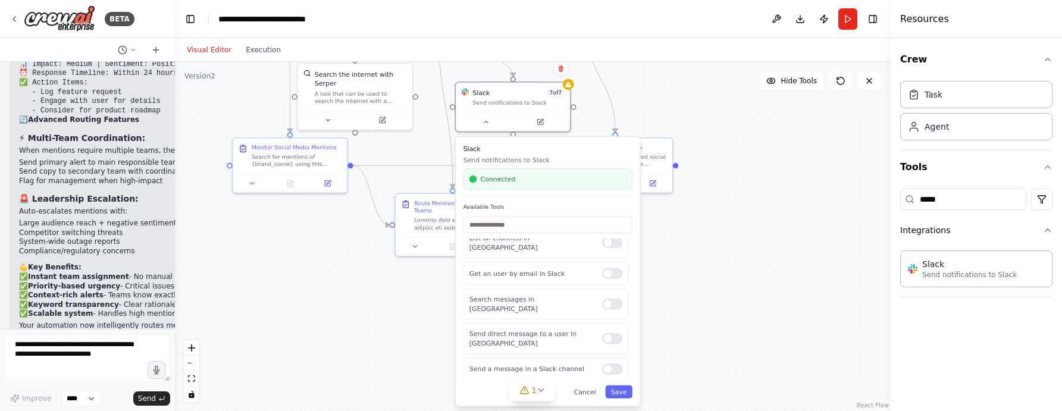
drag, startPoint x: 839, startPoint y: 229, endPoint x: 737, endPoint y: 177, distance: 114.7
click at [800, 156] on div ".deletable-edge-delete-btn { width: 20px; height: 20px; border: 0px solid #ffff…" at bounding box center [533, 236] width 716 height 349
click at [621, 396] on button "Save" at bounding box center [619, 391] width 27 height 13
click at [843, 17] on button "Run" at bounding box center [847, 18] width 19 height 21
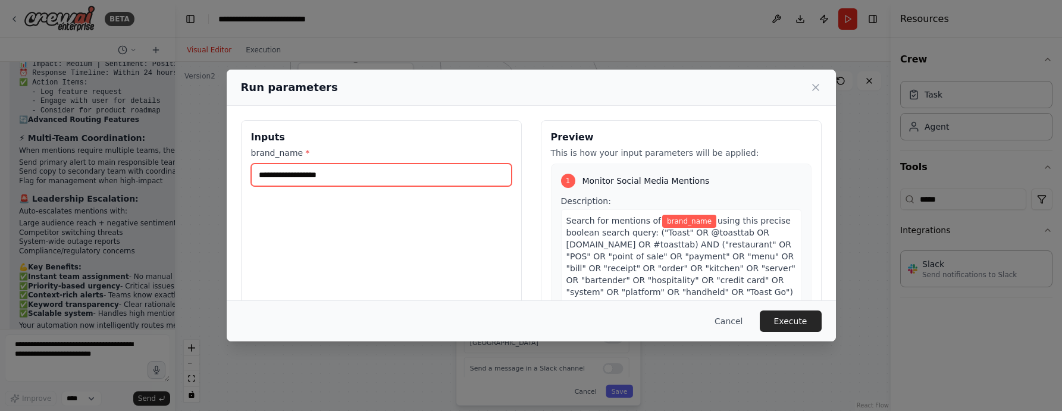
click at [286, 176] on input "brand_name *" at bounding box center [381, 175] width 261 height 23
type input "*****"
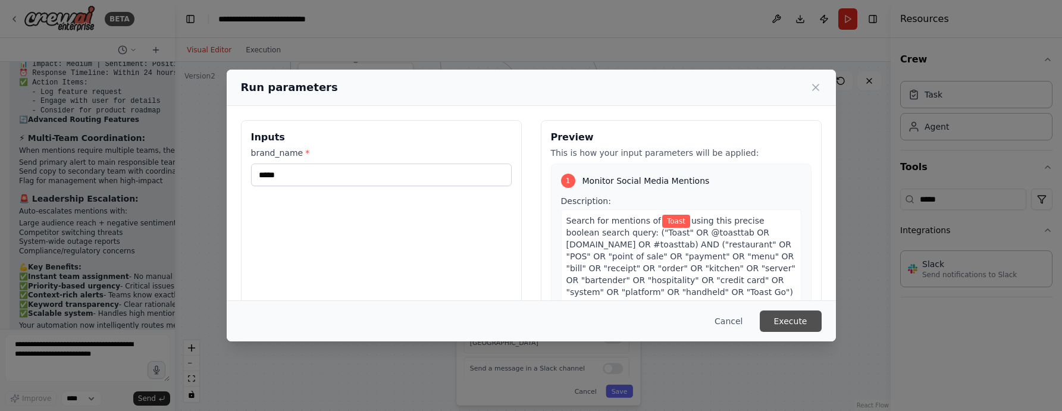
click at [790, 322] on button "Execute" at bounding box center [791, 321] width 62 height 21
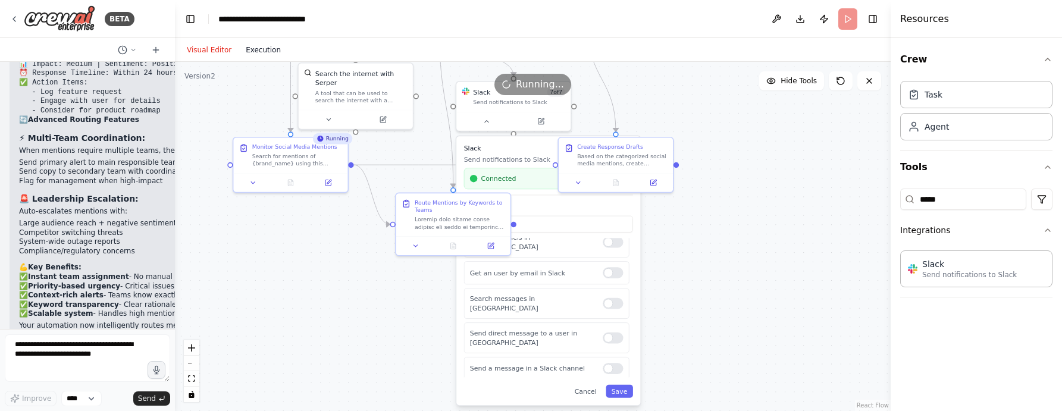
click at [266, 51] on button "Execution" at bounding box center [263, 50] width 49 height 14
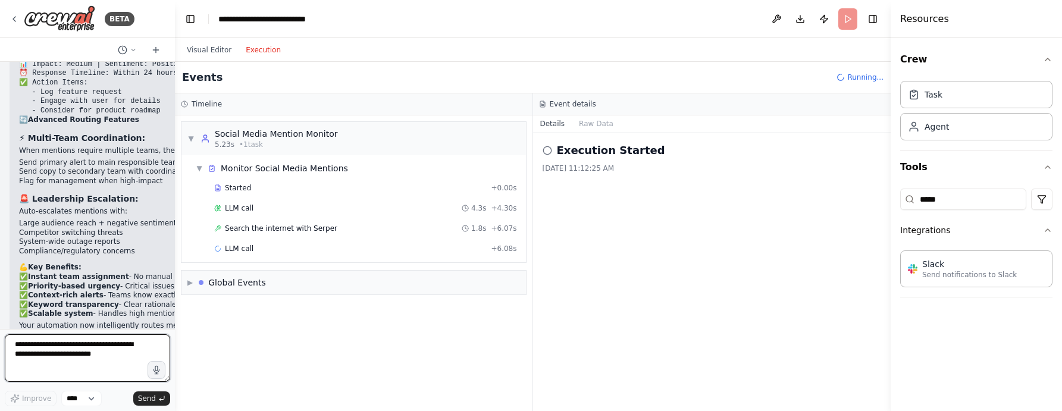
drag, startPoint x: 17, startPoint y: 354, endPoint x: 42, endPoint y: 369, distance: 28.9
click at [18, 354] on textarea at bounding box center [87, 358] width 165 height 48
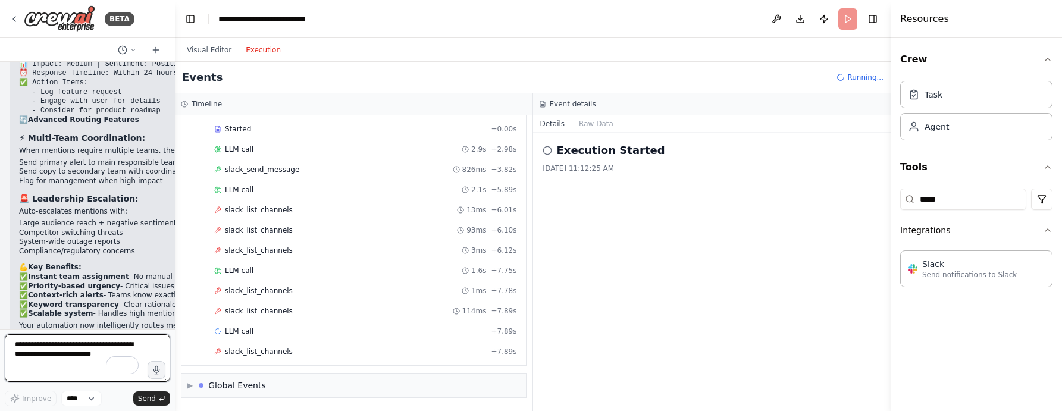
scroll to position [248, 0]
paste textarea "**********"
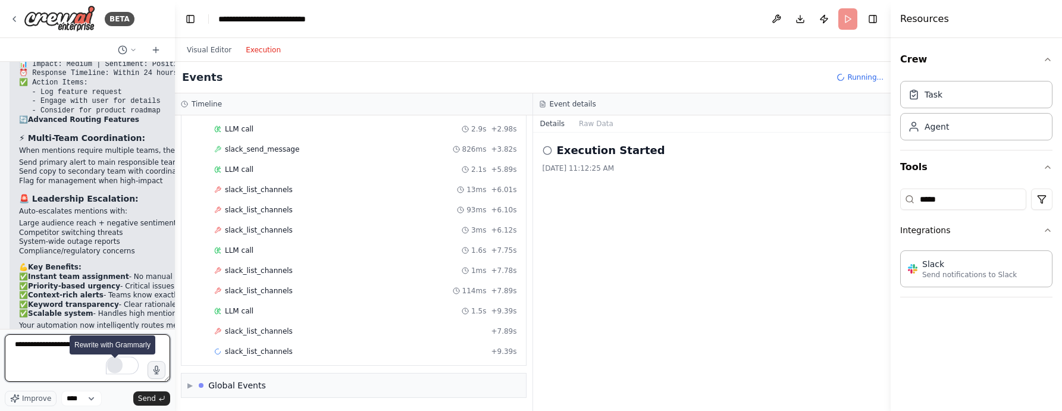
paste textarea "**********"
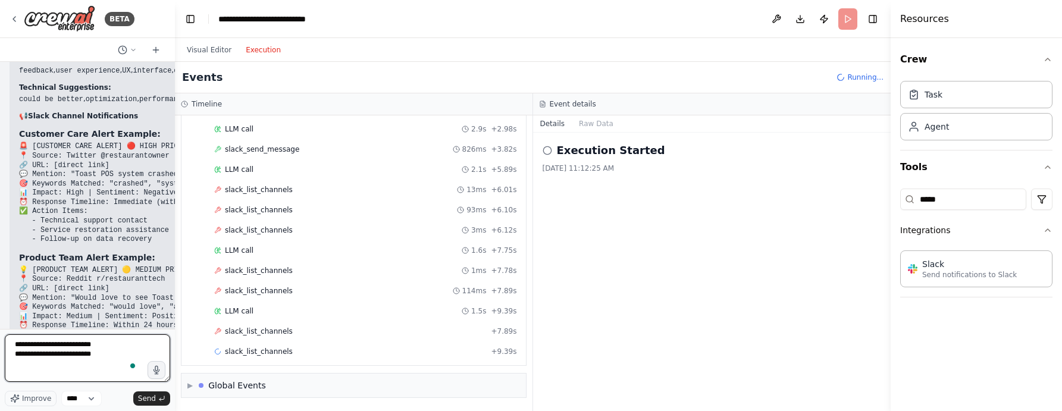
scroll to position [6594, 0]
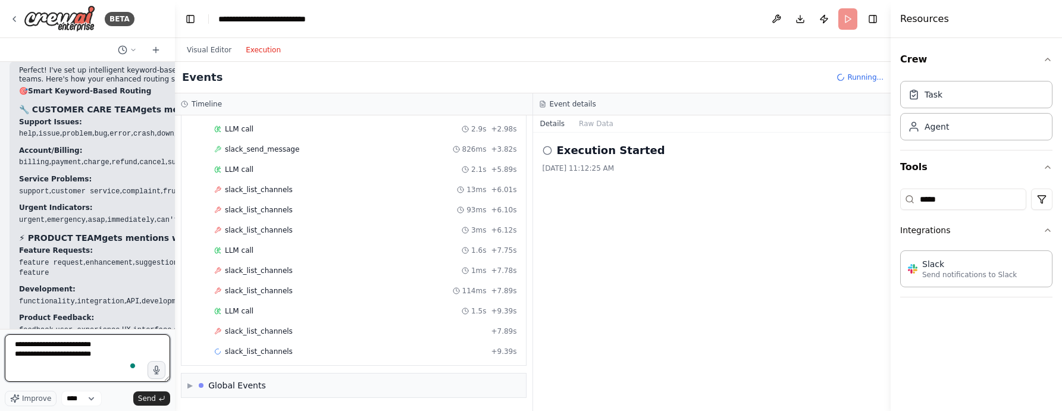
click at [14, 343] on textarea "**********" at bounding box center [87, 358] width 165 height 48
click at [11, 353] on textarea "**********" at bounding box center [87, 358] width 165 height 48
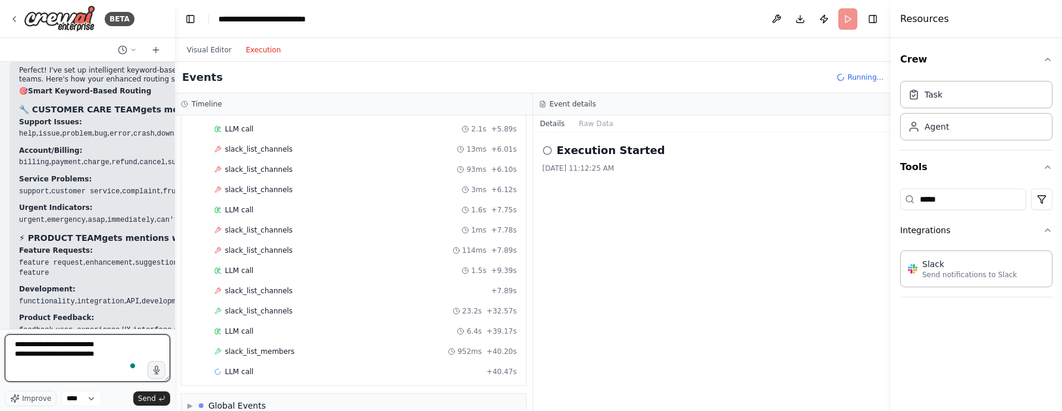
scroll to position [309, 0]
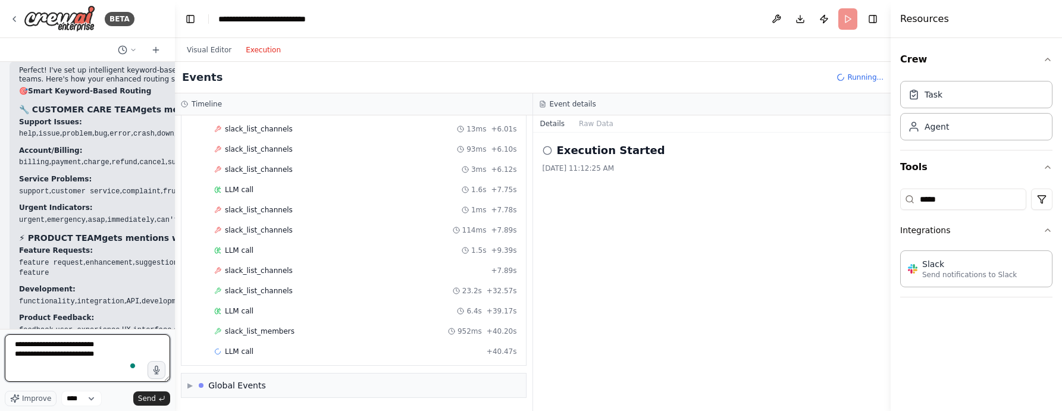
click at [11, 342] on textarea "**********" at bounding box center [87, 358] width 165 height 48
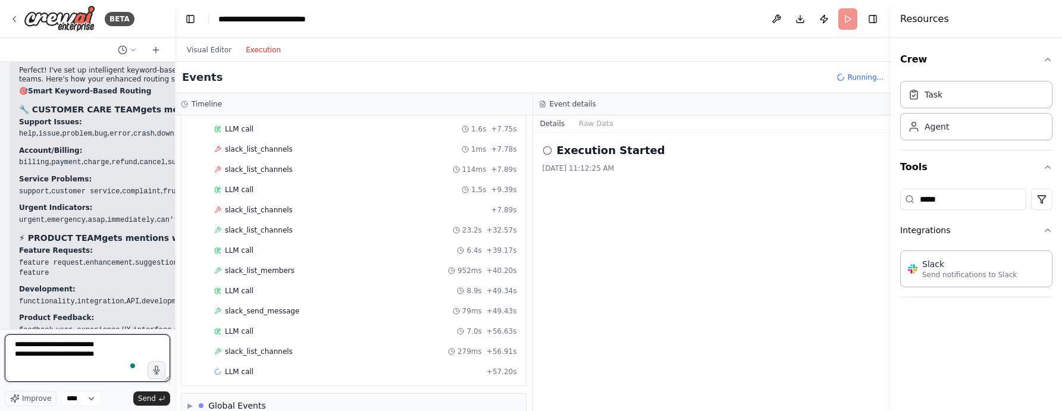
scroll to position [390, 0]
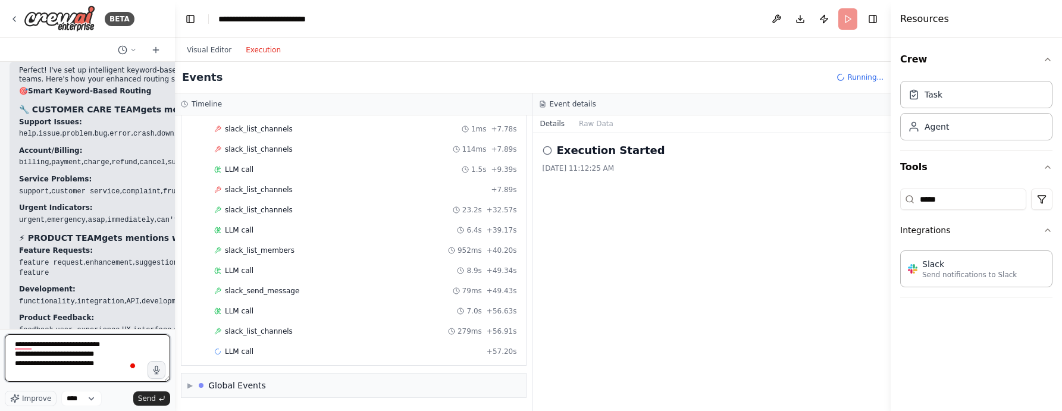
click at [99, 365] on textarea "**********" at bounding box center [87, 358] width 165 height 48
click at [130, 346] on textarea "**********" at bounding box center [87, 358] width 165 height 48
click at [33, 343] on textarea "**********" at bounding box center [87, 358] width 165 height 48
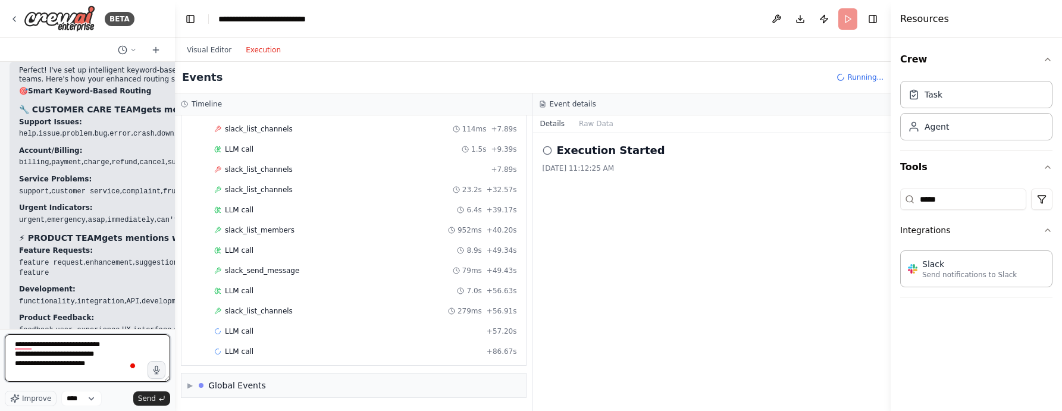
drag, startPoint x: 119, startPoint y: 338, endPoint x: 115, endPoint y: 346, distance: 8.5
click at [117, 339] on textarea "**********" at bounding box center [87, 358] width 165 height 48
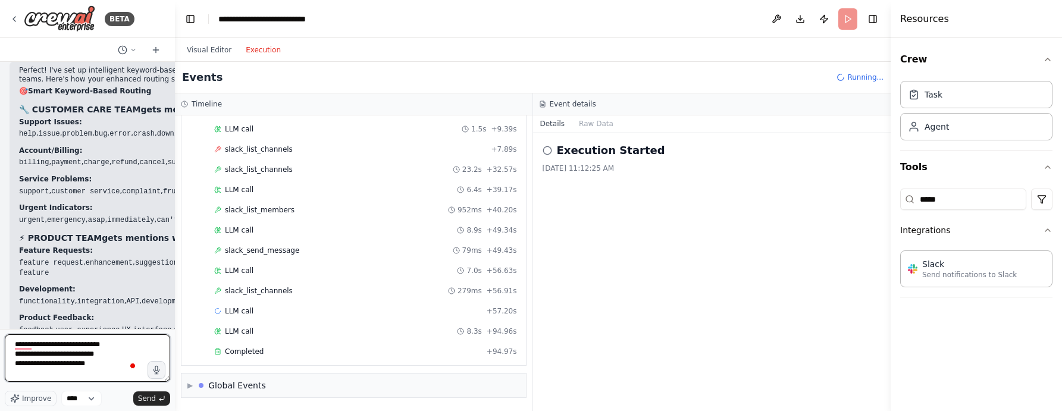
scroll to position [538, 0]
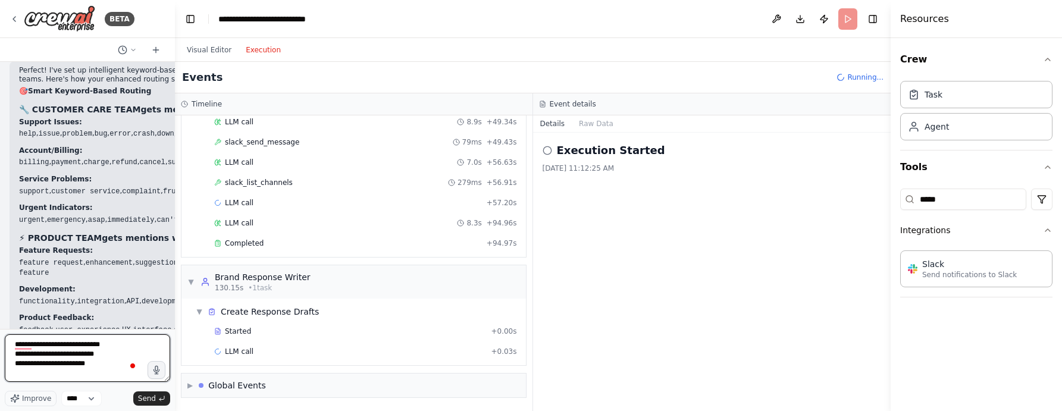
click at [123, 347] on textarea "**********" at bounding box center [87, 358] width 165 height 48
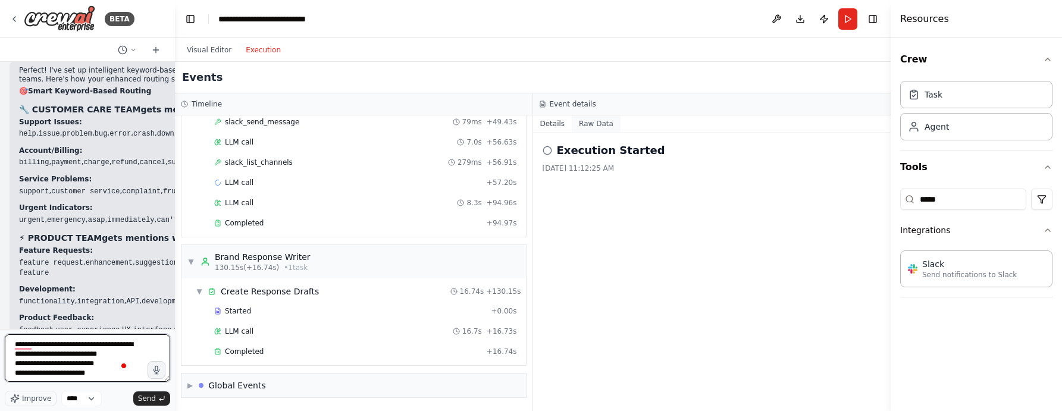
type textarea "**********"
click at [590, 122] on button "Raw Data" at bounding box center [596, 123] width 49 height 17
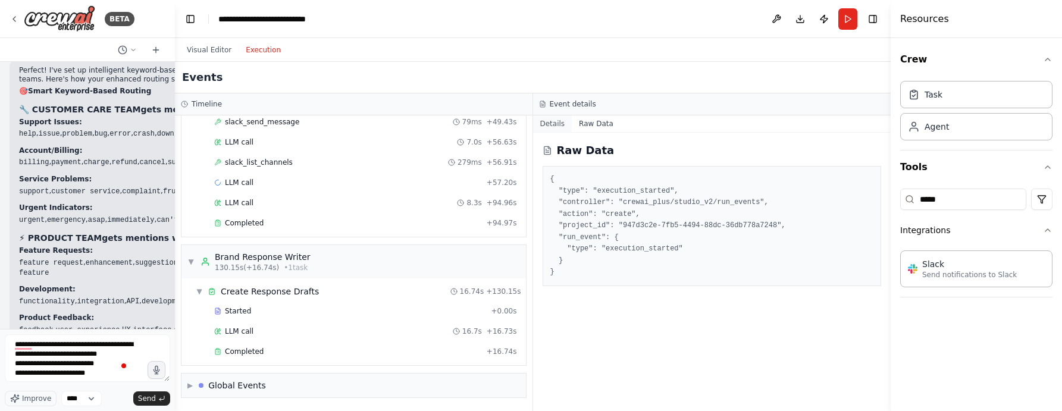
click at [549, 122] on button "Details" at bounding box center [552, 123] width 39 height 17
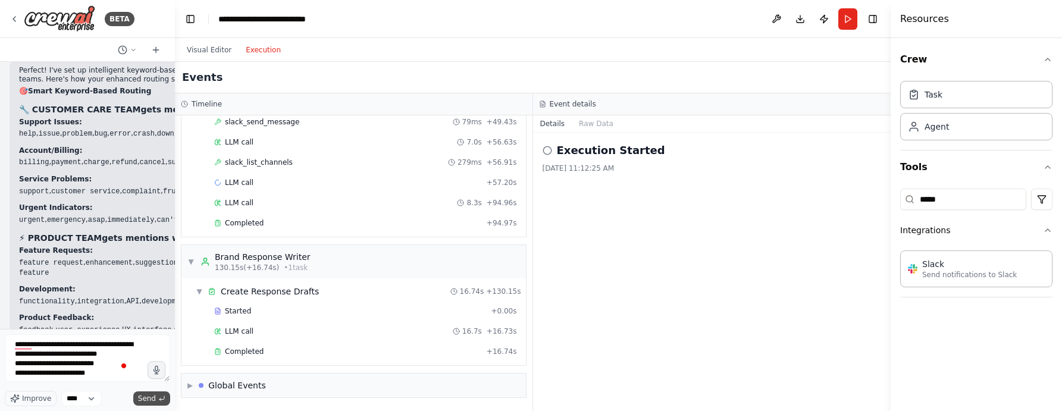
click at [149, 397] on span "Send" at bounding box center [147, 399] width 18 height 10
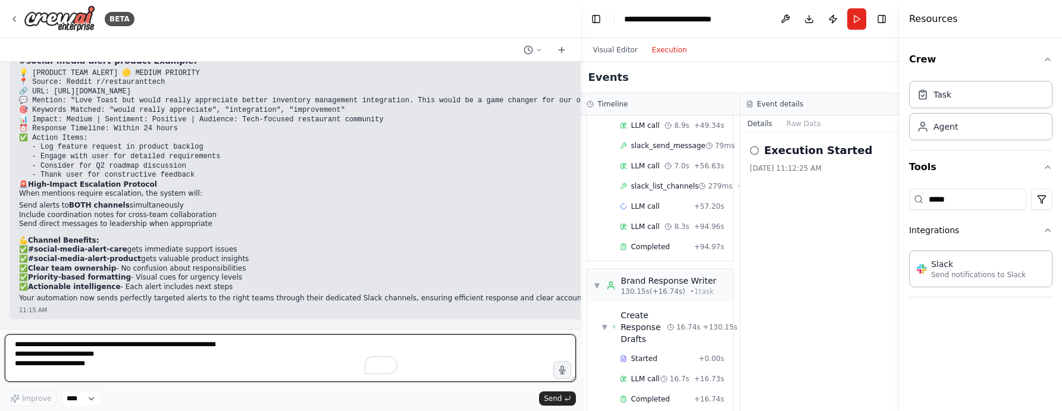
scroll to position [692, 0]
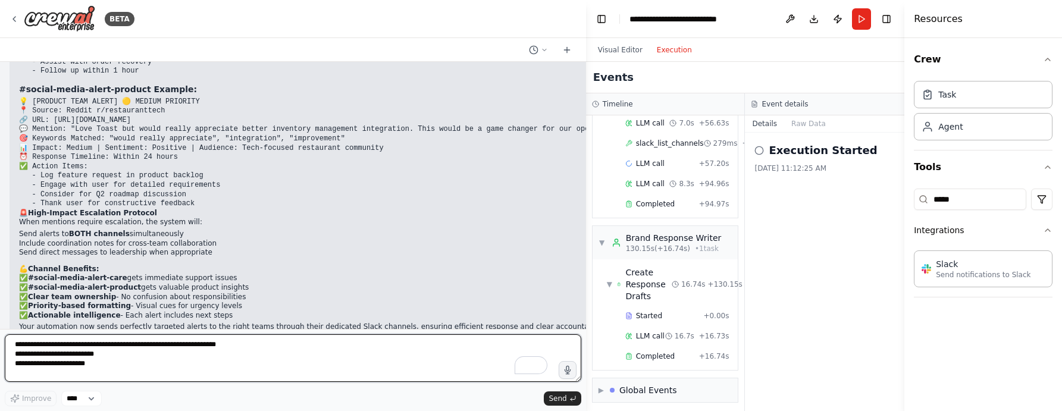
drag, startPoint x: 172, startPoint y: 26, endPoint x: 694, endPoint y: 75, distance: 524.6
click at [694, 75] on div "BETA My goal is to develop a process that enables us to manage social media men…" at bounding box center [531, 205] width 1062 height 411
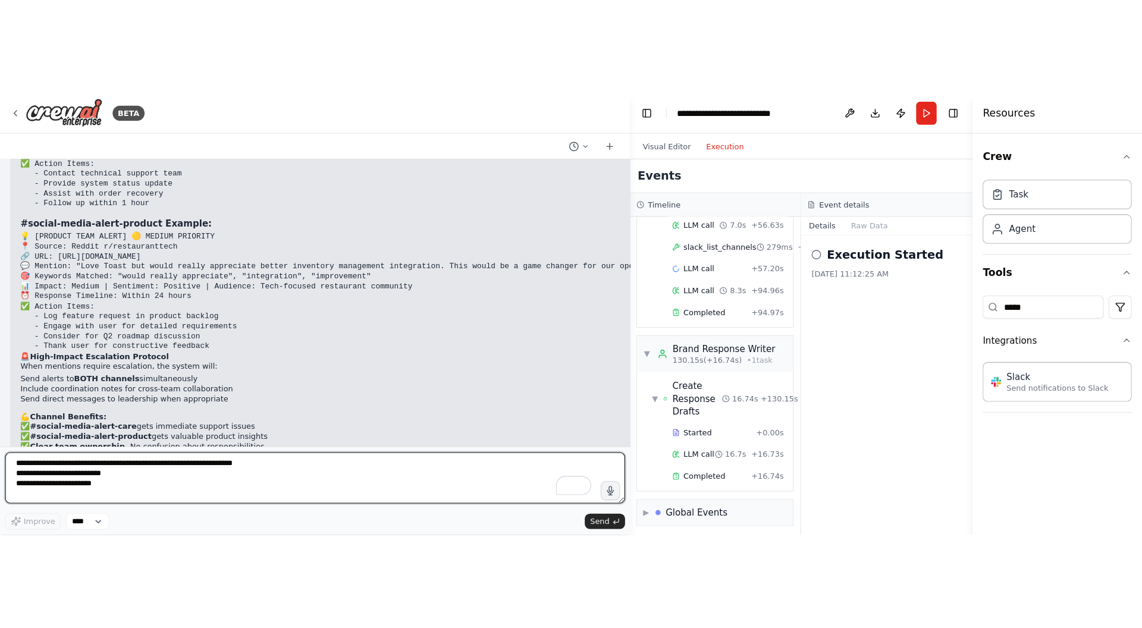
scroll to position [6034, 0]
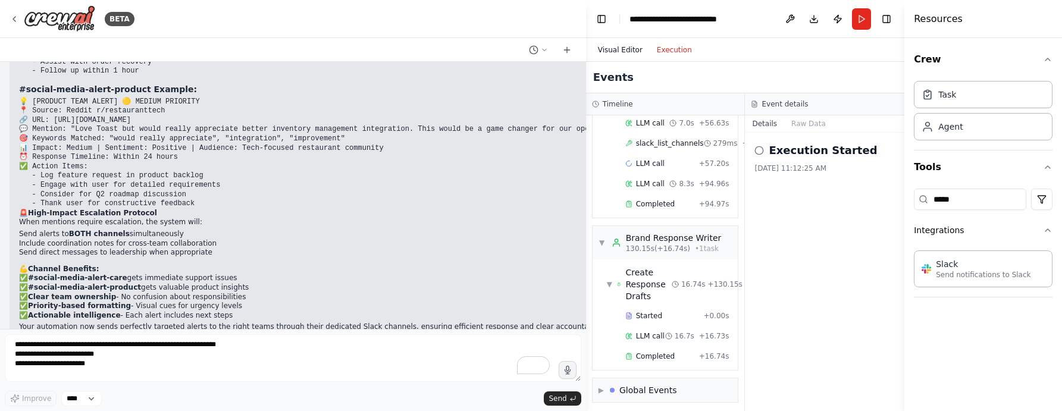
click at [626, 48] on button "Visual Editor" at bounding box center [620, 50] width 59 height 14
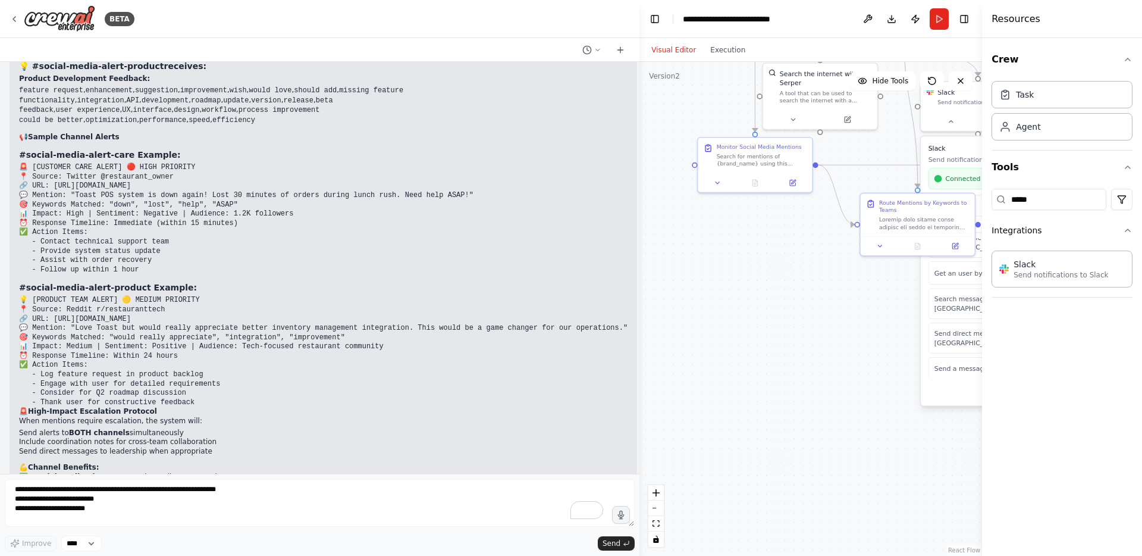
scroll to position [5871, 0]
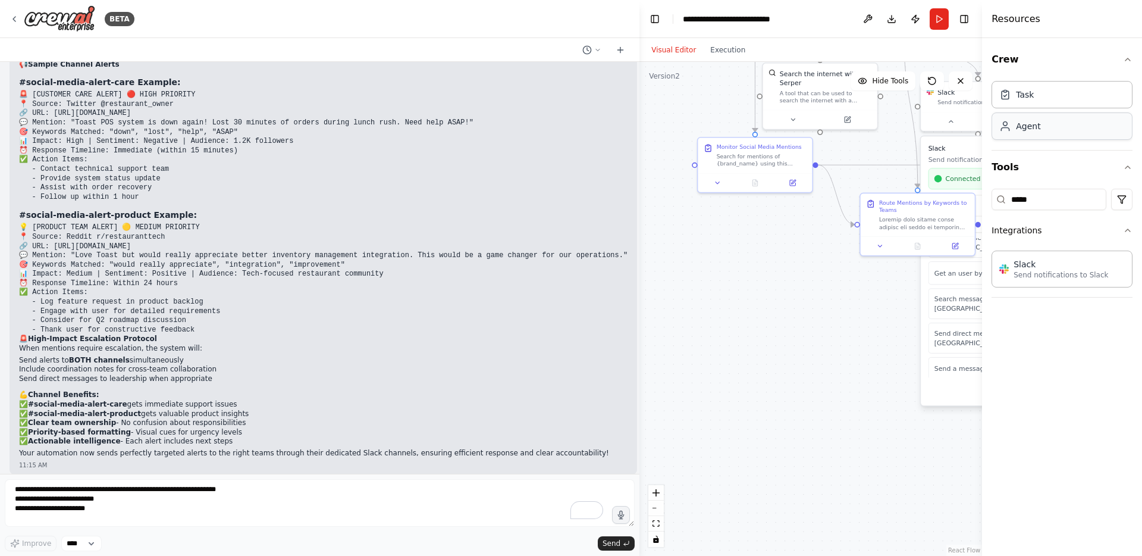
click at [1061, 129] on div "Agent" at bounding box center [1062, 125] width 141 height 27
click at [1061, 59] on icon "button" at bounding box center [1128, 60] width 10 height 10
click at [1061, 55] on icon "button" at bounding box center [1128, 60] width 10 height 10
click at [1061, 57] on icon "button" at bounding box center [1128, 60] width 10 height 10
click at [1061, 156] on icon "button" at bounding box center [1128, 157] width 10 height 10
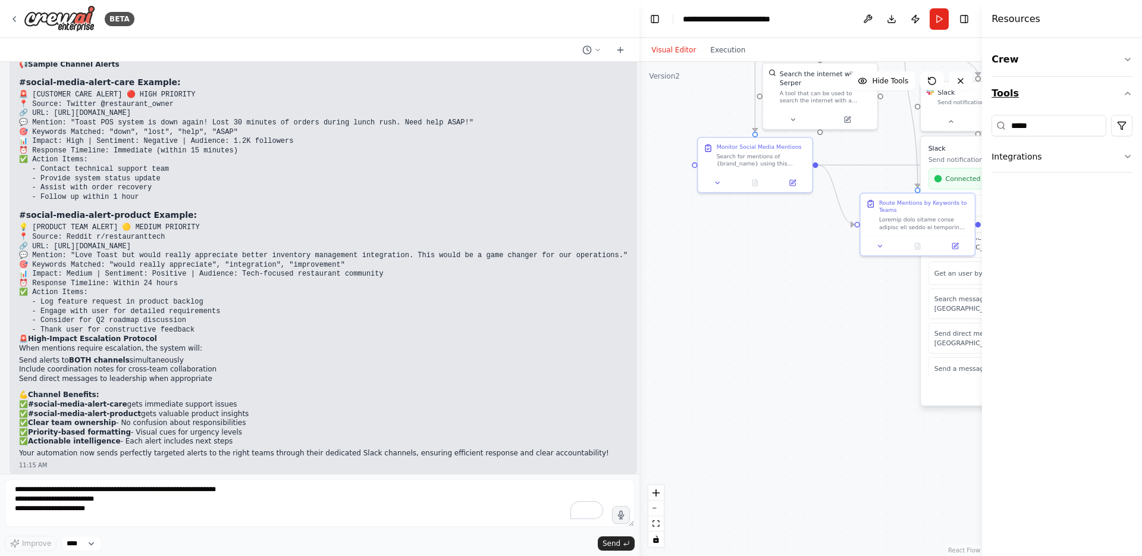
click at [1061, 93] on icon "button" at bounding box center [1128, 93] width 5 height 2
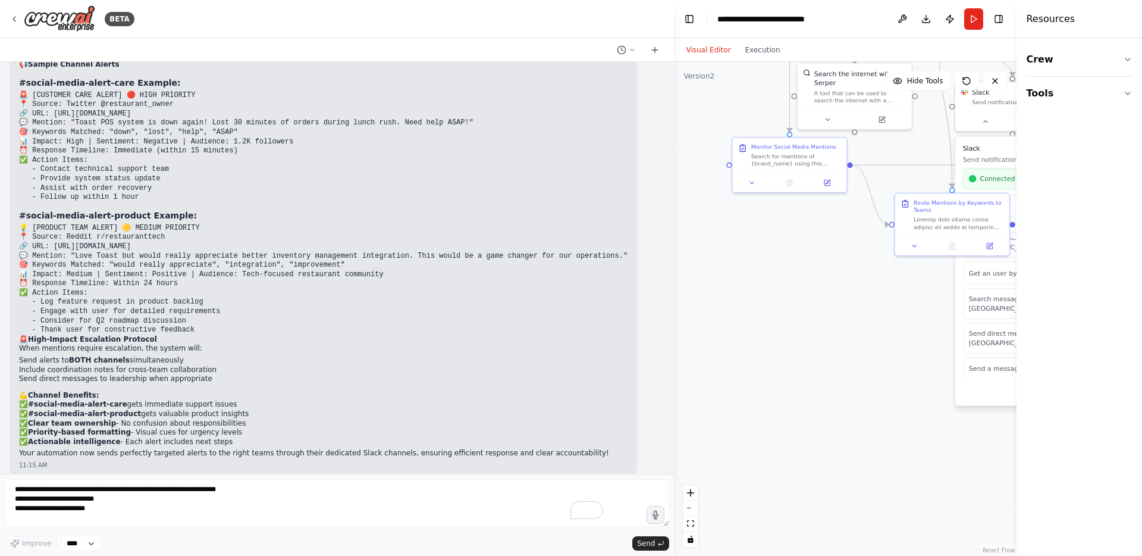
drag, startPoint x: 986, startPoint y: 181, endPoint x: 1142, endPoint y: 170, distance: 155.7
click at [1061, 170] on div "Resources Crew Tools" at bounding box center [1080, 278] width 126 height 556
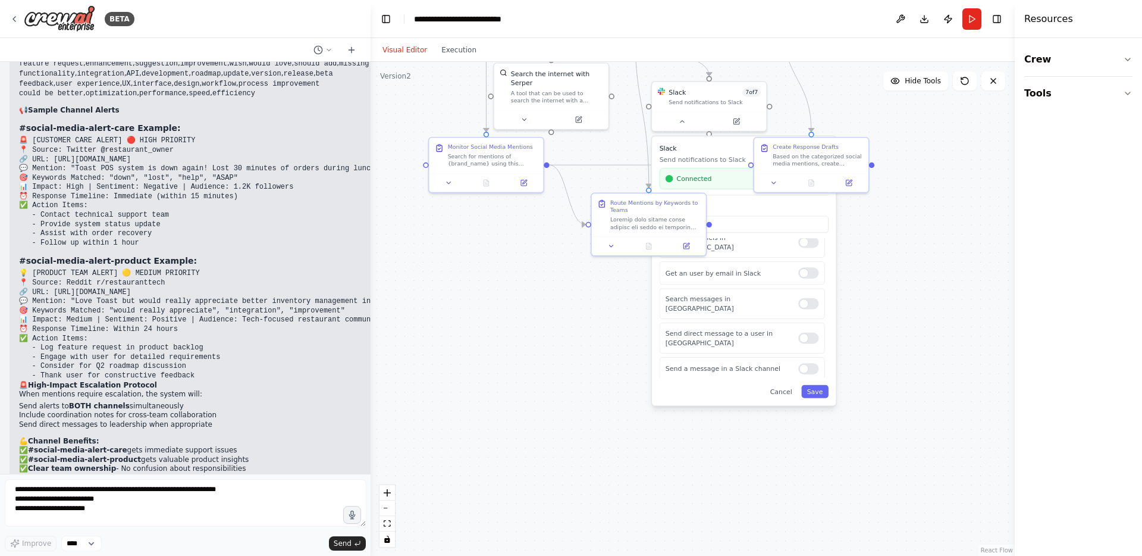
scroll to position [6272, 0]
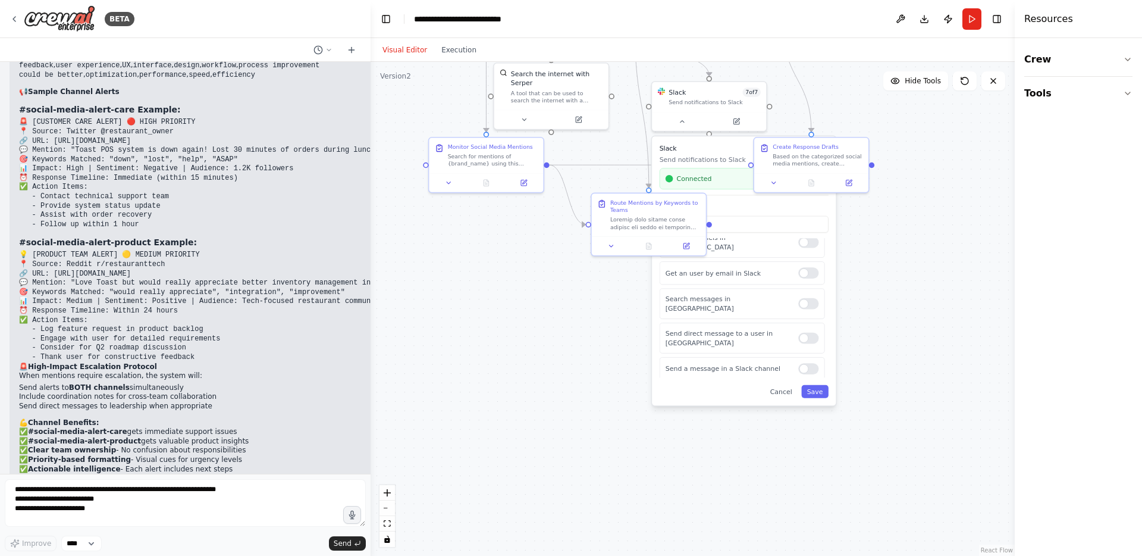
drag, startPoint x: 670, startPoint y: 154, endPoint x: 371, endPoint y: 155, distance: 299.8
click at [371, 155] on div "BETA My goal is to develop a process that enables us to manage social media men…" at bounding box center [571, 278] width 1142 height 556
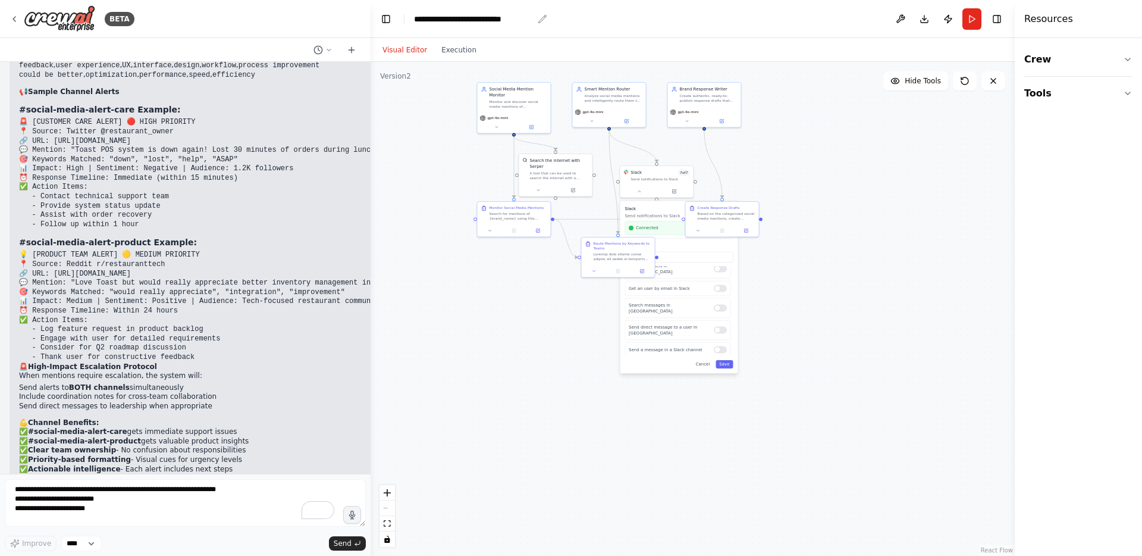
click at [516, 15] on div "**********" at bounding box center [473, 19] width 119 height 12
click at [511, 13] on div "**********" at bounding box center [473, 19] width 119 height 12
drag, startPoint x: 511, startPoint y: 20, endPoint x: 613, endPoint y: 17, distance: 102.4
click at [613, 17] on header "**********" at bounding box center [693, 19] width 644 height 38
click at [318, 51] on icon at bounding box center [319, 50] width 10 height 10
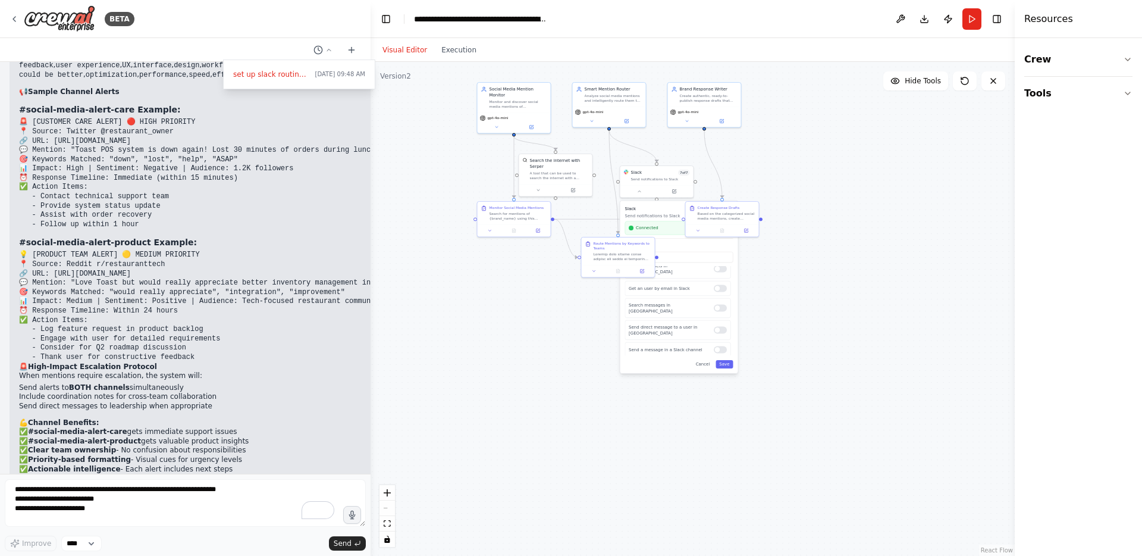
click at [327, 14] on div at bounding box center [185, 278] width 371 height 556
click at [13, 19] on icon at bounding box center [14, 19] width 2 height 5
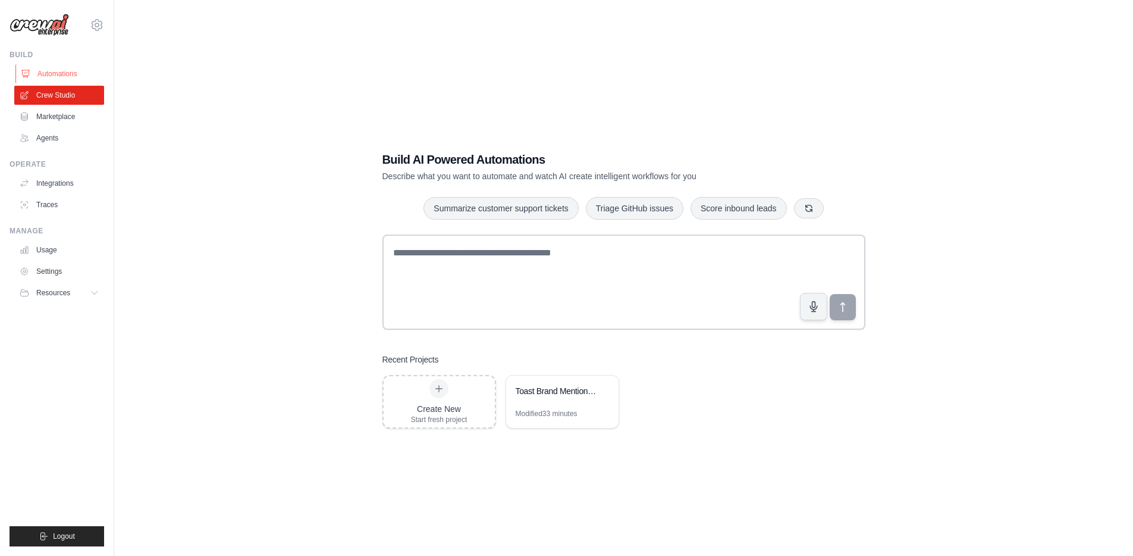
click at [55, 73] on link "Automations" at bounding box center [60, 73] width 90 height 19
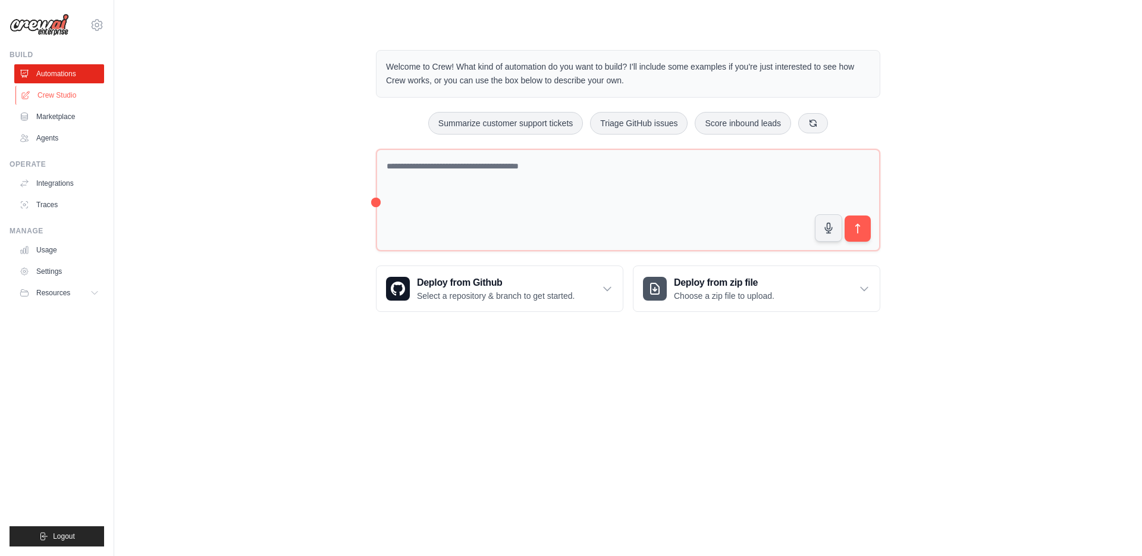
click at [34, 95] on link "Crew Studio" at bounding box center [60, 95] width 90 height 19
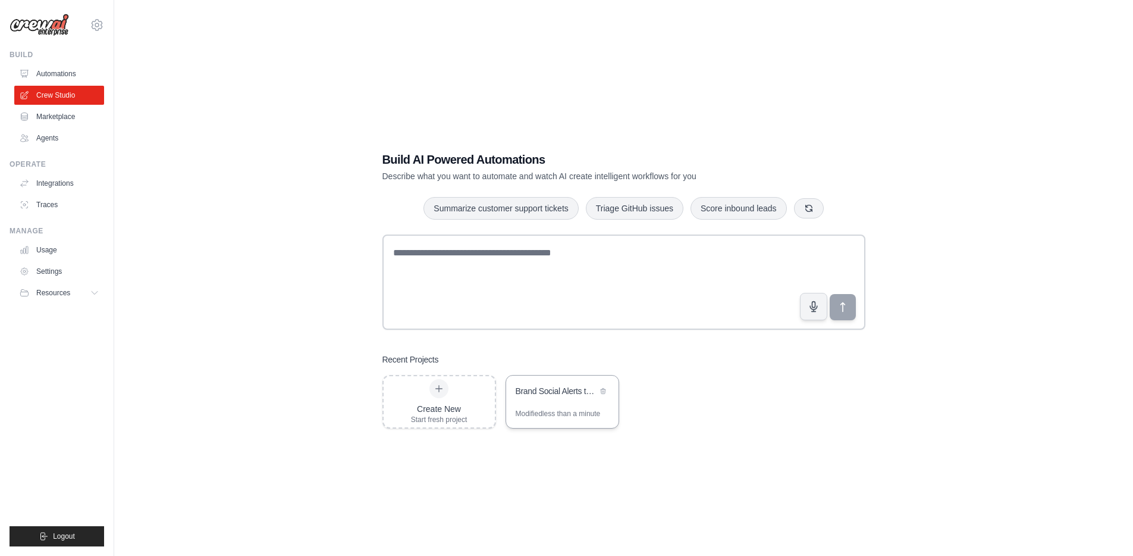
click at [593, 402] on div "Brand Social Alerts to Care & Product Slack Channels" at bounding box center [562, 391] width 112 height 33
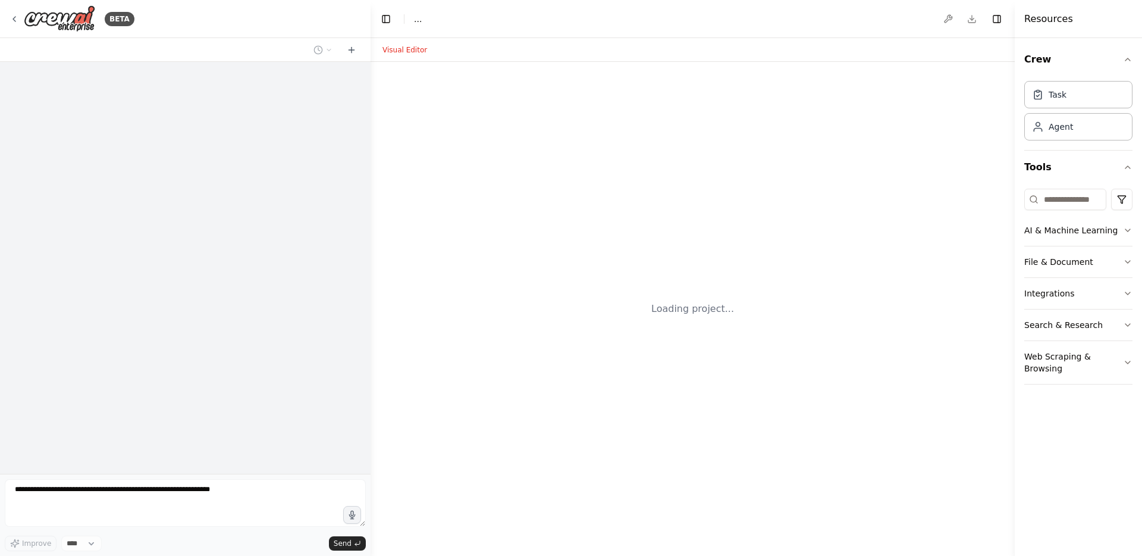
select select "****"
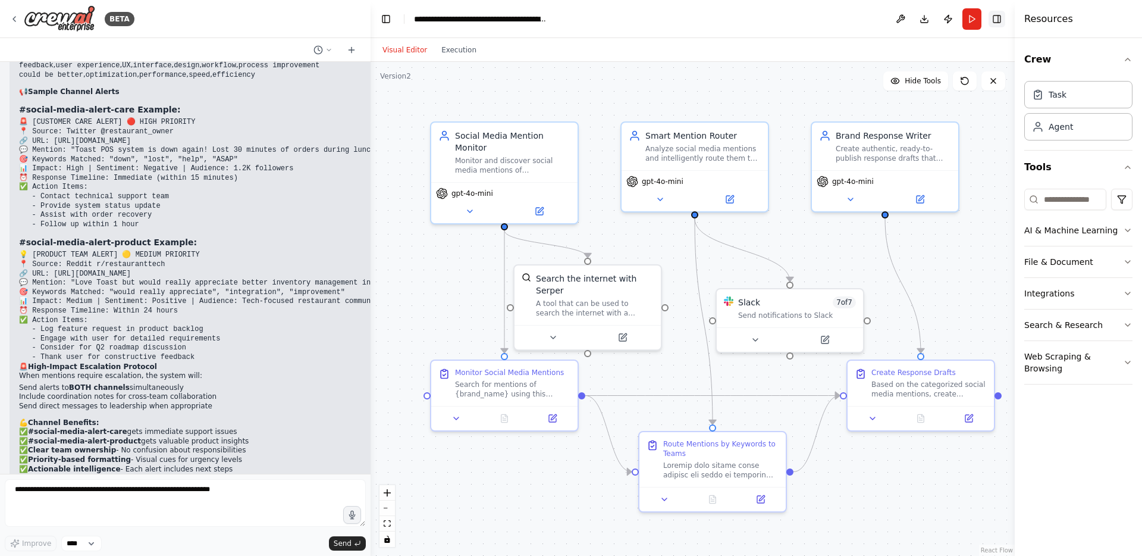
click at [995, 14] on button "Toggle Right Sidebar" at bounding box center [997, 19] width 17 height 17
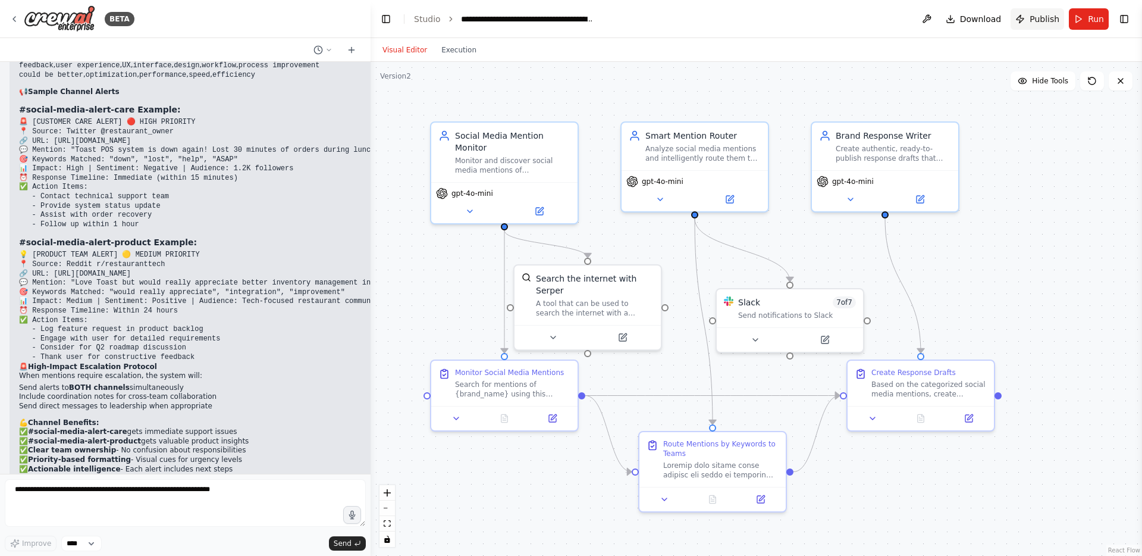
click at [1030, 16] on button "Publish" at bounding box center [1038, 18] width 54 height 21
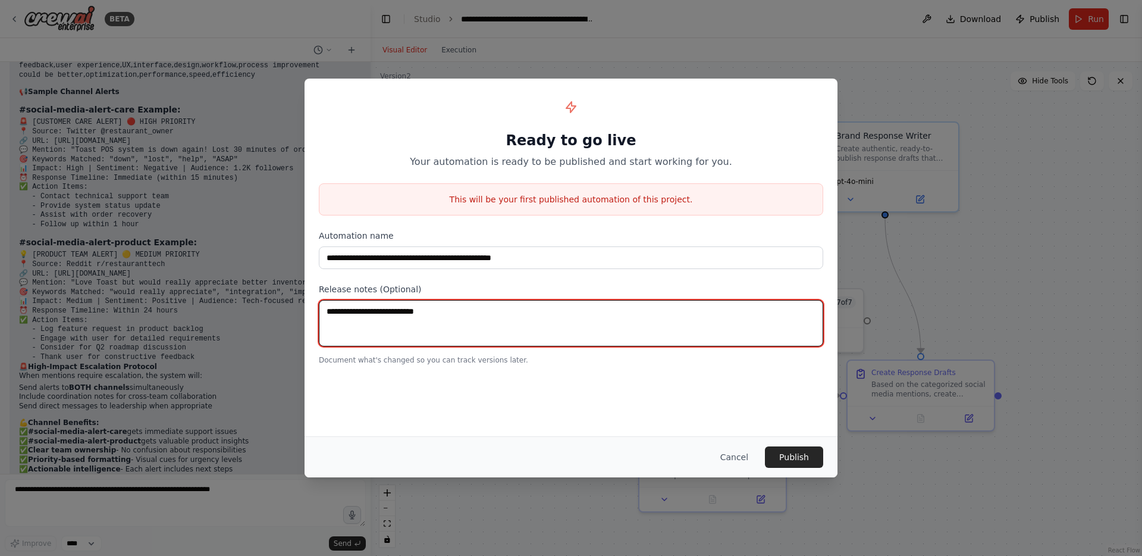
click at [371, 318] on textarea at bounding box center [571, 323] width 504 height 46
click at [319, 308] on textarea "**********" at bounding box center [571, 323] width 504 height 46
type textarea "**********"
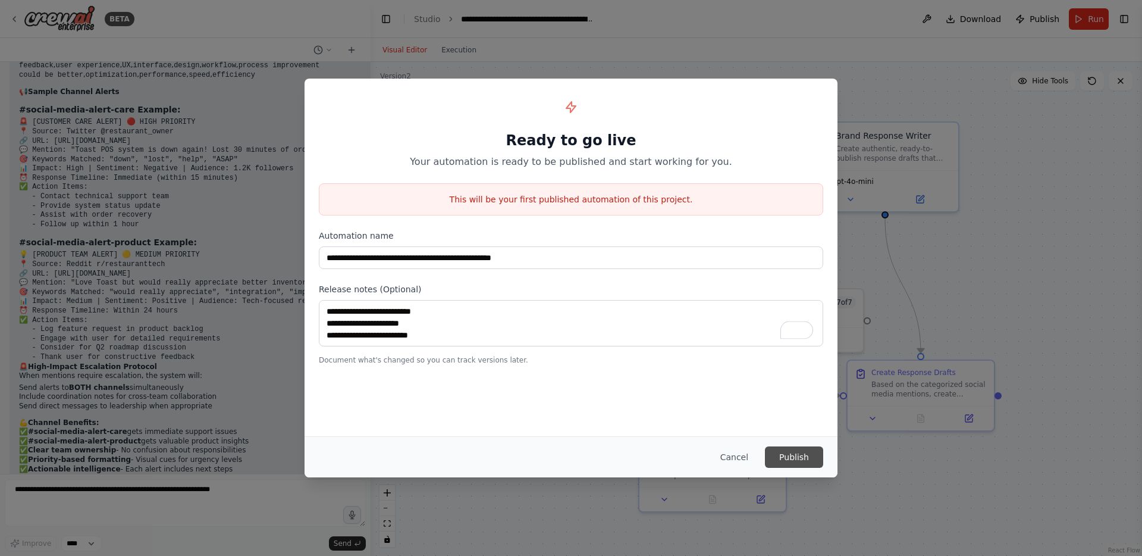
click at [787, 460] on button "Publish" at bounding box center [794, 456] width 58 height 21
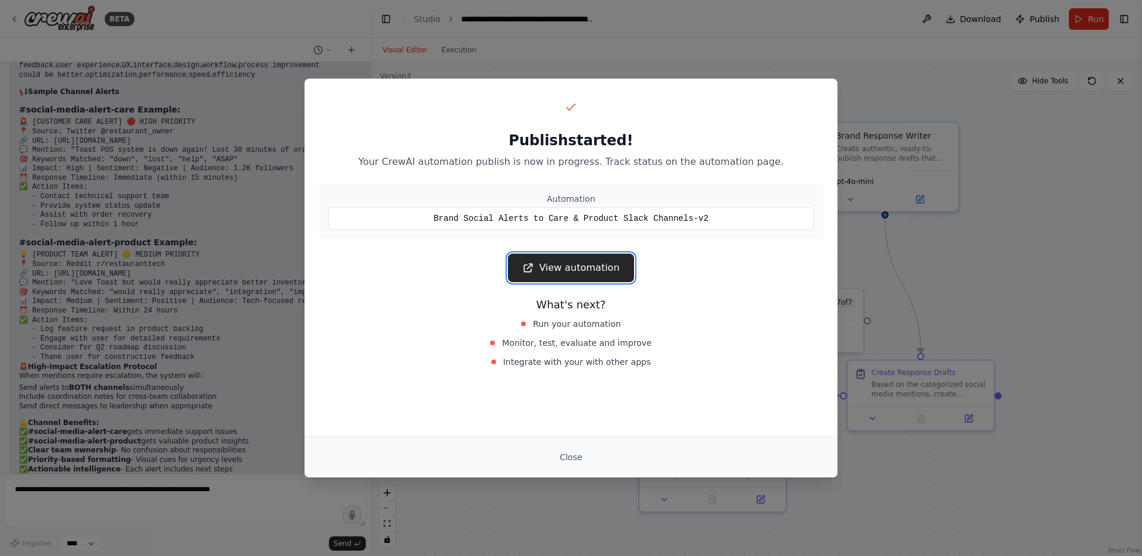
click at [572, 268] on link "View automation" at bounding box center [571, 267] width 126 height 29
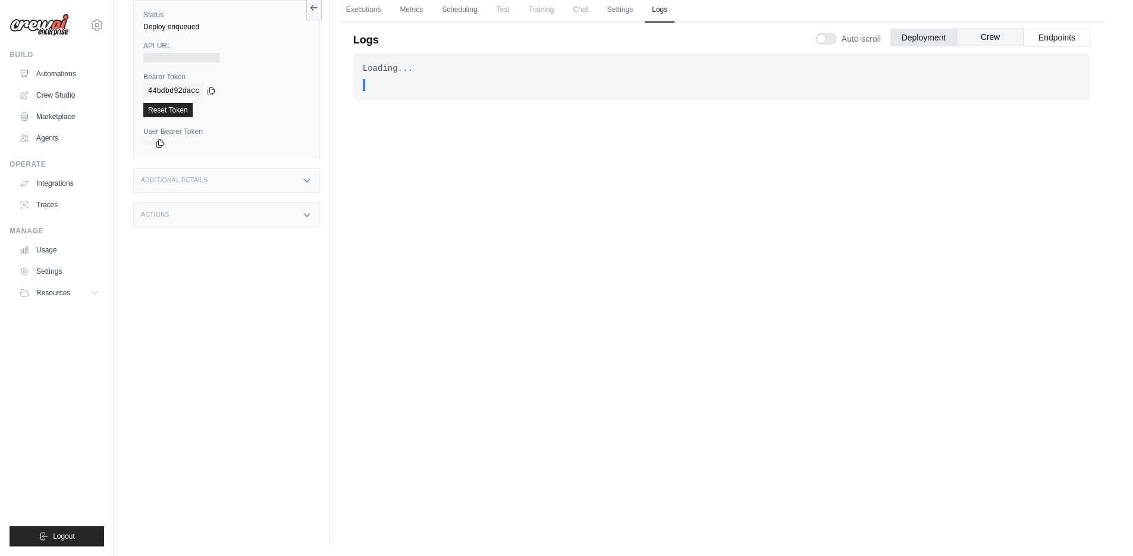
click at [991, 38] on button "Crew" at bounding box center [990, 37] width 67 height 18
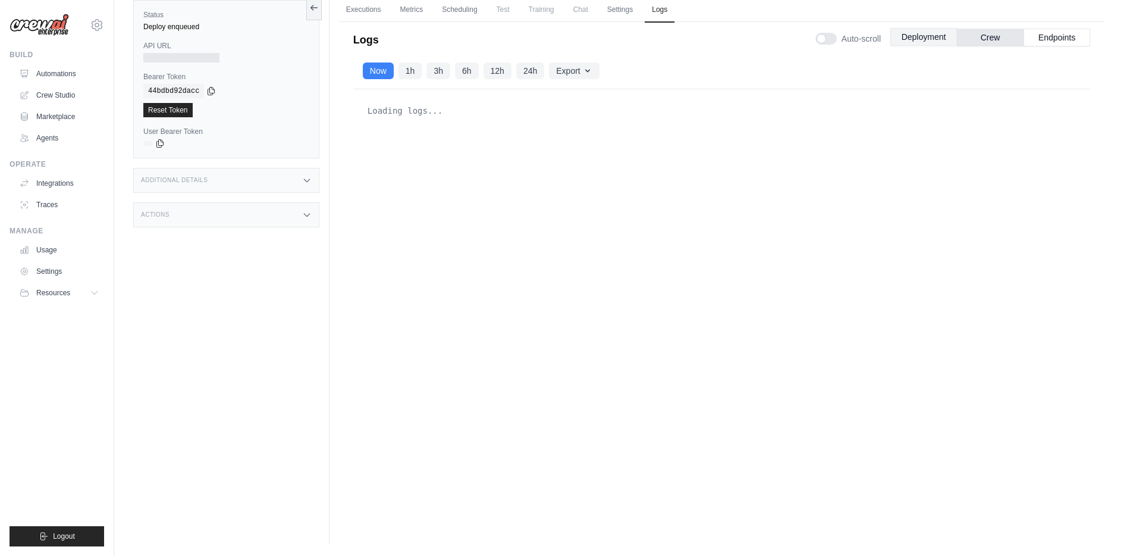
click at [929, 42] on button "Deployment" at bounding box center [924, 37] width 67 height 18
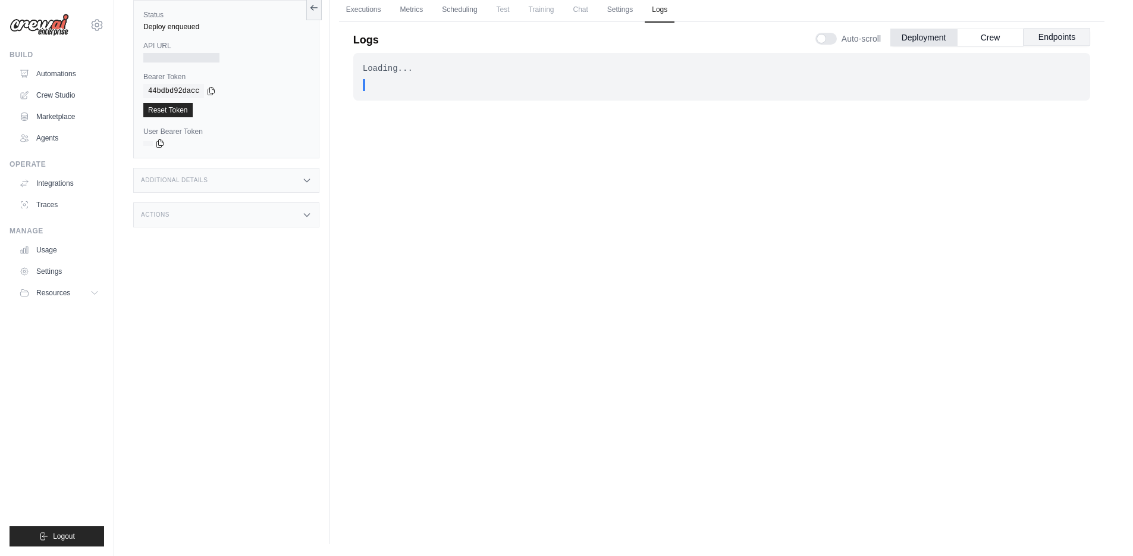
click at [1039, 34] on button "Endpoints" at bounding box center [1057, 37] width 67 height 18
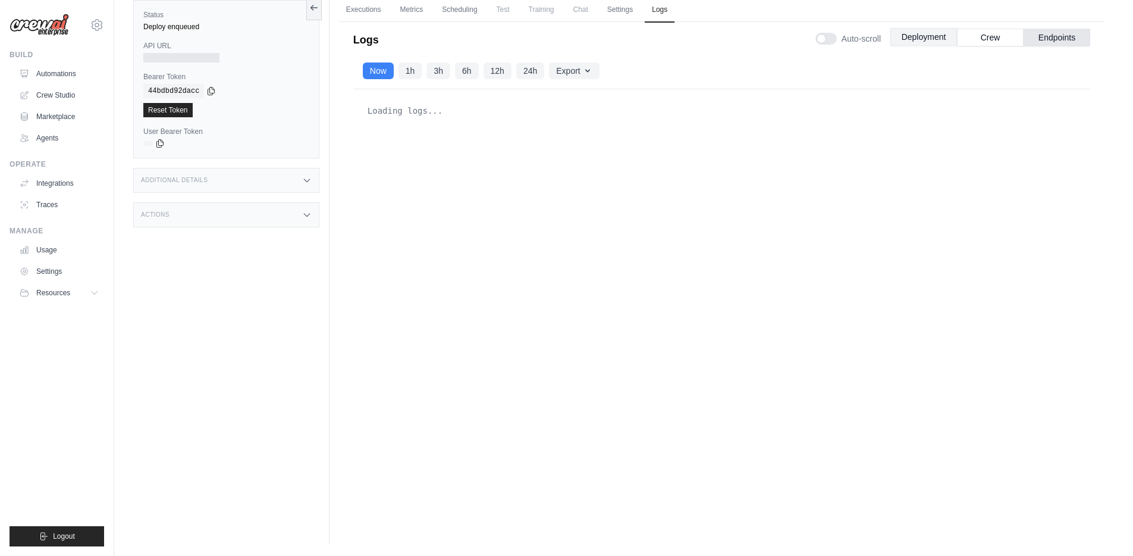
click at [920, 39] on button "Deployment" at bounding box center [924, 37] width 67 height 18
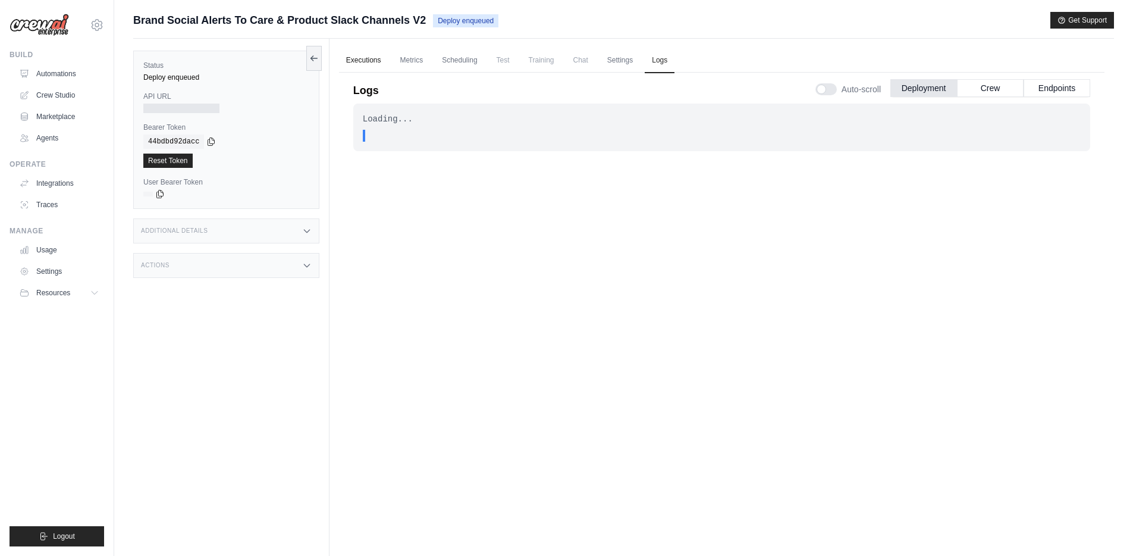
click at [373, 57] on link "Executions" at bounding box center [363, 60] width 49 height 25
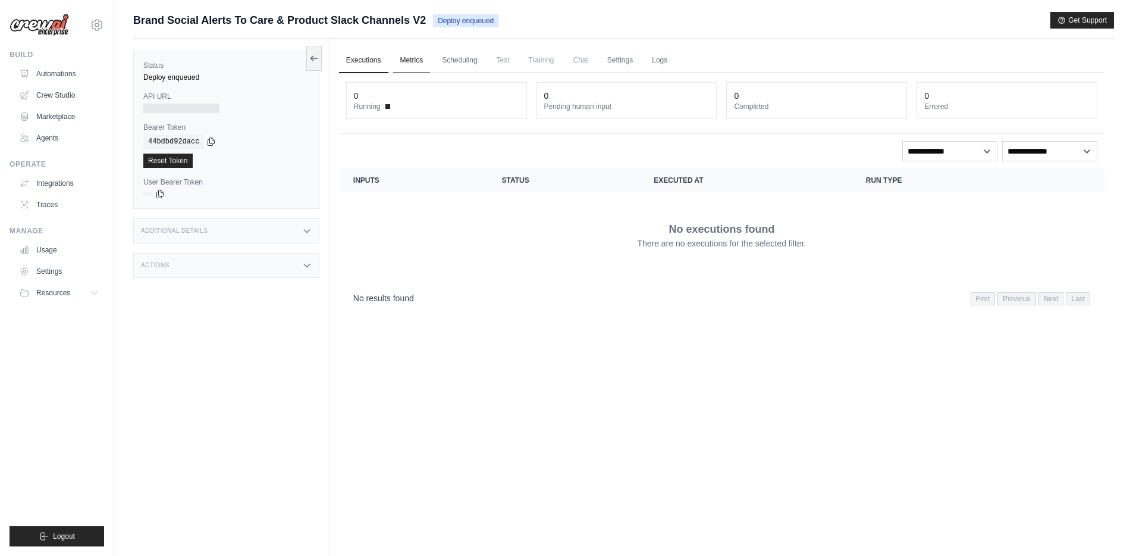
click at [409, 59] on link "Metrics" at bounding box center [411, 60] width 37 height 25
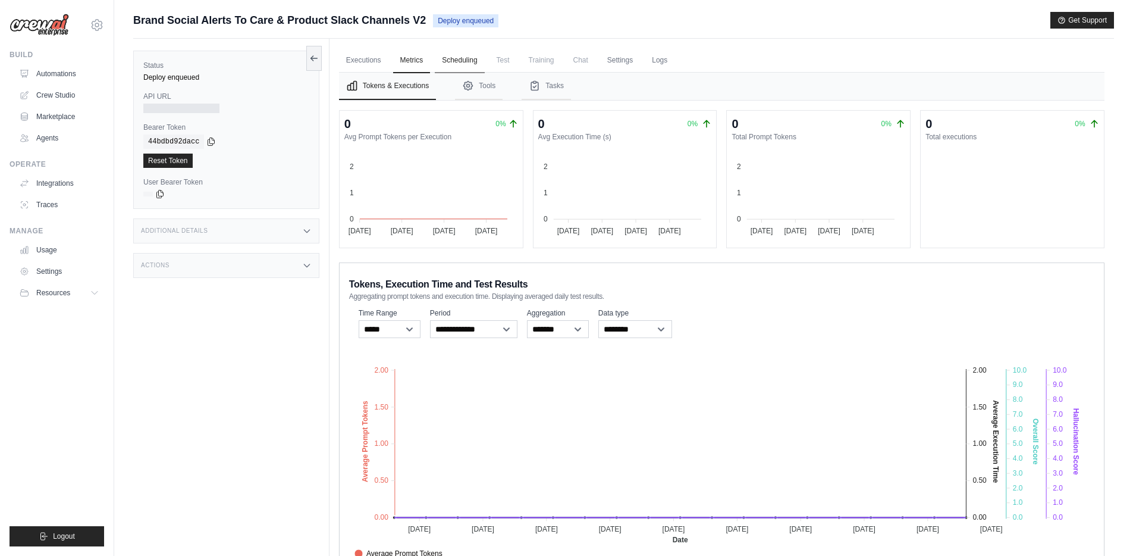
click at [472, 60] on link "Scheduling" at bounding box center [459, 60] width 49 height 25
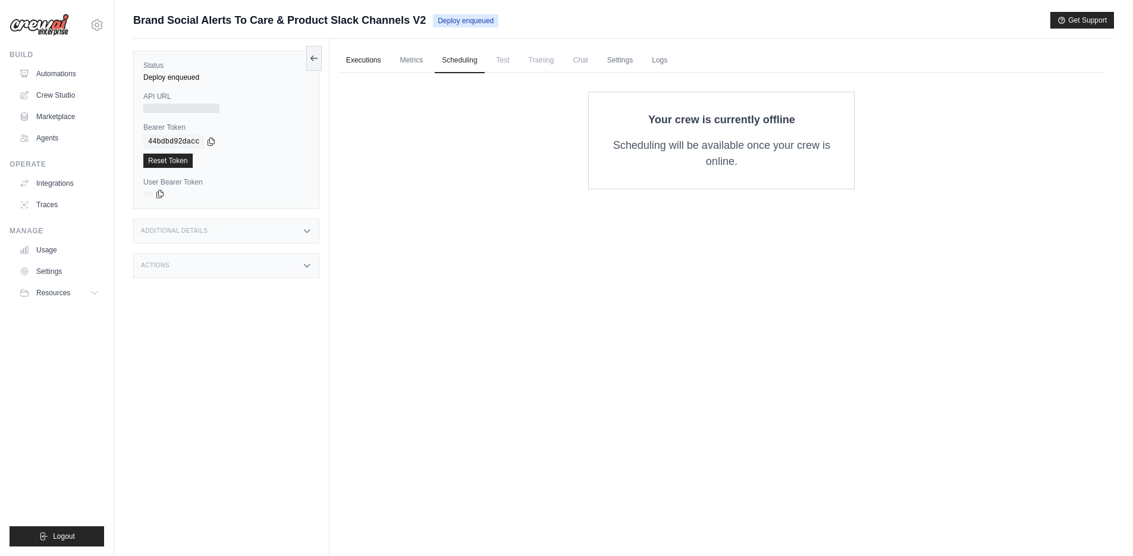
click at [377, 61] on link "Executions" at bounding box center [363, 60] width 49 height 25
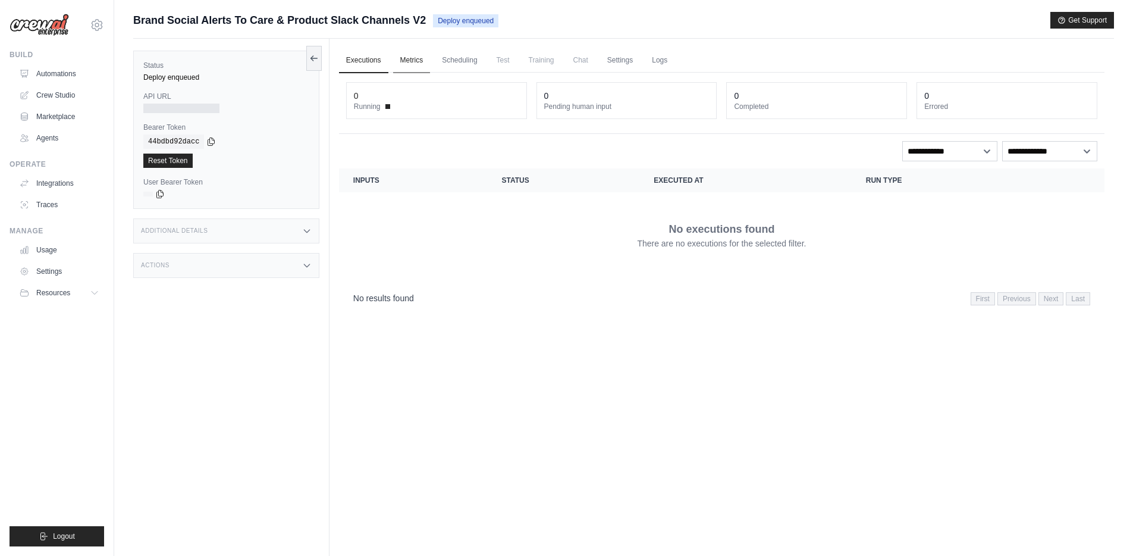
click at [428, 62] on link "Metrics" at bounding box center [411, 60] width 37 height 25
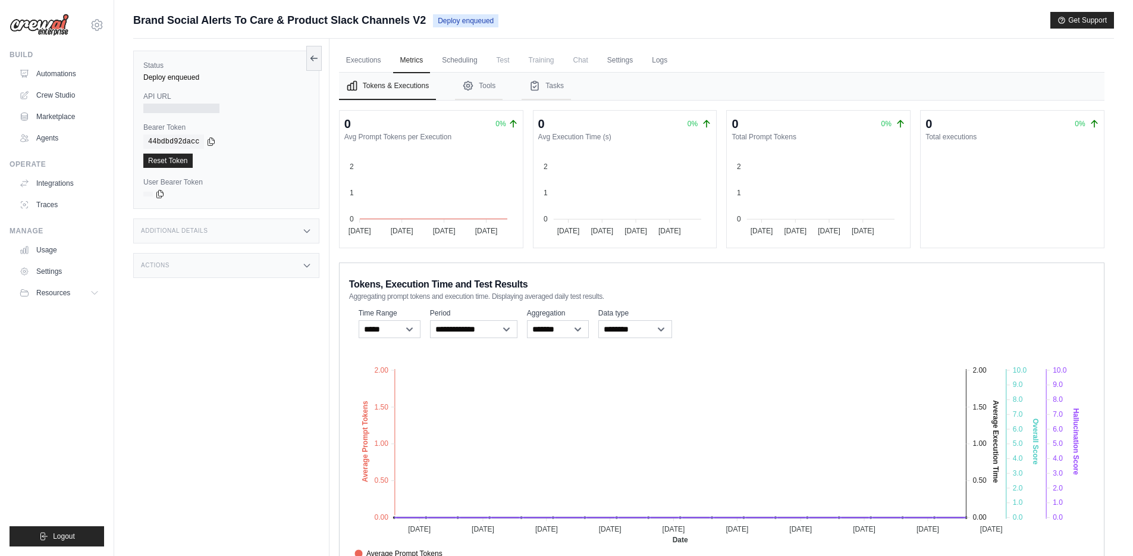
click at [514, 60] on span "Test" at bounding box center [503, 60] width 27 height 24
click at [456, 57] on link "Scheduling" at bounding box center [459, 60] width 49 height 25
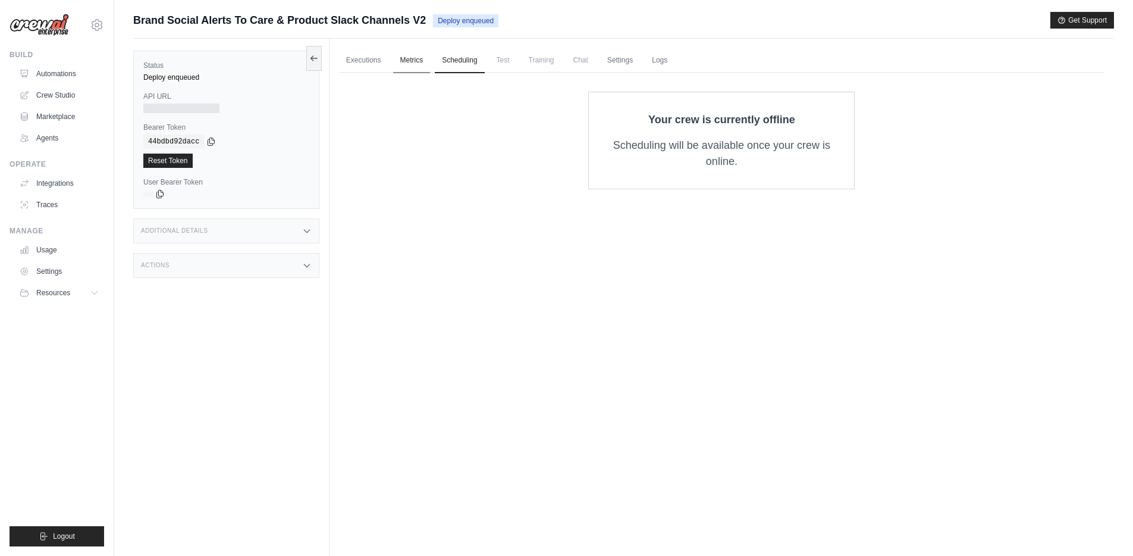
click at [425, 61] on link "Metrics" at bounding box center [411, 60] width 37 height 25
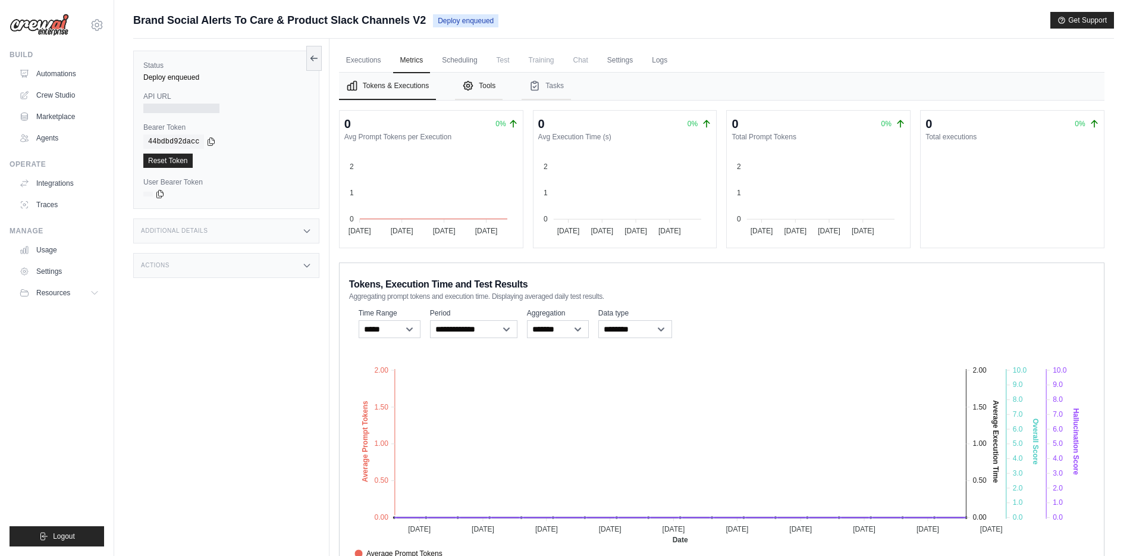
click at [494, 86] on button "Tools" at bounding box center [479, 86] width 48 height 27
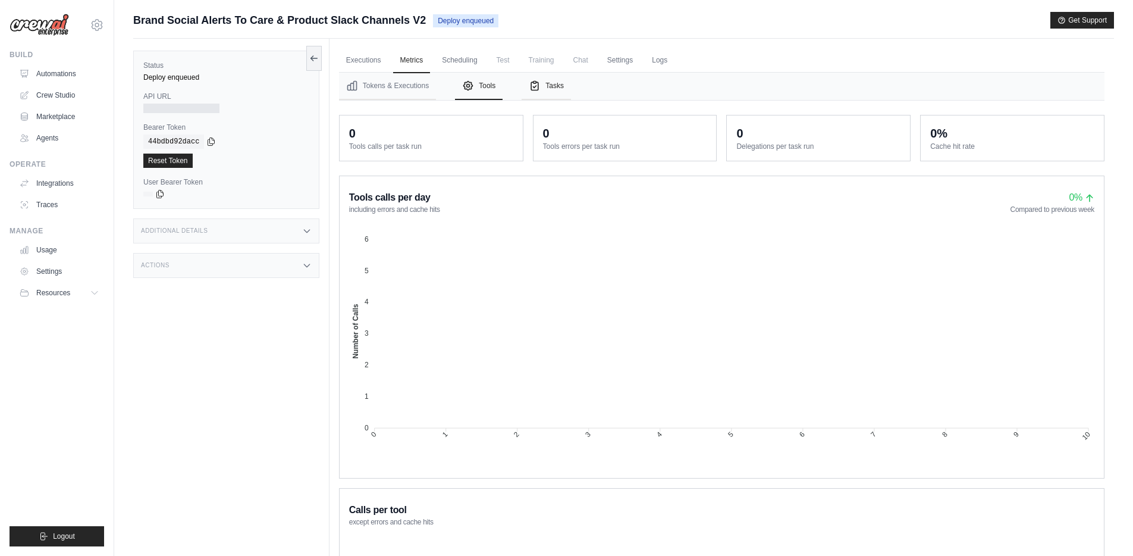
click at [554, 89] on button "Tasks" at bounding box center [546, 86] width 49 height 27
click at [671, 62] on link "Logs" at bounding box center [660, 60] width 30 height 25
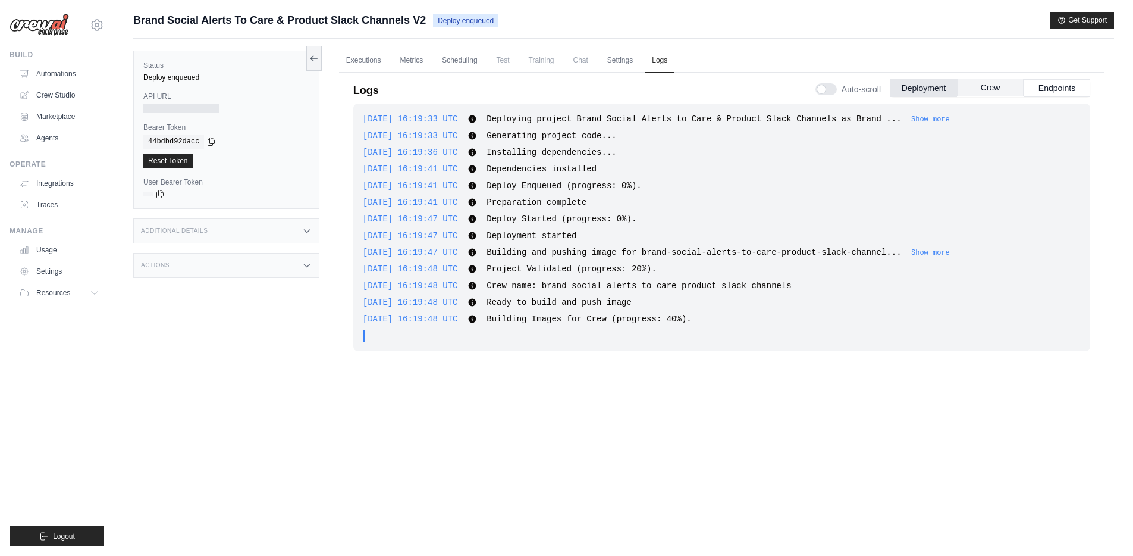
click at [999, 90] on button "Crew" at bounding box center [990, 88] width 67 height 18
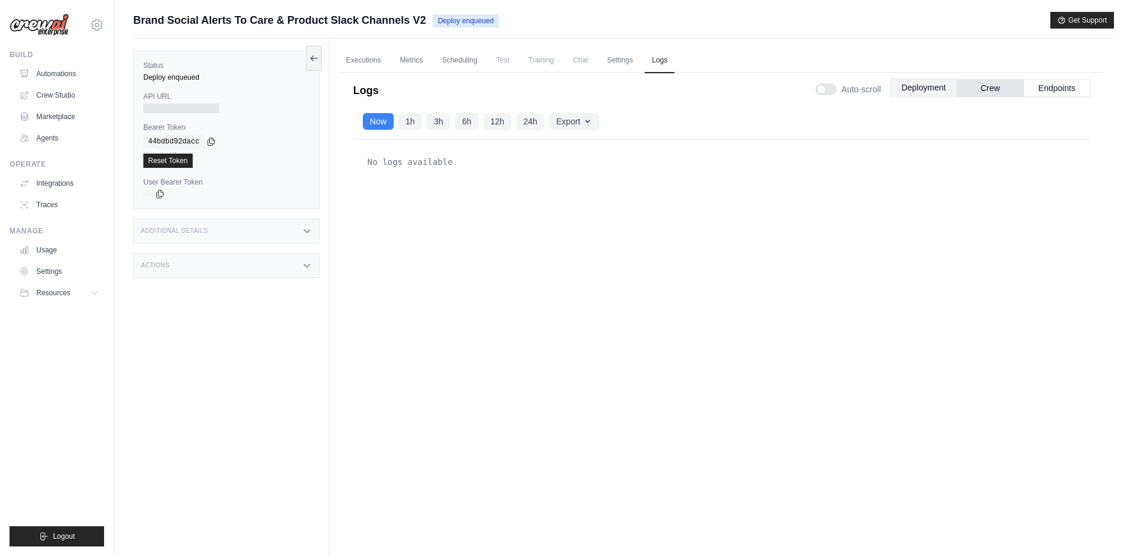
click at [916, 87] on button "Deployment" at bounding box center [924, 88] width 67 height 18
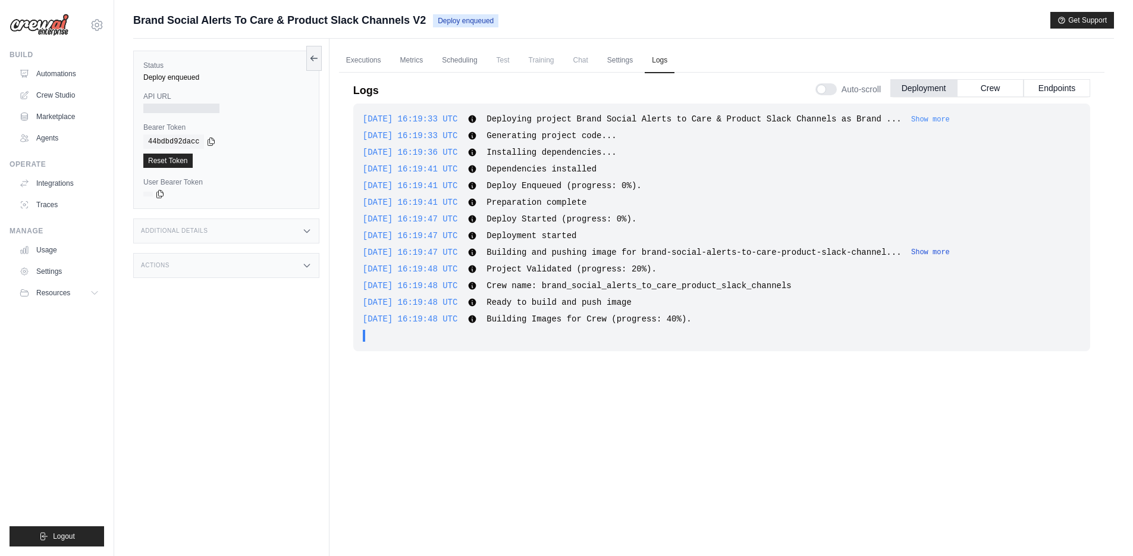
click at [942, 254] on button "Show more" at bounding box center [930, 252] width 39 height 10
click at [946, 251] on button "Show less" at bounding box center [935, 252] width 39 height 10
click at [946, 251] on button "Show more" at bounding box center [930, 253] width 39 height 10
click at [947, 117] on button "Show more" at bounding box center [930, 119] width 39 height 10
click at [996, 88] on button "Crew" at bounding box center [990, 88] width 67 height 18
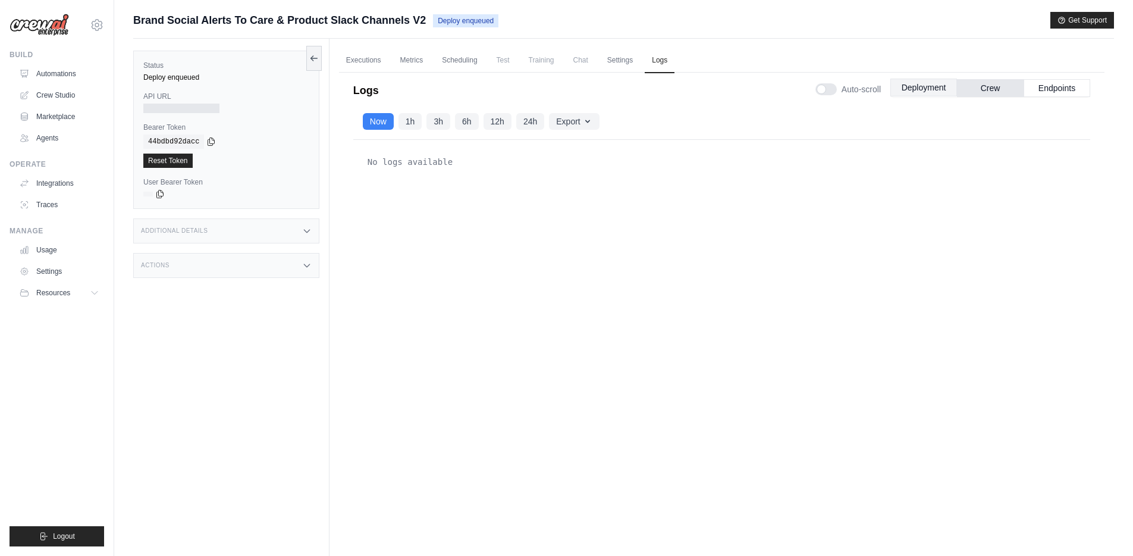
click at [911, 87] on button "Deployment" at bounding box center [924, 88] width 67 height 18
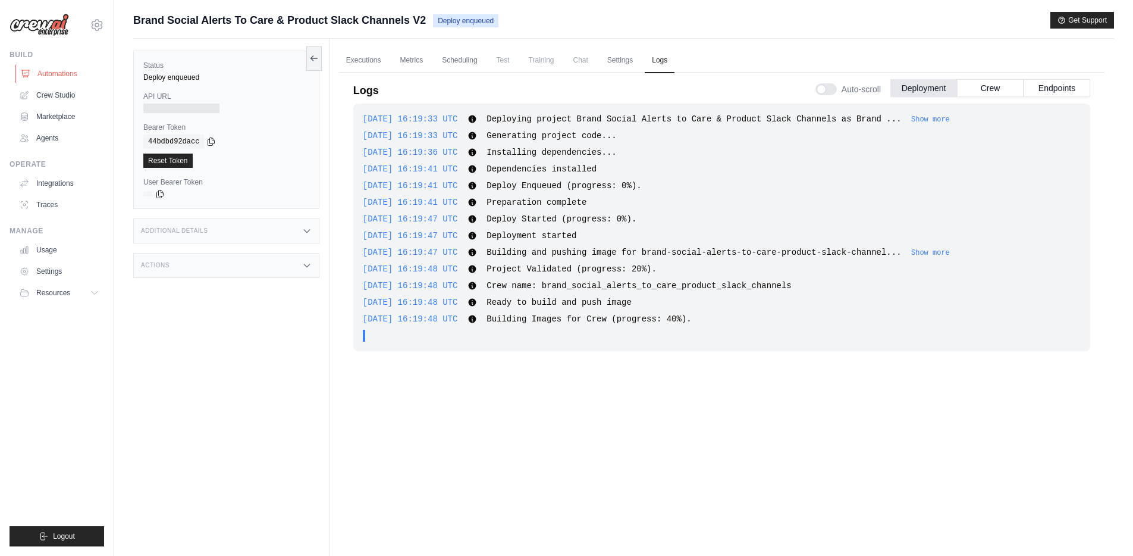
click at [62, 73] on link "Automations" at bounding box center [60, 73] width 90 height 19
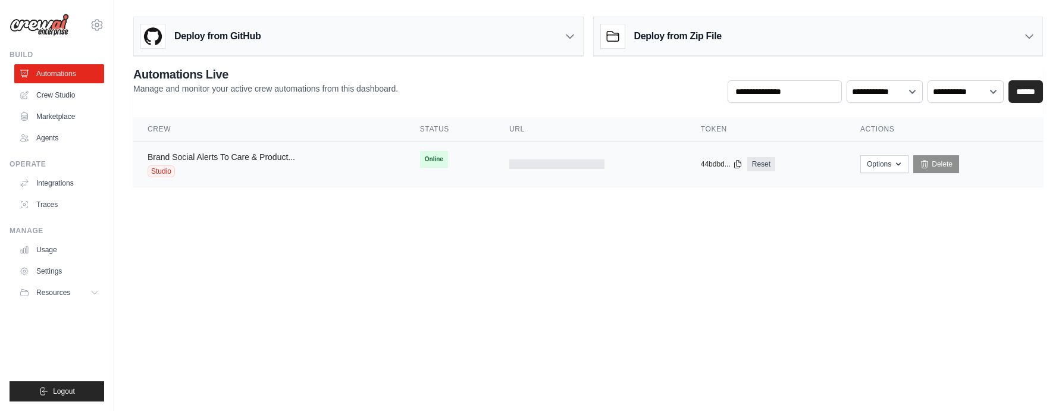
click at [236, 157] on link "Brand Social Alerts To Care & Product..." at bounding box center [222, 157] width 148 height 10
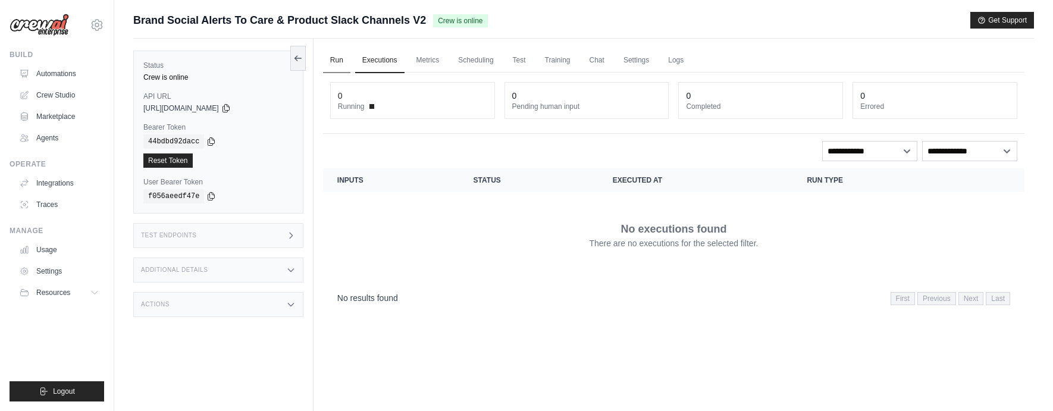
click at [336, 55] on link "Run" at bounding box center [336, 60] width 27 height 25
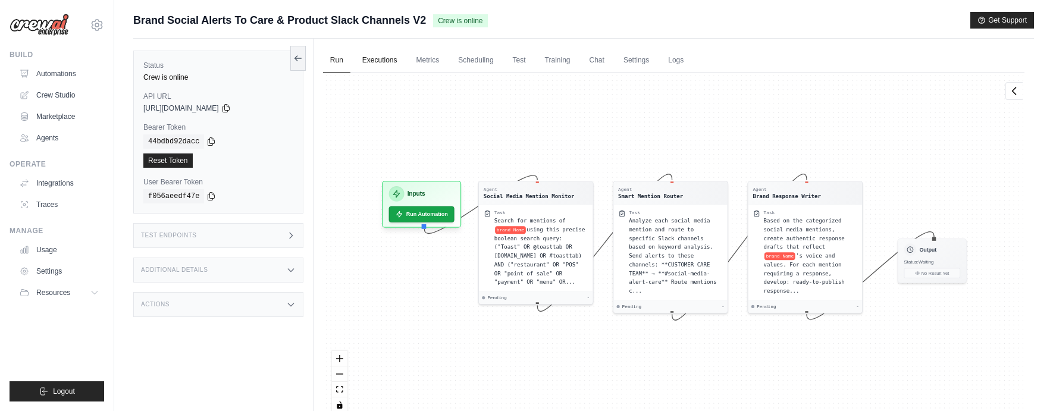
click at [383, 57] on link "Executions" at bounding box center [379, 60] width 49 height 25
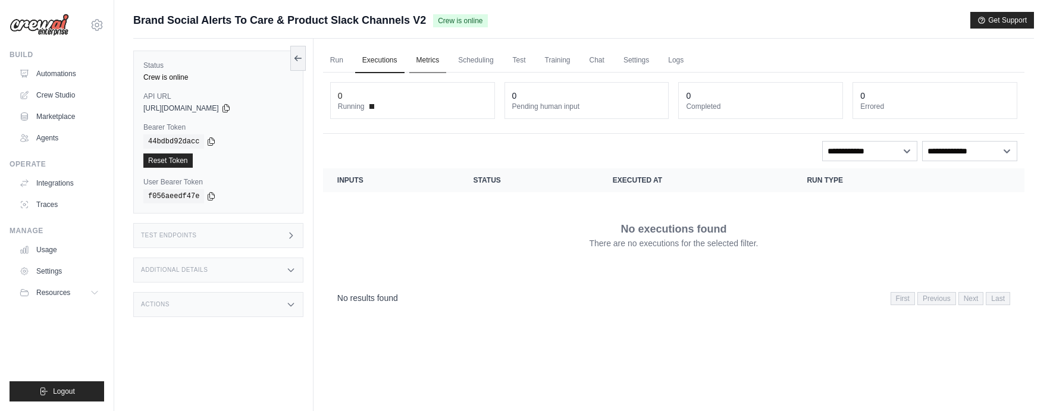
click at [431, 58] on link "Metrics" at bounding box center [427, 60] width 37 height 25
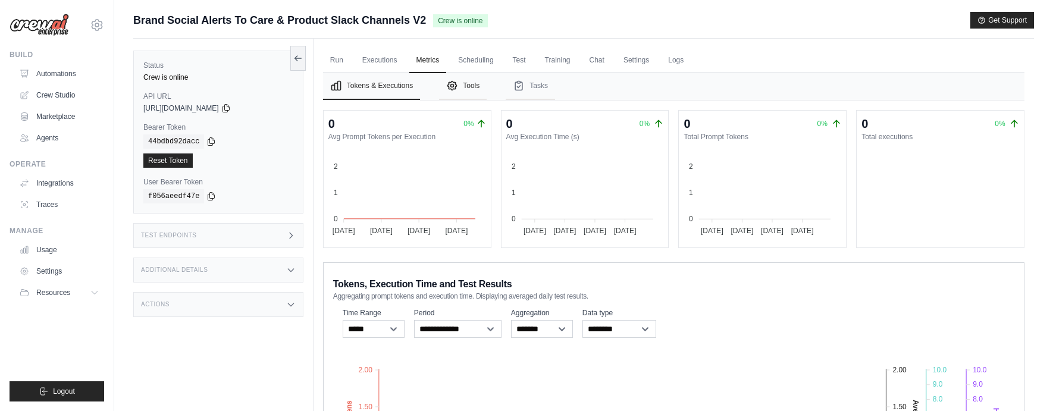
click at [474, 89] on button "Tools" at bounding box center [463, 86] width 48 height 27
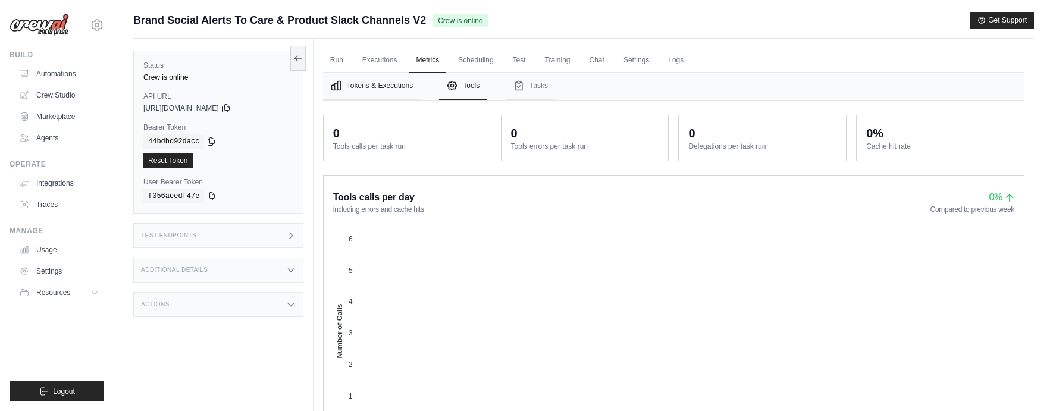
click at [366, 91] on button "Tokens & Executions" at bounding box center [371, 86] width 97 height 27
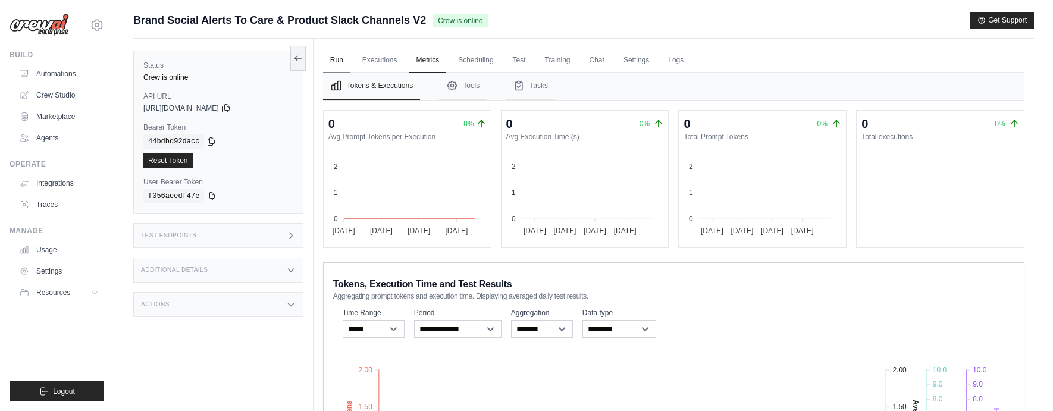
click at [334, 59] on link "Run" at bounding box center [336, 60] width 27 height 25
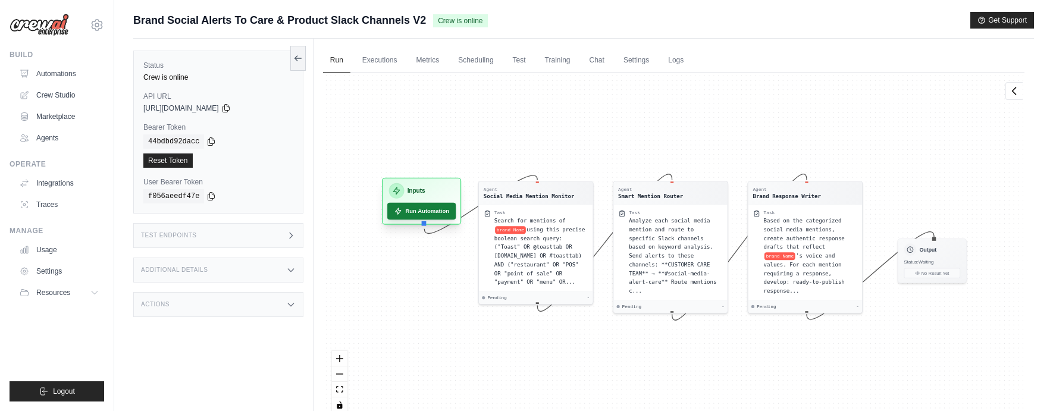
click at [428, 212] on button "Run Automation" at bounding box center [421, 211] width 69 height 17
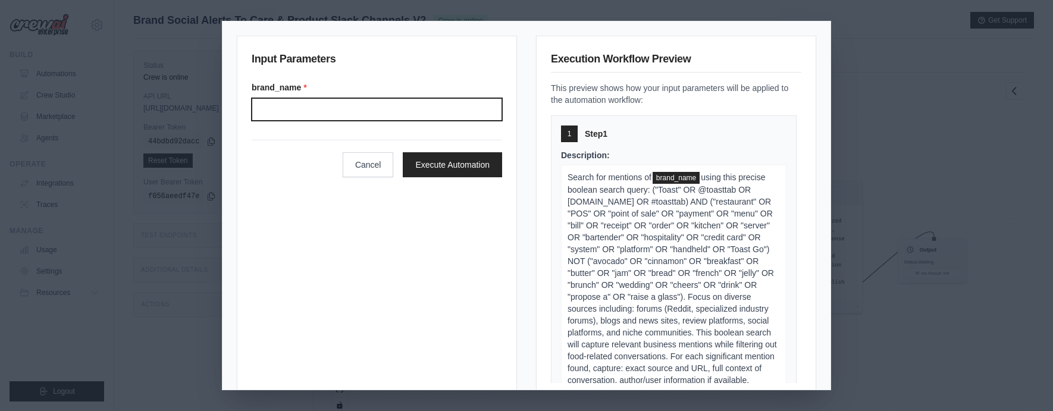
click at [308, 99] on input "Brand name" at bounding box center [377, 109] width 250 height 23
type input "*****"
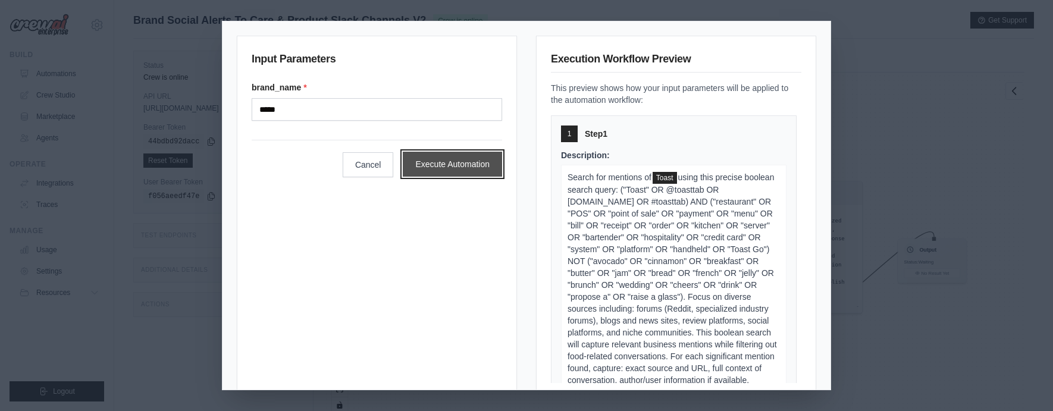
click at [433, 169] on button "Execute Automation" at bounding box center [452, 164] width 99 height 25
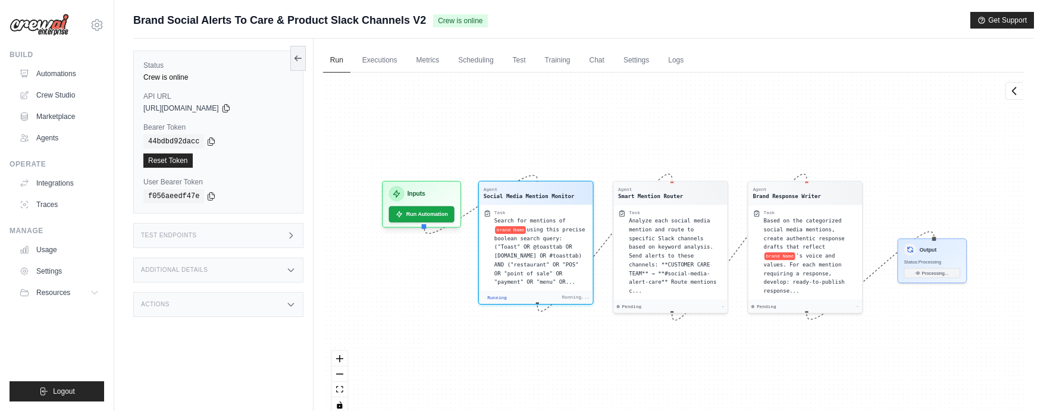
scroll to position [234, 0]
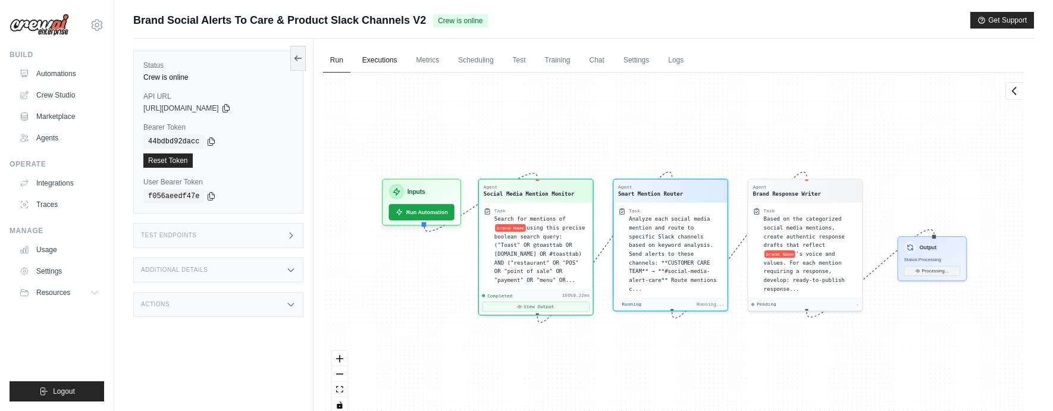
click at [386, 62] on link "Executions" at bounding box center [379, 60] width 49 height 25
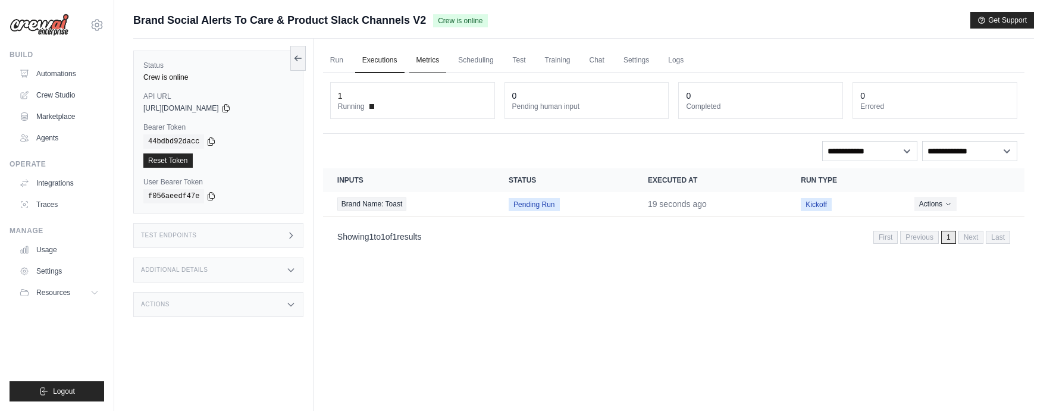
click at [430, 58] on link "Metrics" at bounding box center [427, 60] width 37 height 25
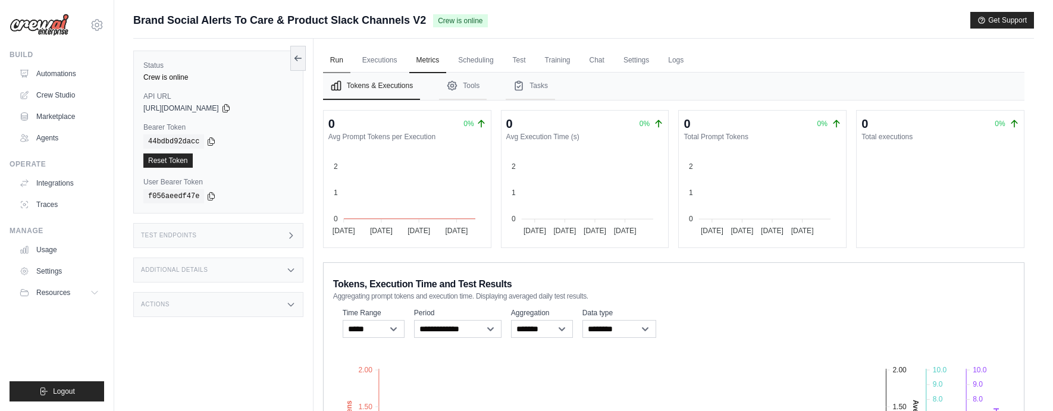
click at [339, 55] on link "Run" at bounding box center [336, 60] width 27 height 25
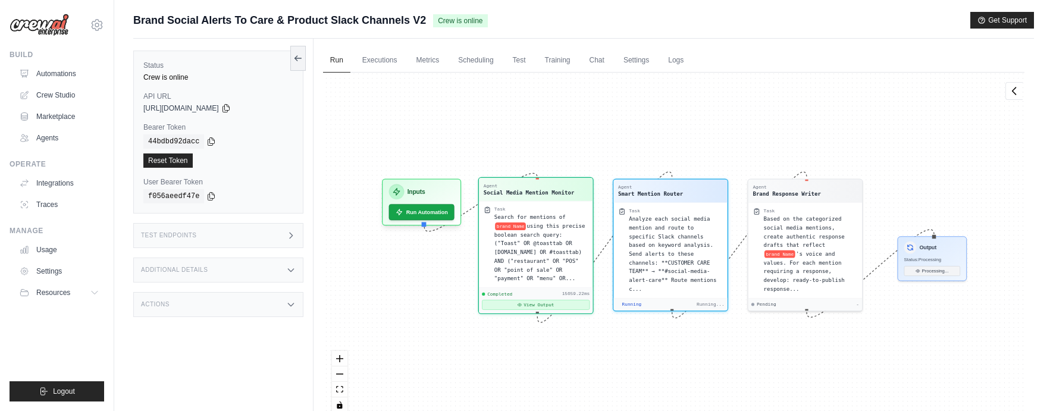
click at [533, 306] on button "View Output" at bounding box center [536, 305] width 108 height 10
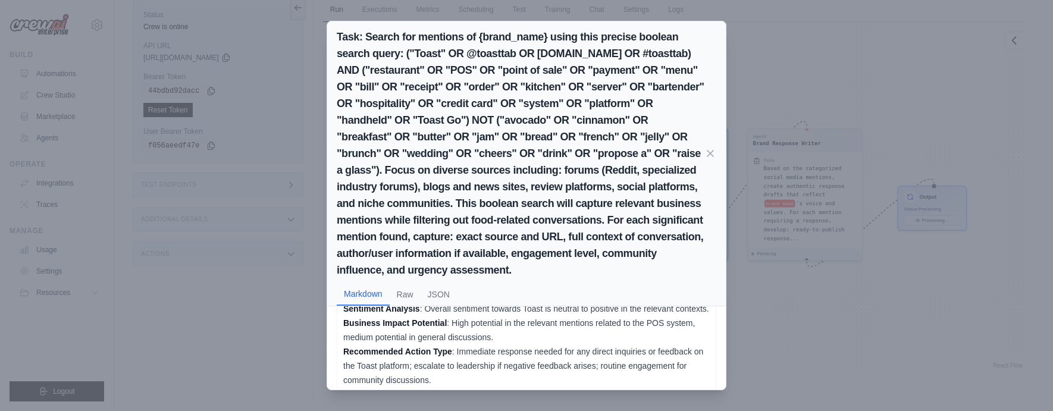
scroll to position [615, 0]
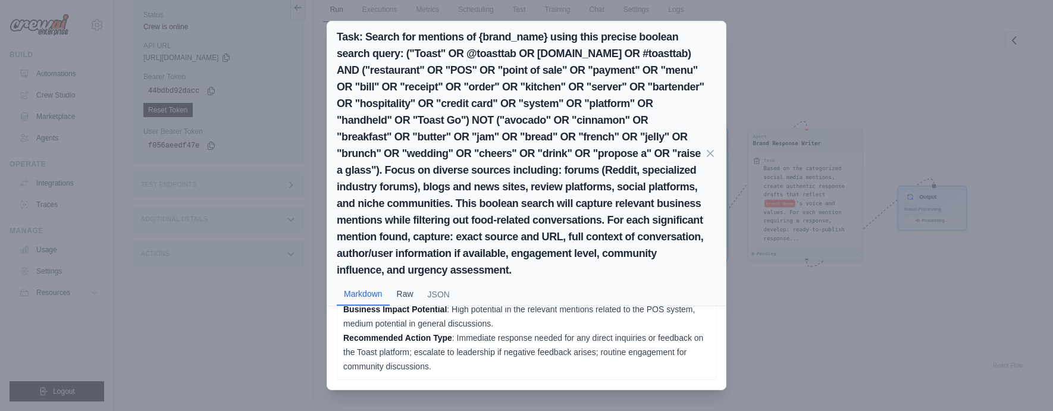
click at [416, 290] on button "Raw" at bounding box center [405, 294] width 31 height 23
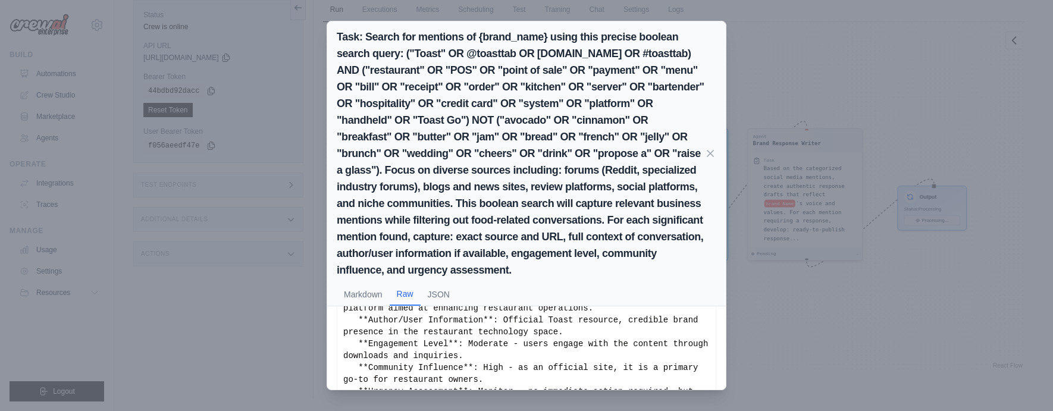
scroll to position [186, 0]
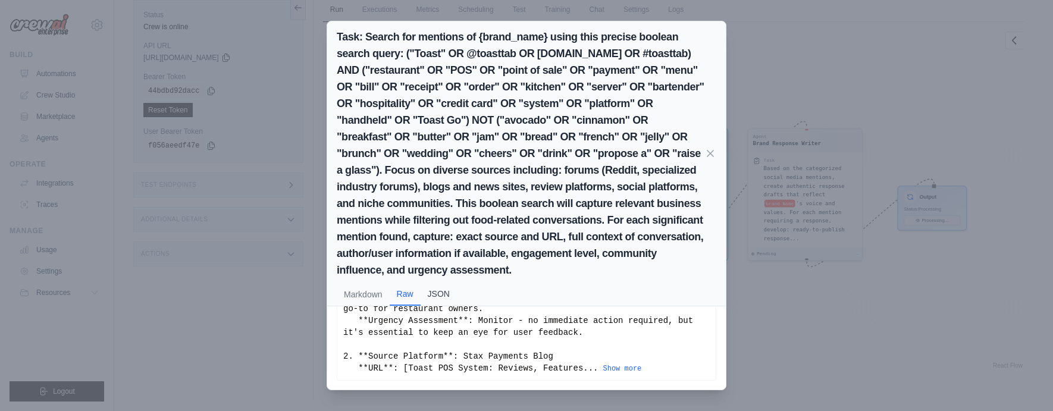
click at [438, 294] on button "JSON" at bounding box center [439, 294] width 36 height 23
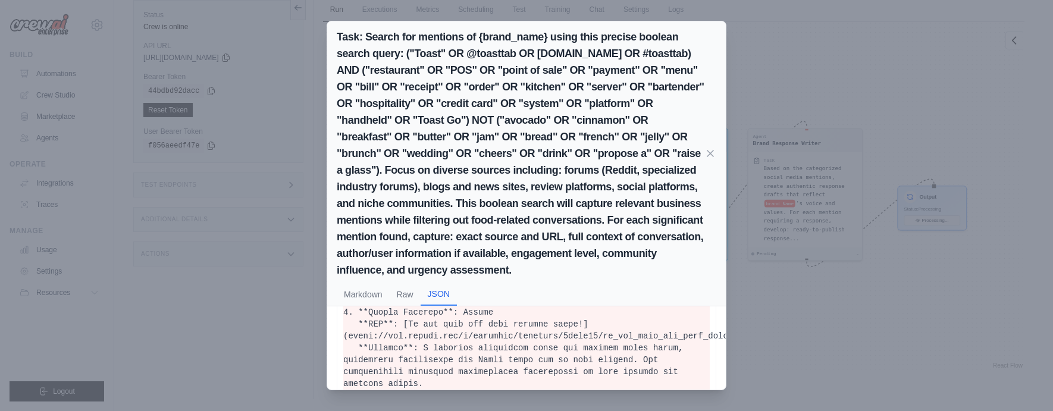
scroll to position [652, 0]
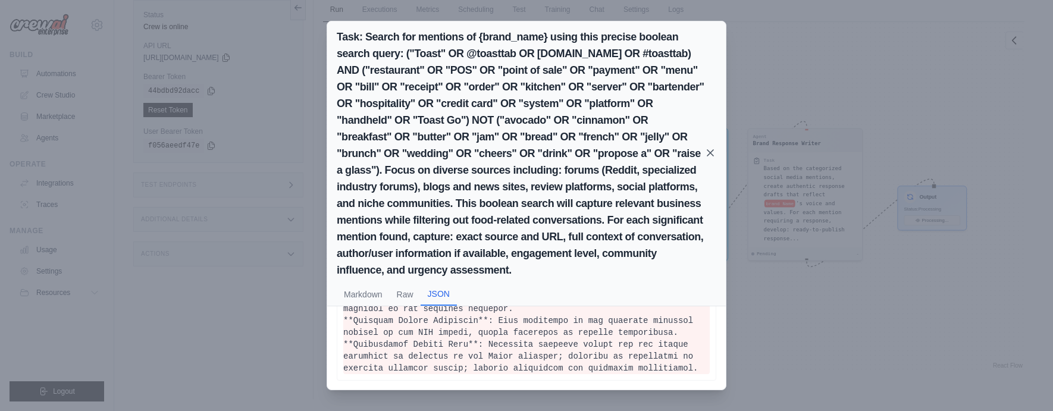
click at [706, 151] on icon at bounding box center [710, 153] width 12 height 12
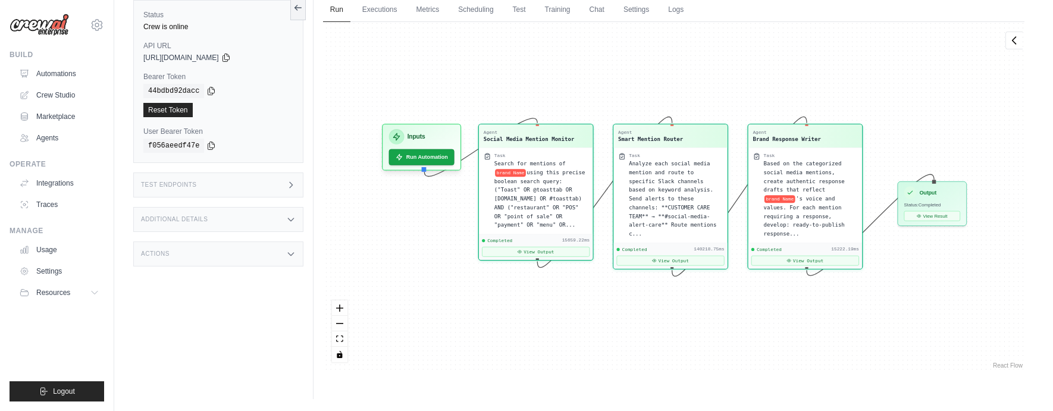
scroll to position [7781, 0]
click at [936, 217] on button "View Result" at bounding box center [932, 214] width 56 height 10
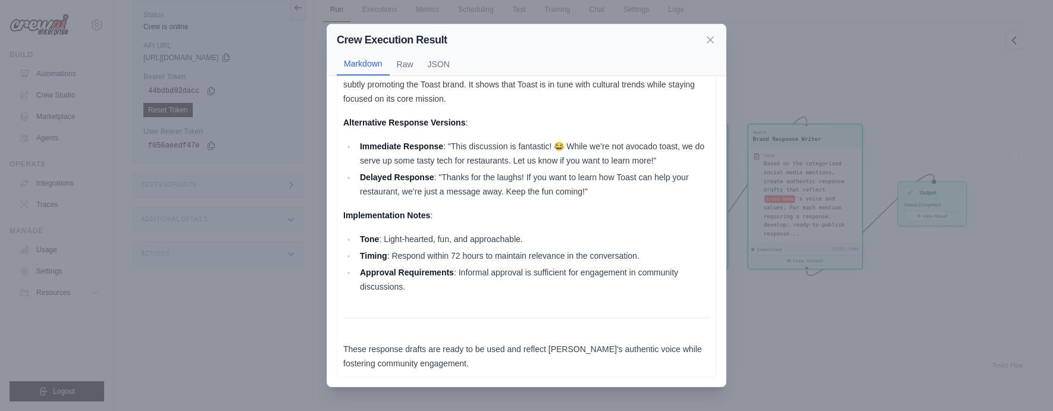
scroll to position [1026, 0]
click at [711, 36] on icon at bounding box center [710, 39] width 12 height 12
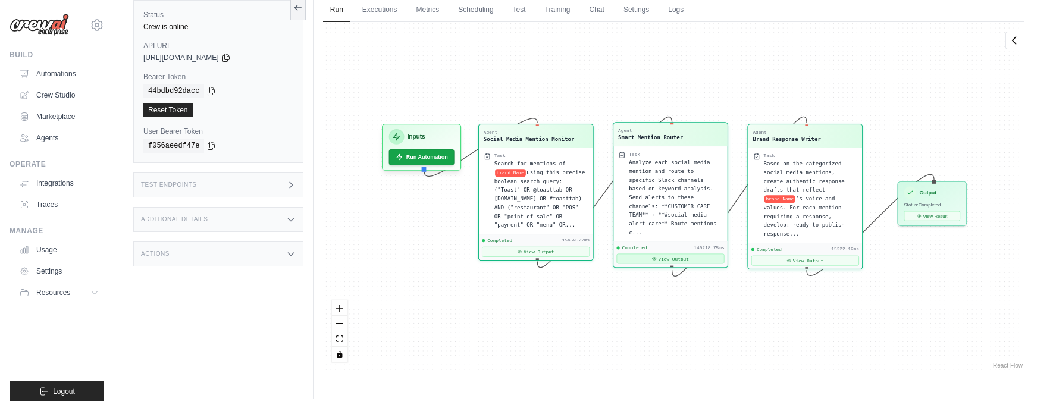
click at [664, 259] on button "View Output" at bounding box center [670, 258] width 108 height 10
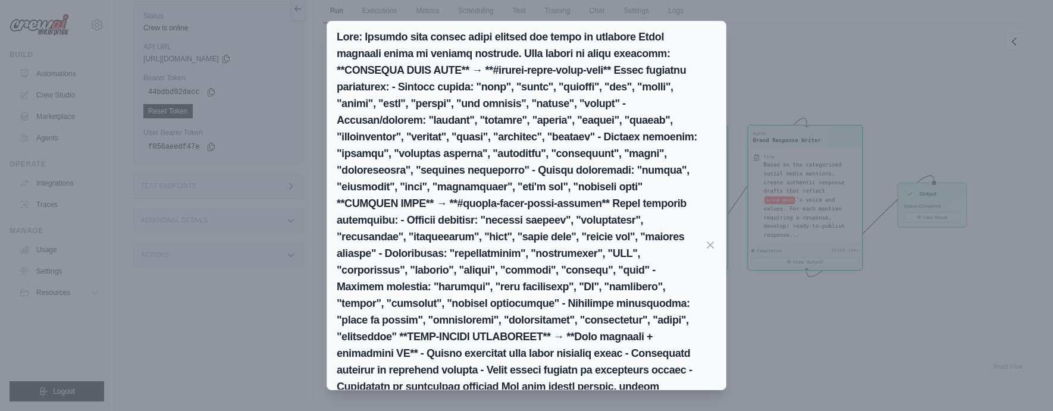
scroll to position [51, 0]
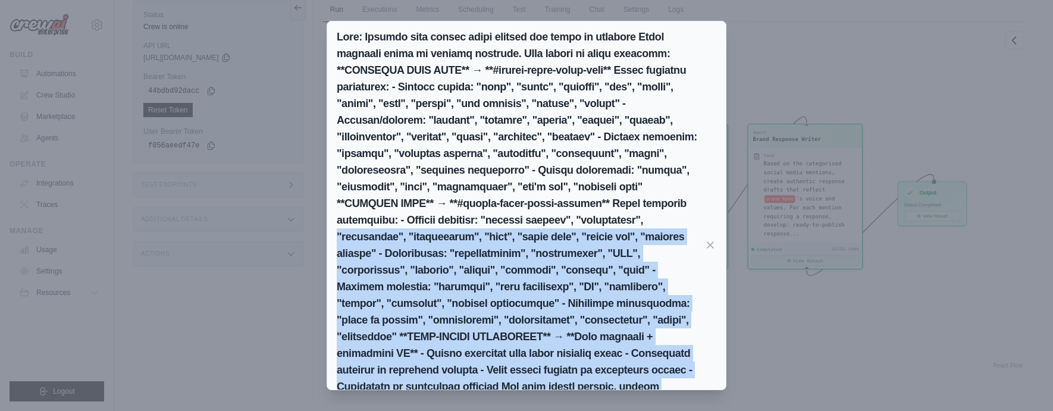
drag, startPoint x: 705, startPoint y: 213, endPoint x: 637, endPoint y: 298, distance: 109.2
click at [651, 393] on div "Markdown Raw JSON Your summary captures the essence of our conversation, focusi…" at bounding box center [526, 205] width 1053 height 411
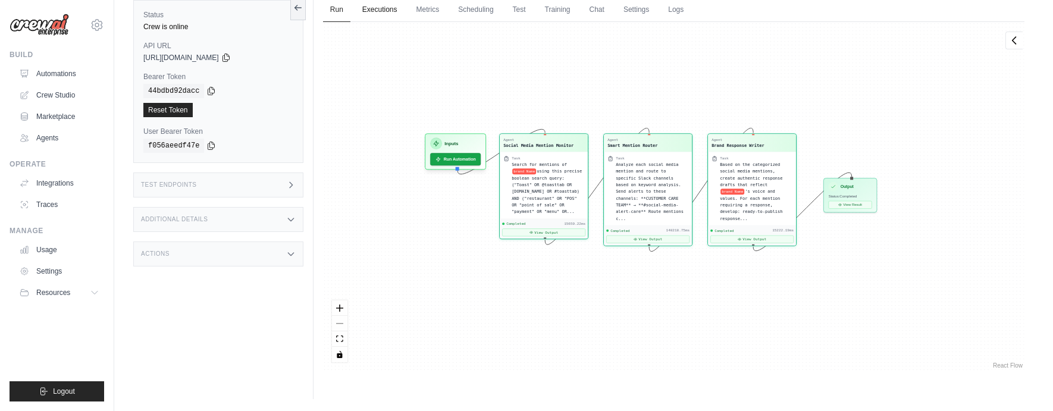
click at [364, 10] on link "Executions" at bounding box center [379, 10] width 49 height 25
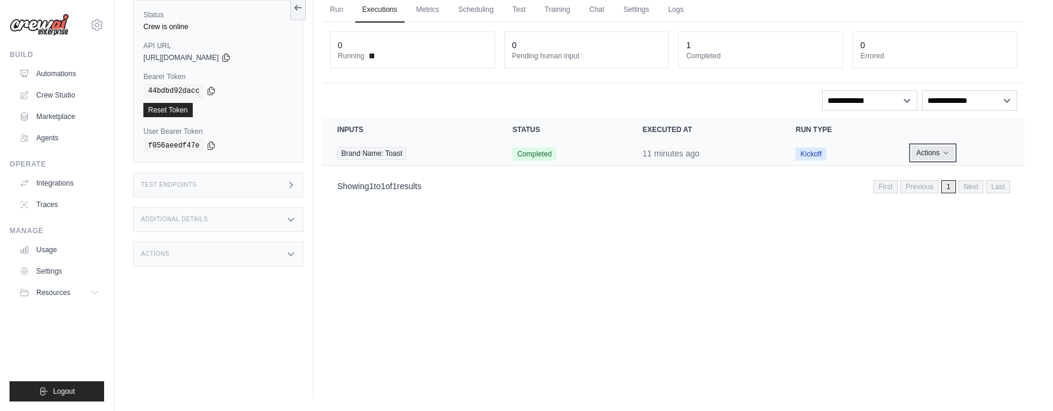
click at [937, 154] on button "Actions" at bounding box center [932, 153] width 42 height 14
click at [938, 173] on link "View Details" at bounding box center [972, 174] width 76 height 19
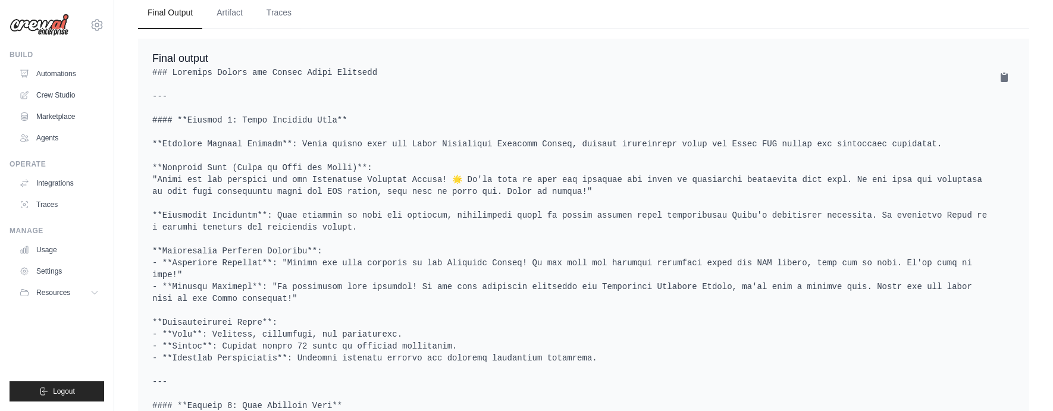
scroll to position [531, 0]
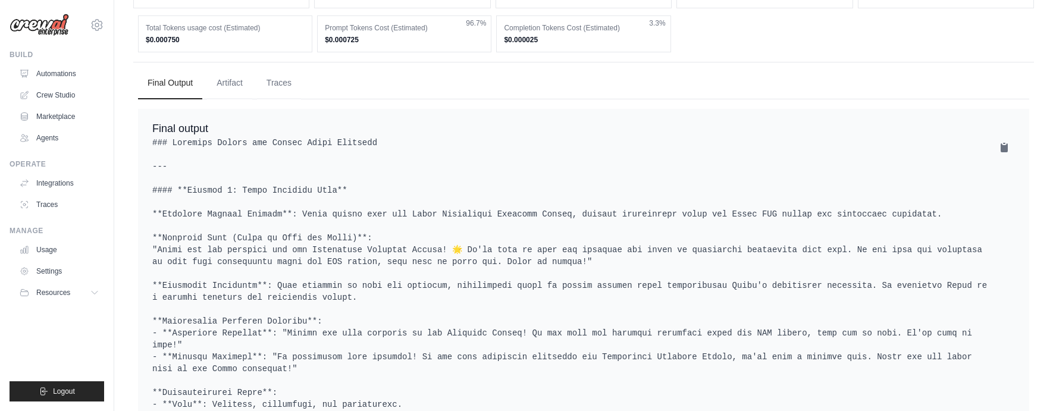
click at [231, 96] on button "Artifact" at bounding box center [229, 83] width 45 height 32
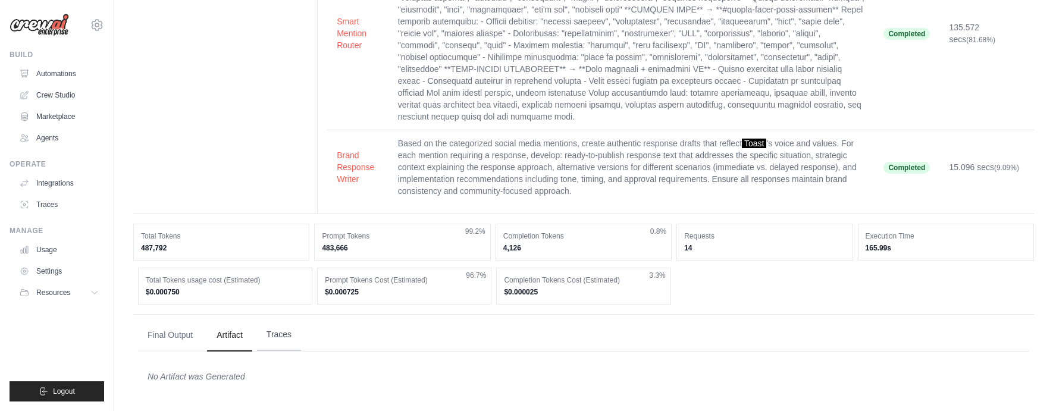
click at [281, 336] on button "Traces" at bounding box center [279, 335] width 44 height 32
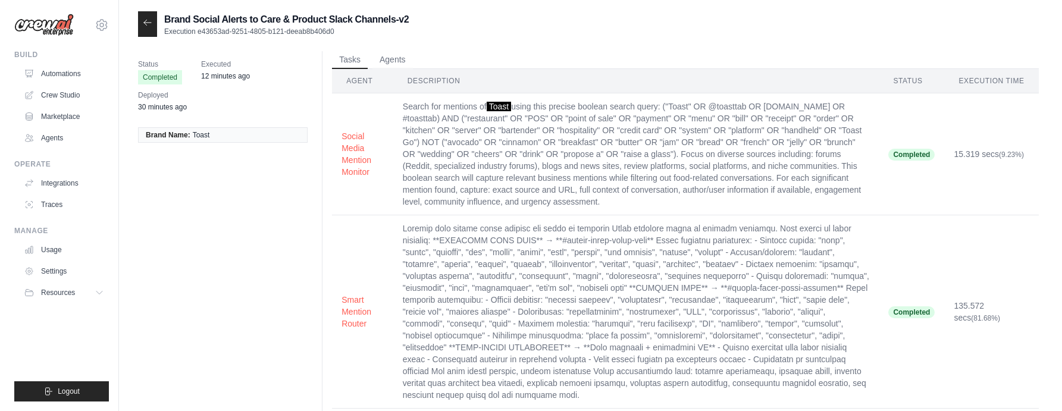
scroll to position [0, 0]
click at [54, 71] on link "Automations" at bounding box center [60, 73] width 90 height 19
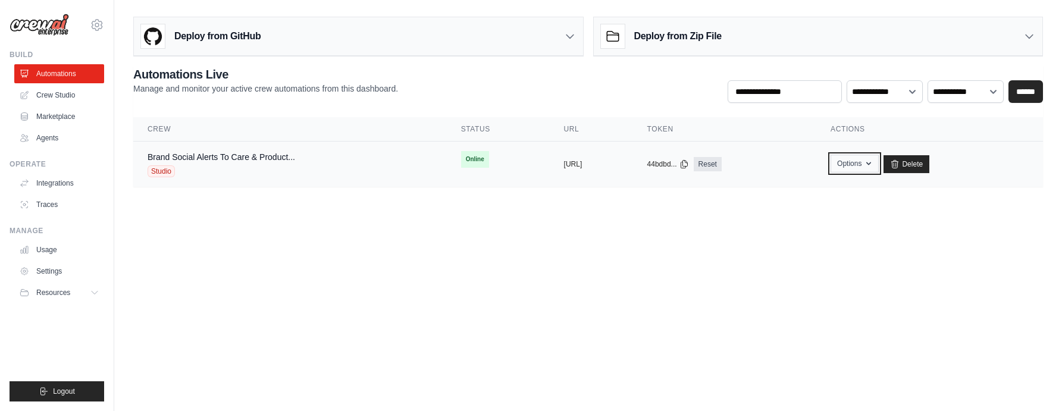
click at [879, 161] on button "Options" at bounding box center [855, 164] width 48 height 18
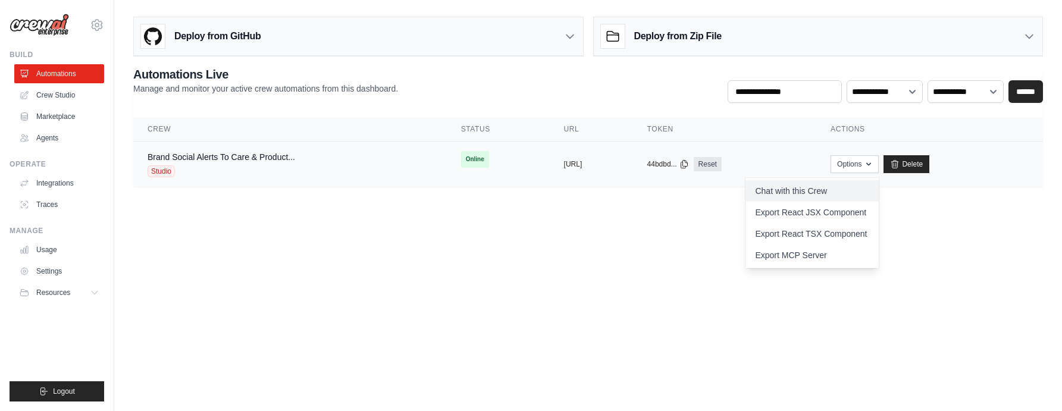
click at [833, 191] on link "Chat with this Crew" at bounding box center [811, 190] width 133 height 21
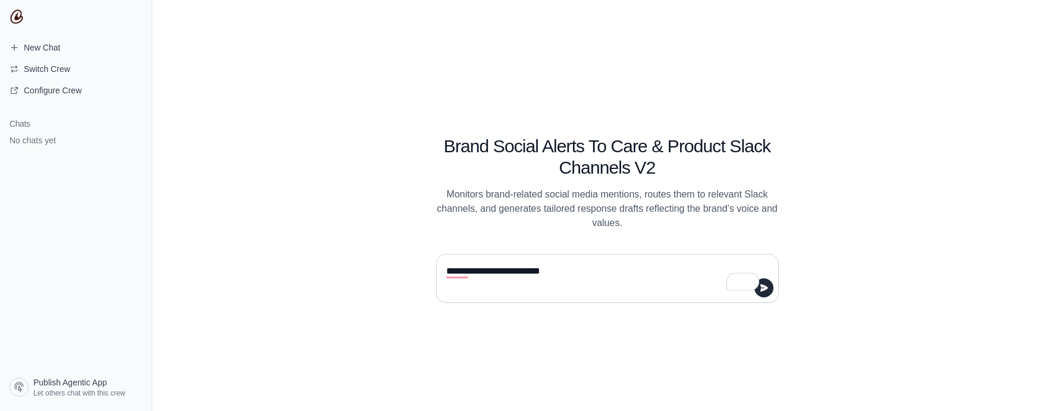
click at [507, 271] on textarea "**********" at bounding box center [604, 278] width 320 height 33
click at [600, 262] on textarea "**********" at bounding box center [604, 278] width 320 height 33
click at [566, 270] on textarea "**********" at bounding box center [604, 278] width 320 height 33
type textarea "**********"
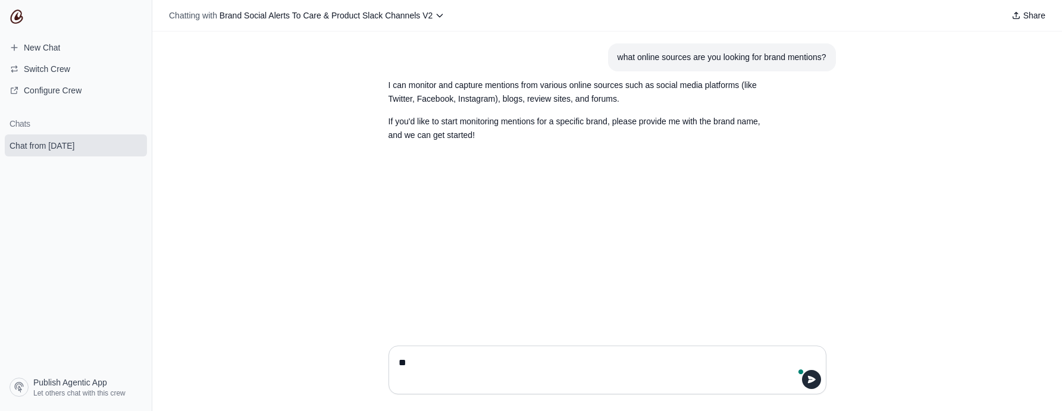
type textarea "*"
click at [74, 92] on span "Configure Crew" at bounding box center [53, 90] width 58 height 12
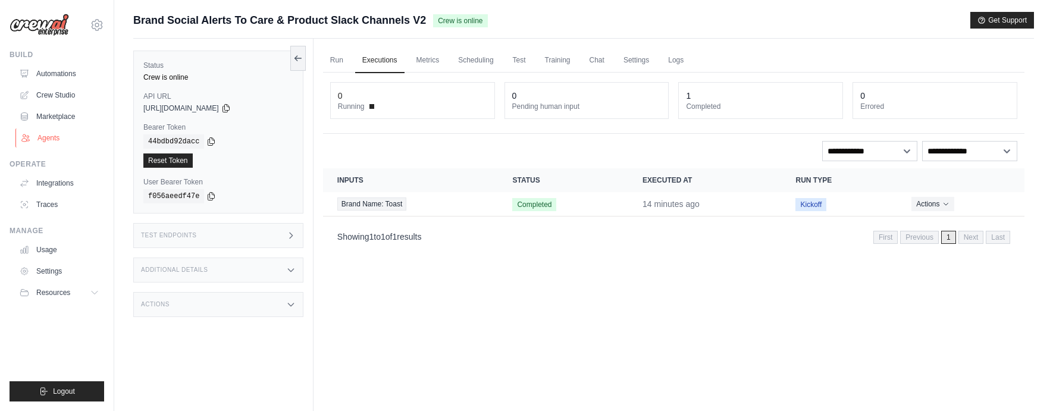
click at [51, 137] on link "Agents" at bounding box center [60, 138] width 90 height 19
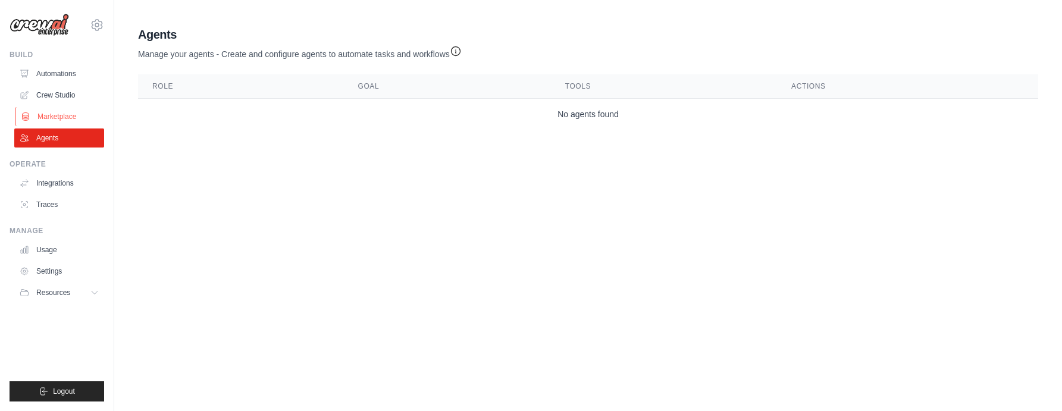
click at [55, 112] on link "Marketplace" at bounding box center [60, 116] width 90 height 19
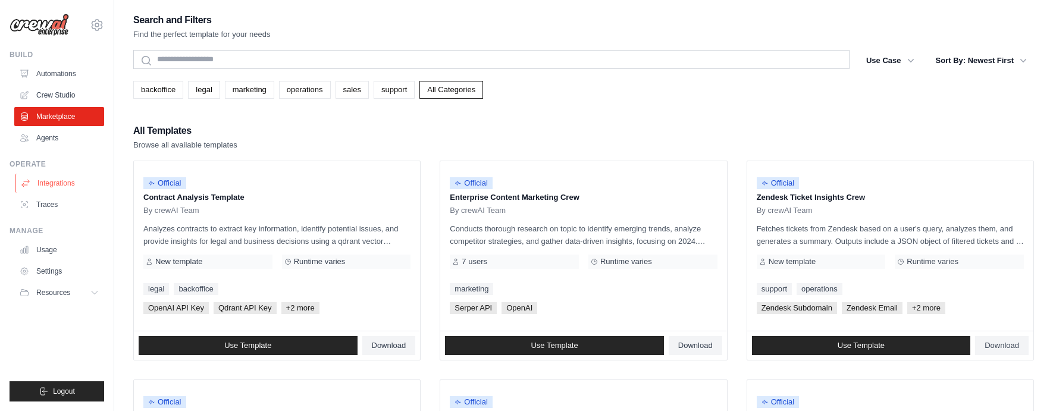
click at [54, 181] on link "Integrations" at bounding box center [60, 183] width 90 height 19
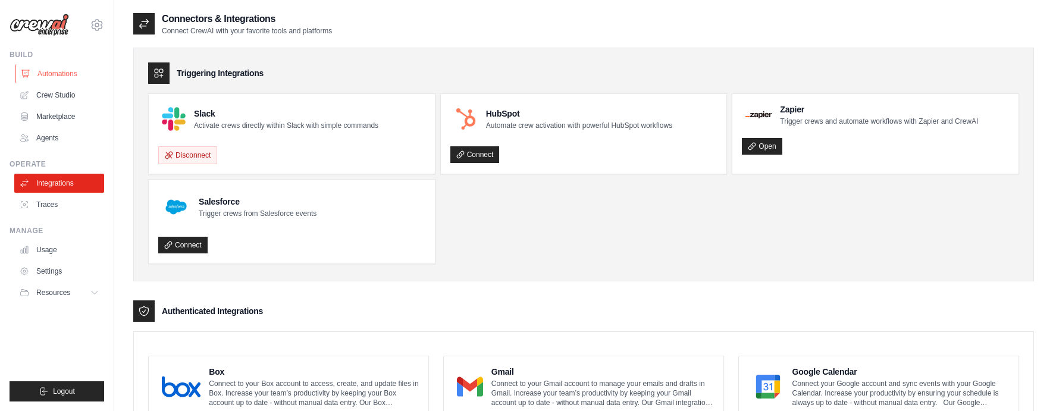
click at [53, 72] on link "Automations" at bounding box center [60, 73] width 90 height 19
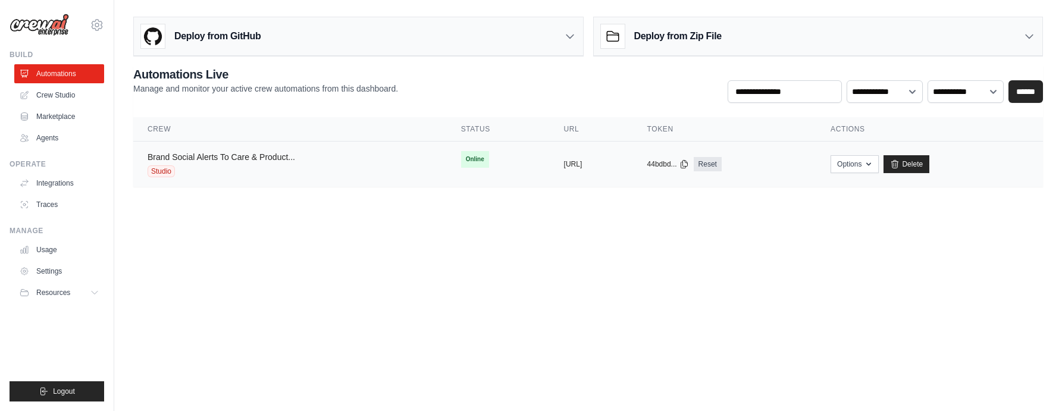
click at [217, 154] on link "Brand Social Alerts To Care & Product..." at bounding box center [222, 157] width 148 height 10
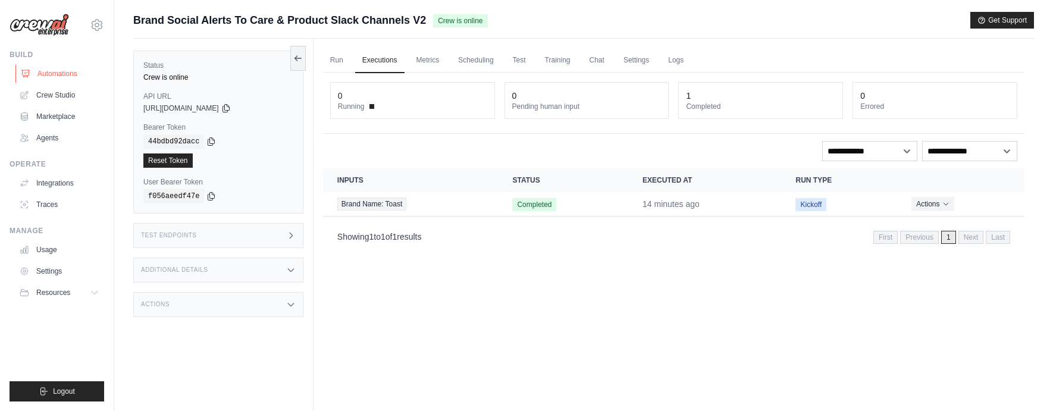
click at [51, 70] on link "Automations" at bounding box center [60, 73] width 90 height 19
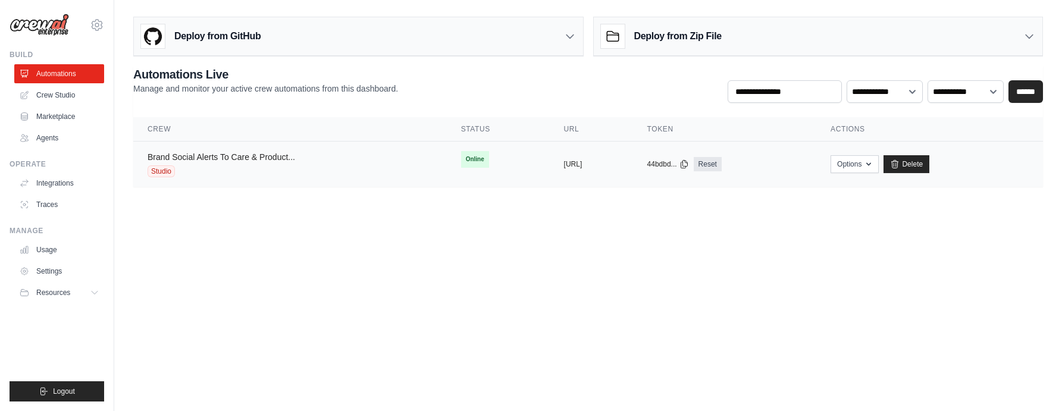
click at [225, 156] on link "Brand Social Alerts To Care & Product..." at bounding box center [222, 157] width 148 height 10
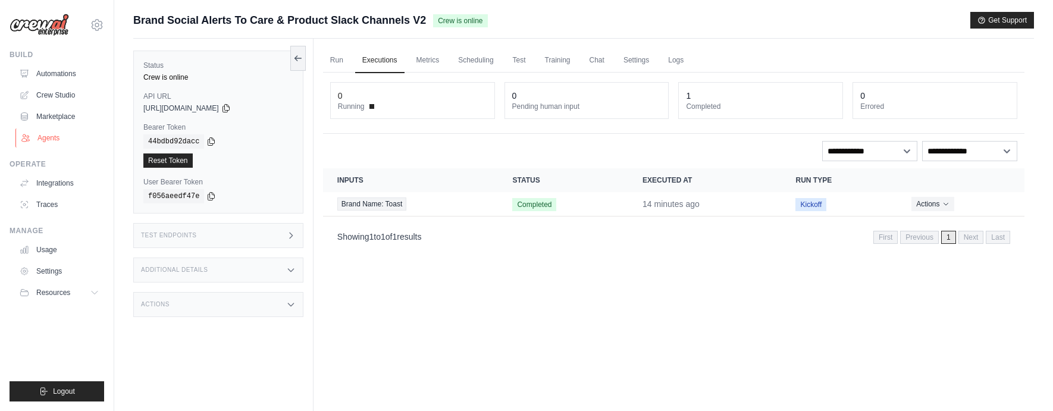
click at [57, 138] on link "Agents" at bounding box center [60, 138] width 90 height 19
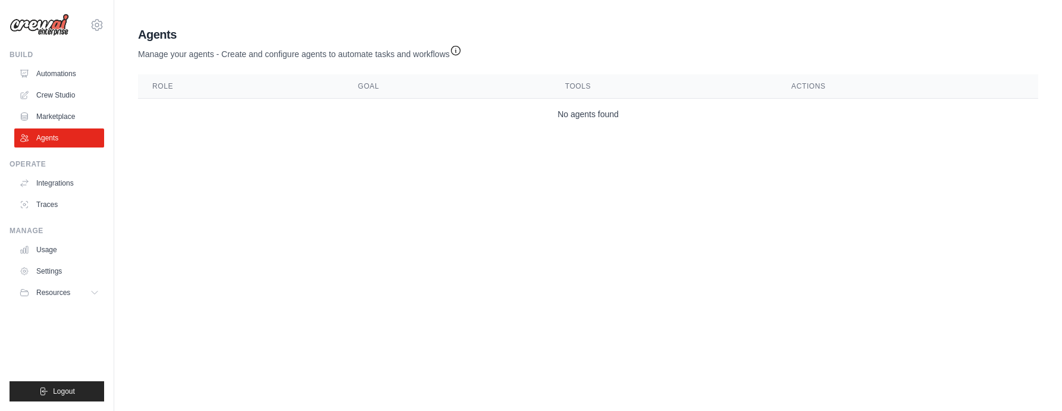
click at [462, 51] on icon "button" at bounding box center [456, 51] width 12 height 12
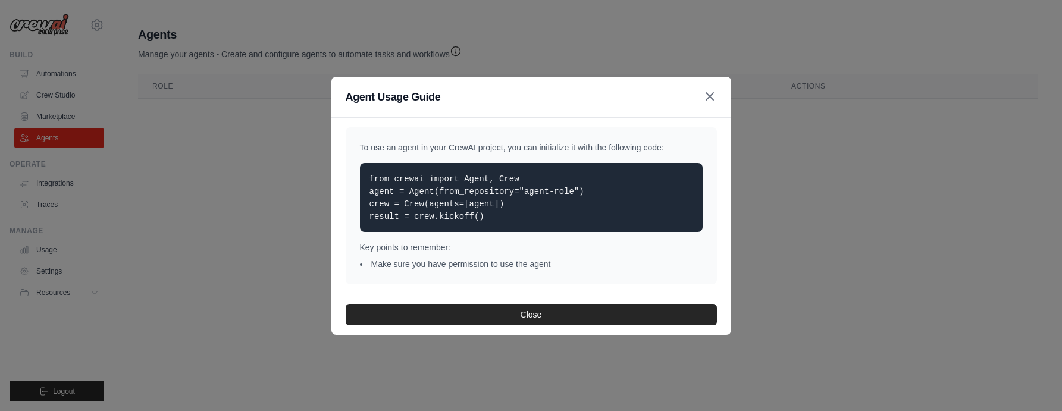
click at [713, 98] on icon "button" at bounding box center [710, 96] width 14 height 14
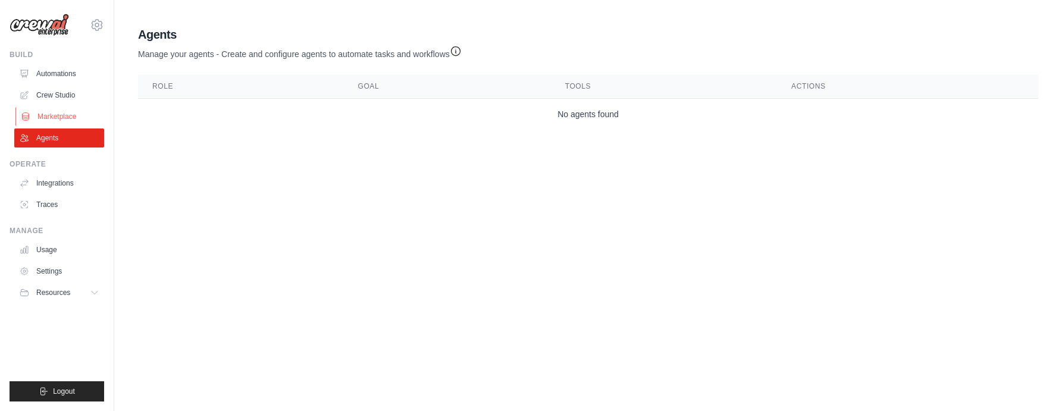
click at [68, 115] on link "Marketplace" at bounding box center [60, 116] width 90 height 19
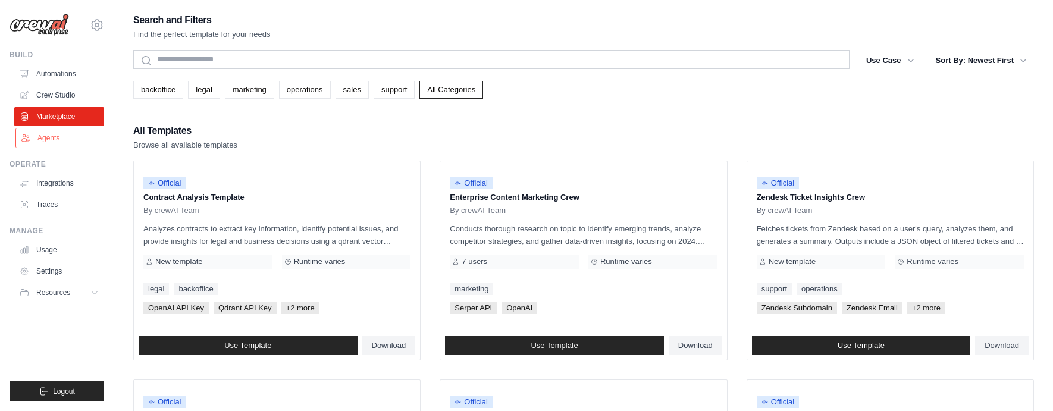
click at [43, 134] on link "Agents" at bounding box center [60, 138] width 90 height 19
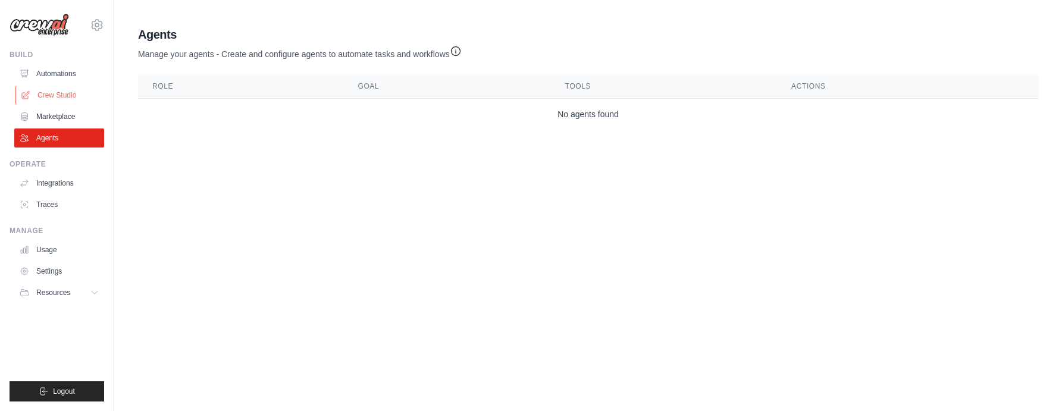
click at [54, 95] on link "Crew Studio" at bounding box center [60, 95] width 90 height 19
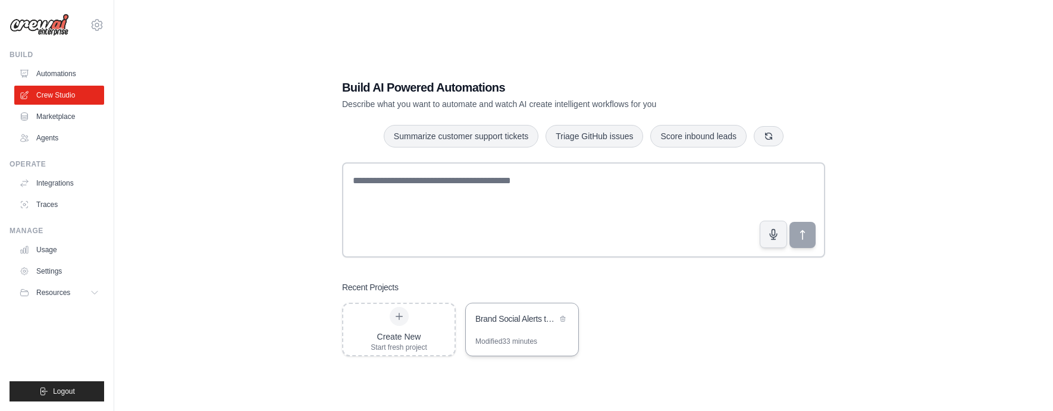
click at [512, 335] on div "Brand Social Alerts to Care & Product Slack Channels" at bounding box center [522, 319] width 112 height 33
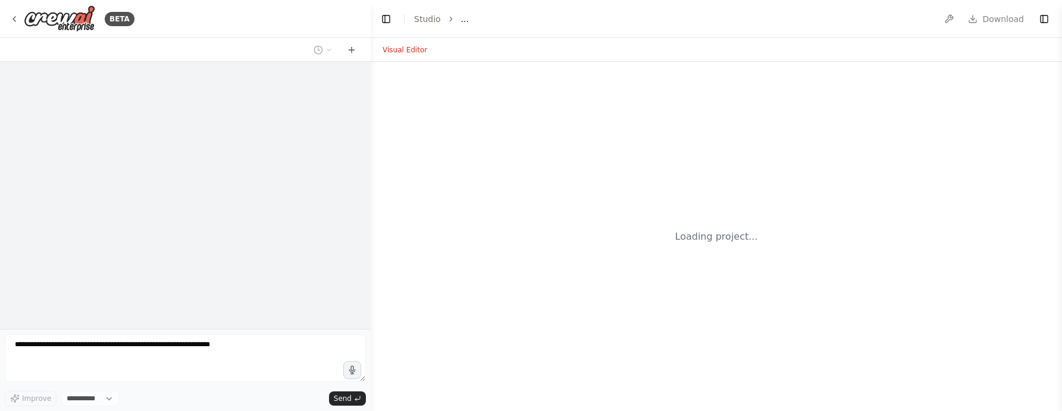
select select "****"
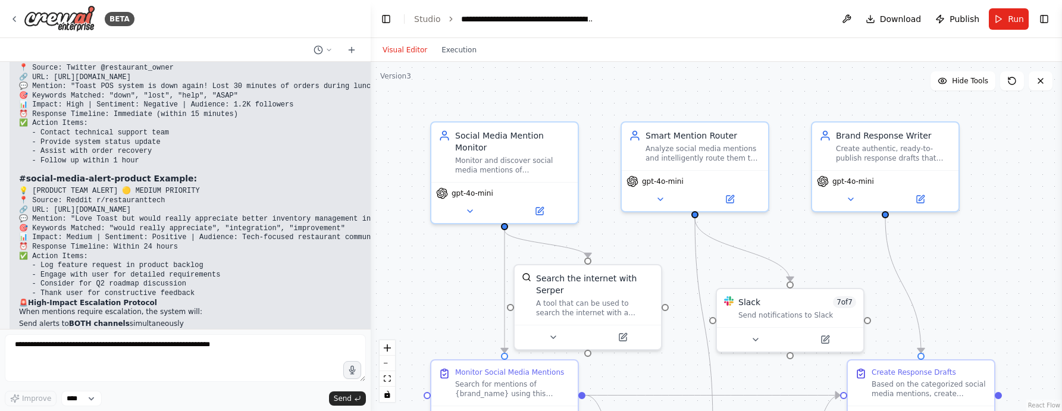
scroll to position [6416, 0]
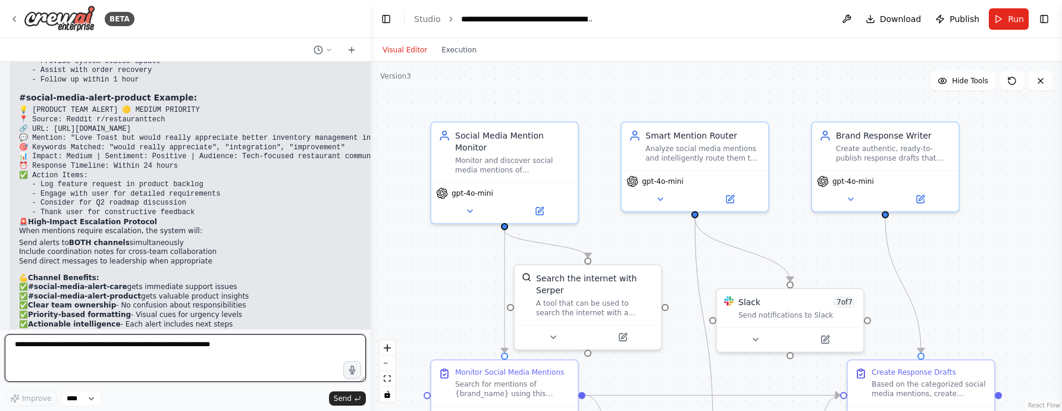
click at [151, 353] on textarea at bounding box center [185, 358] width 361 height 48
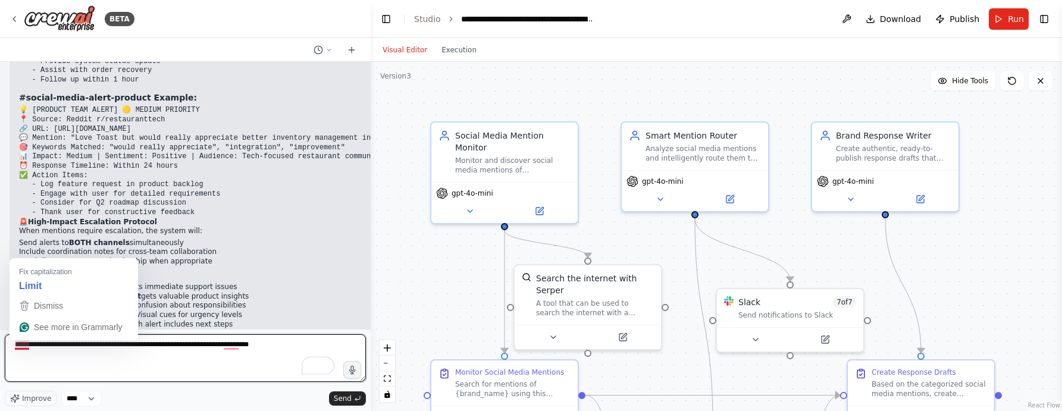
click at [20, 342] on textarea "**********" at bounding box center [185, 358] width 361 height 48
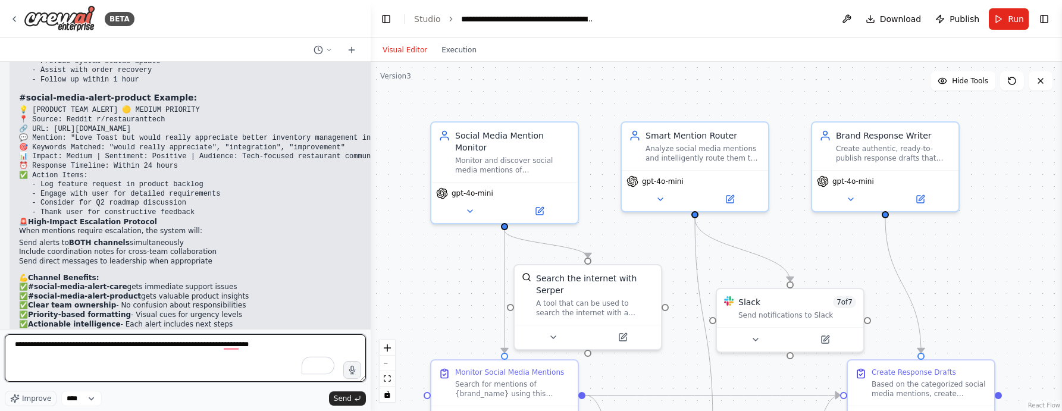
click at [300, 345] on textarea "**********" at bounding box center [185, 358] width 361 height 48
type textarea "**********"
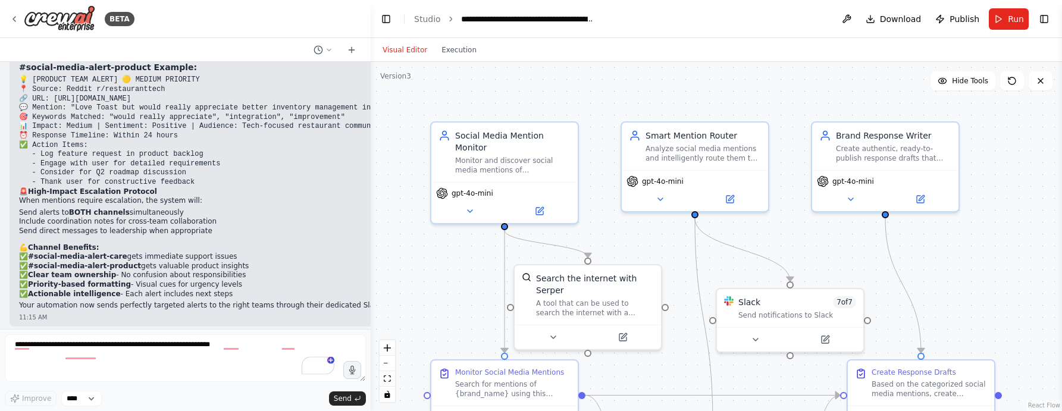
scroll to position [6497, 0]
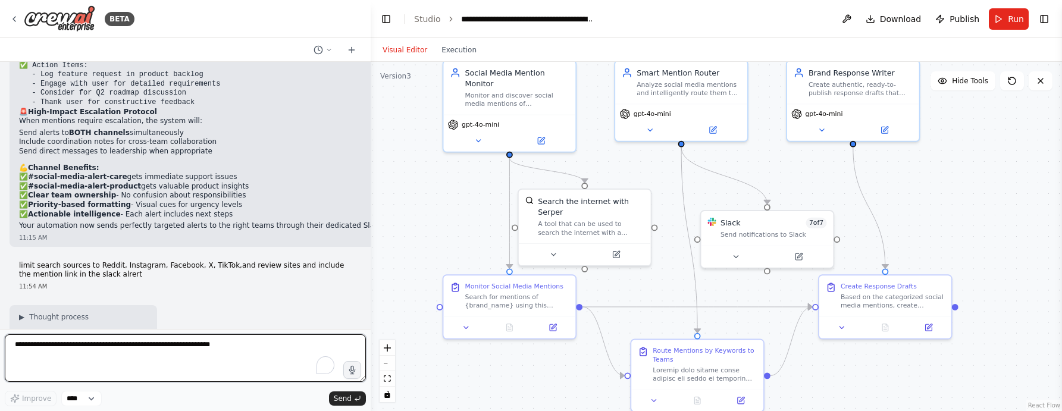
drag, startPoint x: 951, startPoint y: 231, endPoint x: 940, endPoint y: 157, distance: 75.2
click at [940, 157] on div ".deletable-edge-delete-btn { width: 20px; height: 20px; border: 0px solid #ffff…" at bounding box center [716, 236] width 691 height 349
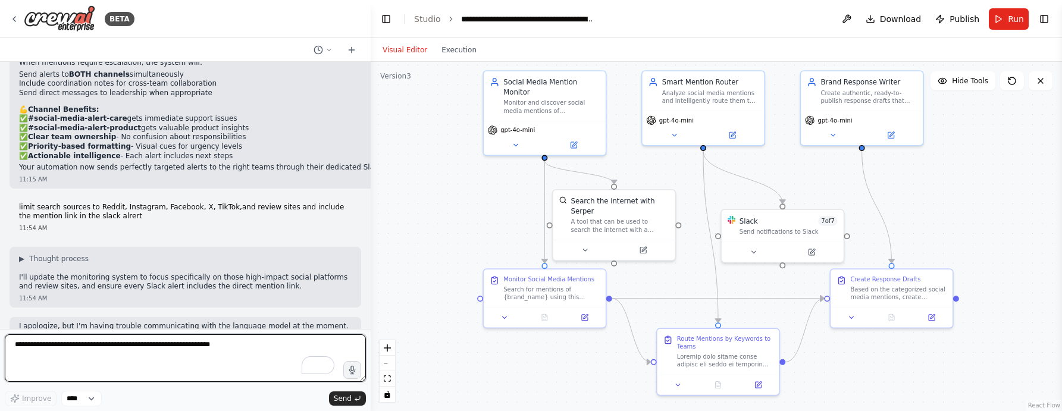
scroll to position [6594, 0]
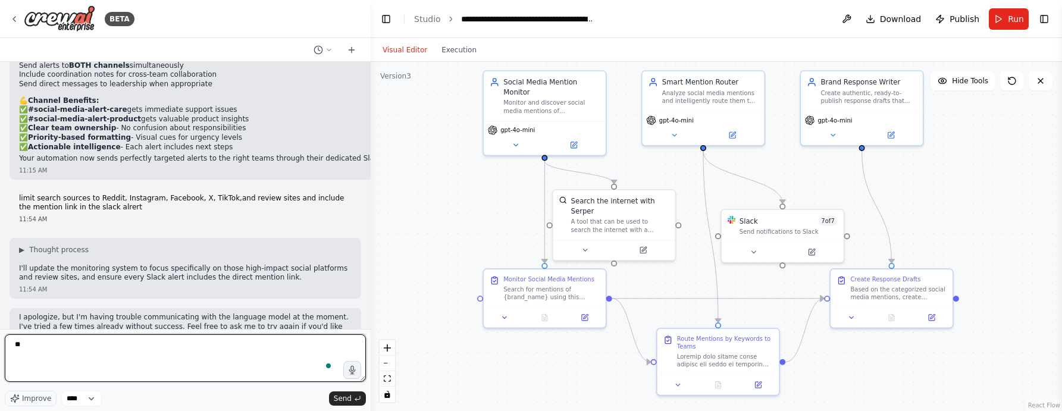
type textarea "*"
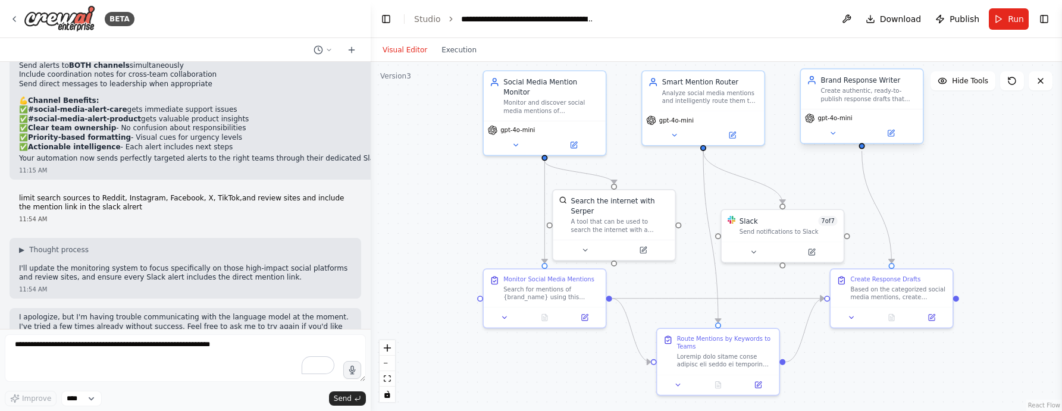
click at [913, 123] on div "gpt-4o-mini" at bounding box center [862, 126] width 122 height 34
click at [892, 135] on icon at bounding box center [891, 133] width 6 height 6
click at [890, 133] on icon at bounding box center [891, 132] width 5 height 5
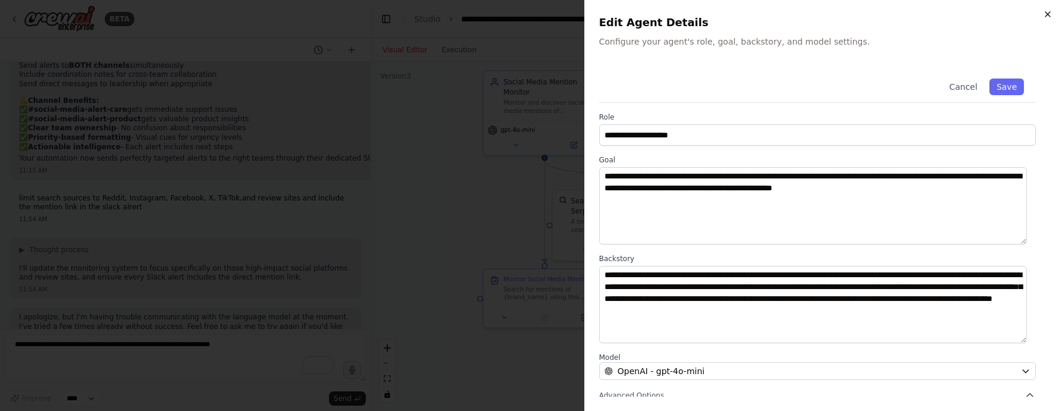
click at [1043, 14] on icon "button" at bounding box center [1048, 15] width 10 height 10
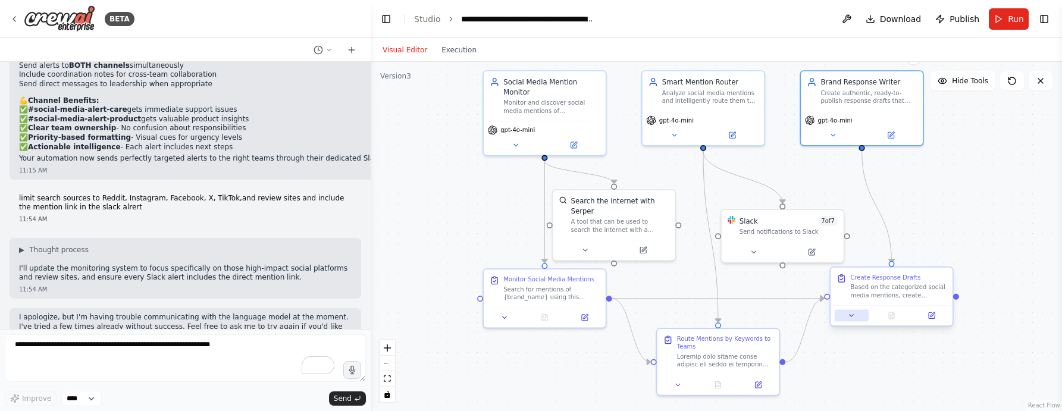
click at [838, 314] on button at bounding box center [852, 316] width 34 height 12
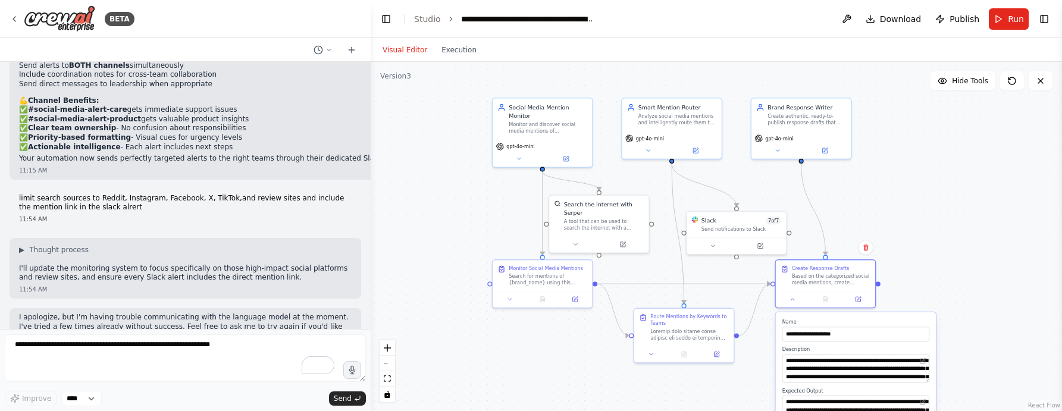
drag, startPoint x: 991, startPoint y: 294, endPoint x: 921, endPoint y: 268, distance: 74.7
click at [921, 268] on div ".deletable-edge-delete-btn { width: 20px; height: 20px; border: 0px solid #ffff…" at bounding box center [716, 236] width 691 height 349
drag, startPoint x: 901, startPoint y: 195, endPoint x: 860, endPoint y: 146, distance: 63.4
click at [901, 195] on div ".deletable-edge-delete-btn { width: 20px; height: 20px; border: 0px solid #ffff…" at bounding box center [716, 236] width 691 height 349
click at [839, 112] on div "Create authentic, ready-to-publish response drafts that reflect {brand_name}'s …" at bounding box center [806, 117] width 79 height 13
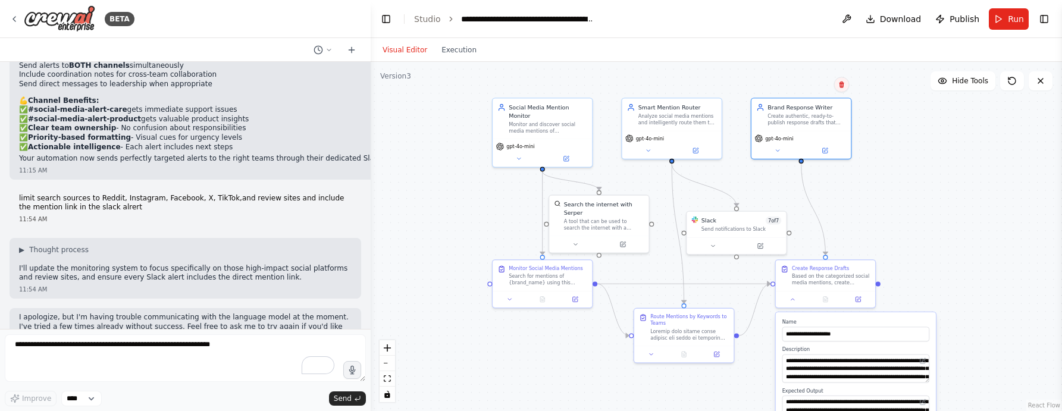
click at [847, 84] on button at bounding box center [841, 84] width 15 height 15
click at [810, 85] on button "Confirm" at bounding box center [807, 84] width 42 height 14
click at [876, 266] on div ".deletable-edge-delete-btn { width: 20px; height: 20px; border: 0px solid #ffff…" at bounding box center [716, 236] width 691 height 349
drag, startPoint x: 964, startPoint y: 284, endPoint x: 905, endPoint y: 284, distance: 59.5
click at [964, 284] on div ".deletable-edge-delete-btn { width: 20px; height: 20px; border: 0px solid #ffff…" at bounding box center [716, 236] width 691 height 349
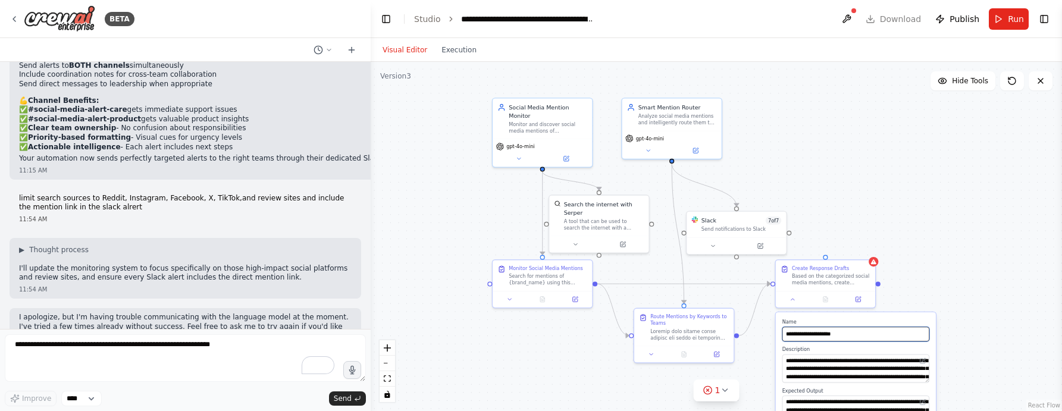
click at [849, 328] on input "**********" at bounding box center [855, 334] width 147 height 14
click at [860, 303] on div at bounding box center [825, 297] width 99 height 17
click at [864, 249] on icon at bounding box center [865, 248] width 5 height 7
click at [839, 247] on button "Confirm" at bounding box center [832, 247] width 42 height 14
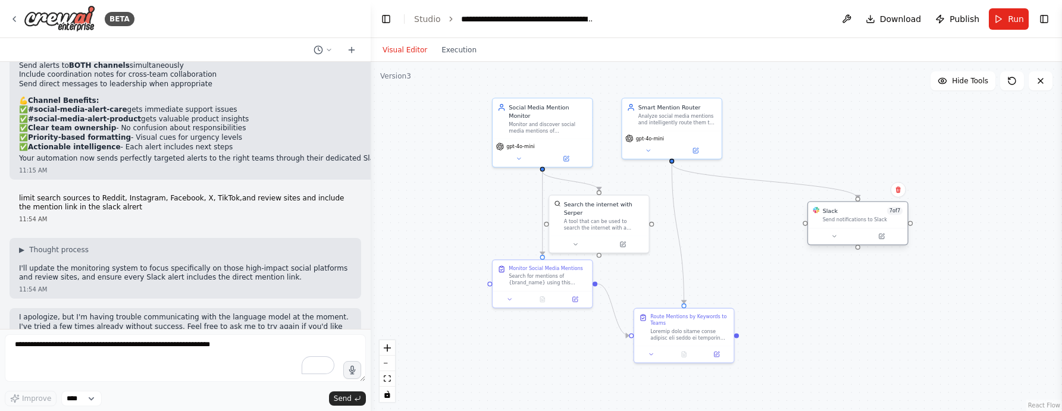
drag, startPoint x: 748, startPoint y: 220, endPoint x: 872, endPoint y: 209, distance: 124.7
click at [872, 209] on div "Slack 7 of 7" at bounding box center [863, 211] width 80 height 8
drag, startPoint x: 608, startPoint y: 217, endPoint x: 615, endPoint y: 212, distance: 8.5
click at [615, 212] on div "A tool that can be used to search the internet with a search_query. Supports di…" at bounding box center [612, 214] width 80 height 13
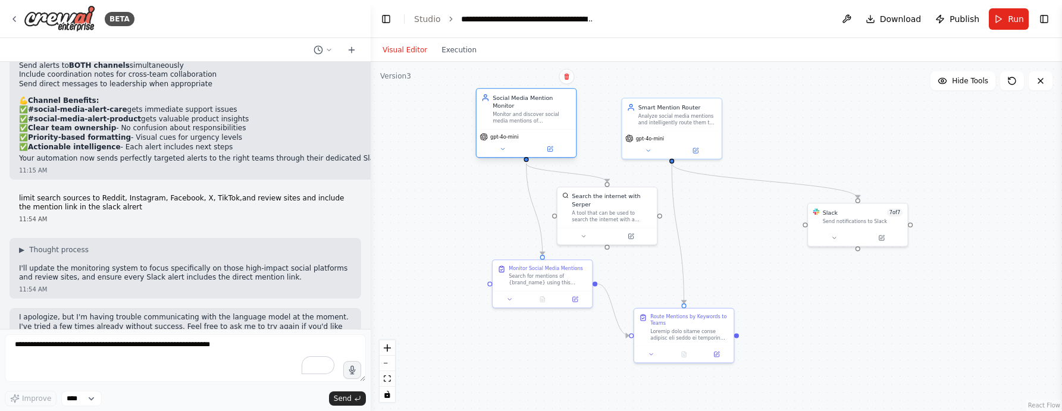
drag, startPoint x: 551, startPoint y: 126, endPoint x: 535, endPoint y: 119, distance: 17.3
click at [534, 119] on div "Monitor and discover social media mentions of {brand_name} across forums, blogs…" at bounding box center [532, 117] width 79 height 13
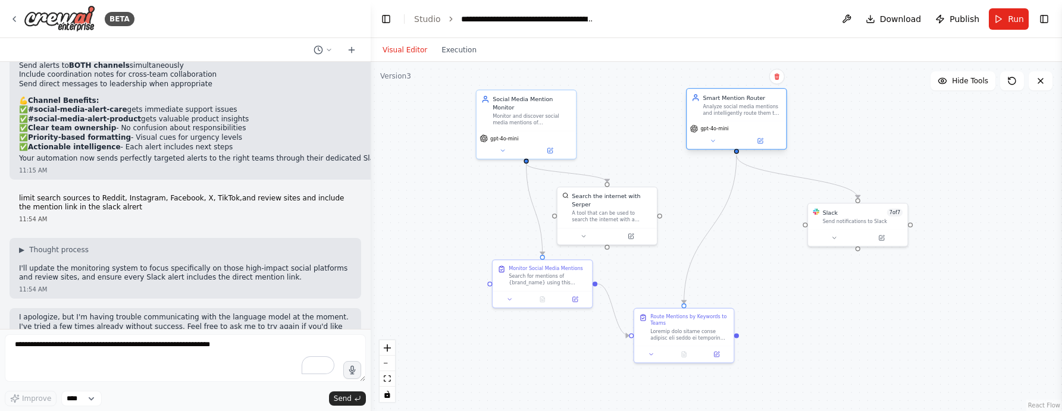
drag, startPoint x: 693, startPoint y: 112, endPoint x: 756, endPoint y: 108, distance: 62.6
click at [756, 108] on div "Analyze social media mentions and intelligently route them to appropriate Slack…" at bounding box center [742, 110] width 79 height 13
drag, startPoint x: 723, startPoint y: 327, endPoint x: 769, endPoint y: 277, distance: 67.8
click at [769, 277] on div "Route Mentions by Keywords to Teams" at bounding box center [734, 277] width 79 height 27
click at [472, 250] on div ".deletable-edge-delete-btn { width: 20px; height: 20px; border: 0px solid #ffff…" at bounding box center [716, 236] width 691 height 349
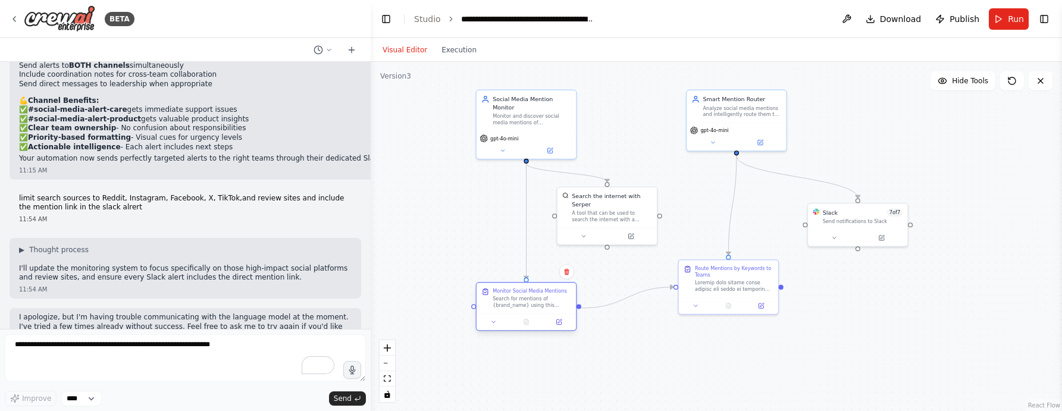
drag, startPoint x: 559, startPoint y: 289, endPoint x: 540, endPoint y: 313, distance: 30.5
click at [540, 314] on div at bounding box center [526, 322] width 99 height 17
drag, startPoint x: 619, startPoint y: 207, endPoint x: 541, endPoint y: 220, distance: 79.5
click at [541, 220] on div "Search the internet with Serper A tool that can be used to search the internet …" at bounding box center [531, 214] width 80 height 31
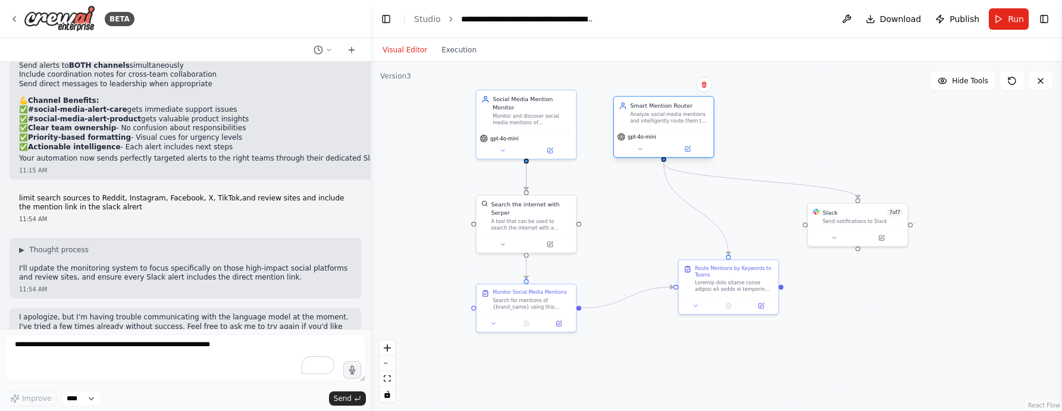
drag, startPoint x: 752, startPoint y: 132, endPoint x: 686, endPoint y: 127, distance: 66.3
click at [686, 127] on div "Smart Mention Router Analyze social media mentions and intelligently route them…" at bounding box center [663, 113] width 99 height 32
drag, startPoint x: 727, startPoint y: 268, endPoint x: 719, endPoint y: 262, distance: 10.6
click at [659, 289] on div "Route Mentions by Keywords to Teams" at bounding box center [669, 295] width 79 height 13
drag, startPoint x: 831, startPoint y: 230, endPoint x: 664, endPoint y: 215, distance: 167.2
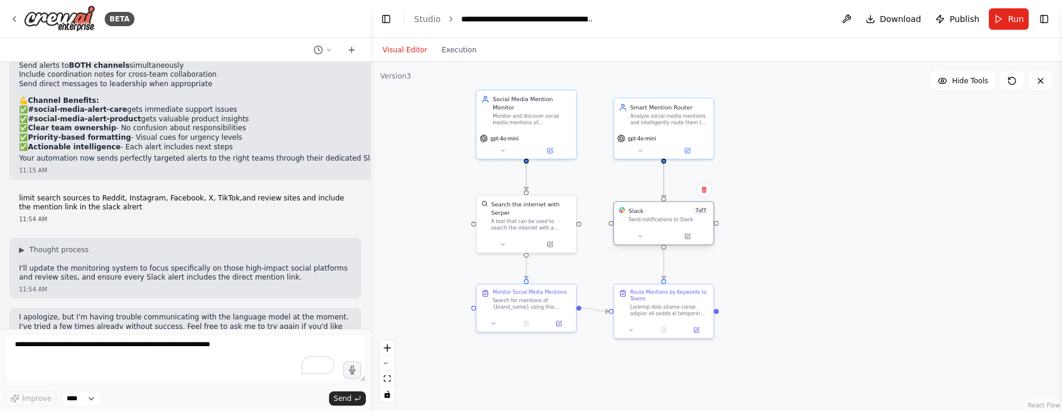
click at [664, 215] on div "Slack 7 of 7 Send notifications to Slack" at bounding box center [668, 215] width 80 height 16
drag, startPoint x: 675, startPoint y: 212, endPoint x: 845, endPoint y: 213, distance: 170.1
click at [845, 213] on div "Slack 7 of 7" at bounding box center [838, 211] width 80 height 8
drag, startPoint x: 695, startPoint y: 303, endPoint x: 714, endPoint y: 300, distance: 18.8
click at [714, 300] on div "Route Mentions by Keywords to Teams" at bounding box center [685, 301] width 79 height 27
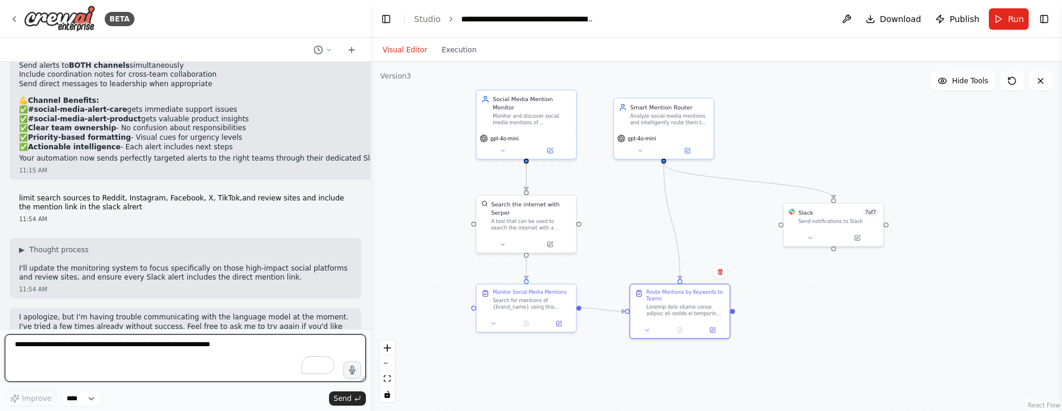
click at [245, 346] on textarea "To enrich screen reader interactions, please activate Accessibility in Grammarl…" at bounding box center [185, 358] width 361 height 48
type textarea "*********"
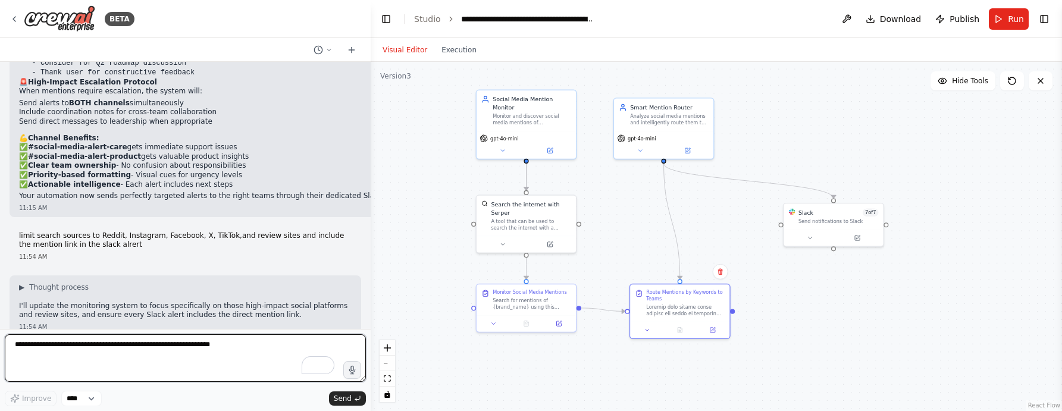
scroll to position [6548, 0]
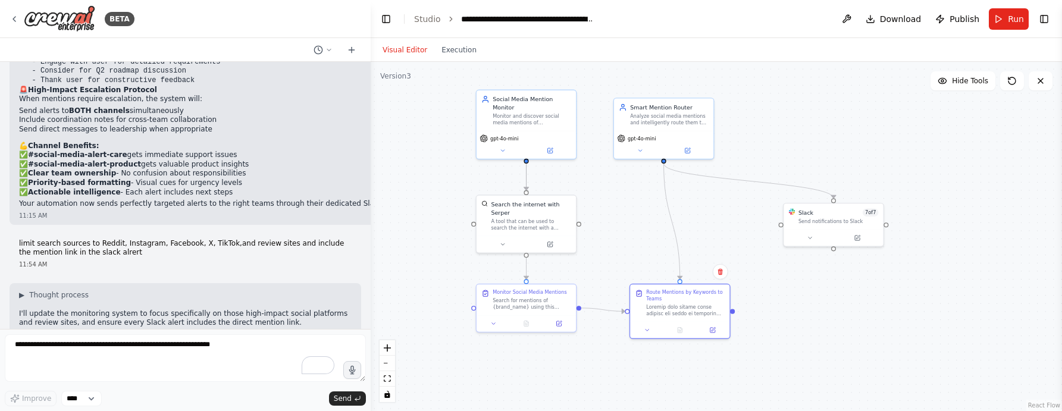
click at [961, 18] on span "Publish" at bounding box center [964, 19] width 30 height 12
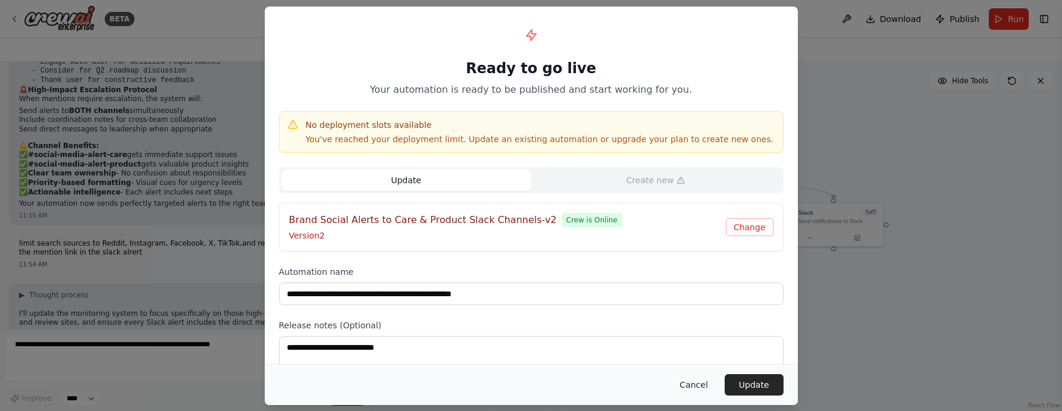
click at [697, 387] on button "Cancel" at bounding box center [693, 384] width 47 height 21
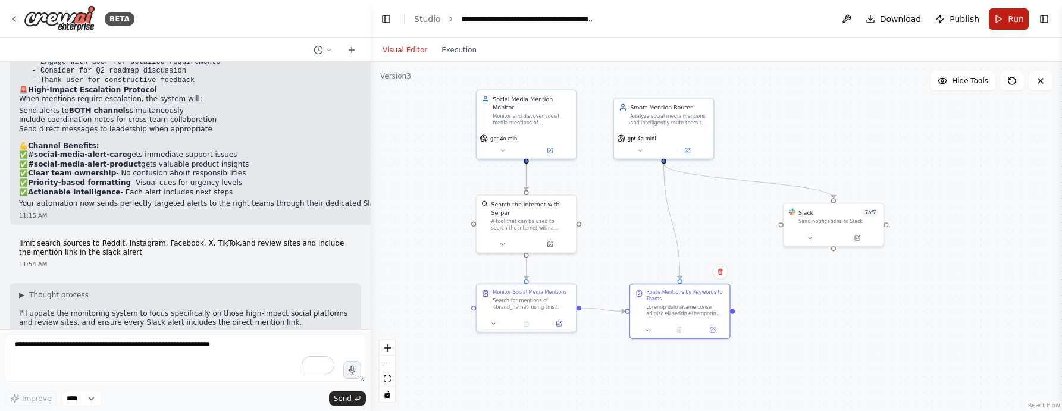
click at [1004, 17] on button "Run" at bounding box center [1009, 18] width 40 height 21
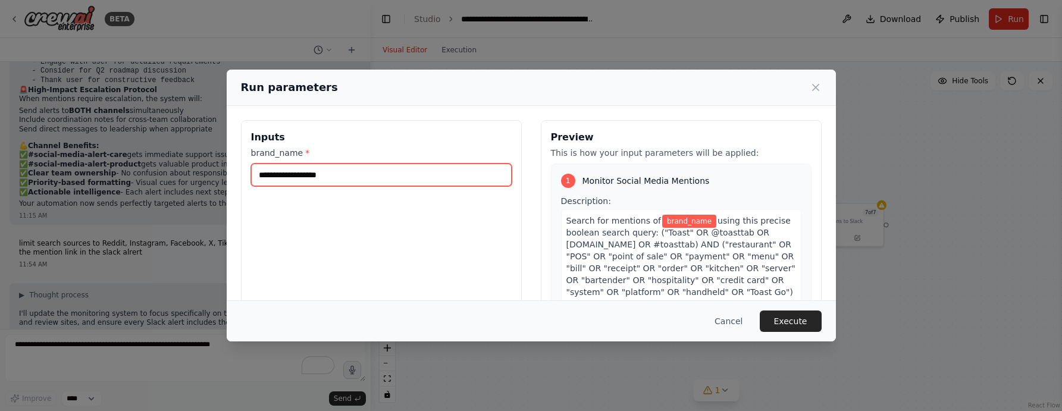
click at [347, 174] on input "brand_name *" at bounding box center [381, 175] width 261 height 23
type input "*****"
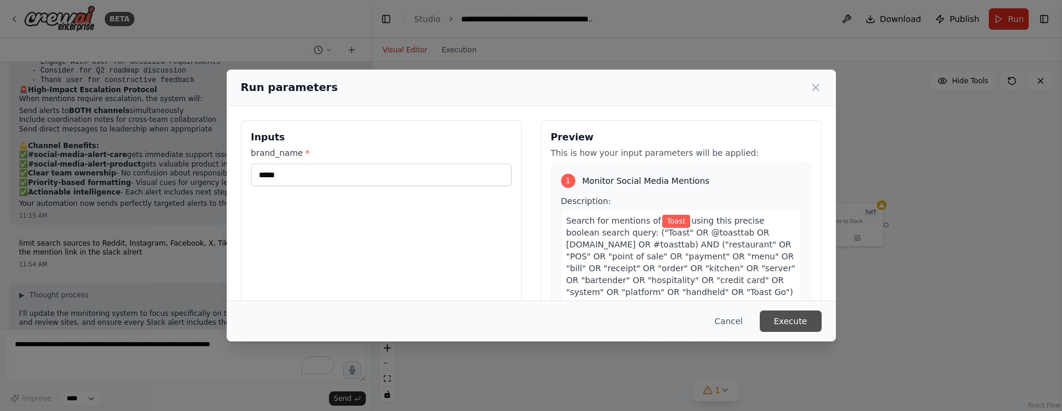
click at [784, 315] on button "Execute" at bounding box center [791, 321] width 62 height 21
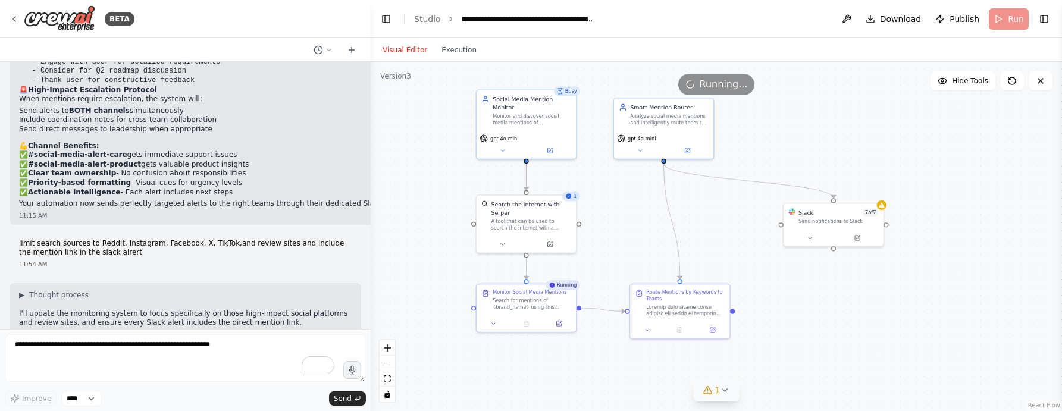
click at [716, 391] on span "1" at bounding box center [717, 390] width 5 height 12
click at [832, 339] on icon at bounding box center [837, 336] width 10 height 10
click at [877, 224] on div "Slack 7 of 7 Send notifications to Slack" at bounding box center [833, 215] width 99 height 26
click at [976, 77] on span "Hide Tools" at bounding box center [970, 81] width 36 height 10
click at [956, 84] on span "Show Tools" at bounding box center [968, 81] width 39 height 10
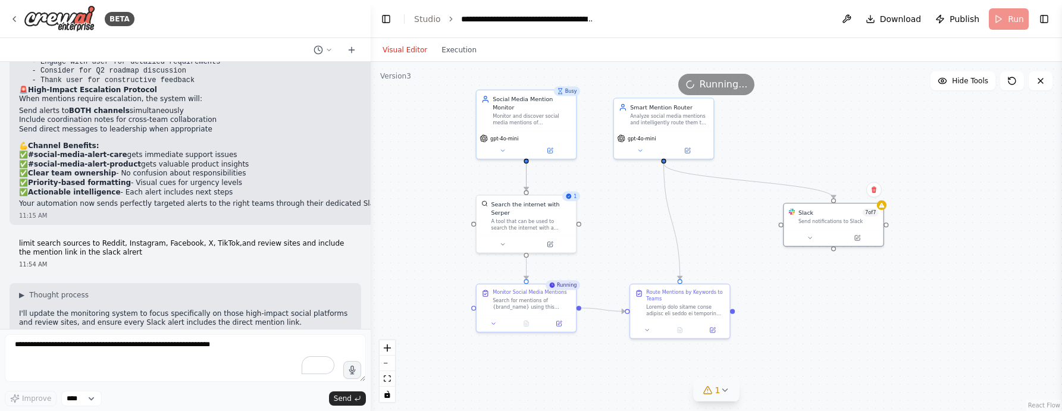
drag, startPoint x: 1021, startPoint y: 54, endPoint x: 963, endPoint y: 59, distance: 58.5
click at [1020, 55] on div "Visual Editor Execution" at bounding box center [716, 50] width 691 height 24
click at [448, 48] on button "Execution" at bounding box center [458, 50] width 49 height 14
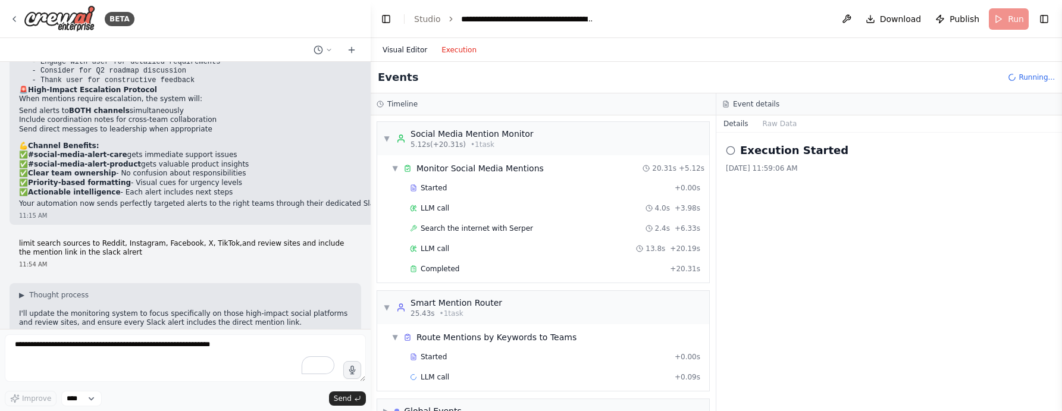
click at [401, 46] on button "Visual Editor" at bounding box center [404, 50] width 59 height 14
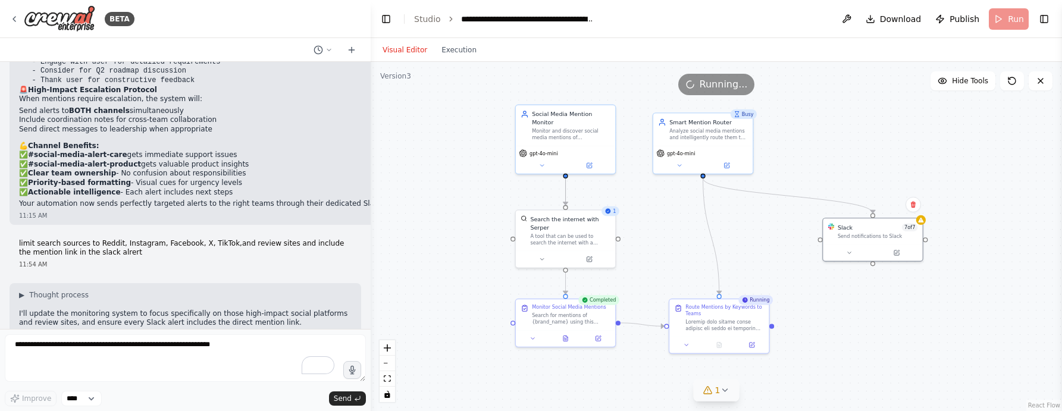
drag, startPoint x: 895, startPoint y: 162, endPoint x: 934, endPoint y: 177, distance: 42.0
click at [934, 177] on div ".deletable-edge-delete-btn { width: 20px; height: 20px; border: 0px solid #ffff…" at bounding box center [716, 236] width 691 height 349
click at [1041, 83] on icon at bounding box center [1041, 81] width 10 height 10
click at [847, 27] on button at bounding box center [846, 18] width 19 height 21
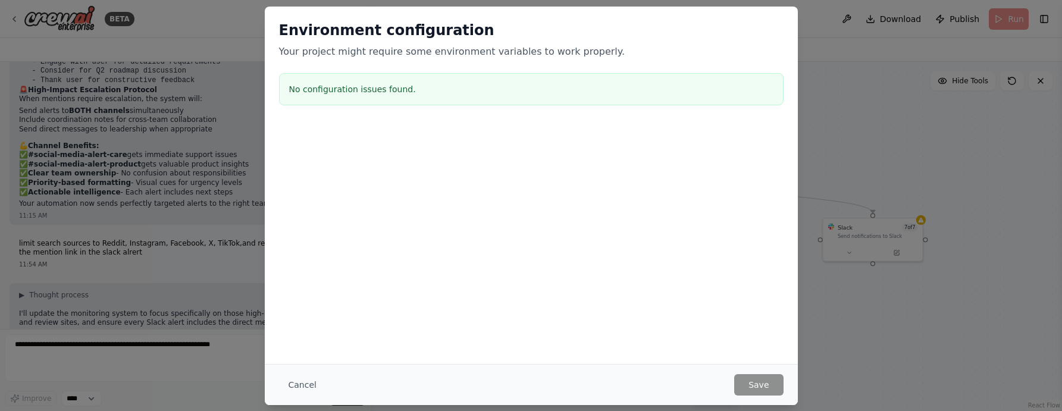
click at [309, 383] on button "Cancel" at bounding box center [302, 384] width 47 height 21
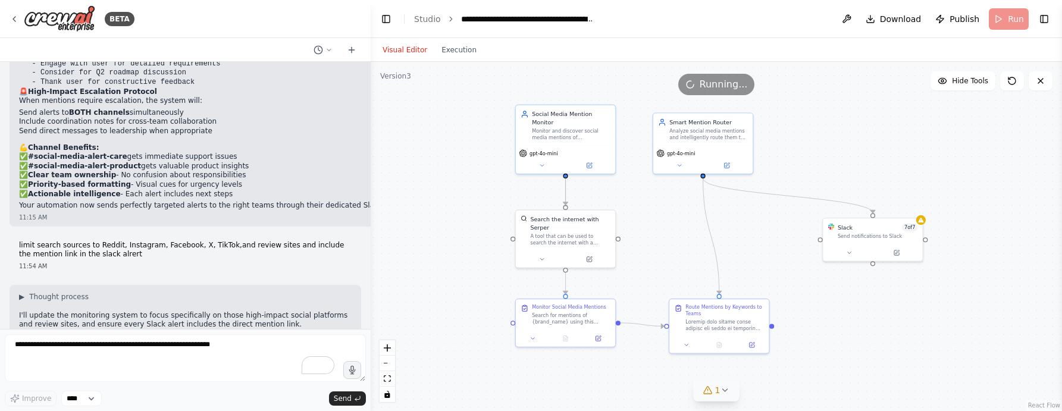
scroll to position [6546, 0]
click at [15, 20] on icon at bounding box center [15, 19] width 10 height 10
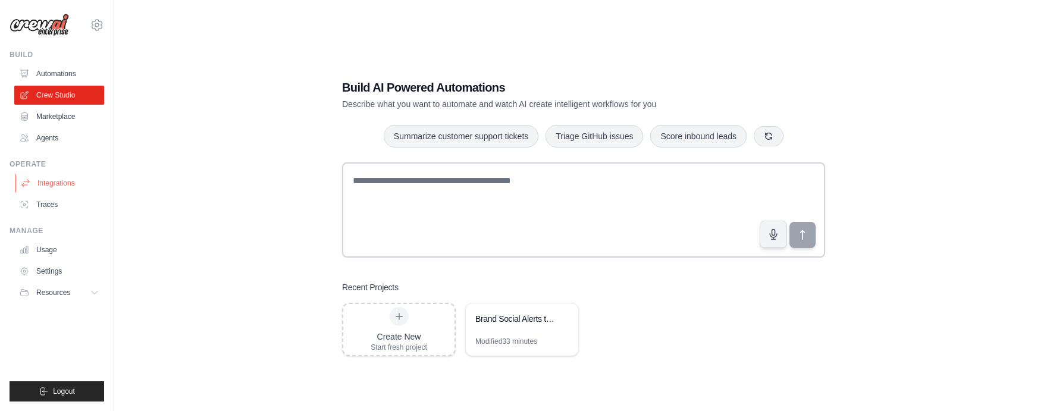
click at [59, 186] on link "Integrations" at bounding box center [60, 183] width 90 height 19
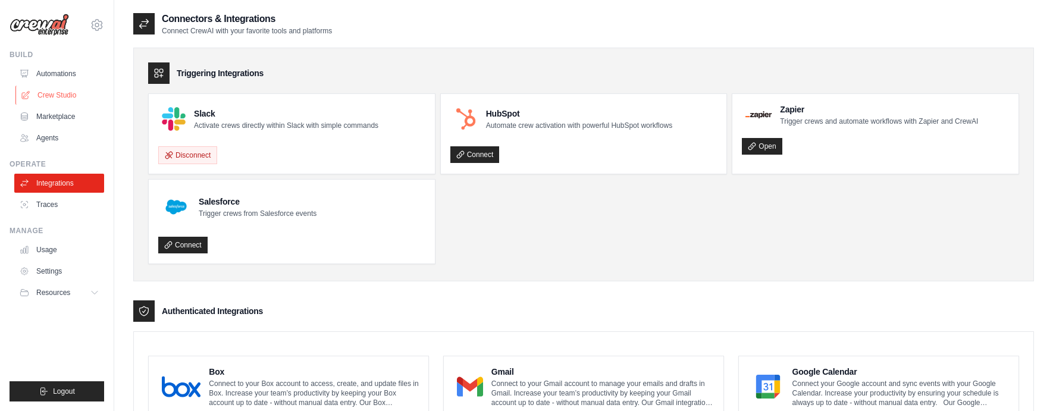
click at [68, 100] on link "Crew Studio" at bounding box center [60, 95] width 90 height 19
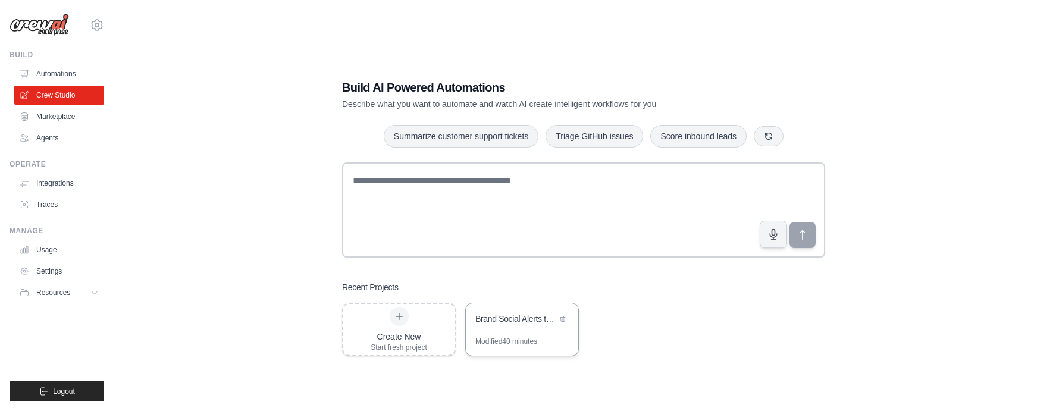
click at [523, 322] on div "Brand Social Alerts to Care & Product Slack Channels" at bounding box center [516, 319] width 82 height 12
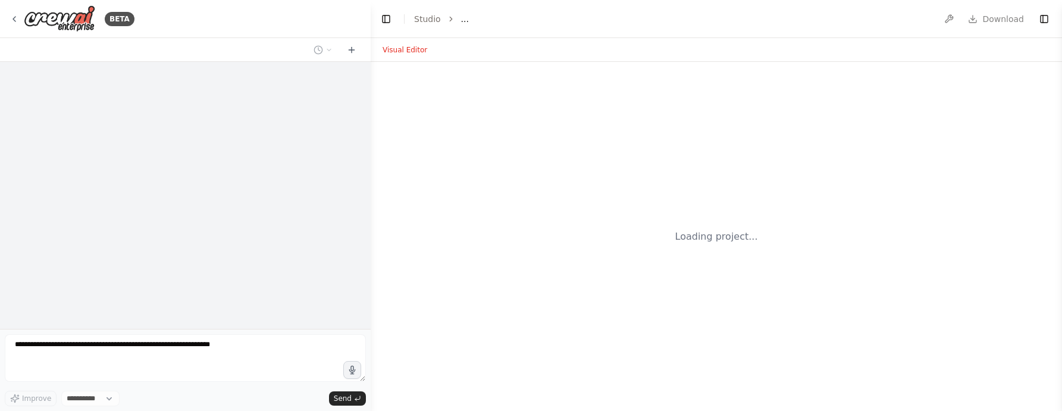
select select "****"
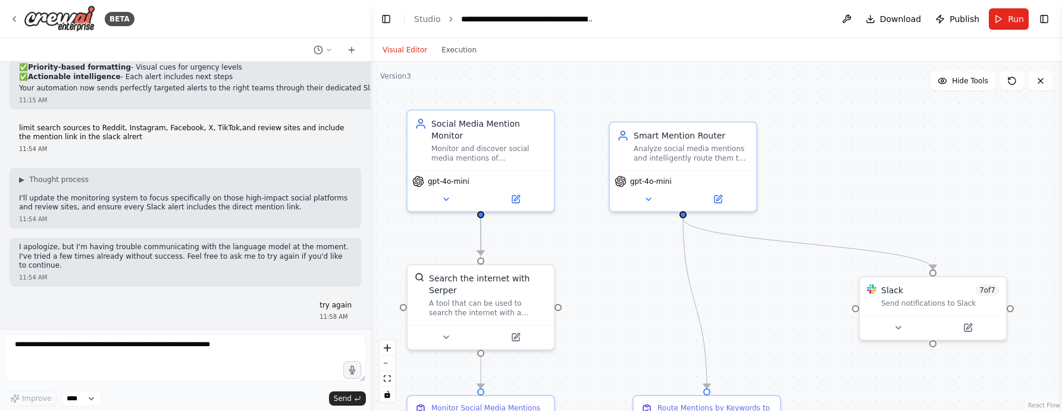
scroll to position [6650, 0]
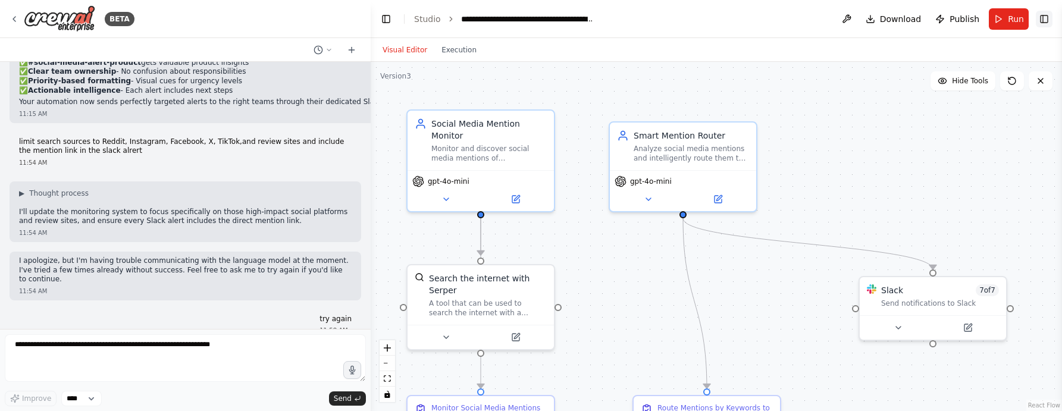
click at [1047, 16] on button "Toggle Right Sidebar" at bounding box center [1044, 19] width 17 height 17
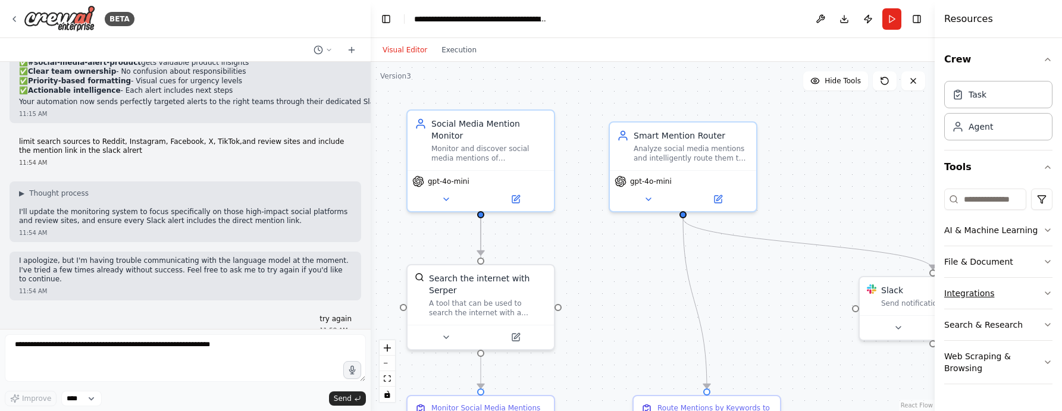
click at [982, 290] on button "Integrations" at bounding box center [998, 293] width 108 height 31
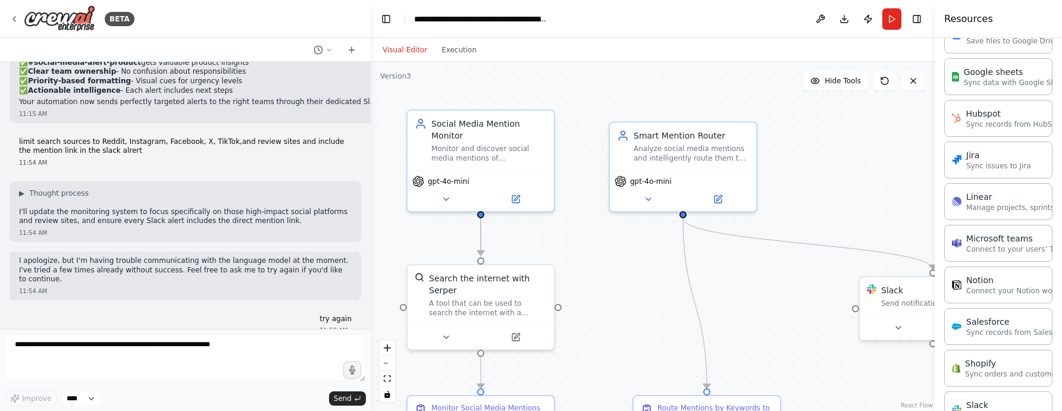
scroll to position [793, 0]
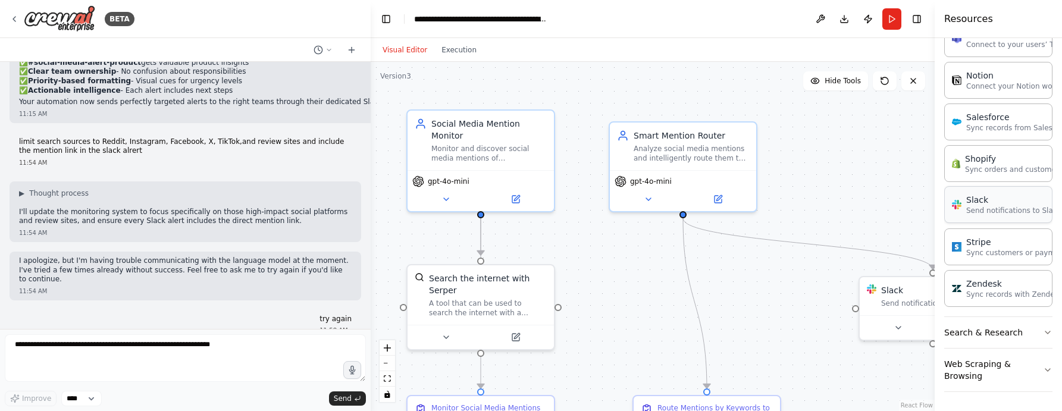
click at [988, 203] on div "Slack" at bounding box center [1013, 200] width 95 height 12
click at [989, 212] on p "Send notifications to Slack" at bounding box center [1013, 211] width 95 height 10
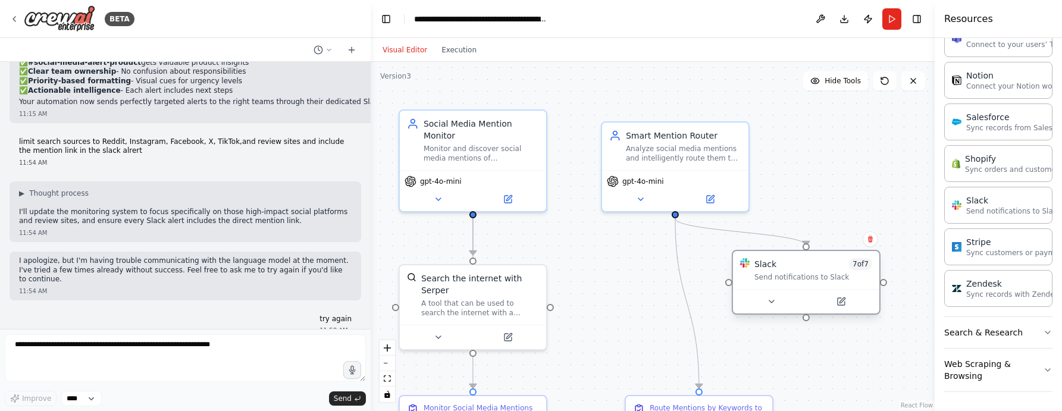
drag, startPoint x: 920, startPoint y: 305, endPoint x: 788, endPoint y: 280, distance: 134.3
click at [788, 280] on div "Send notifications to Slack" at bounding box center [813, 277] width 118 height 10
click at [876, 167] on div ".deletable-edge-delete-btn { width: 20px; height: 20px; border: 0px solid #ffff…" at bounding box center [653, 236] width 564 height 349
click at [15, 26] on div "BETA" at bounding box center [72, 18] width 125 height 27
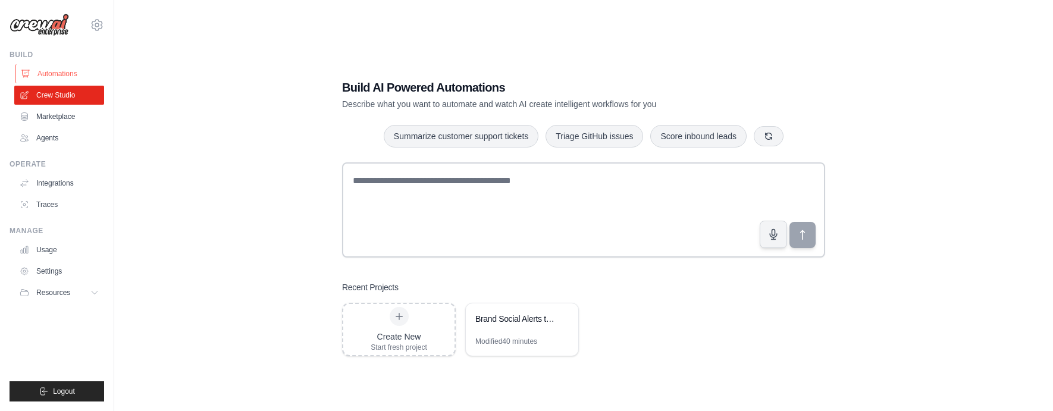
click at [62, 71] on link "Automations" at bounding box center [60, 73] width 90 height 19
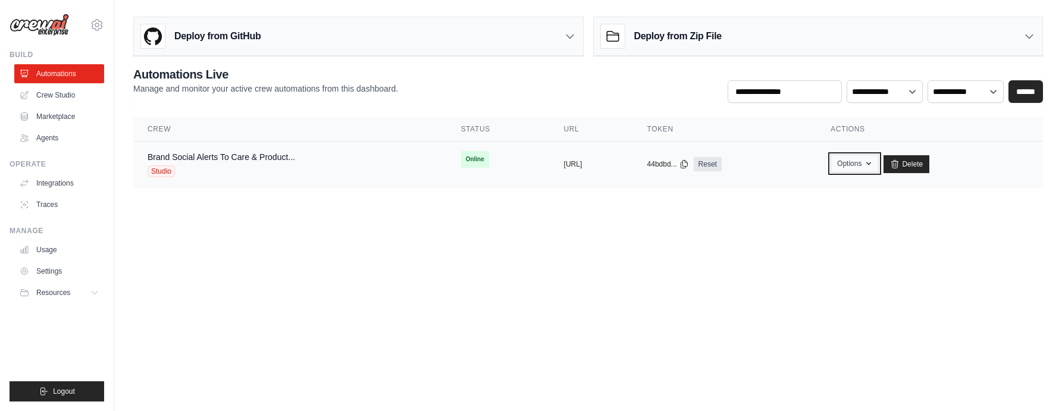
click at [879, 166] on button "Options" at bounding box center [855, 164] width 48 height 18
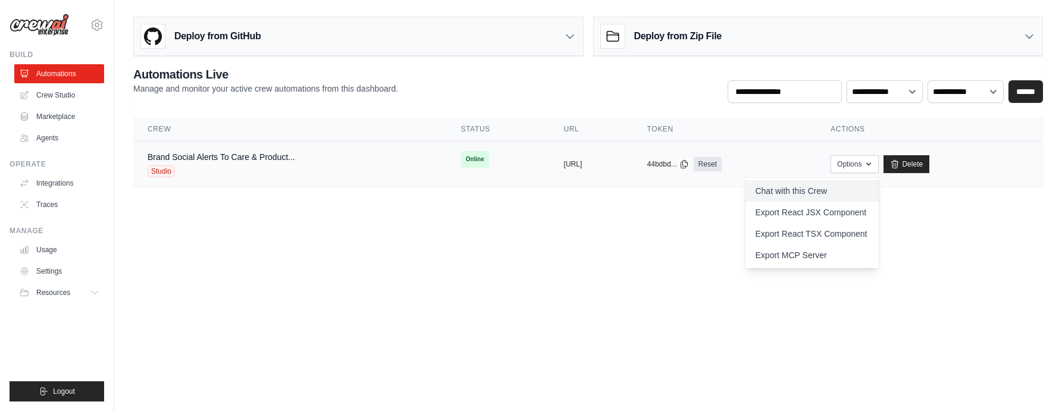
click at [841, 196] on link "Chat with this Crew" at bounding box center [811, 190] width 133 height 21
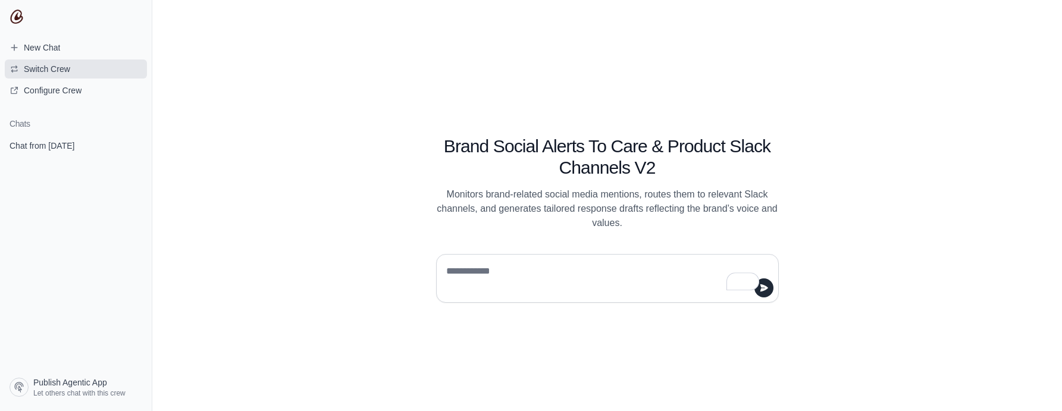
click at [46, 71] on span "Switch Crew" at bounding box center [47, 69] width 46 height 12
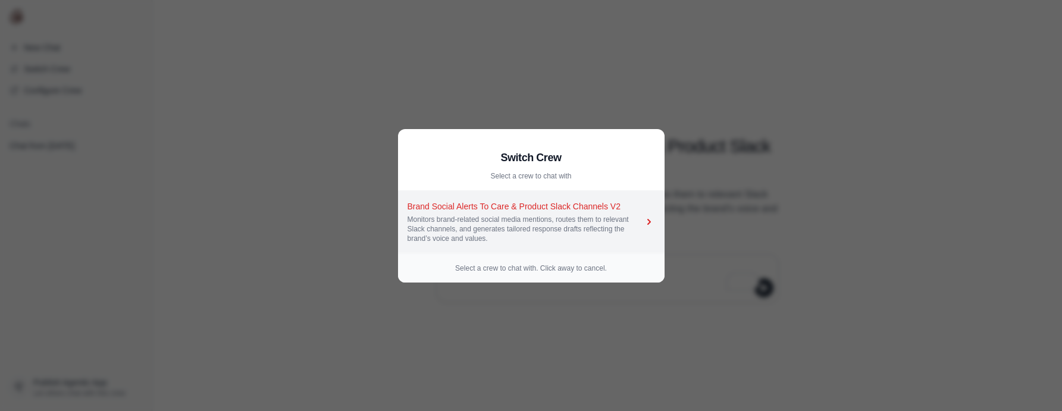
click at [551, 217] on div "Monitors brand-related social media mentions, routes them to relevant Slack cha…" at bounding box center [526, 229] width 236 height 29
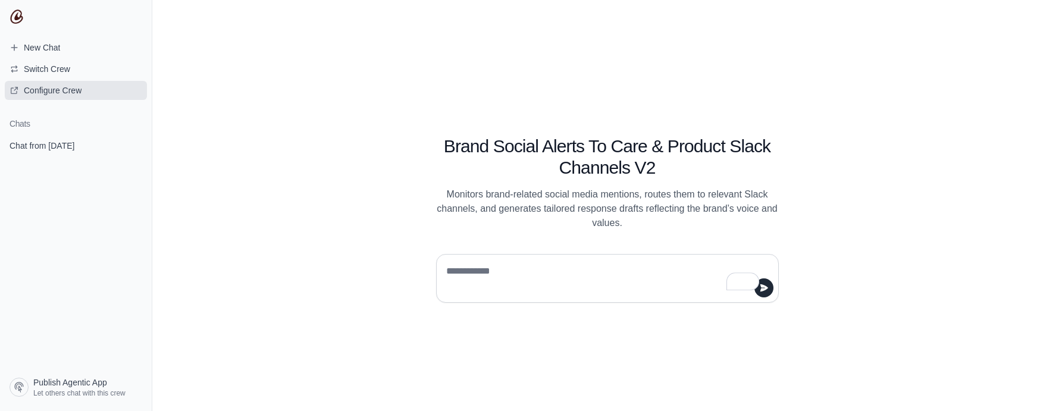
click at [64, 89] on span "Configure Crew" at bounding box center [53, 90] width 58 height 12
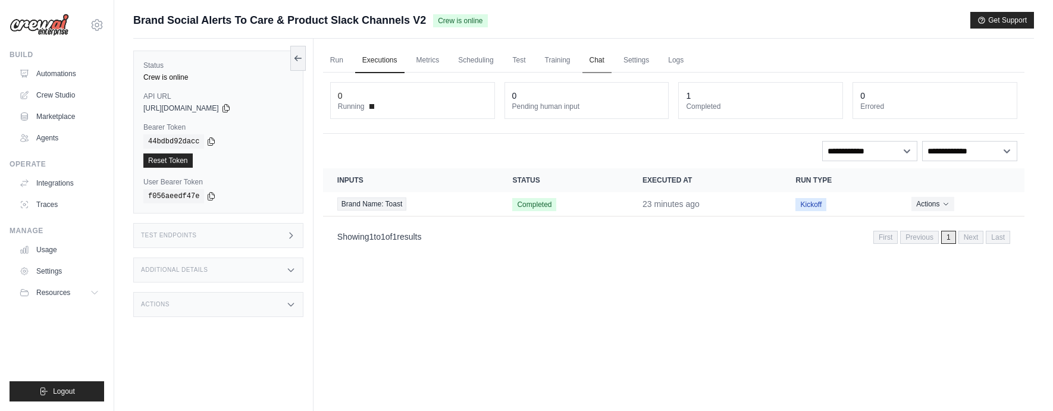
click at [610, 59] on link "Chat" at bounding box center [596, 60] width 29 height 25
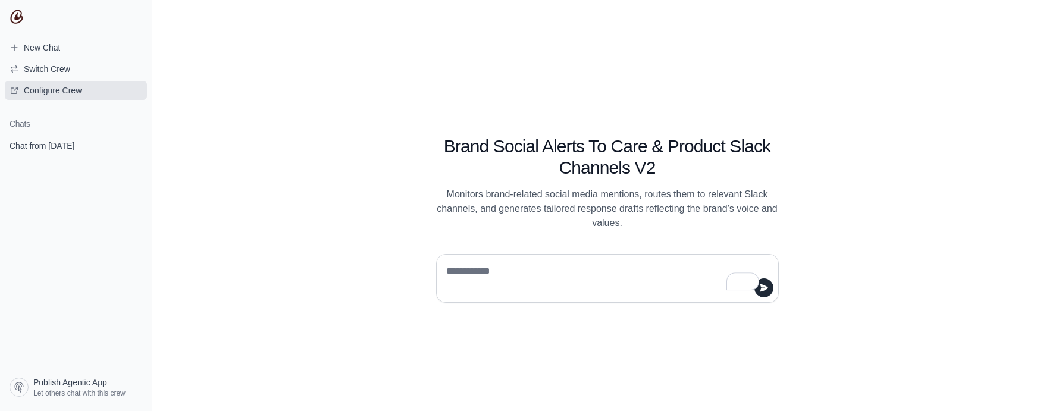
click at [52, 94] on span "Configure Crew" at bounding box center [53, 90] width 58 height 12
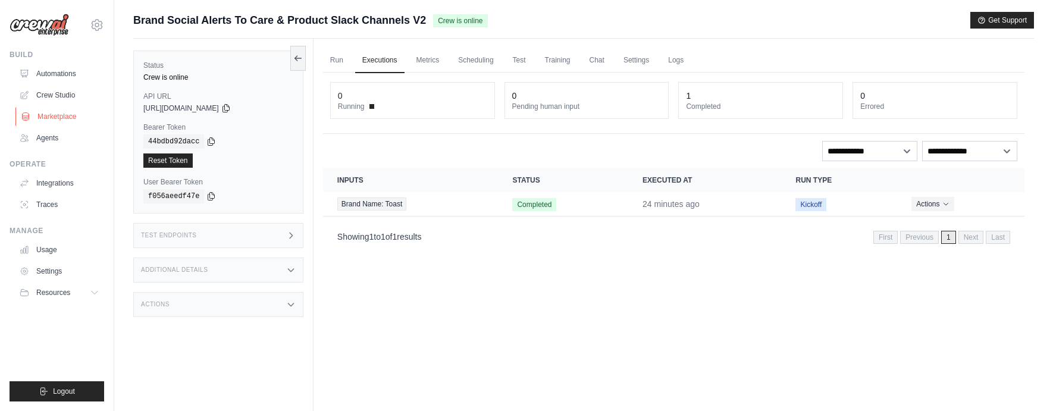
click at [43, 117] on link "Marketplace" at bounding box center [60, 116] width 90 height 19
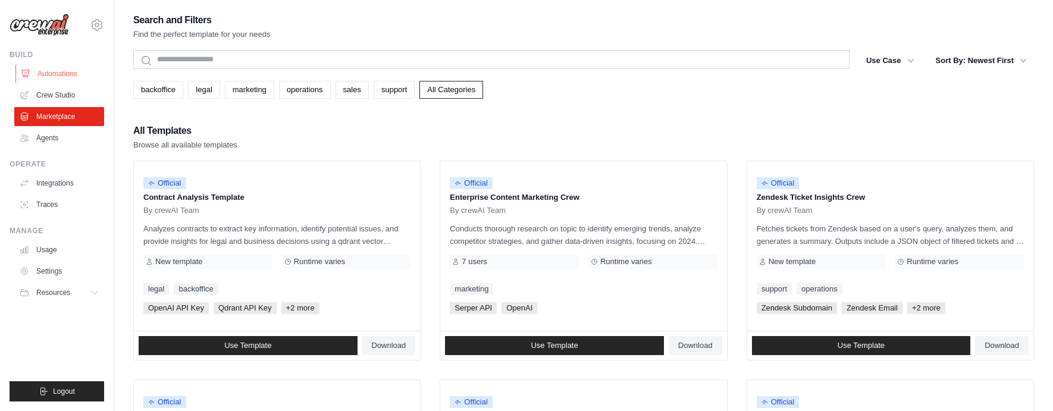
click at [43, 74] on link "Automations" at bounding box center [60, 73] width 90 height 19
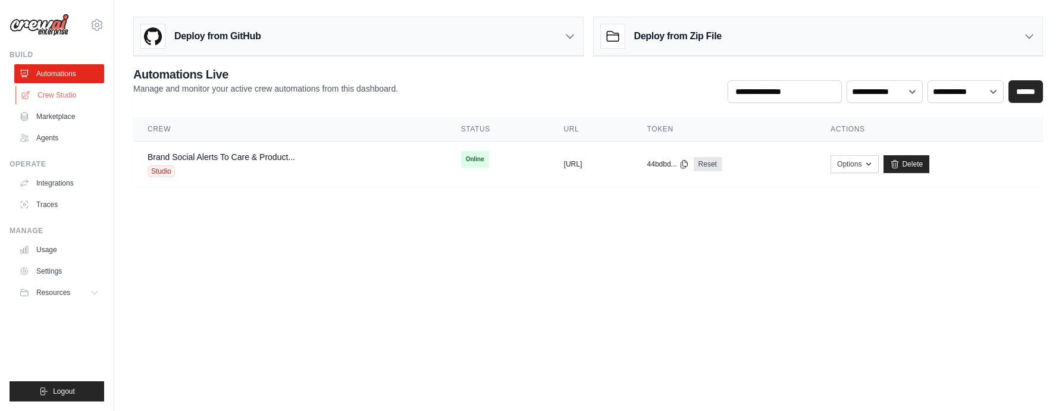
click at [50, 97] on link "Crew Studio" at bounding box center [60, 95] width 90 height 19
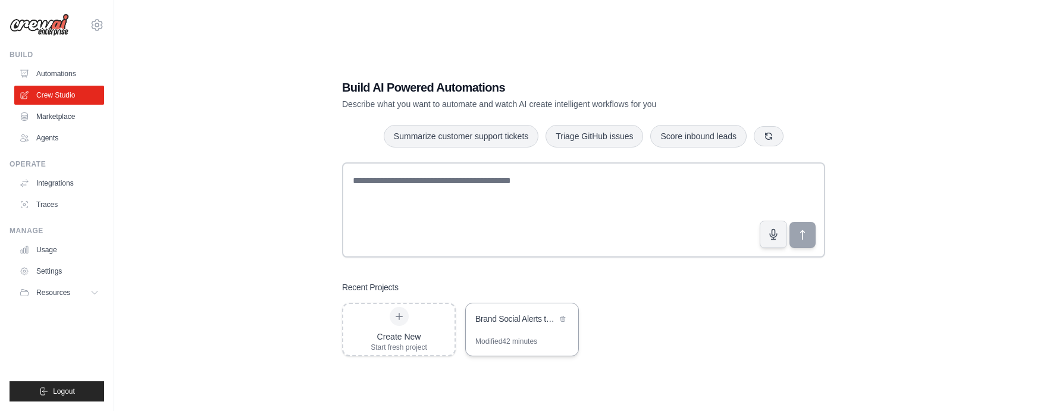
click at [494, 309] on div "Brand Social Alerts to Care & Product Slack Channels" at bounding box center [522, 319] width 112 height 33
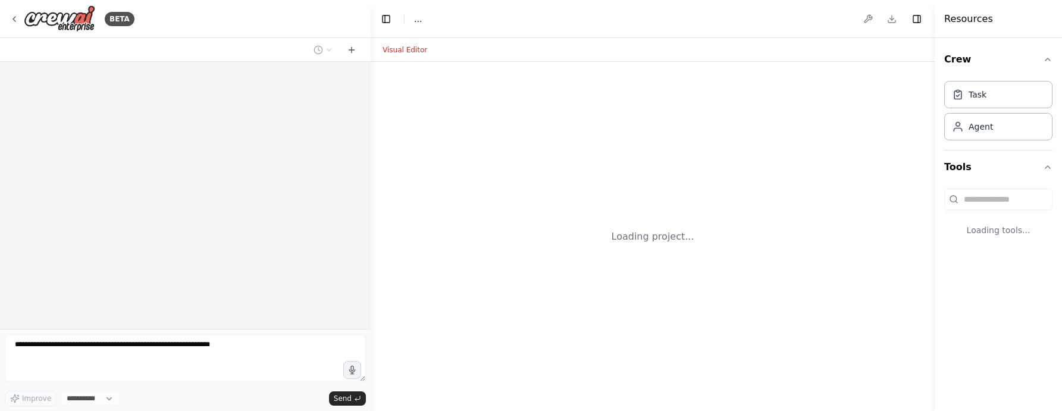
select select "****"
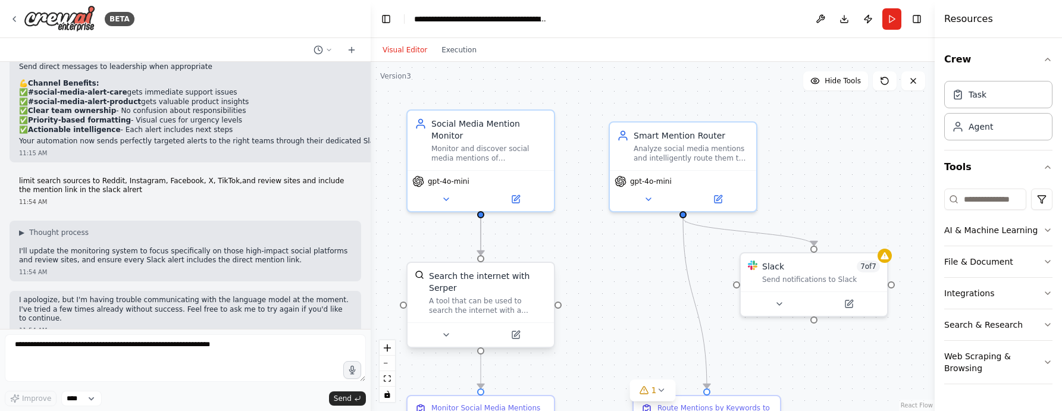
scroll to position [6692, 0]
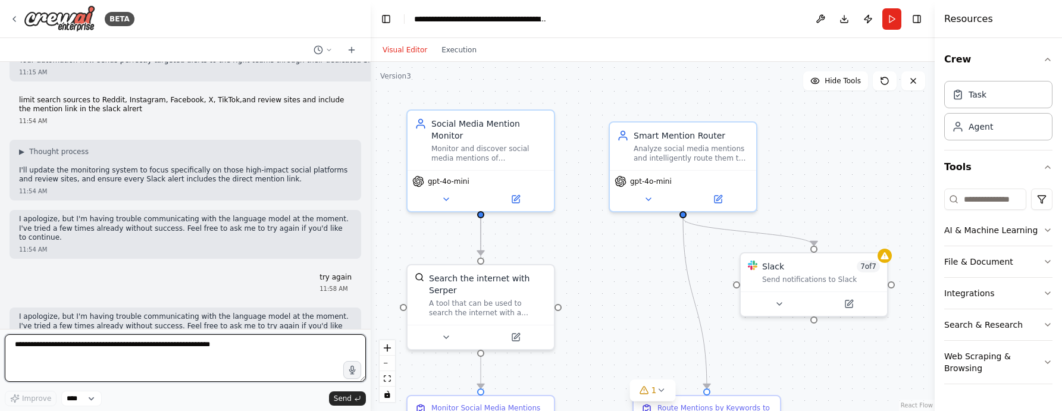
click at [99, 350] on textarea at bounding box center [185, 358] width 361 height 48
type textarea "*"
type textarea "**********"
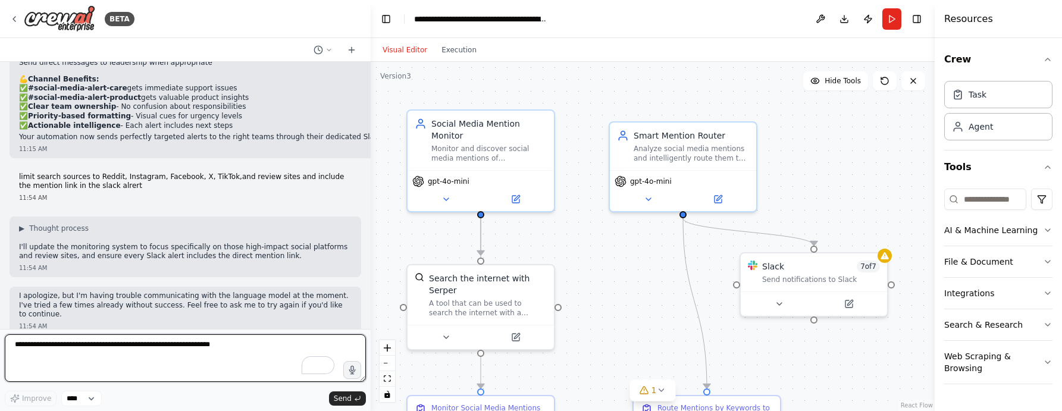
scroll to position [6557, 0]
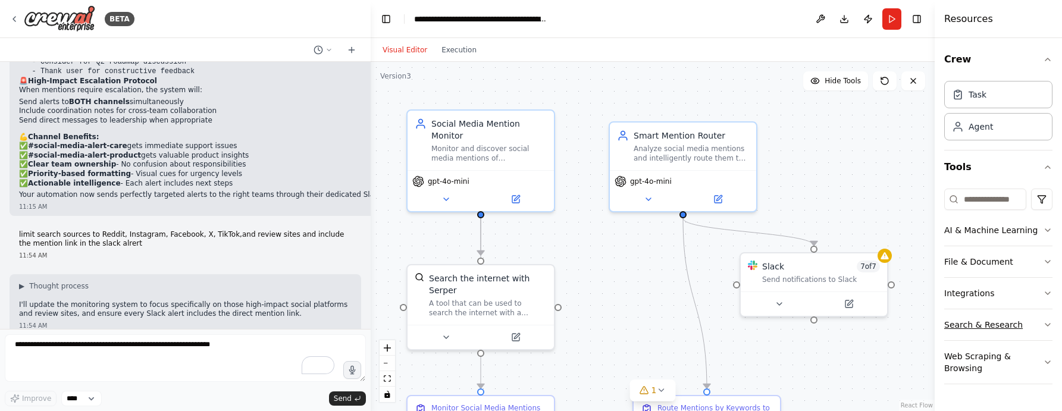
click at [1007, 328] on button "Search & Research" at bounding box center [998, 324] width 108 height 31
click at [976, 292] on button "Integrations" at bounding box center [998, 293] width 108 height 31
click at [972, 262] on button "File & Document" at bounding box center [998, 261] width 108 height 31
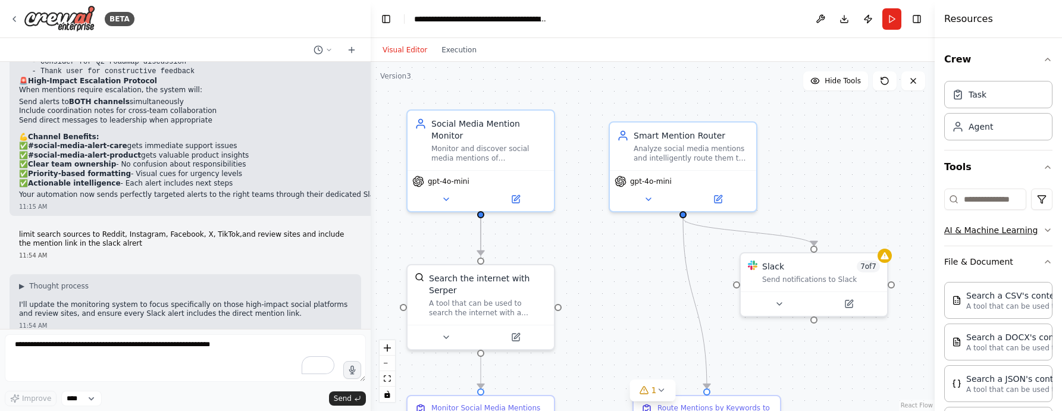
click at [971, 221] on button "AI & Machine Learning" at bounding box center [998, 230] width 108 height 31
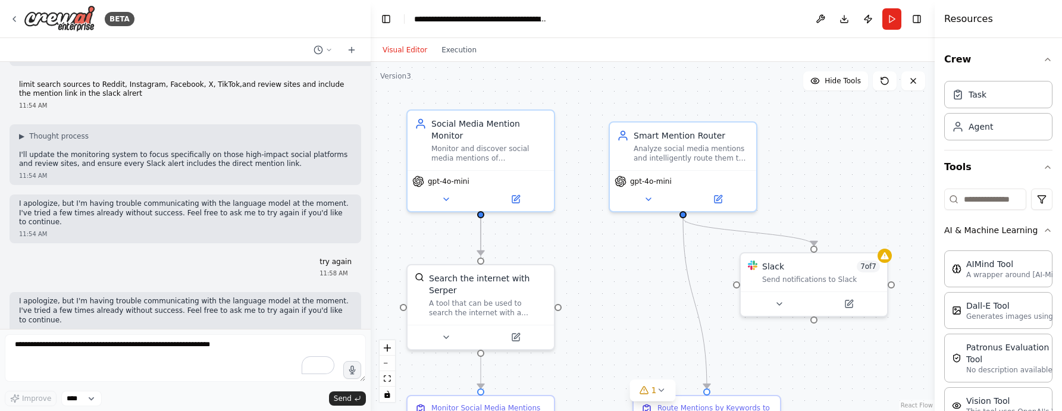
scroll to position [6789, 0]
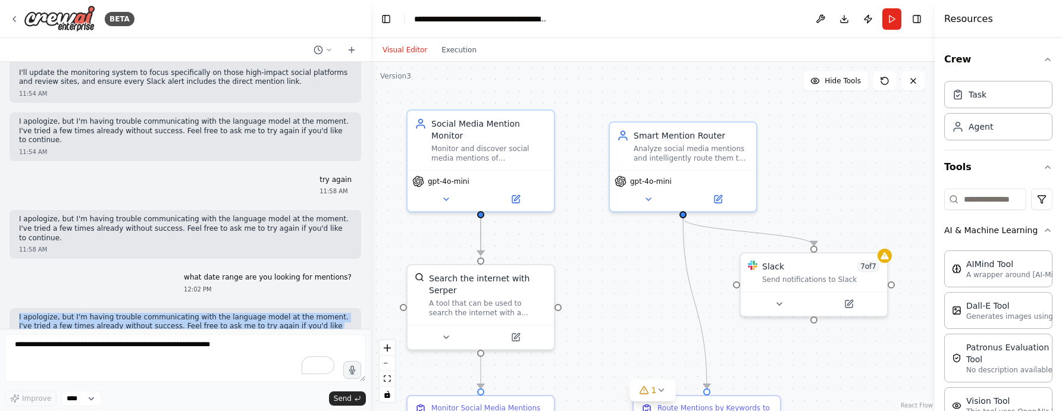
drag, startPoint x: 91, startPoint y: 299, endPoint x: 10, endPoint y: 279, distance: 84.0
click at [10, 308] on div "I apologize, but I'm having trouble communicating with the language model at th…" at bounding box center [186, 332] width 352 height 49
copy p "I apologize, but I'm having trouble communicating with the language model at th…"
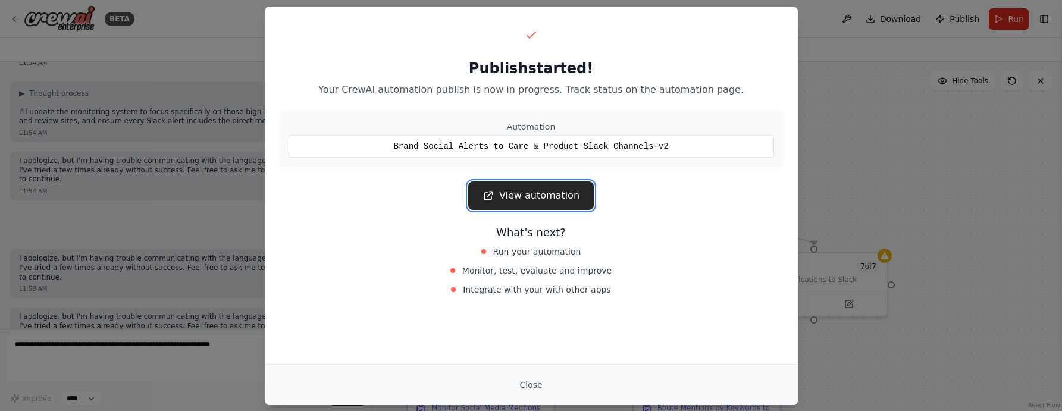
click at [527, 196] on link "View automation" at bounding box center [531, 195] width 126 height 29
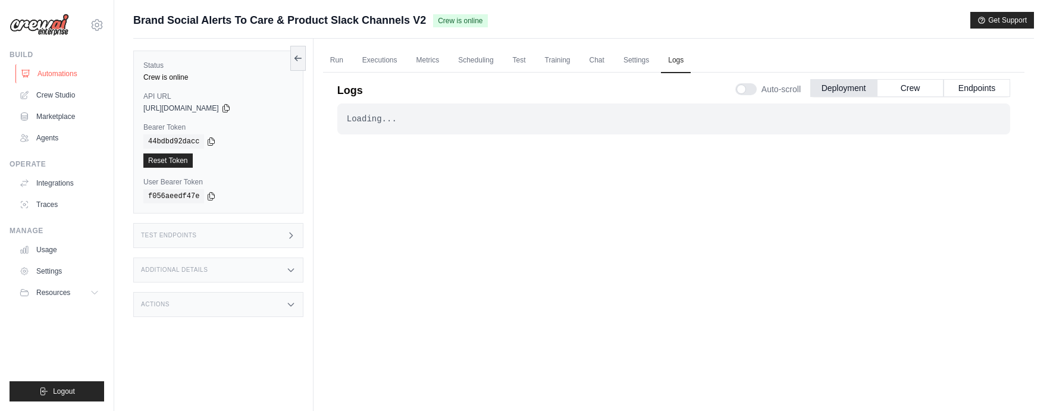
click at [41, 73] on link "Automations" at bounding box center [60, 73] width 90 height 19
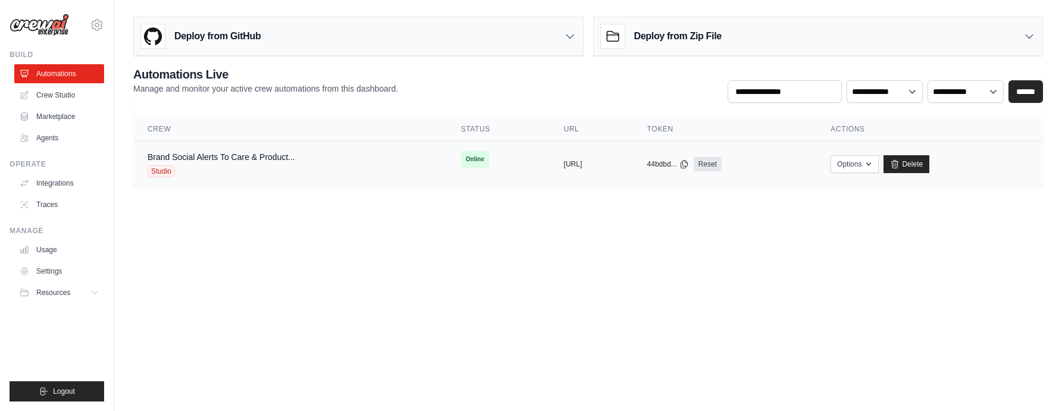
click at [337, 157] on div "Brand Social Alerts To Care & Product... Studio" at bounding box center [290, 164] width 285 height 26
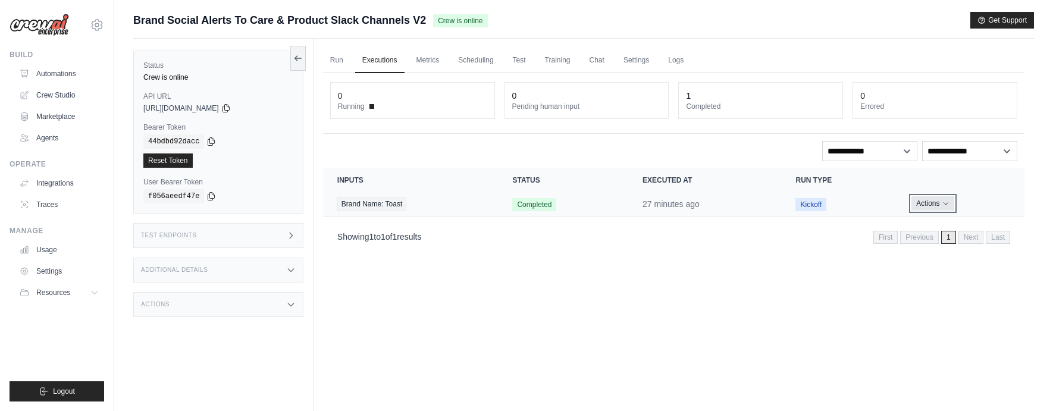
click at [922, 201] on button "Actions" at bounding box center [932, 203] width 42 height 14
click at [943, 225] on link "View Details" at bounding box center [972, 225] width 76 height 19
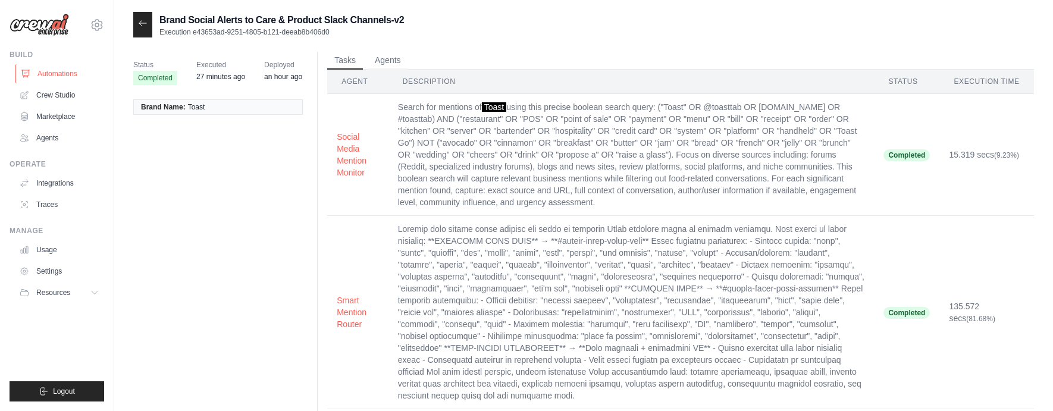
click at [61, 71] on link "Automations" at bounding box center [60, 73] width 90 height 19
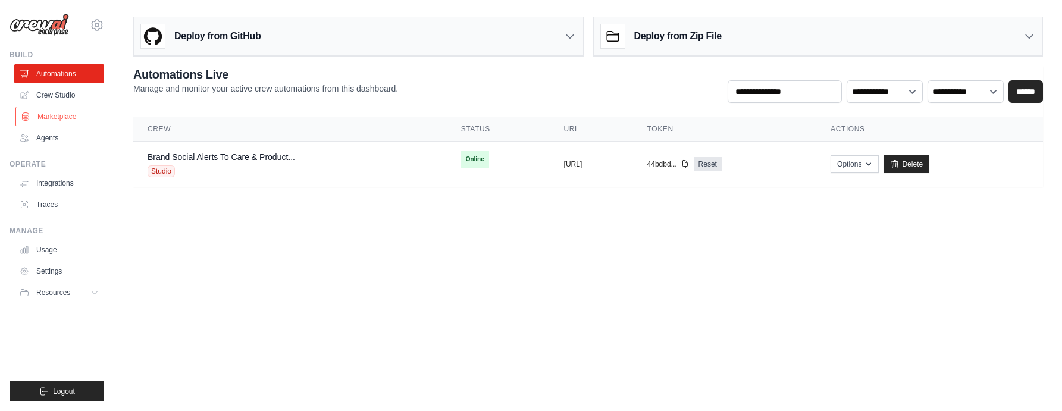
click at [60, 118] on link "Marketplace" at bounding box center [60, 116] width 90 height 19
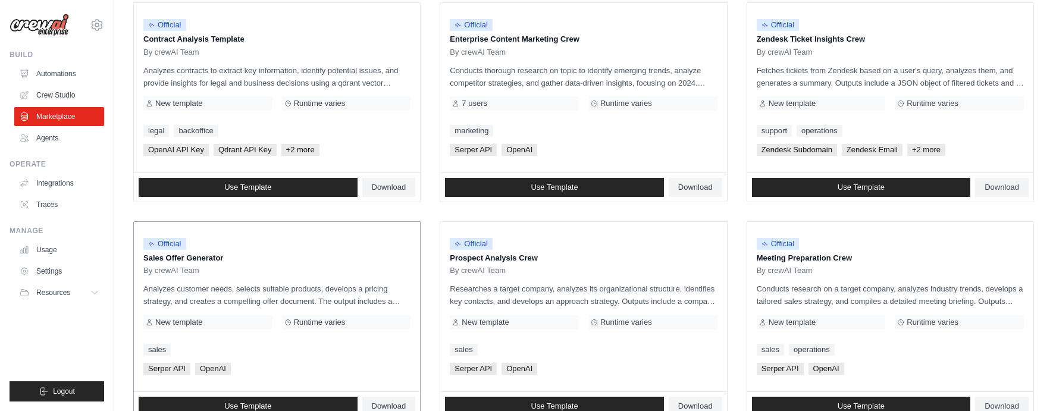
scroll to position [375, 0]
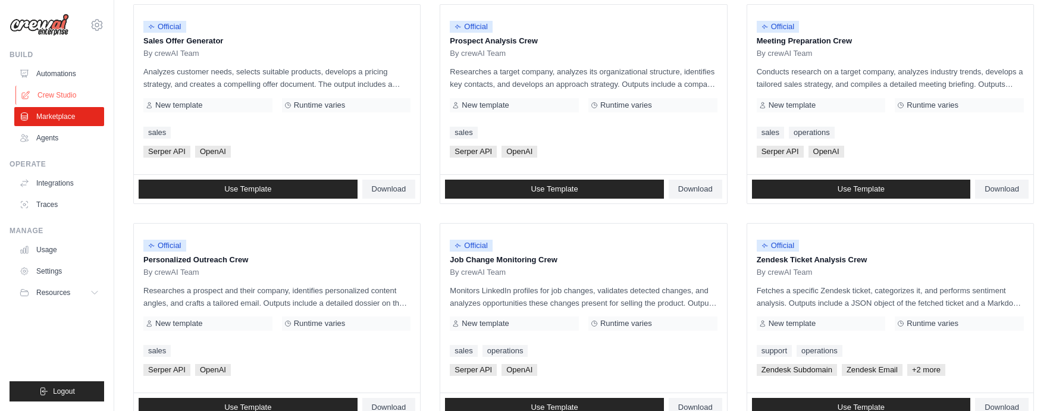
click at [65, 98] on link "Crew Studio" at bounding box center [60, 95] width 90 height 19
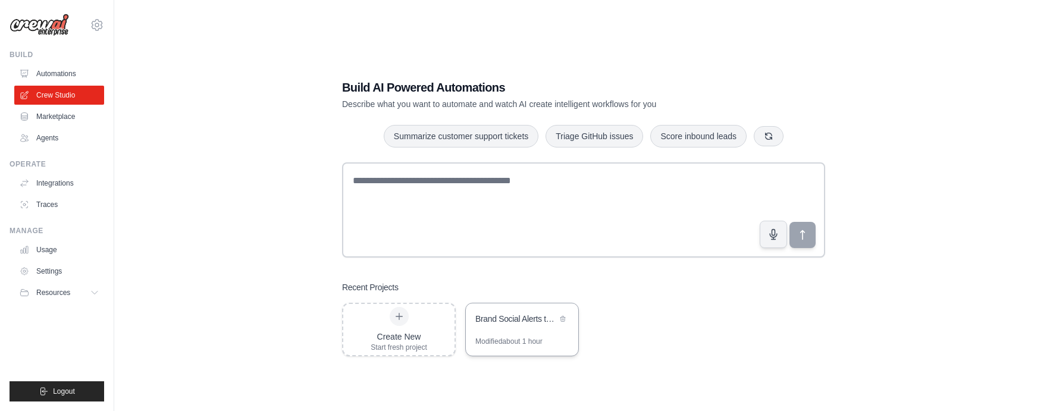
click at [500, 334] on div "Brand Social Alerts to Care & Product Slack Channels" at bounding box center [522, 319] width 112 height 33
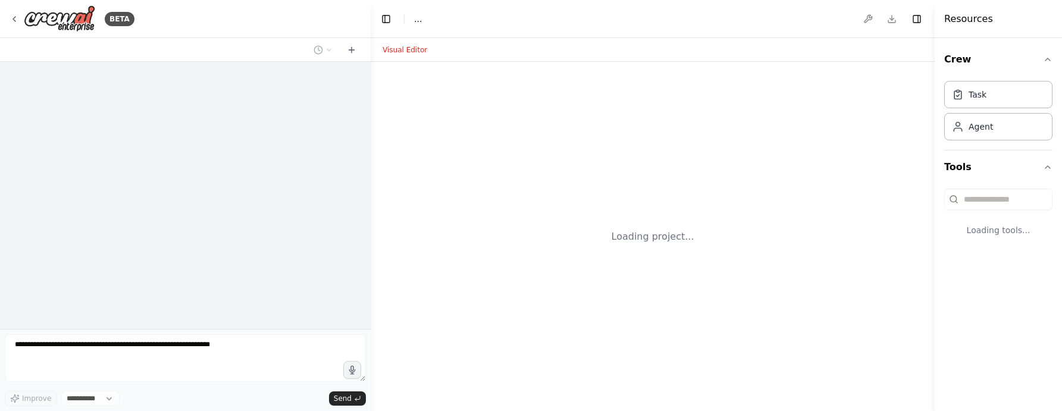
select select "****"
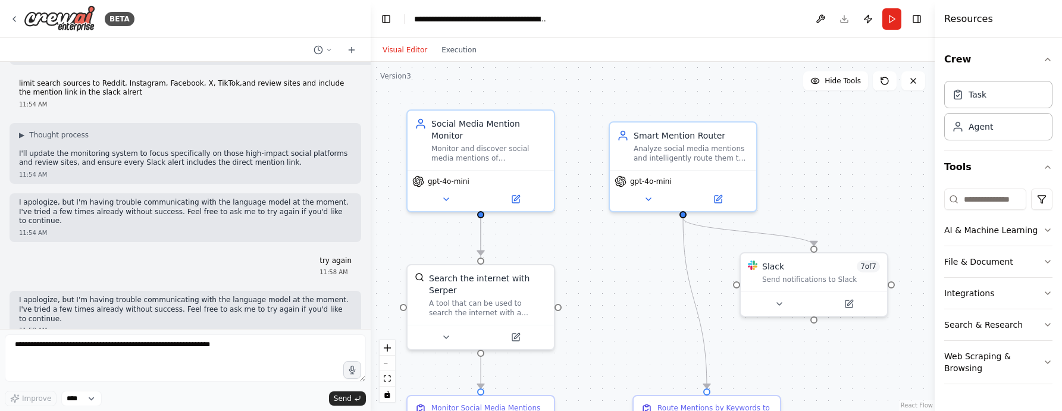
scroll to position [6789, 0]
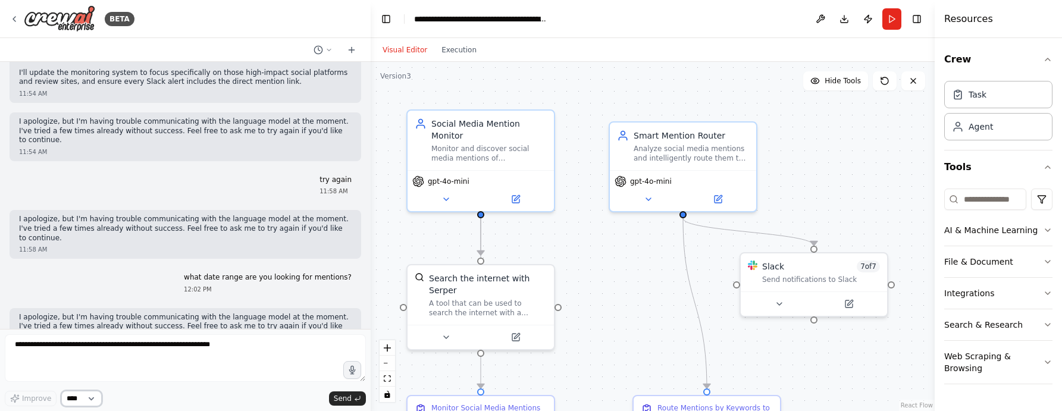
click at [90, 403] on select "****" at bounding box center [81, 398] width 40 height 15
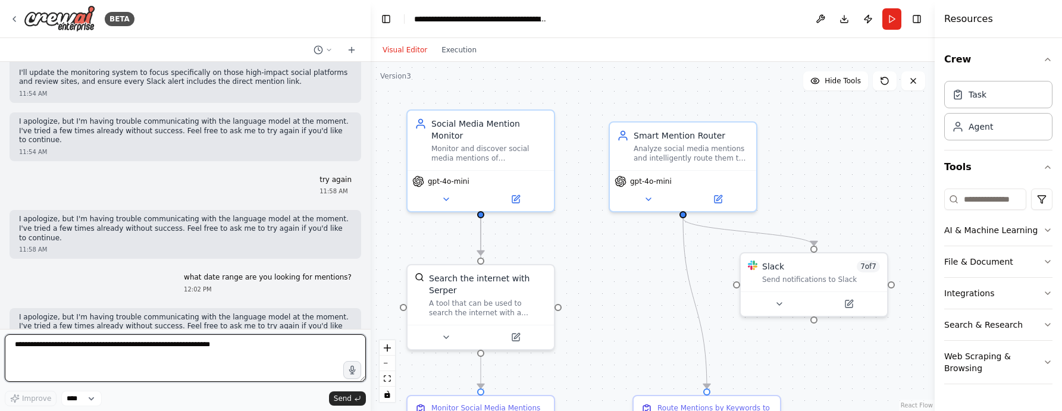
click at [113, 361] on textarea at bounding box center [185, 358] width 361 height 48
type textarea "**********"
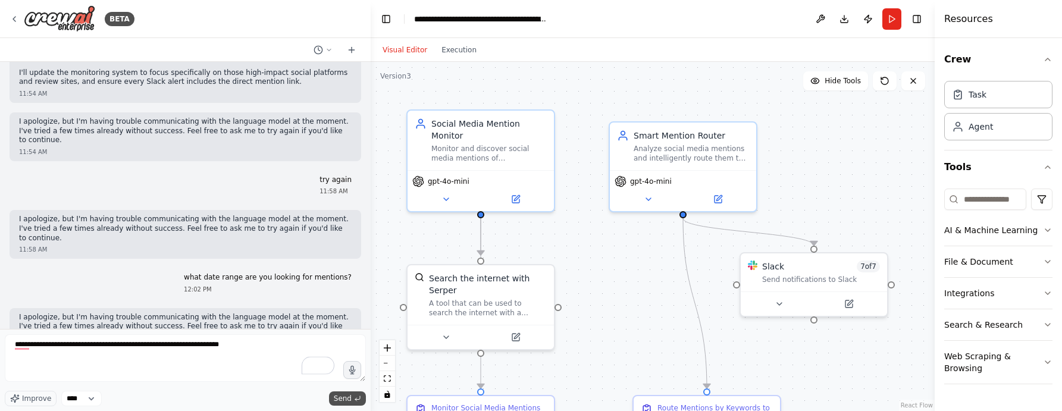
click at [349, 398] on span "Send" at bounding box center [343, 399] width 18 height 10
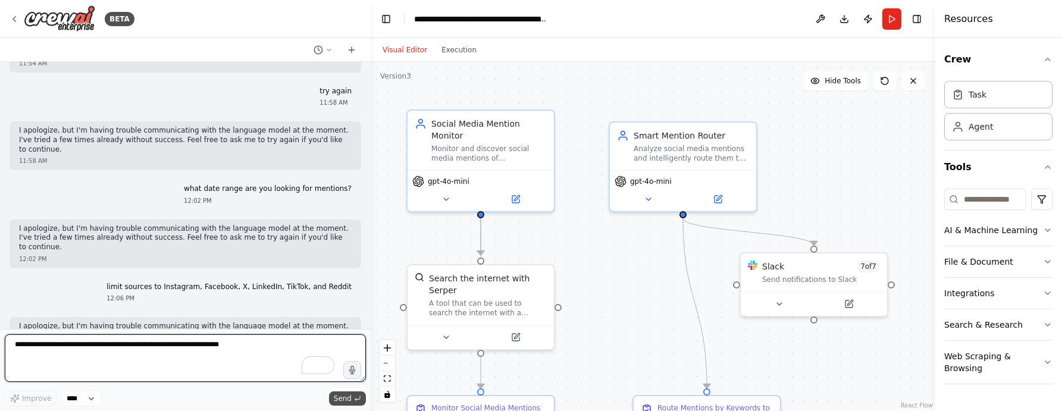
scroll to position [6887, 0]
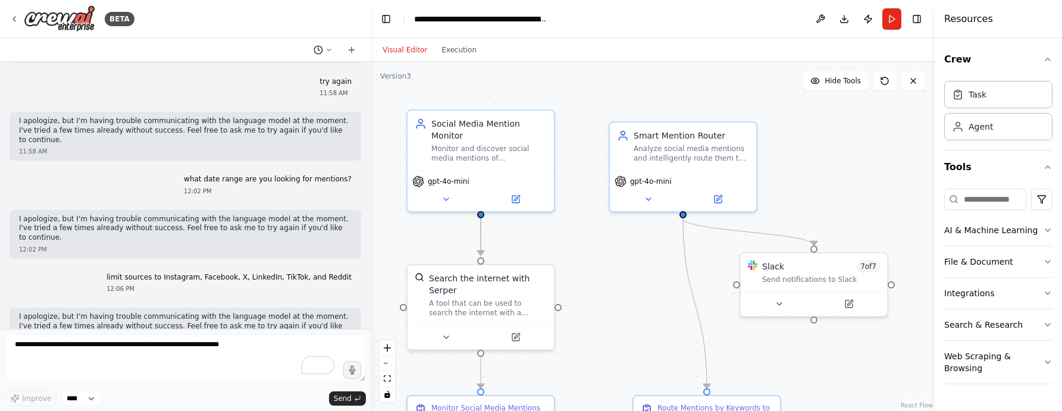
click at [328, 49] on icon at bounding box center [328, 49] width 7 height 7
click at [221, 43] on div at bounding box center [185, 205] width 371 height 411
click at [967, 231] on button "AI & Machine Learning" at bounding box center [998, 230] width 108 height 31
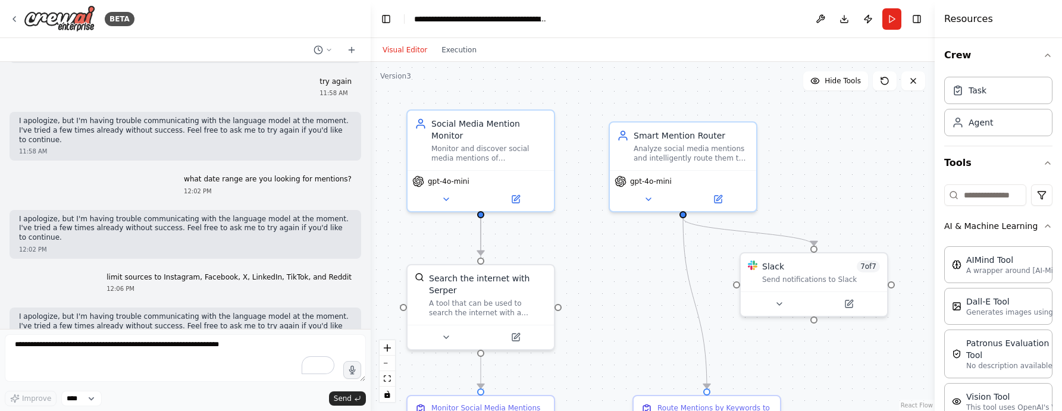
scroll to position [0, 0]
click at [974, 127] on div "Agent" at bounding box center [981, 126] width 24 height 12
click at [982, 94] on div "Task" at bounding box center [978, 94] width 18 height 12
click at [1043, 170] on icon "button" at bounding box center [1048, 167] width 10 height 10
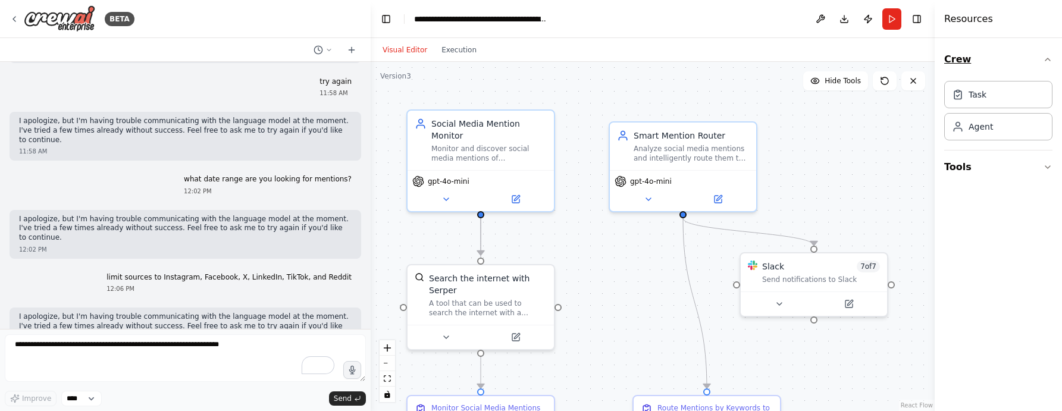
click at [1046, 55] on icon "button" at bounding box center [1048, 60] width 10 height 10
click at [919, 20] on button "Toggle Right Sidebar" at bounding box center [916, 19] width 17 height 17
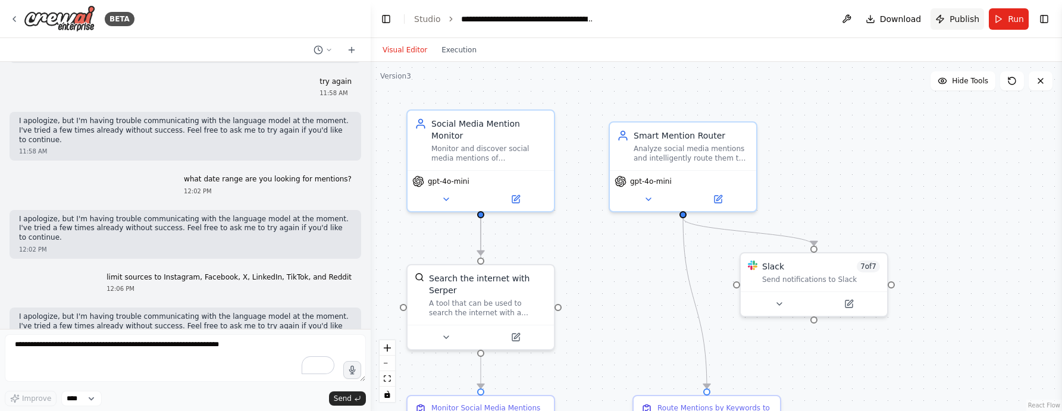
click at [960, 19] on span "Publish" at bounding box center [964, 19] width 30 height 12
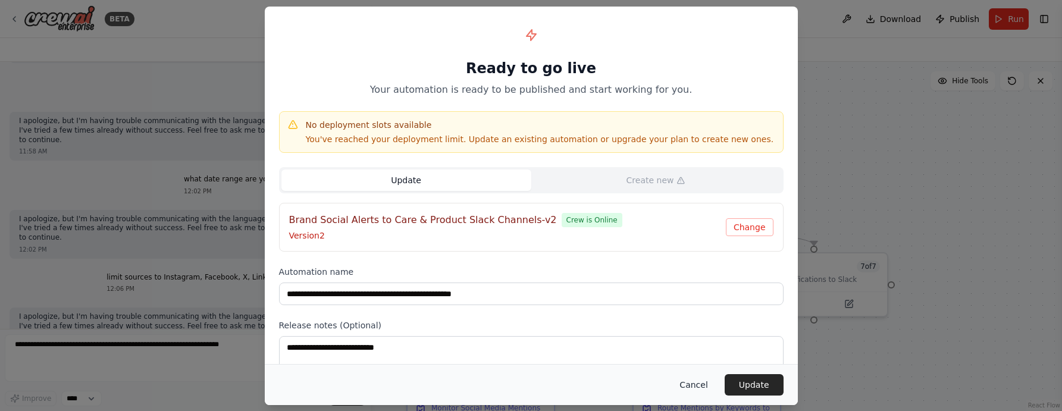
click at [690, 384] on button "Cancel" at bounding box center [693, 384] width 47 height 21
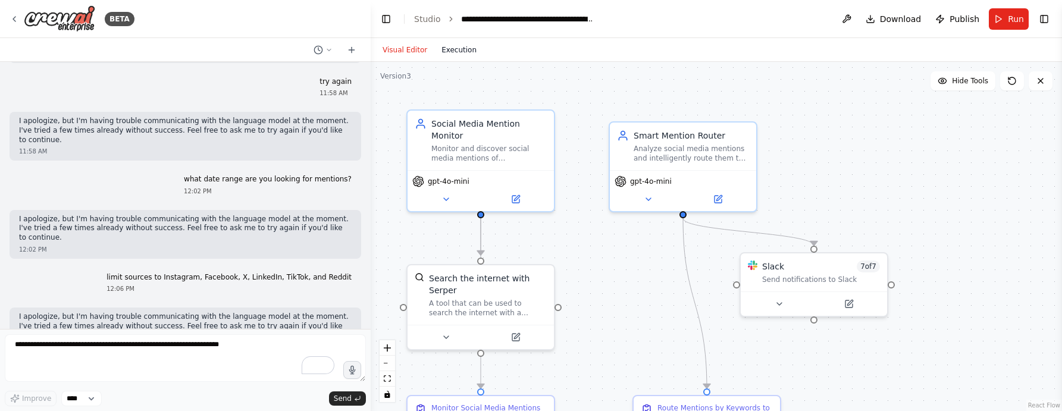
click at [449, 49] on button "Execution" at bounding box center [458, 50] width 49 height 14
click at [395, 48] on button "Visual Editor" at bounding box center [404, 50] width 59 height 14
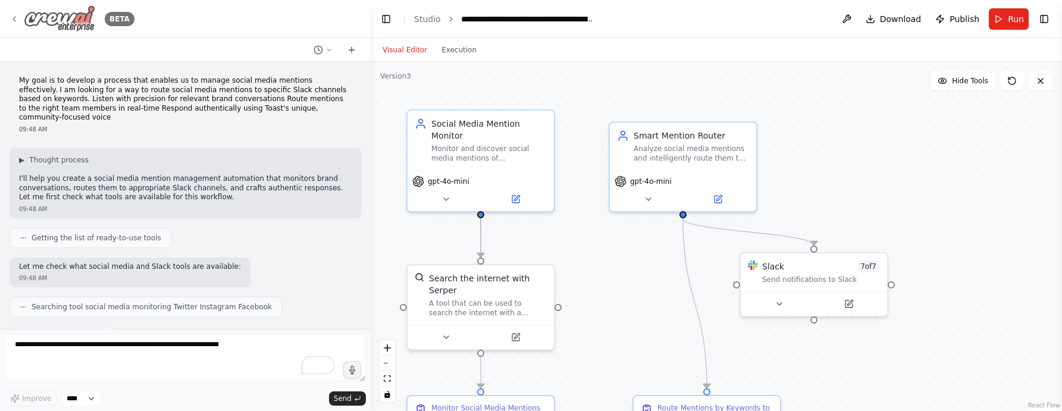
click at [16, 21] on icon at bounding box center [15, 19] width 10 height 10
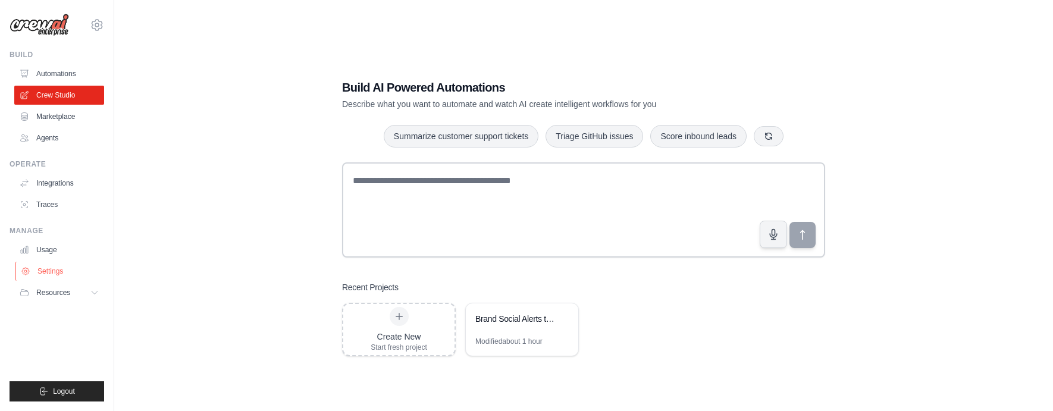
click at [53, 272] on link "Settings" at bounding box center [60, 271] width 90 height 19
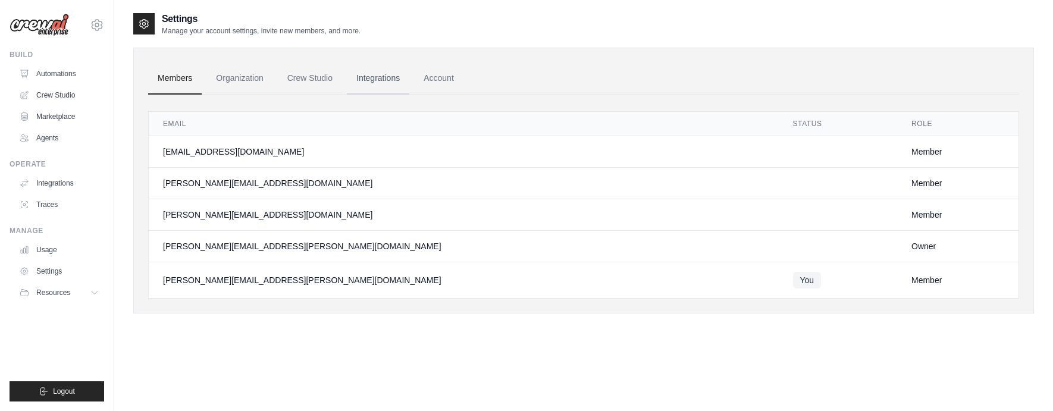
click at [394, 69] on link "Integrations" at bounding box center [378, 78] width 62 height 32
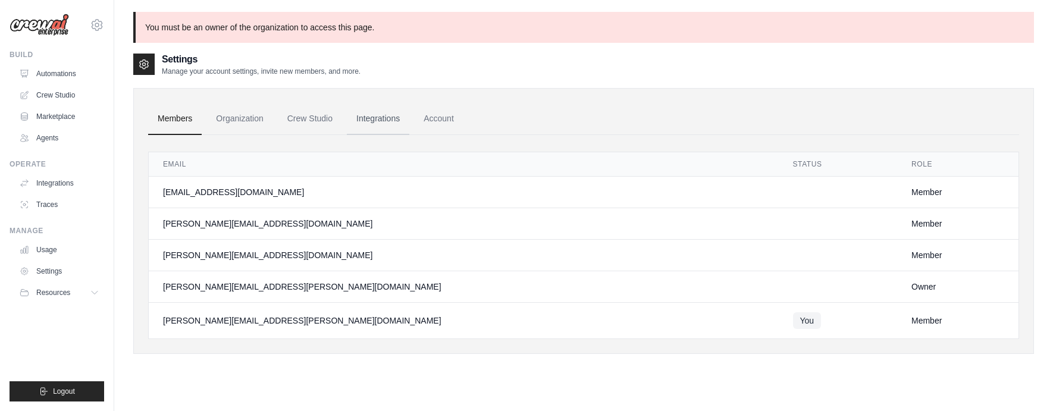
click at [386, 114] on link "Integrations" at bounding box center [378, 119] width 62 height 32
click at [455, 120] on link "Account" at bounding box center [438, 119] width 49 height 32
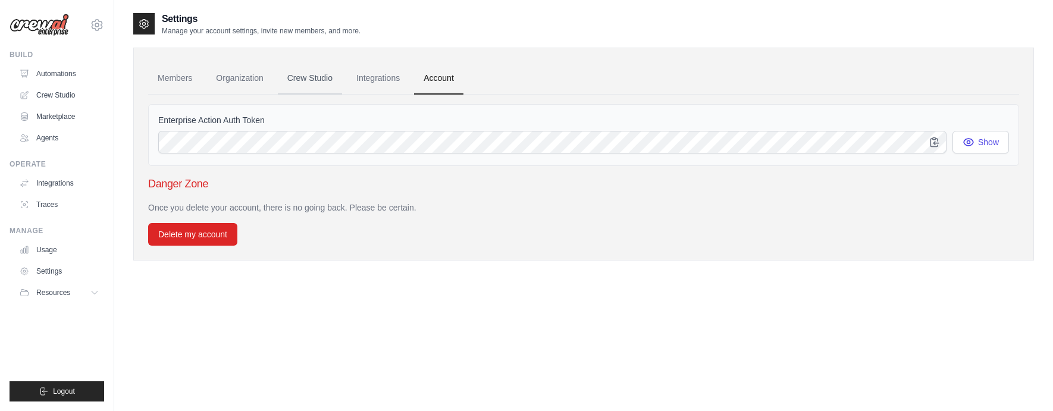
click at [330, 80] on link "Crew Studio" at bounding box center [310, 78] width 64 height 32
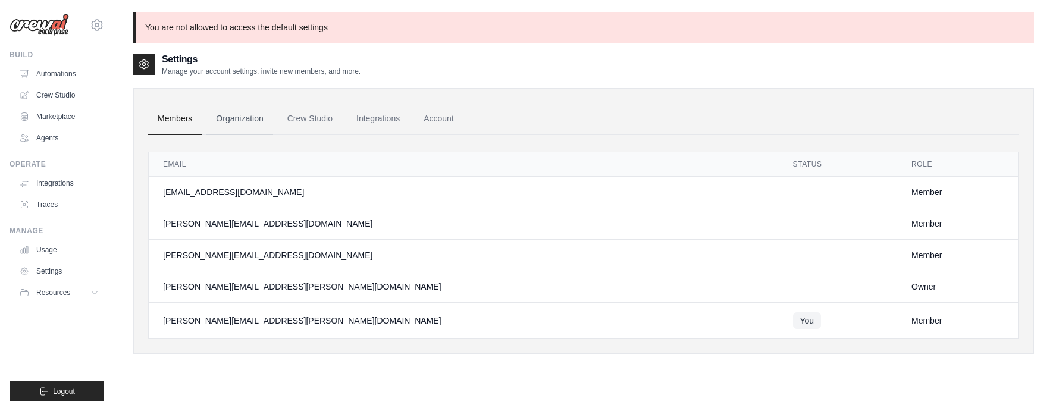
click at [245, 117] on link "Organization" at bounding box center [239, 119] width 66 height 32
click at [50, 268] on link "Settings" at bounding box center [60, 271] width 90 height 19
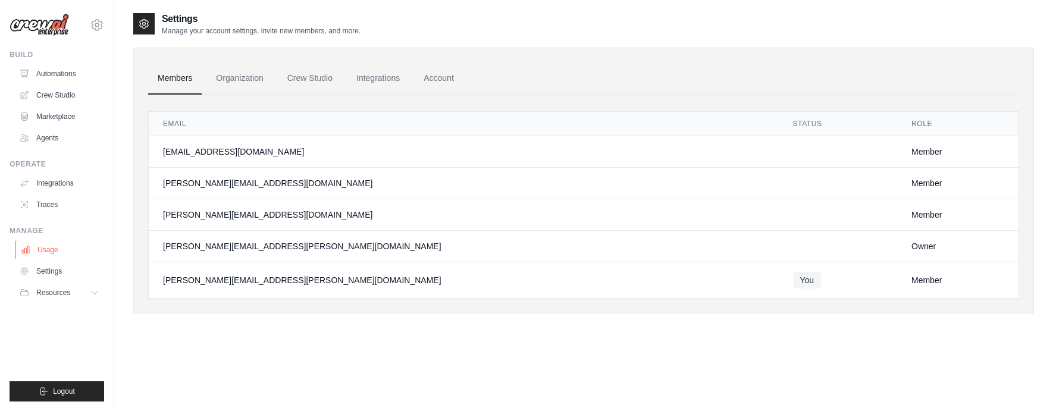
click at [43, 246] on link "Usage" at bounding box center [60, 249] width 90 height 19
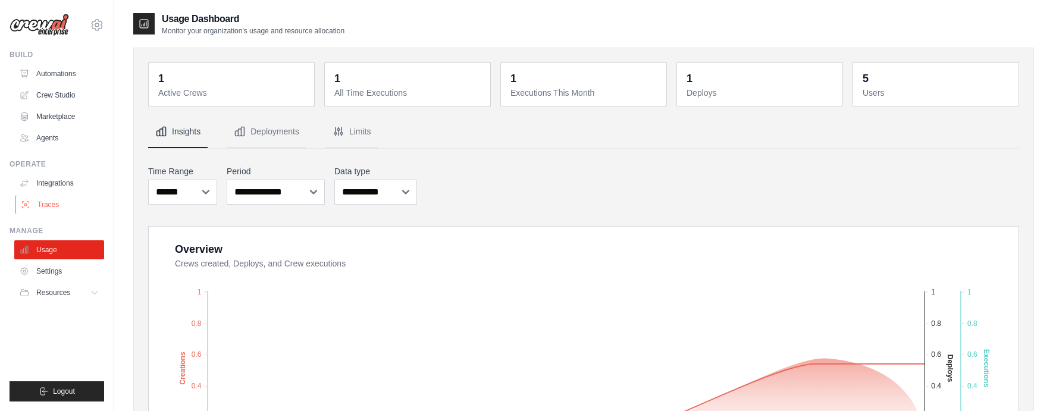
click at [47, 204] on link "Traces" at bounding box center [60, 204] width 90 height 19
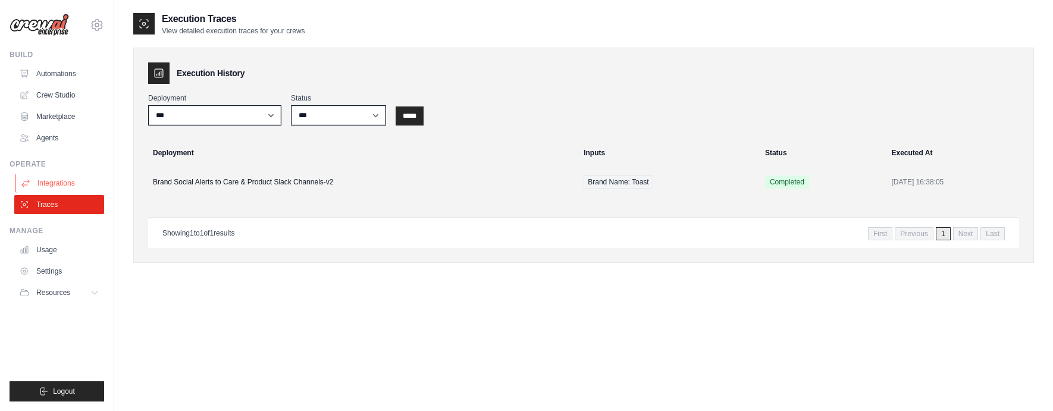
click at [51, 183] on link "Integrations" at bounding box center [60, 183] width 90 height 19
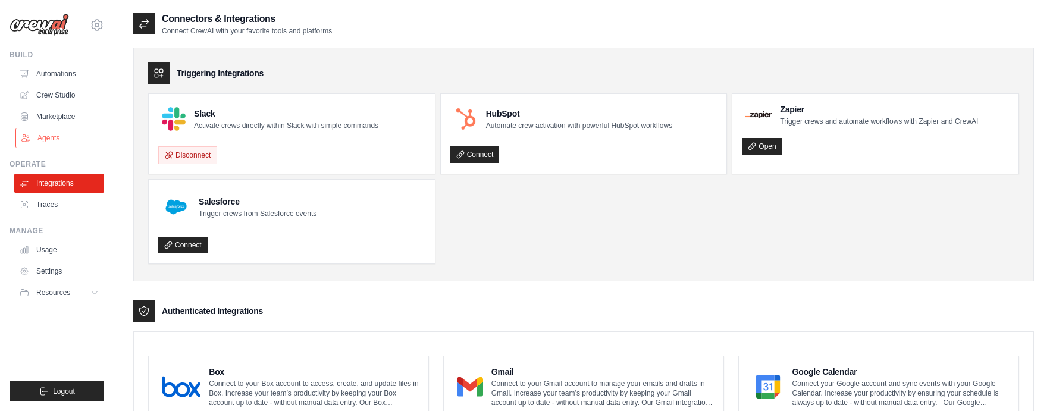
click at [39, 133] on link "Agents" at bounding box center [60, 138] width 90 height 19
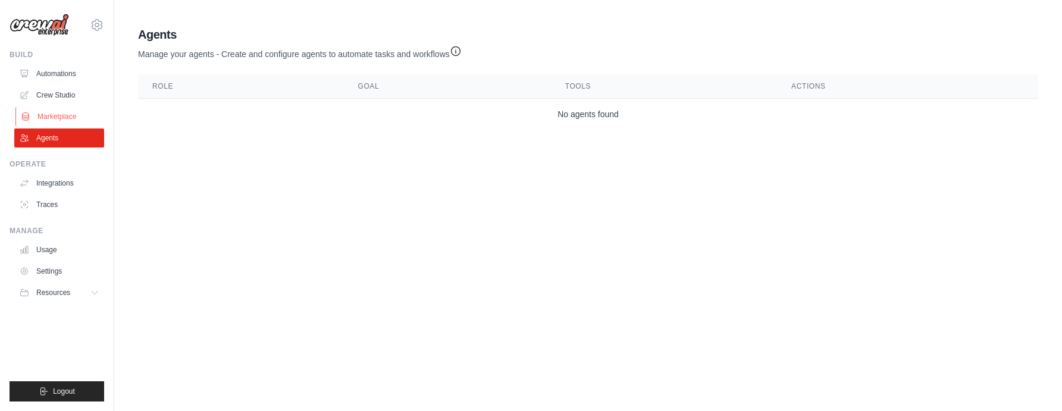
click at [49, 110] on link "Marketplace" at bounding box center [60, 116] width 90 height 19
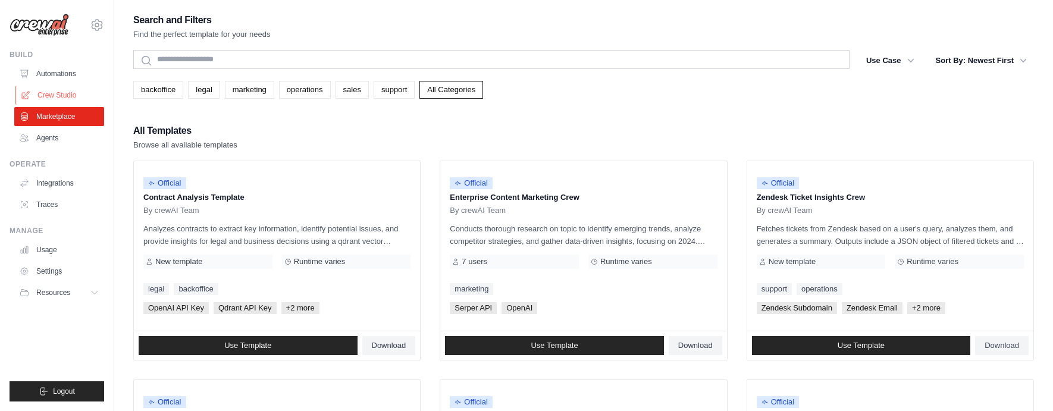
click at [54, 98] on link "Crew Studio" at bounding box center [60, 95] width 90 height 19
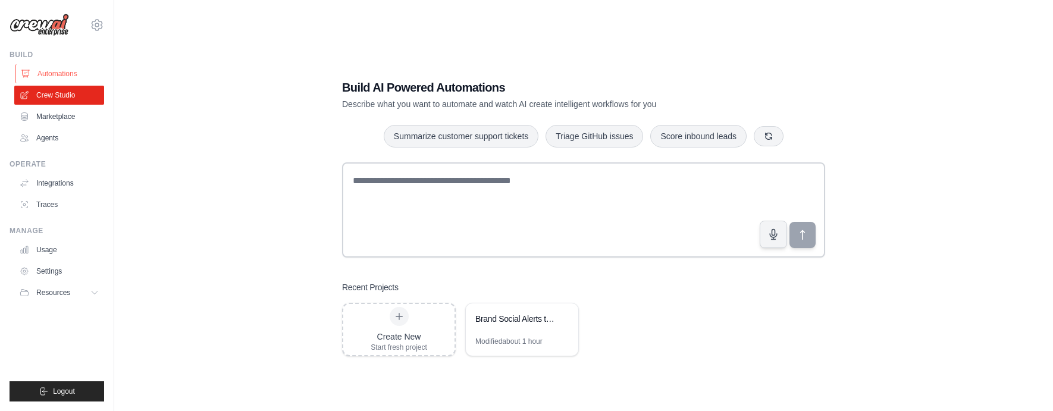
click at [65, 71] on link "Automations" at bounding box center [60, 73] width 90 height 19
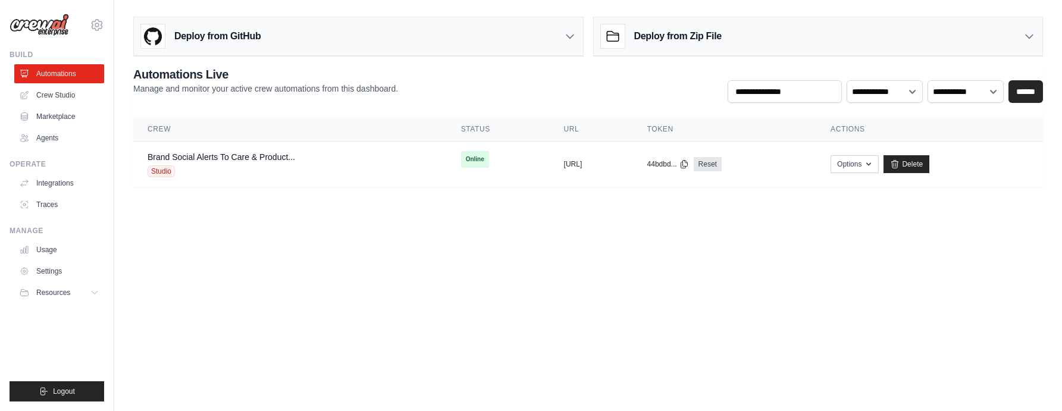
click at [571, 35] on icon at bounding box center [570, 36] width 12 height 12
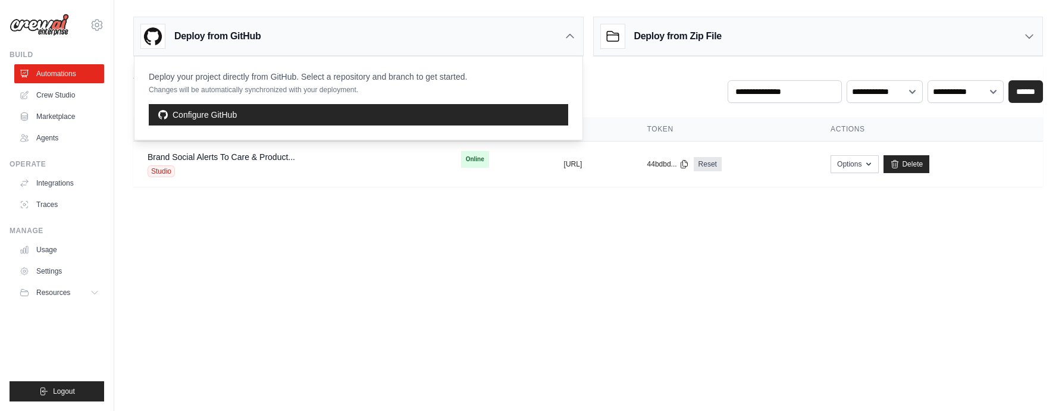
click at [571, 35] on icon at bounding box center [569, 37] width 7 height 4
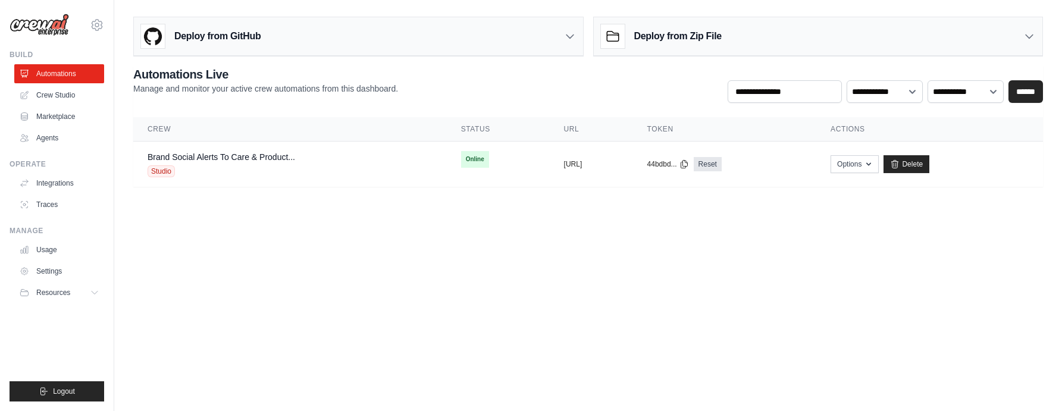
click at [766, 43] on div "Deploy from Zip File" at bounding box center [818, 36] width 449 height 39
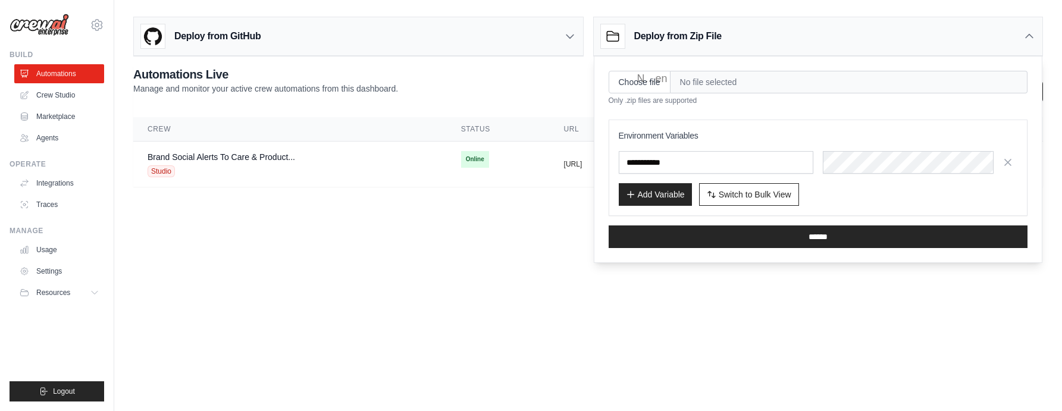
click at [766, 43] on div "Deploy from Zip File" at bounding box center [818, 36] width 449 height 39
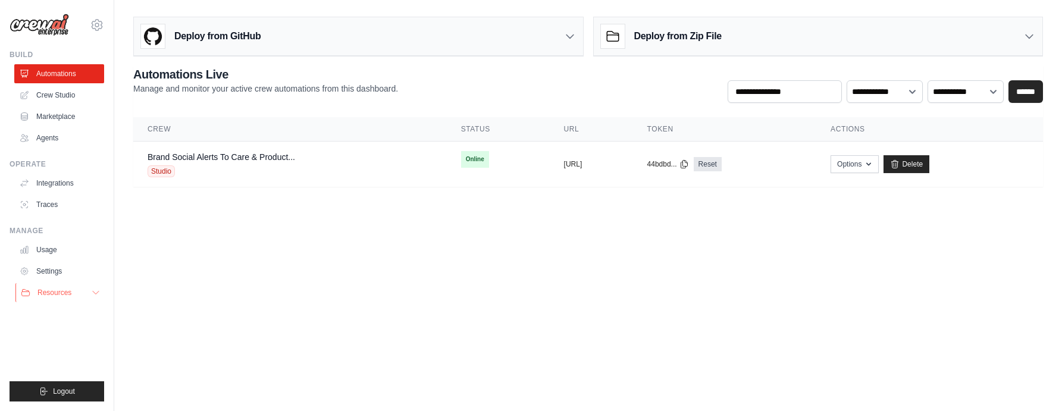
click at [70, 292] on span "Resources" at bounding box center [54, 293] width 34 height 10
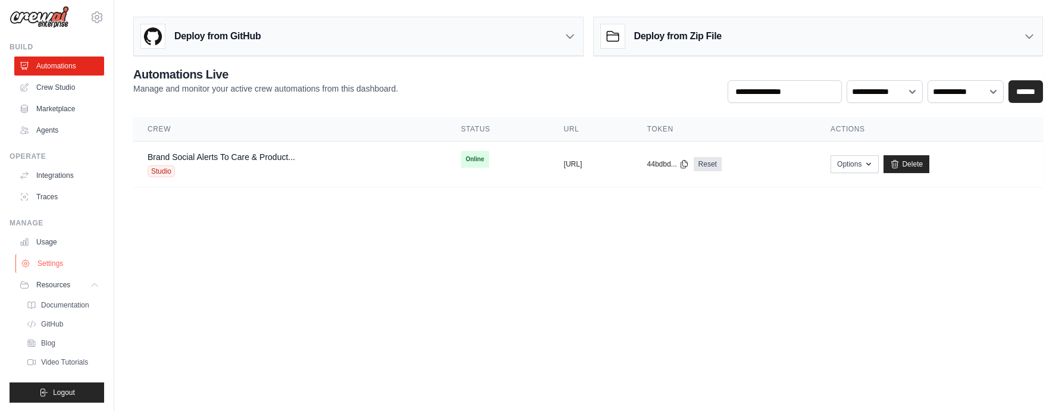
scroll to position [18, 0]
click at [71, 299] on span "Documentation" at bounding box center [66, 304] width 48 height 10
click at [54, 232] on link "Usage" at bounding box center [60, 240] width 90 height 19
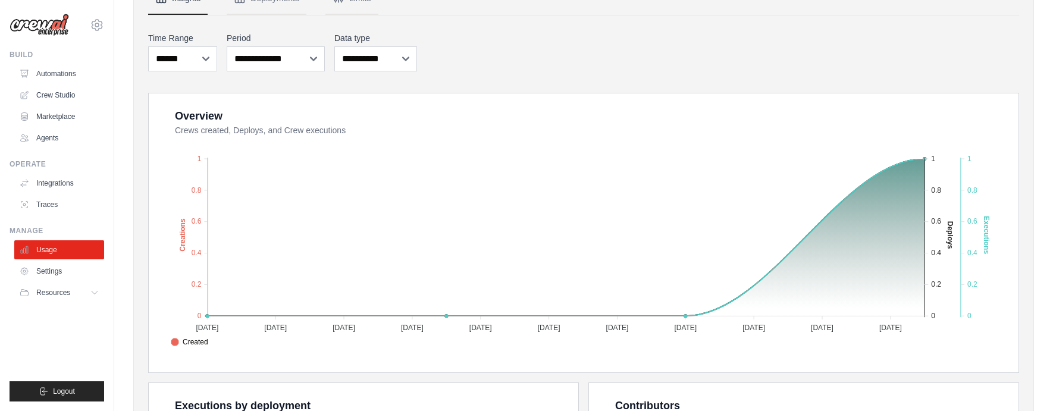
scroll to position [109, 0]
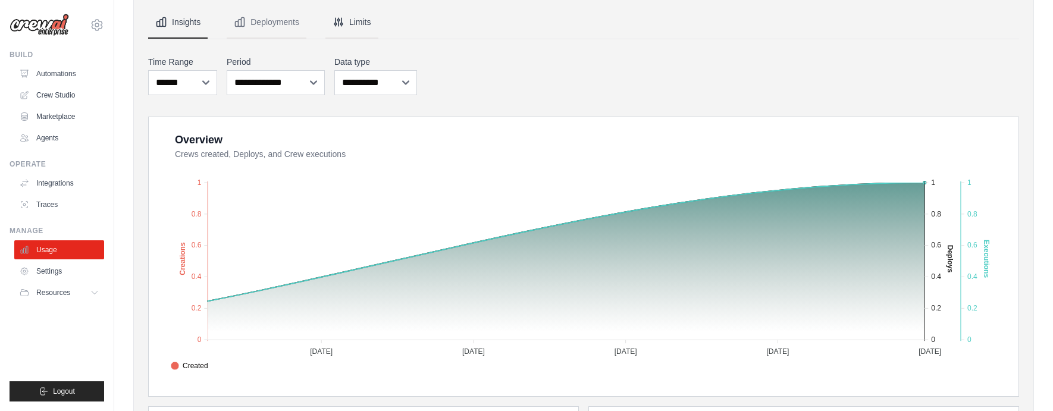
click at [367, 24] on button "Limits" at bounding box center [351, 23] width 53 height 32
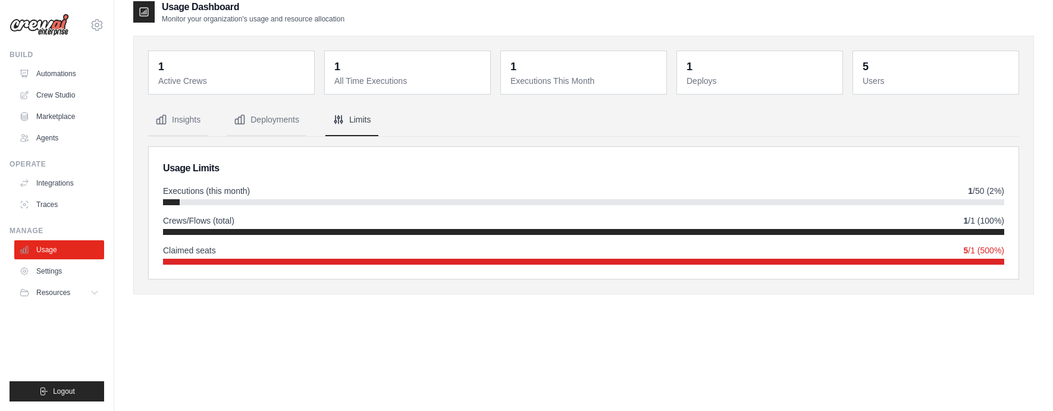
scroll to position [0, 0]
